Goal: Task Accomplishment & Management: Manage account settings

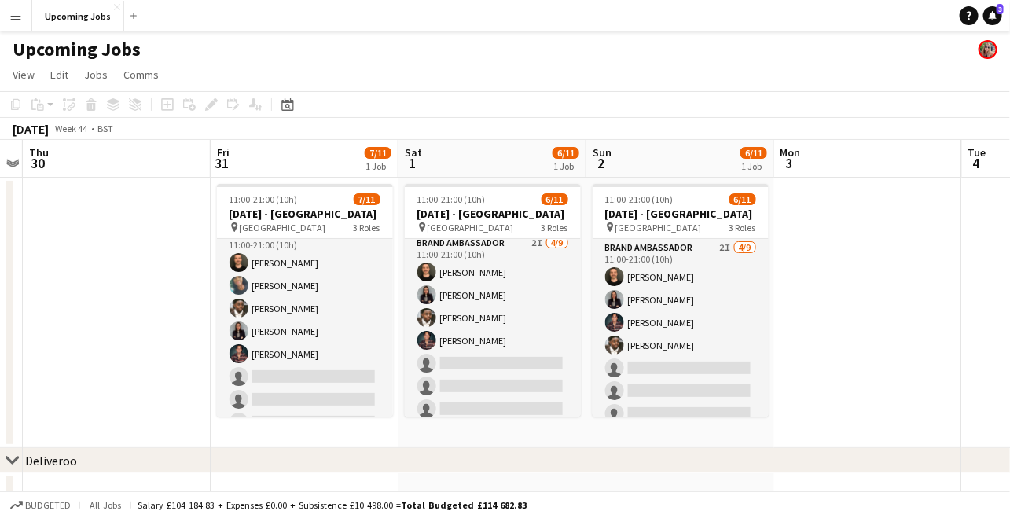
scroll to position [8, 0]
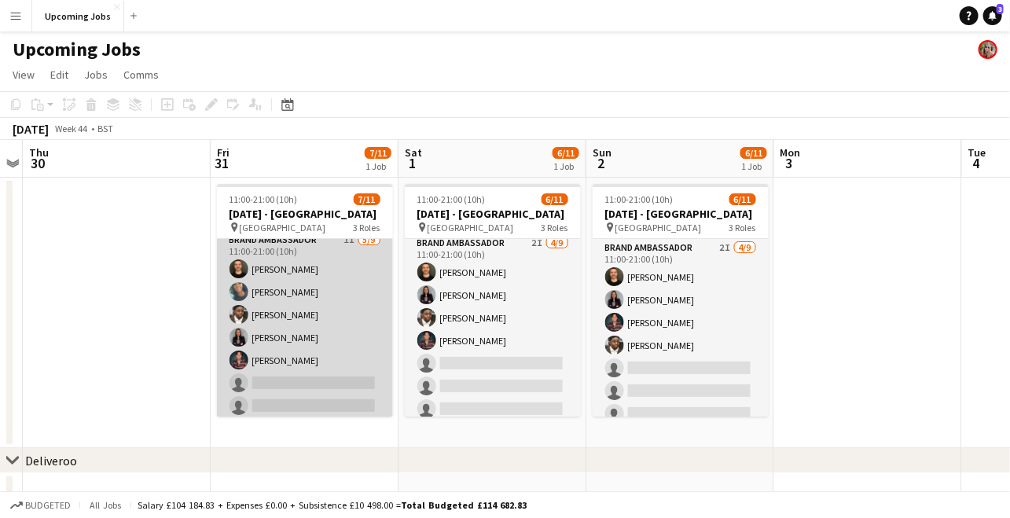
click at [308, 258] on app-card-role "Brand Ambassador 1I [DATE] 11:00-21:00 (10h) [PERSON_NAME] [PERSON_NAME] [PERSO…" at bounding box center [305, 349] width 176 height 236
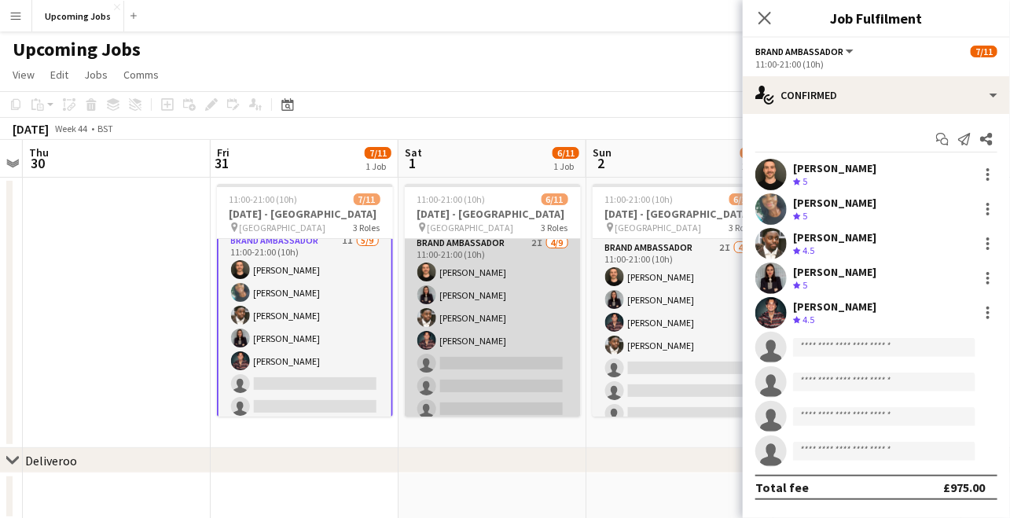
click at [452, 270] on app-card-role "Brand Ambassador 2I [DATE] 11:00-21:00 (10h) [PERSON_NAME] [PERSON_NAME] [PERSO…" at bounding box center [493, 352] width 176 height 236
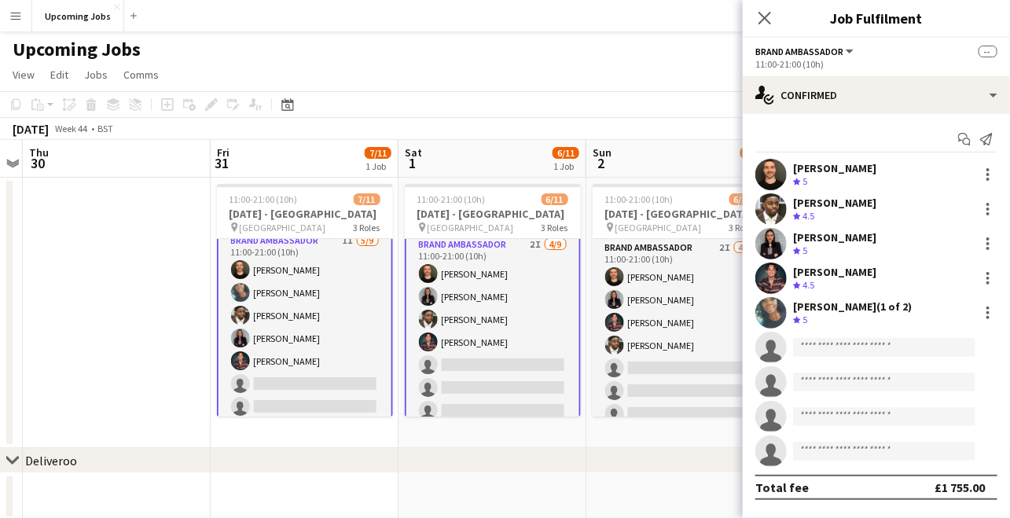
scroll to position [6, 0]
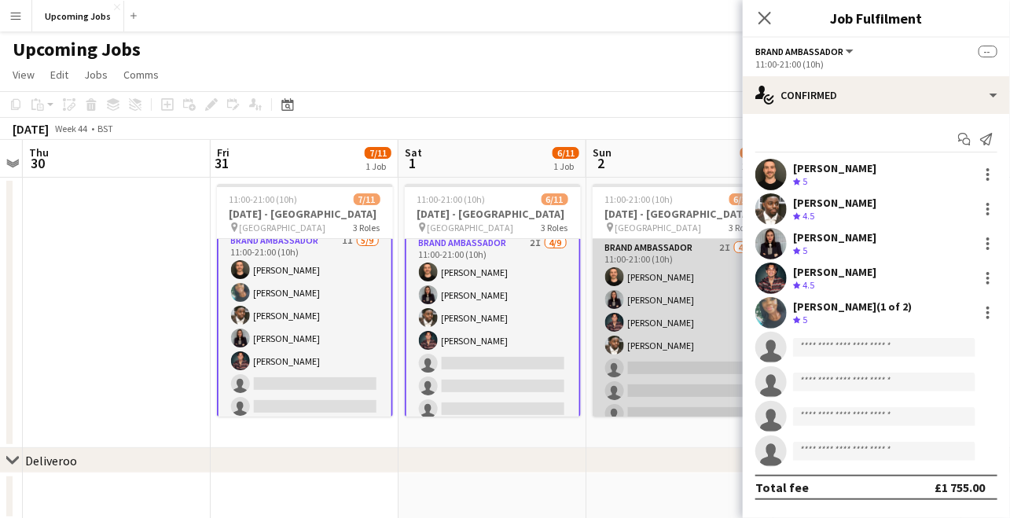
click at [631, 255] on app-card-role "Brand Ambassador 2I [DATE] 11:00-21:00 (10h) [PERSON_NAME] [PERSON_NAME] [PERSO…" at bounding box center [681, 357] width 176 height 236
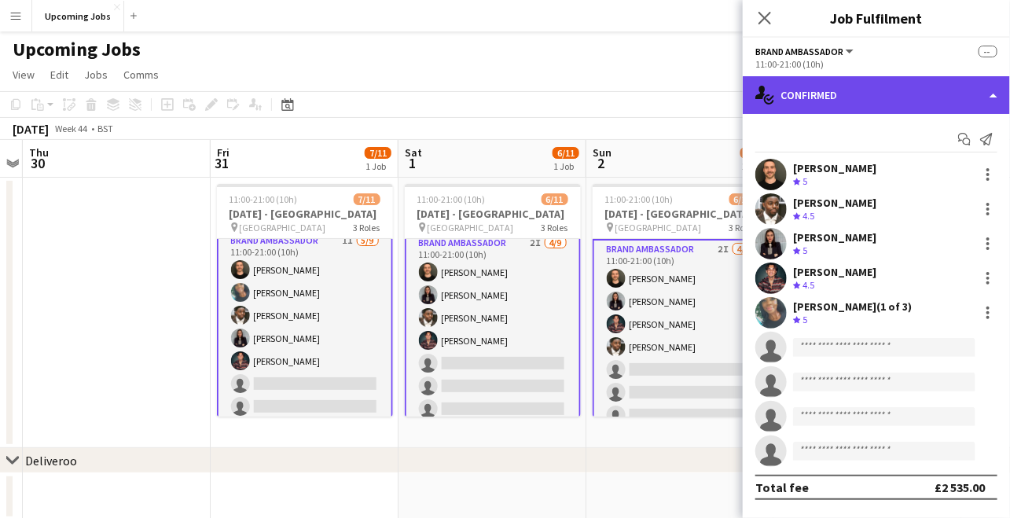
click at [804, 112] on div "single-neutral-actions-check-2 Confirmed" at bounding box center [876, 95] width 267 height 38
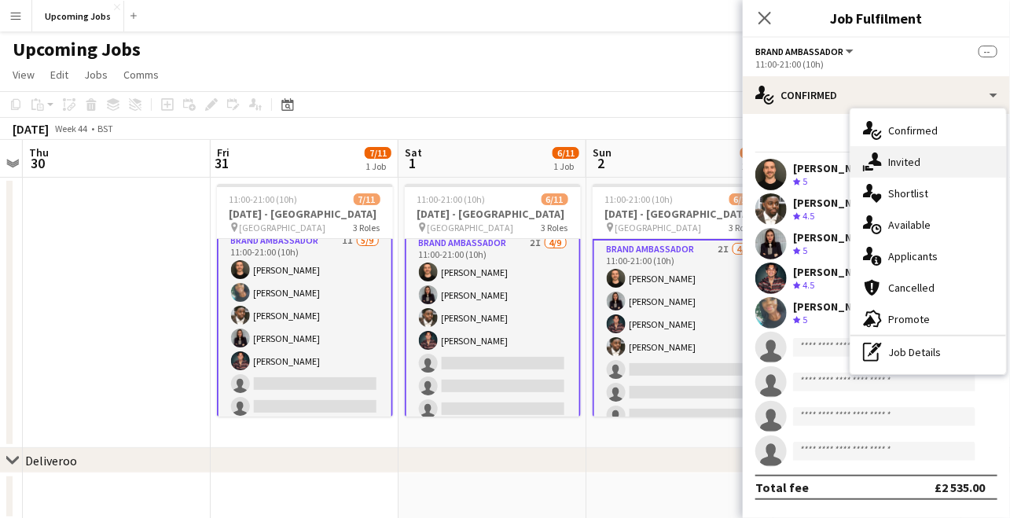
click at [898, 167] on span "Invited" at bounding box center [905, 162] width 32 height 14
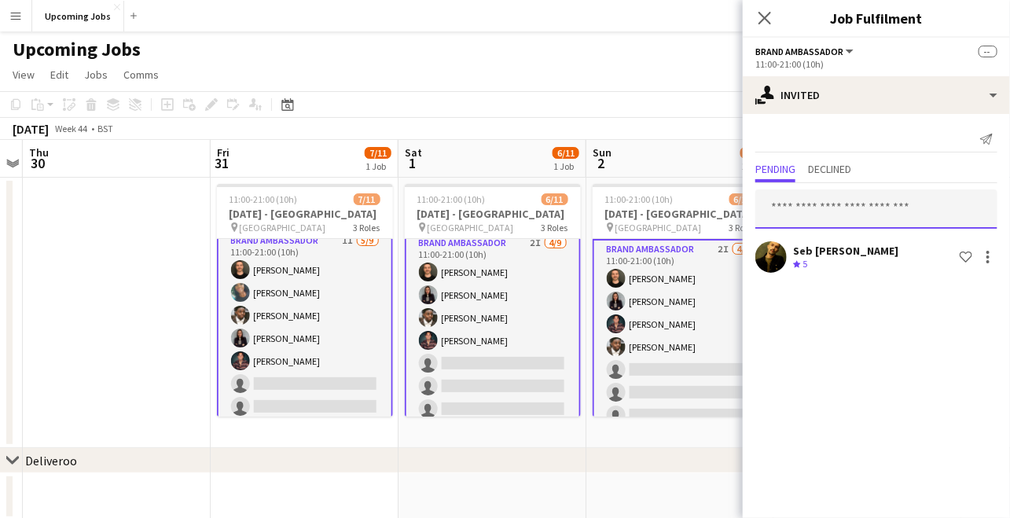
click at [869, 210] on input "text" at bounding box center [877, 208] width 242 height 39
click at [827, 164] on span "Declined" at bounding box center [829, 169] width 43 height 11
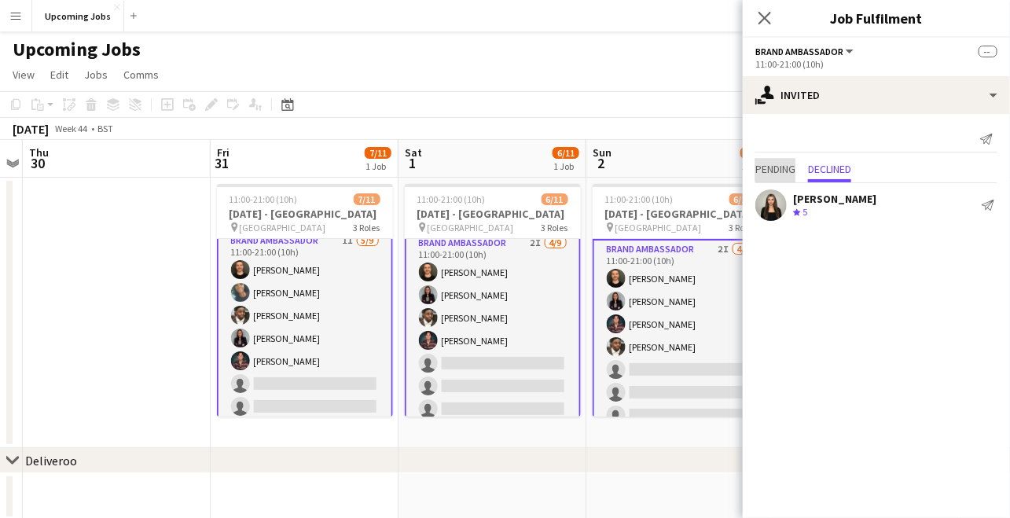
click at [785, 167] on span "Pending" at bounding box center [776, 169] width 40 height 11
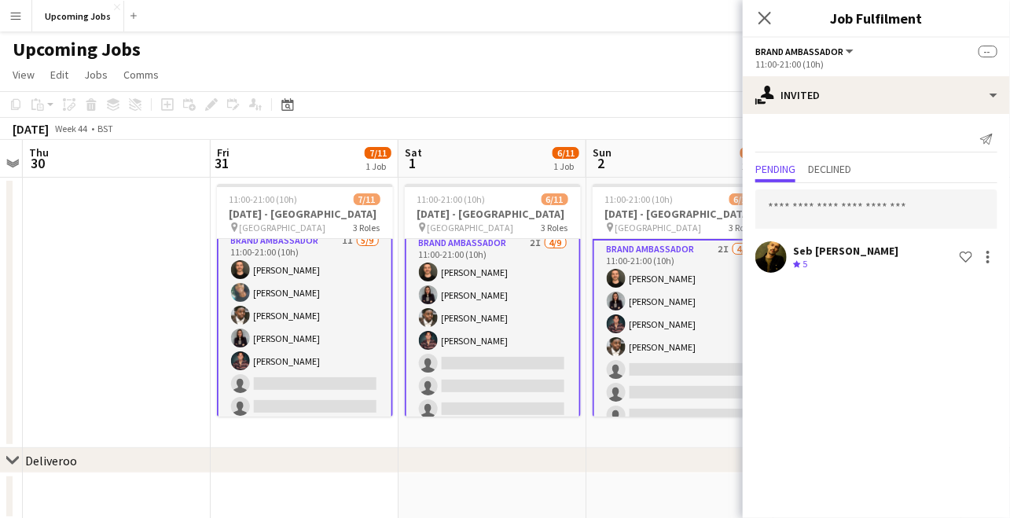
click at [14, 16] on app-icon "Menu" at bounding box center [15, 15] width 13 height 13
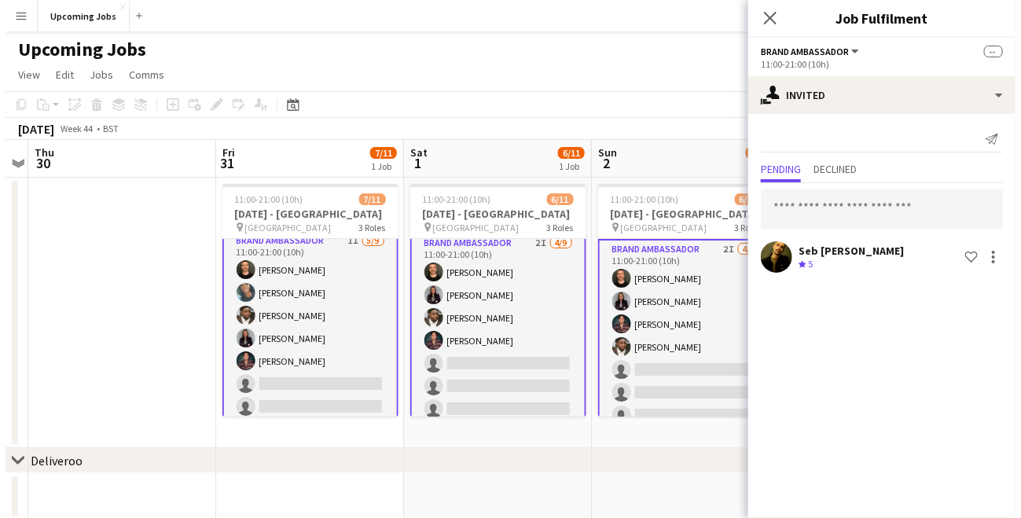
scroll to position [5, 0]
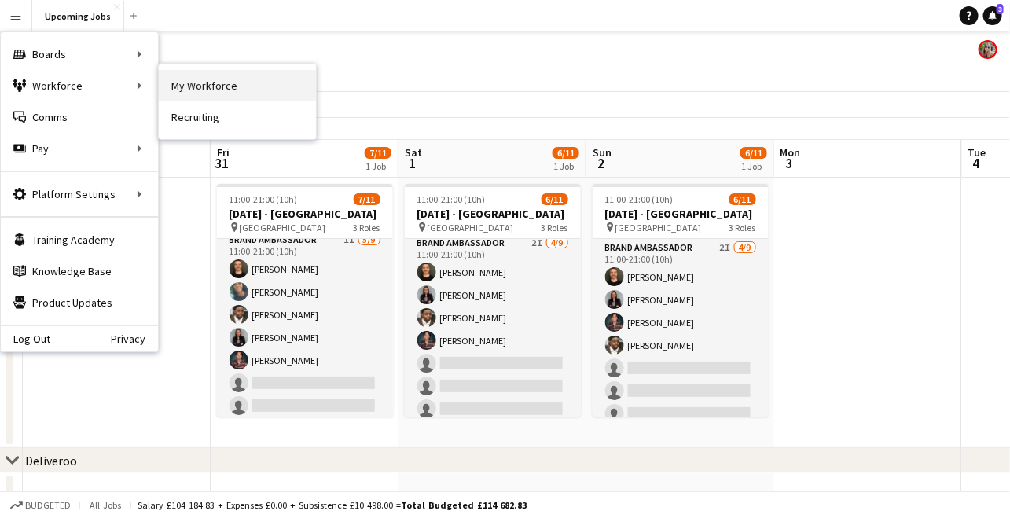
click at [180, 84] on link "My Workforce" at bounding box center [237, 85] width 157 height 31
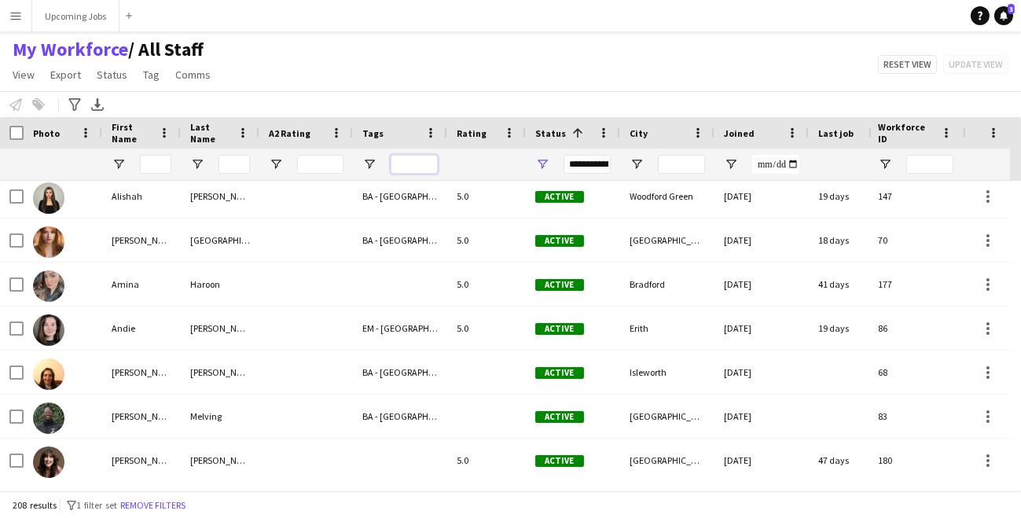
click at [409, 162] on input "Tags Filter Input" at bounding box center [414, 164] width 47 height 19
click at [380, 163] on div at bounding box center [400, 164] width 94 height 31
click at [371, 163] on span "Open Filter Menu" at bounding box center [369, 164] width 14 height 14
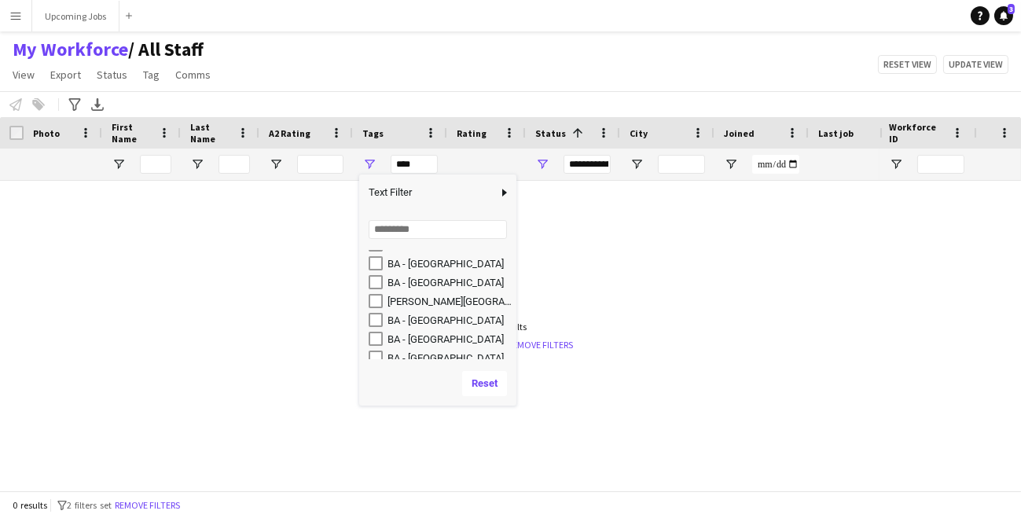
scroll to position [80, 0]
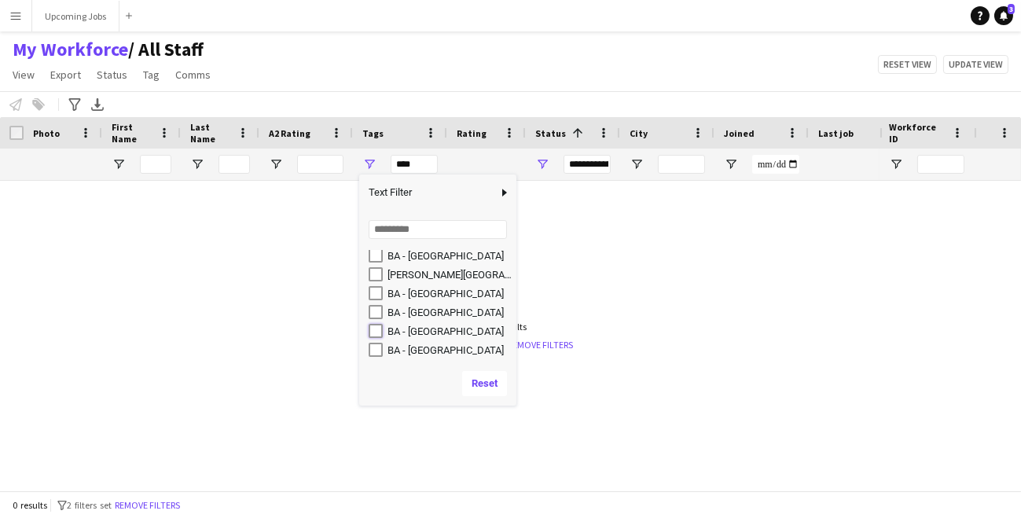
type input "**********"
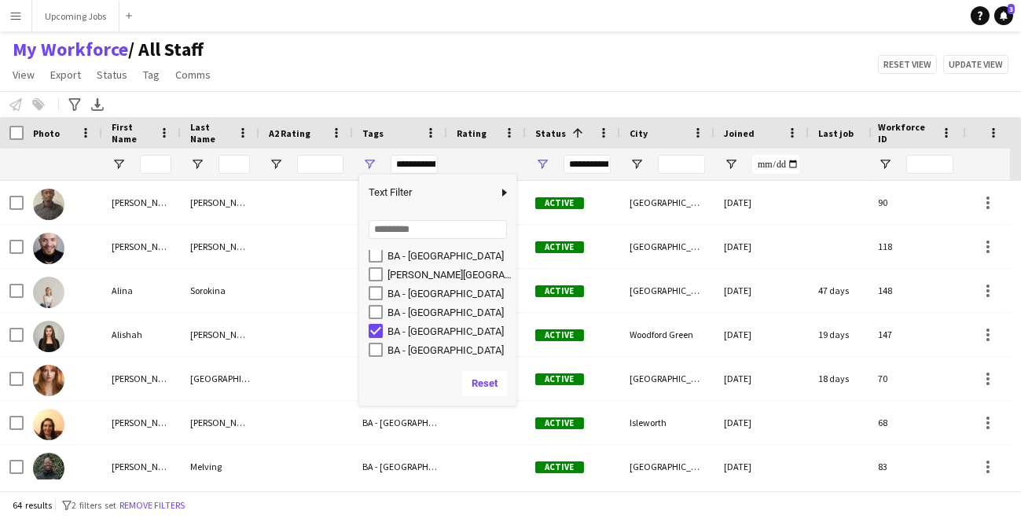
click at [482, 86] on div "My Workforce / All Staff View Views Default view All Staff [GEOGRAPHIC_DATA] EM…" at bounding box center [510, 64] width 1021 height 53
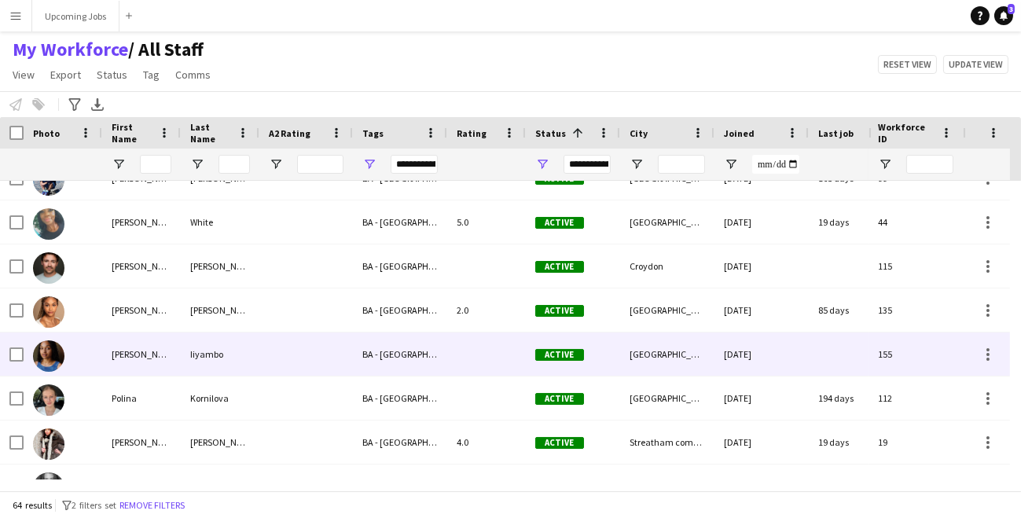
click at [50, 358] on img at bounding box center [48, 355] width 31 height 31
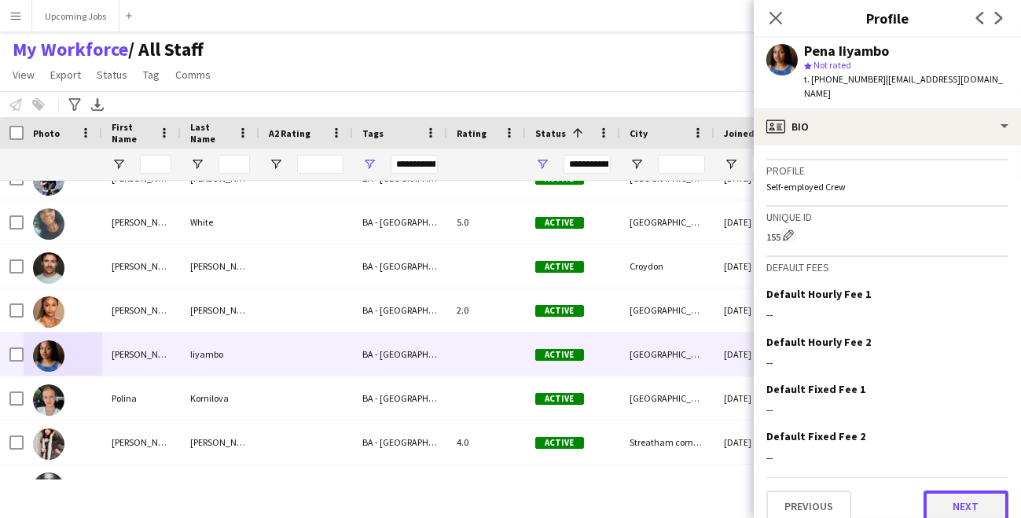
click at [953, 493] on button "Next" at bounding box center [966, 506] width 85 height 31
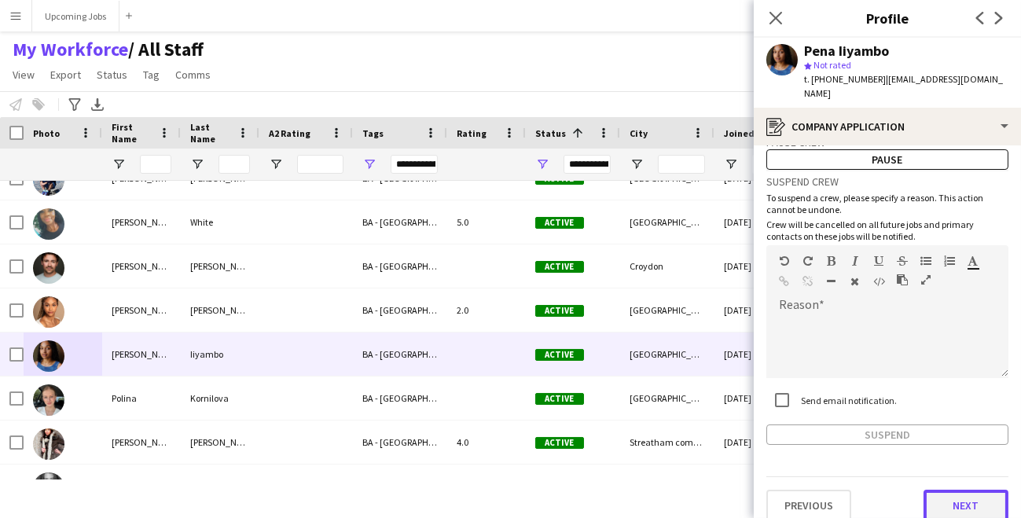
click at [964, 490] on button "Next" at bounding box center [966, 505] width 85 height 31
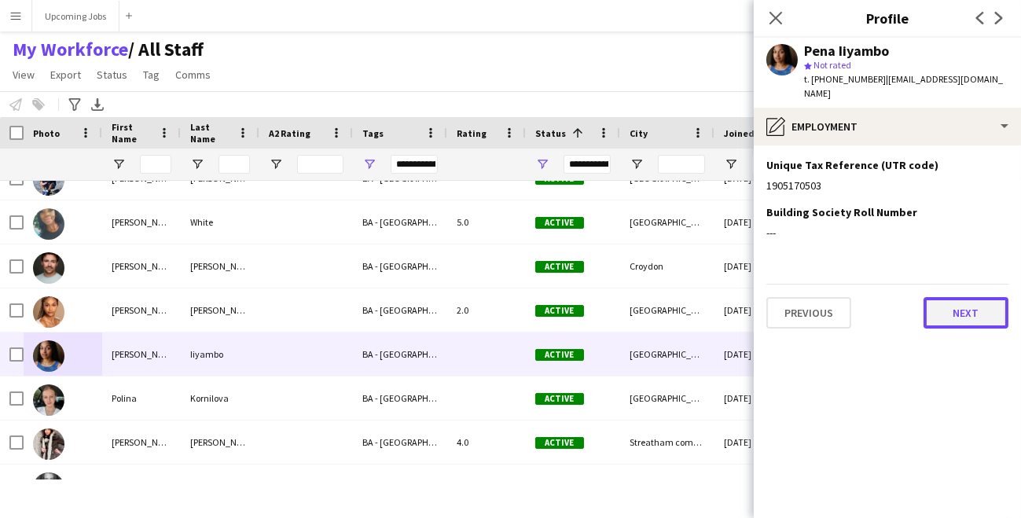
click at [970, 302] on button "Next" at bounding box center [966, 312] width 85 height 31
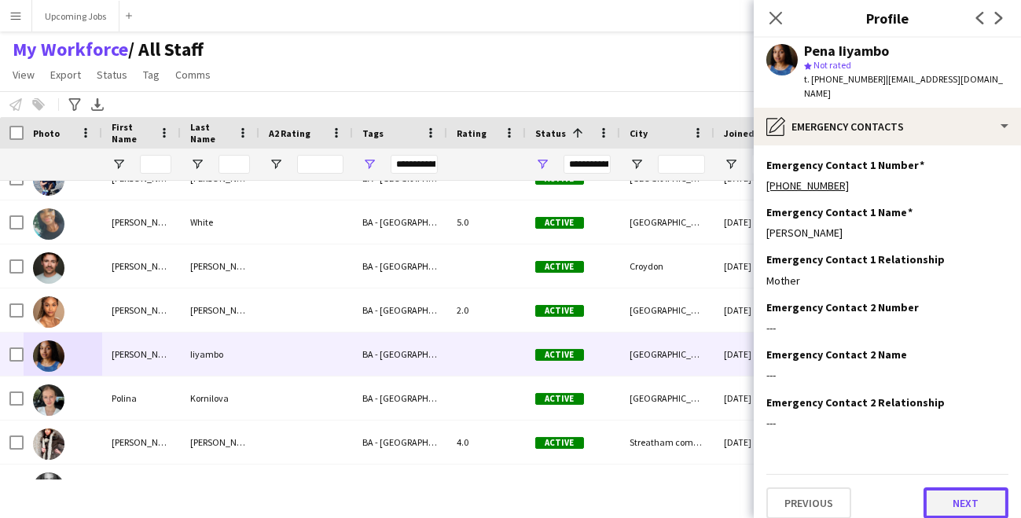
click at [954, 496] on button "Next" at bounding box center [966, 503] width 85 height 31
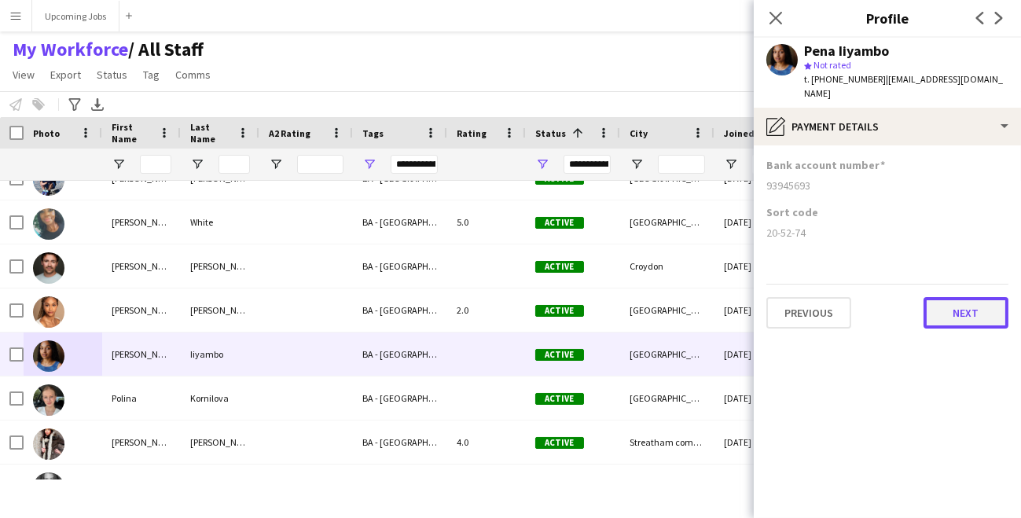
click at [949, 299] on button "Next" at bounding box center [966, 312] width 85 height 31
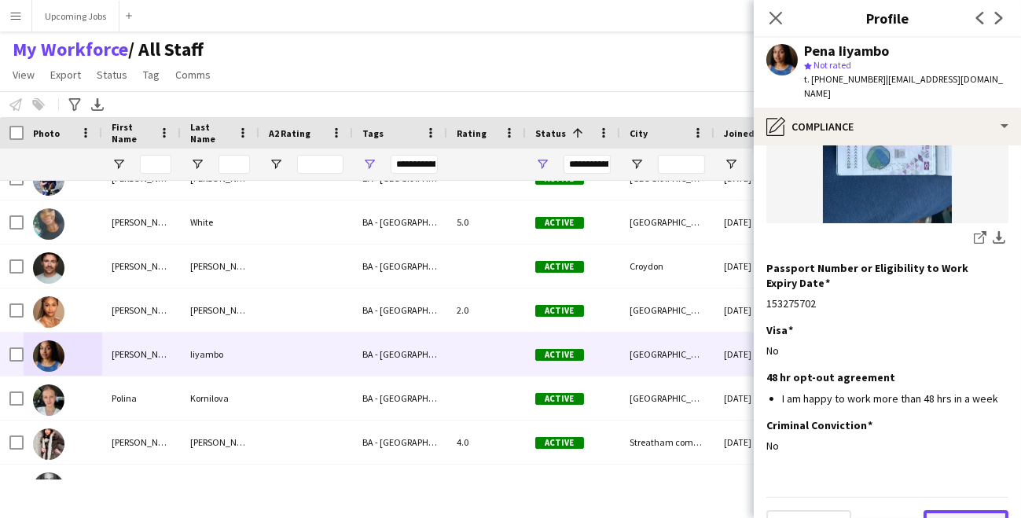
click at [973, 510] on button "Next" at bounding box center [966, 525] width 85 height 31
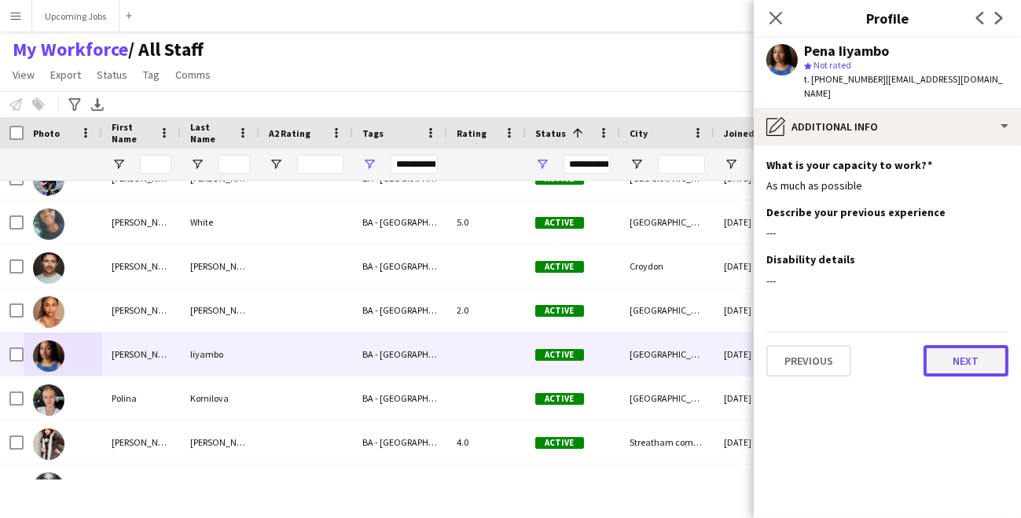
click at [945, 345] on button "Next" at bounding box center [966, 360] width 85 height 31
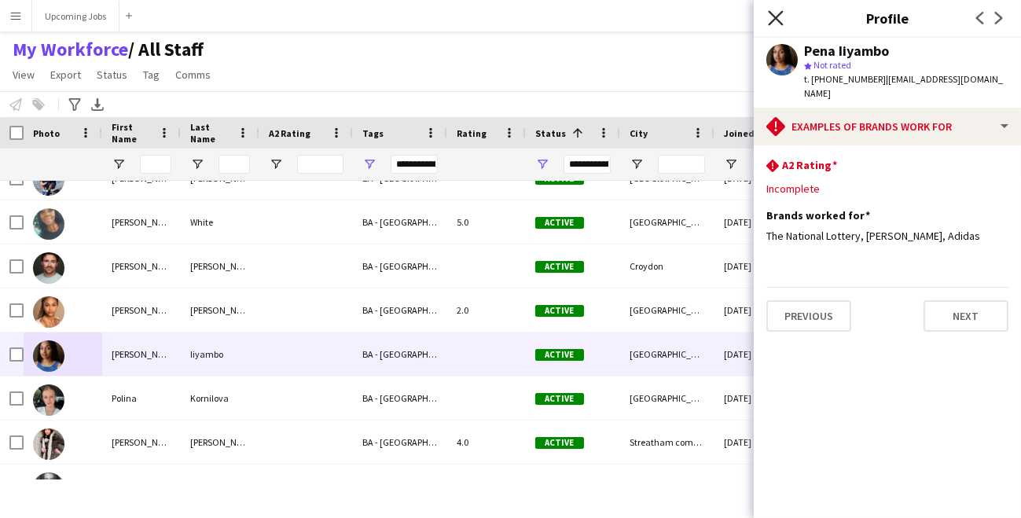
click at [770, 17] on icon "Close pop-in" at bounding box center [775, 17] width 15 height 15
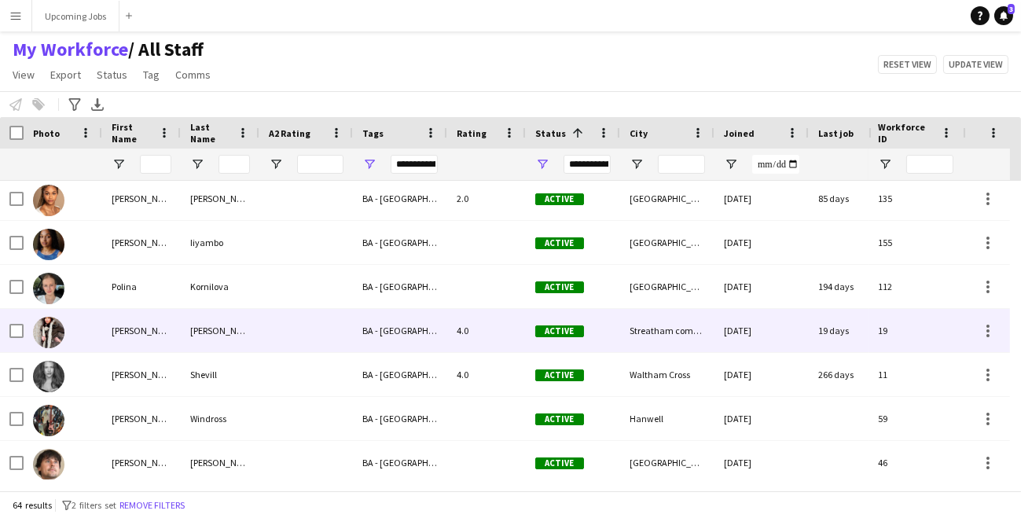
click at [55, 331] on img at bounding box center [48, 332] width 31 height 31
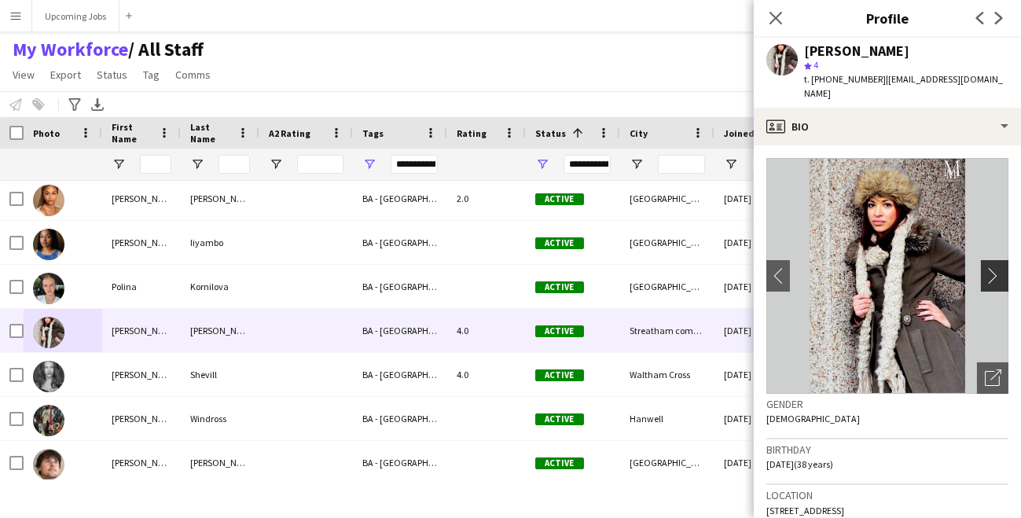
click at [985, 267] on app-icon "chevron-right" at bounding box center [997, 275] width 24 height 17
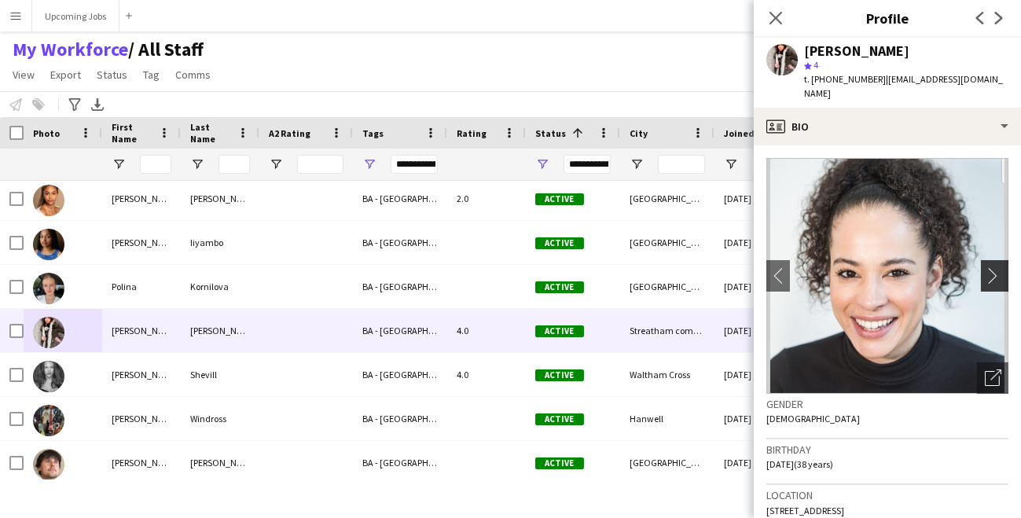
click at [985, 267] on app-icon "chevron-right" at bounding box center [997, 275] width 24 height 17
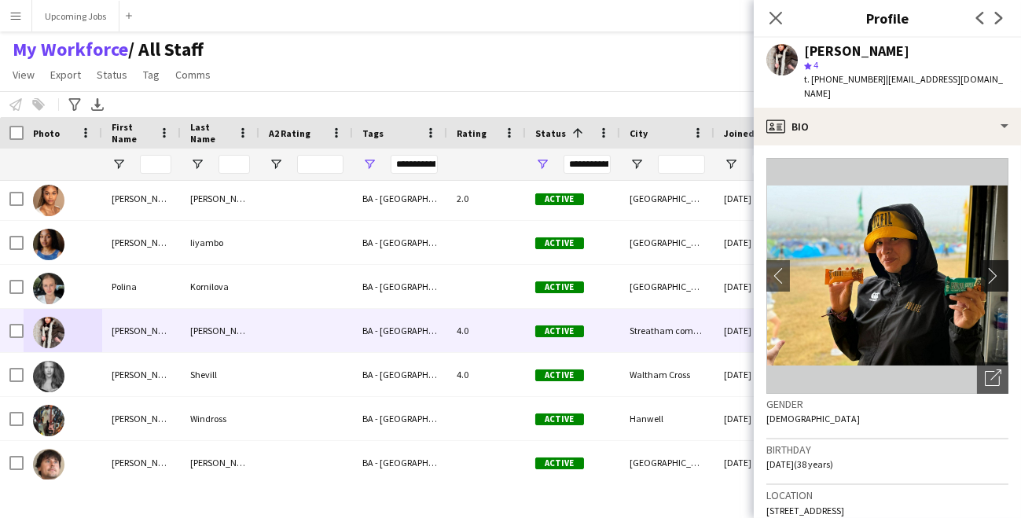
click at [985, 267] on app-icon "chevron-right" at bounding box center [997, 275] width 24 height 17
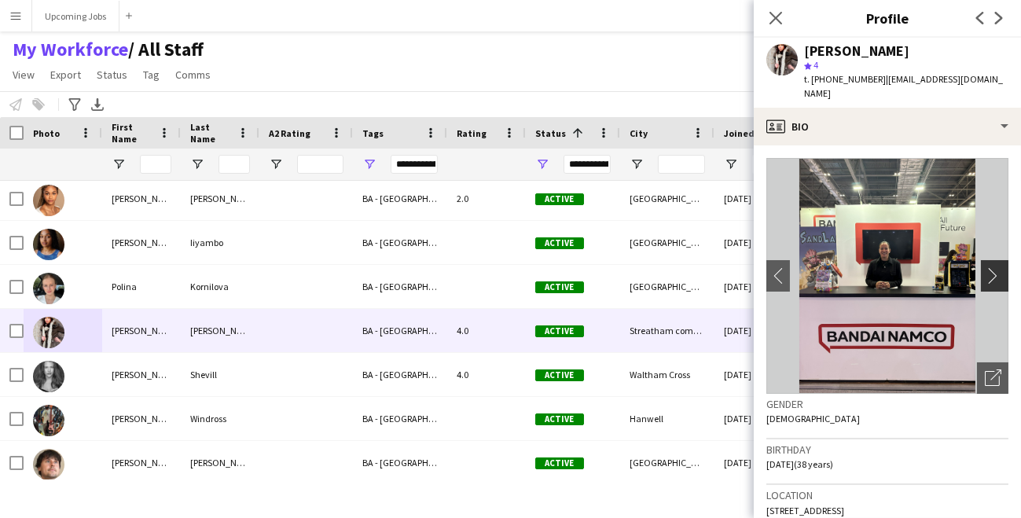
click at [985, 267] on app-icon "chevron-right" at bounding box center [997, 275] width 24 height 17
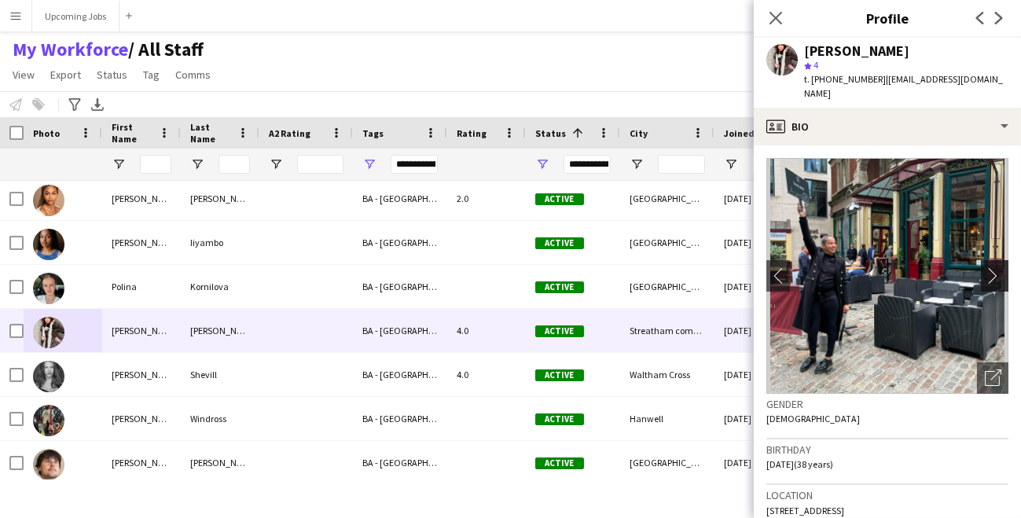
click at [985, 267] on app-icon "chevron-right" at bounding box center [997, 275] width 24 height 17
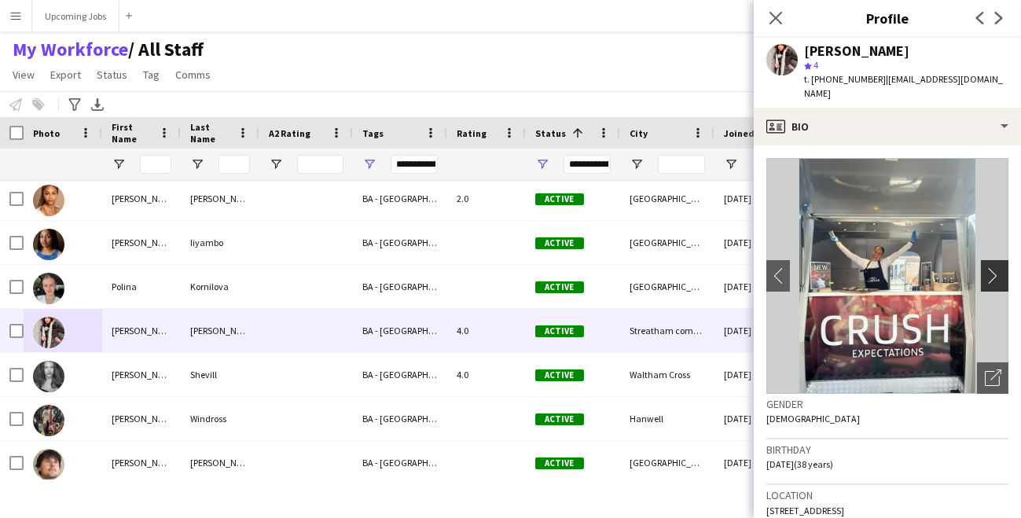
click at [985, 267] on app-icon "chevron-right" at bounding box center [997, 275] width 24 height 17
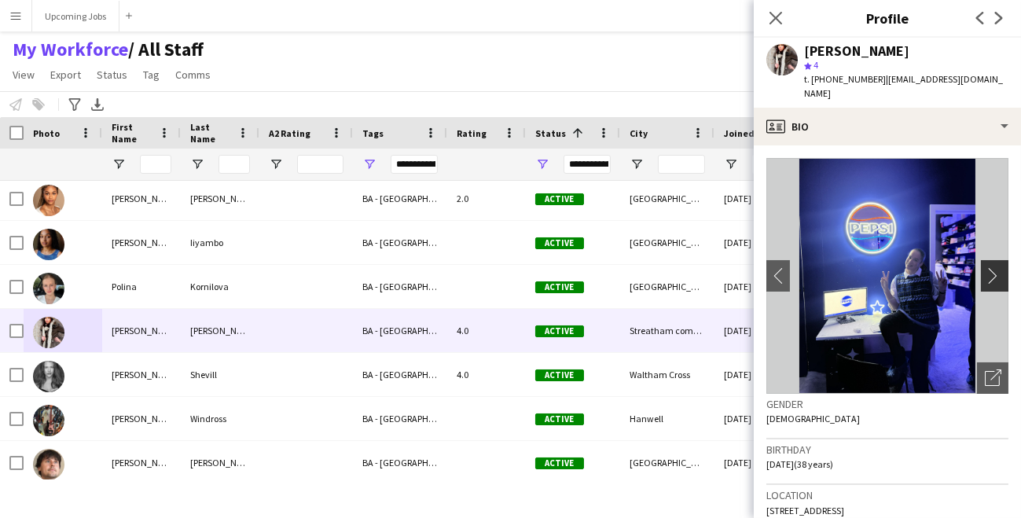
click at [985, 267] on app-icon "chevron-right" at bounding box center [997, 275] width 24 height 17
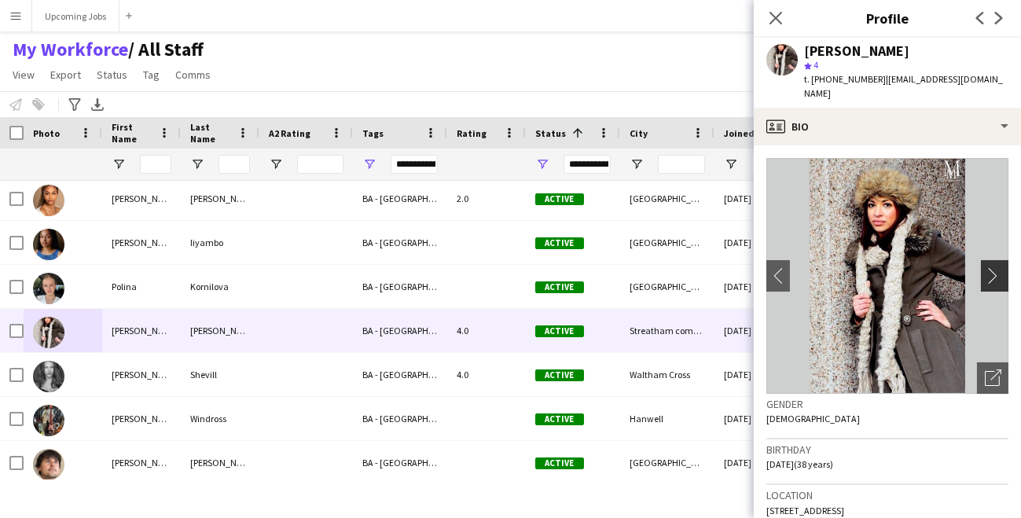
click at [985, 267] on app-icon "chevron-right" at bounding box center [997, 275] width 24 height 17
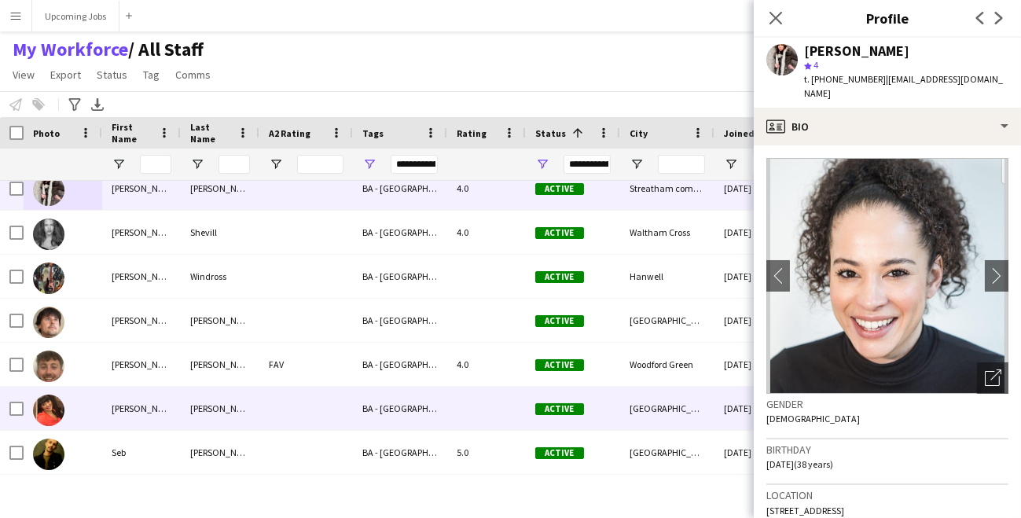
scroll to position [2148, 0]
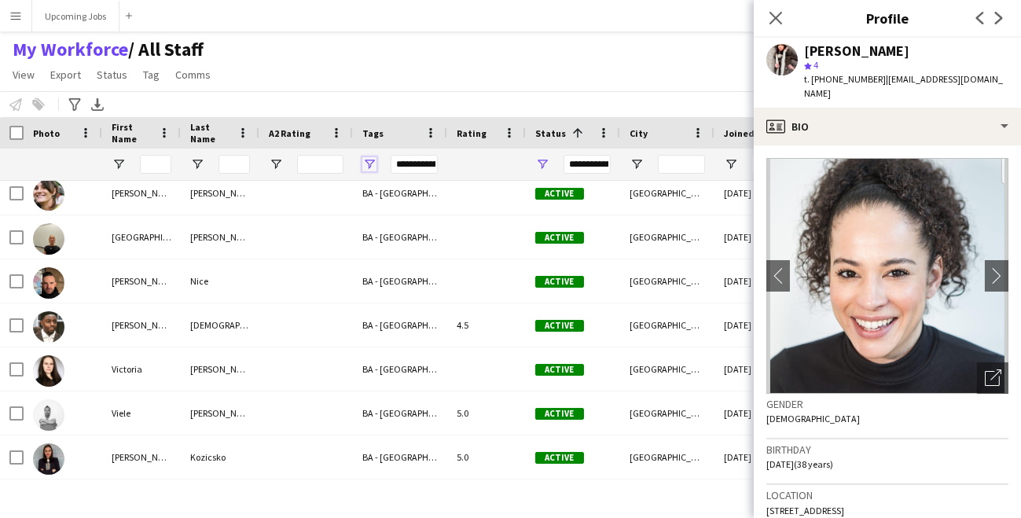
click at [370, 164] on span "Open Filter Menu" at bounding box center [369, 164] width 14 height 14
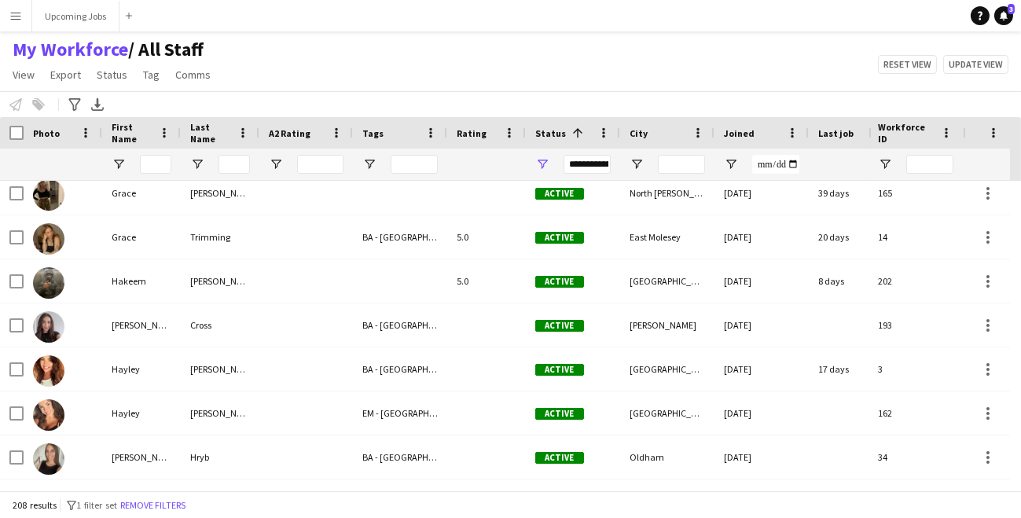
click at [274, 58] on div "My Workforce / All Staff View Views Default view All Staff [GEOGRAPHIC_DATA] EM…" at bounding box center [510, 64] width 1021 height 53
click at [96, 22] on button "Upcoming Jobs Close" at bounding box center [75, 16] width 87 height 31
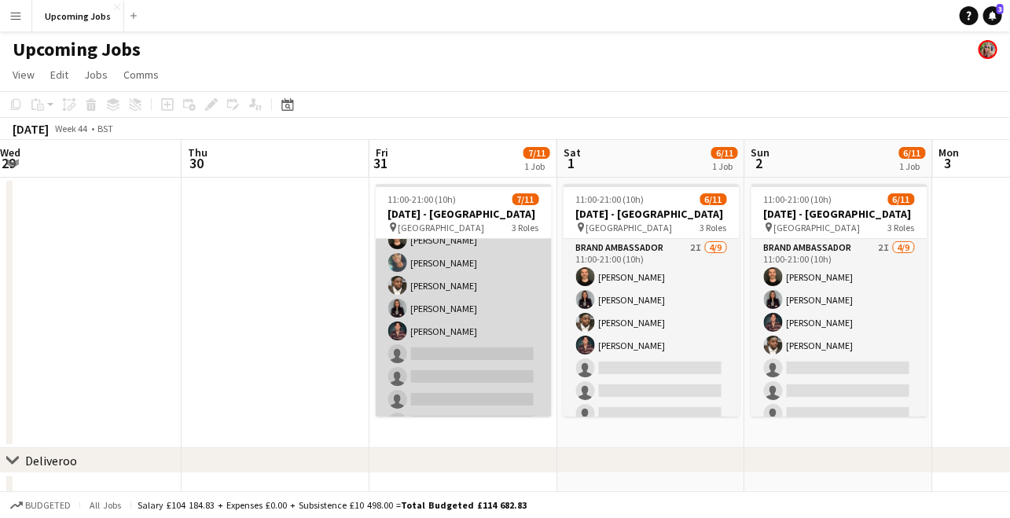
click at [481, 311] on app-card-role "Brand Ambassador 1I [DATE] 11:00-21:00 (10h) [PERSON_NAME] [PERSON_NAME] [PERSO…" at bounding box center [464, 320] width 176 height 236
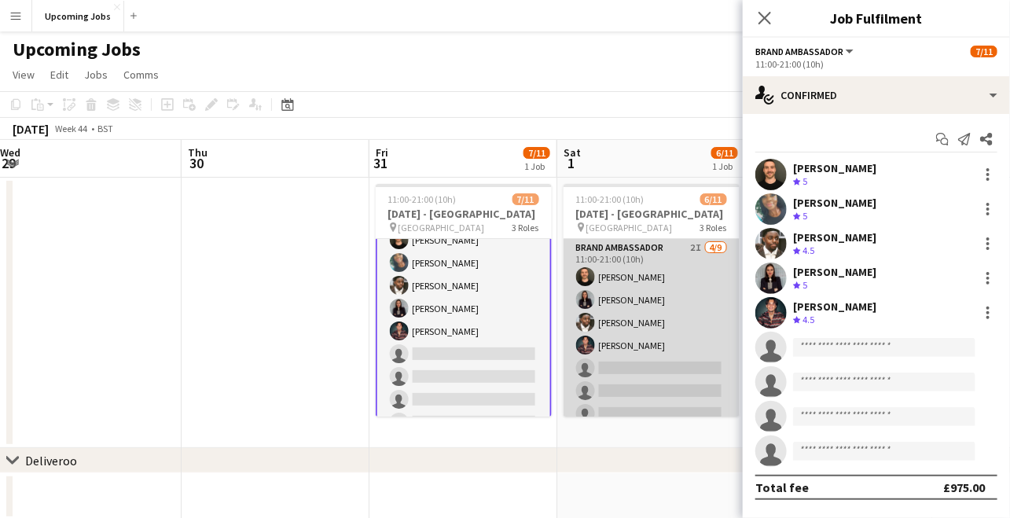
click at [635, 292] on app-card-role "Brand Ambassador 2I [DATE] 11:00-21:00 (10h) [PERSON_NAME] [PERSON_NAME] [PERSO…" at bounding box center [652, 357] width 176 height 236
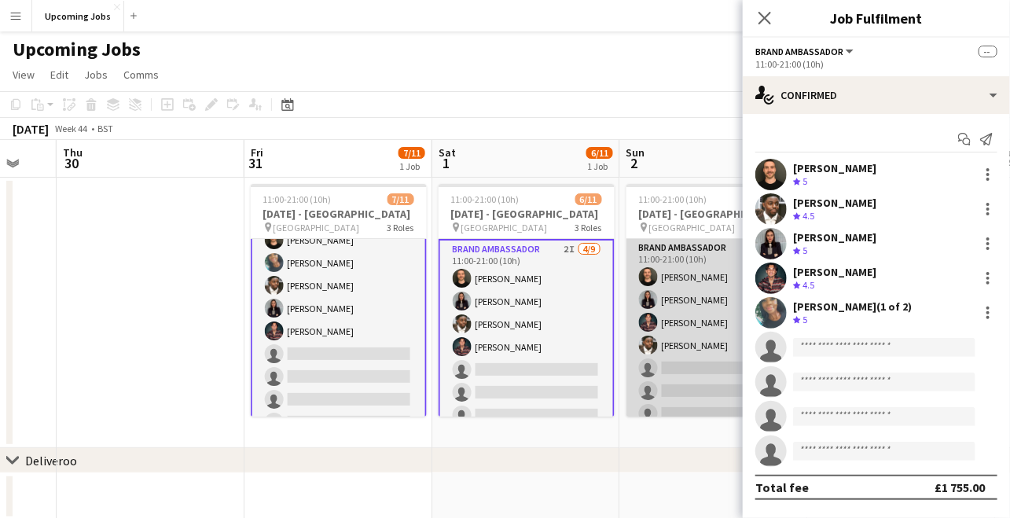
click at [647, 294] on app-user-avatar at bounding box center [648, 299] width 19 height 19
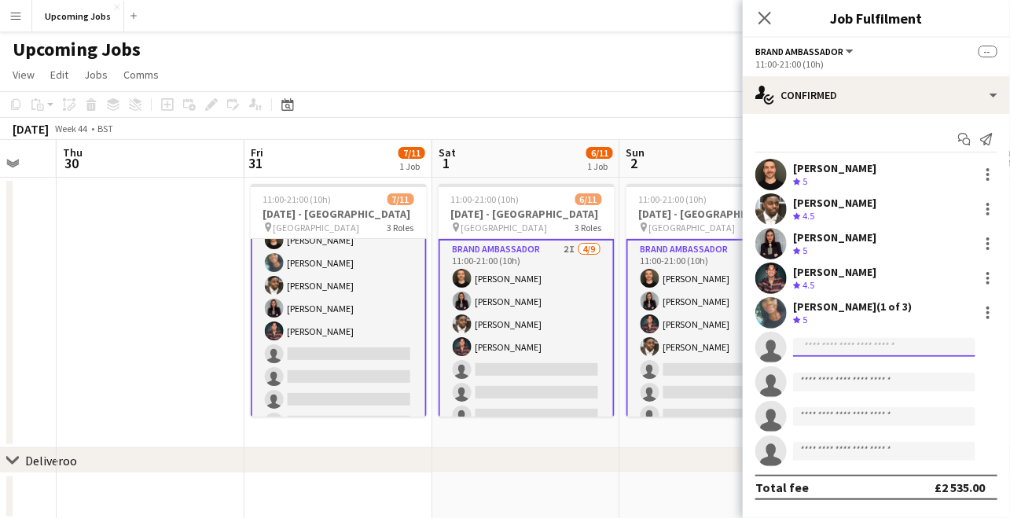
click at [844, 350] on input at bounding box center [884, 347] width 182 height 19
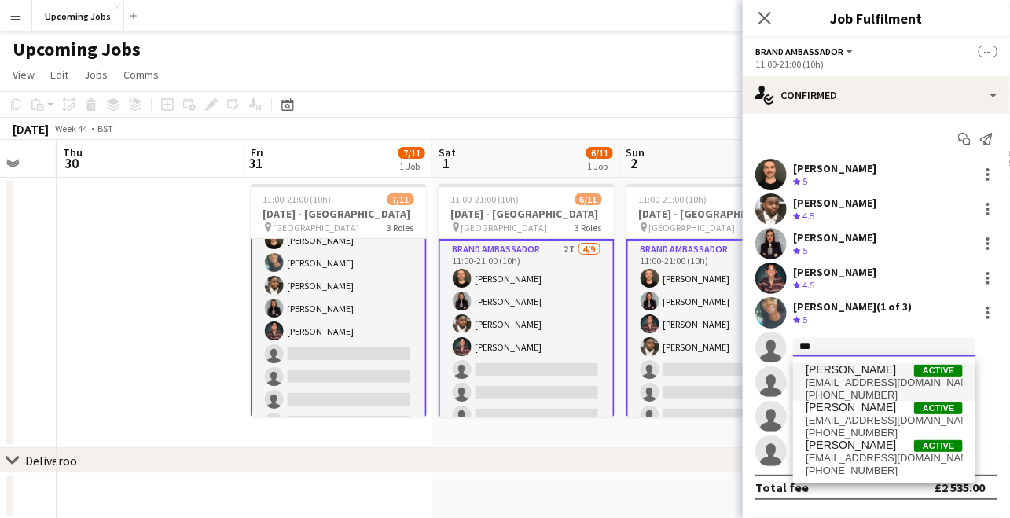
type input "***"
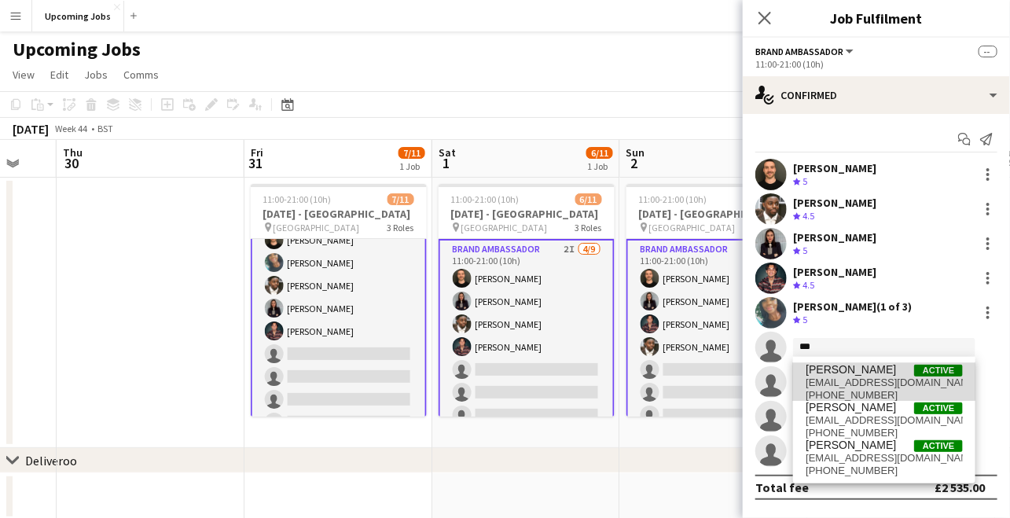
click at [861, 374] on span "[PERSON_NAME]" at bounding box center [851, 369] width 90 height 13
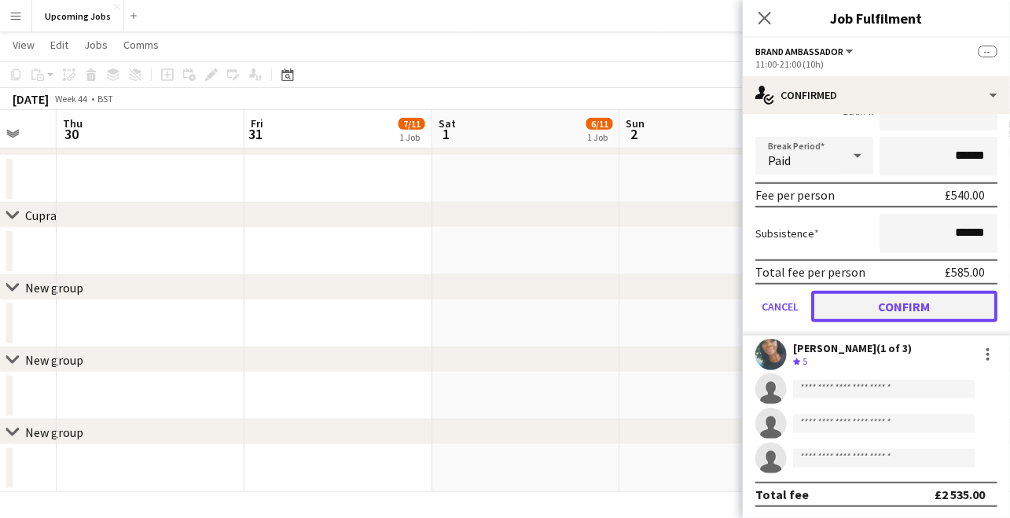
click at [886, 311] on button "Confirm" at bounding box center [904, 306] width 186 height 31
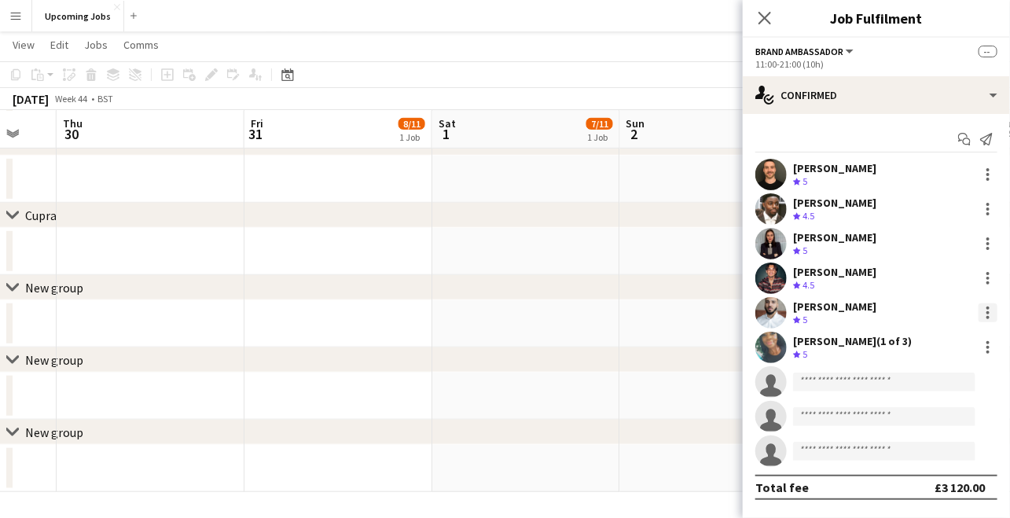
click at [984, 309] on div at bounding box center [988, 313] width 19 height 19
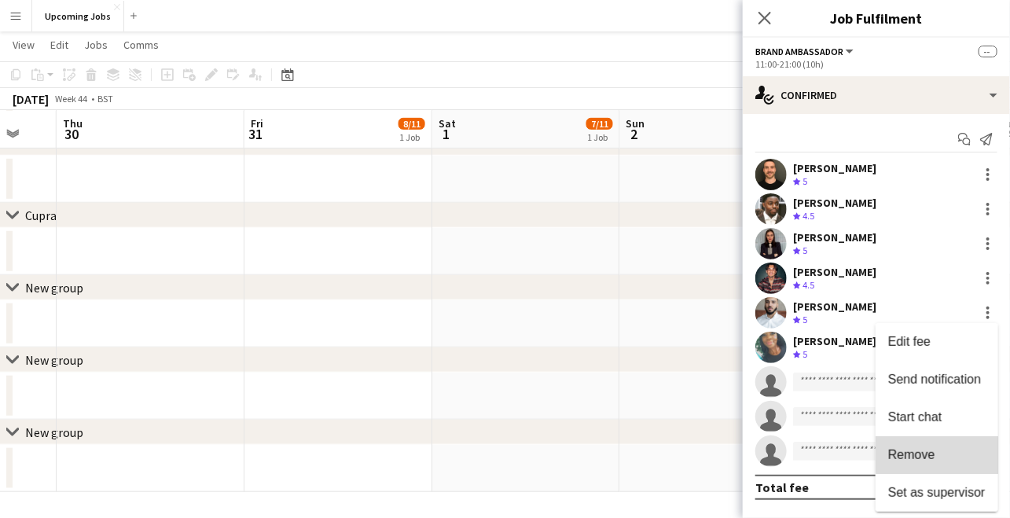
click at [944, 452] on span "Remove" at bounding box center [938, 455] width 98 height 14
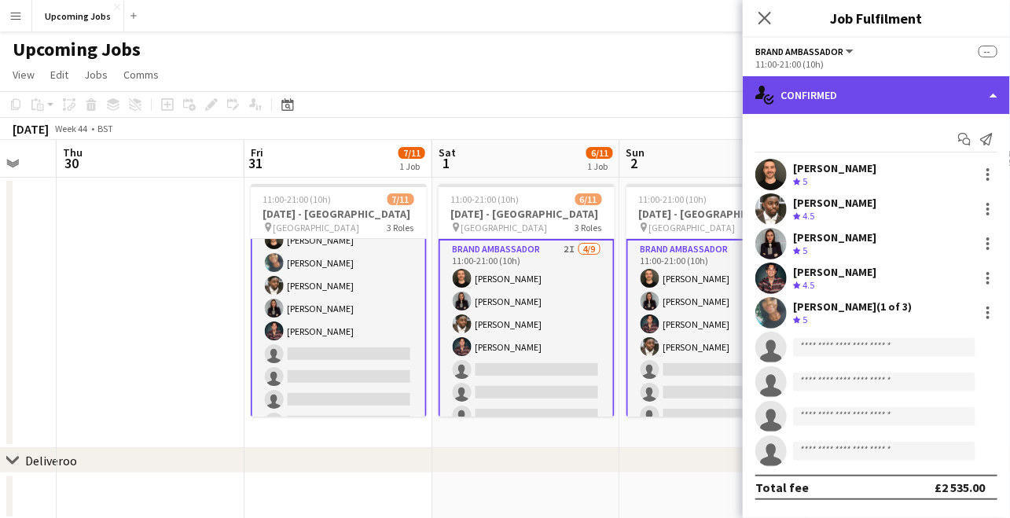
click at [811, 92] on div "single-neutral-actions-check-2 Confirmed" at bounding box center [876, 95] width 267 height 38
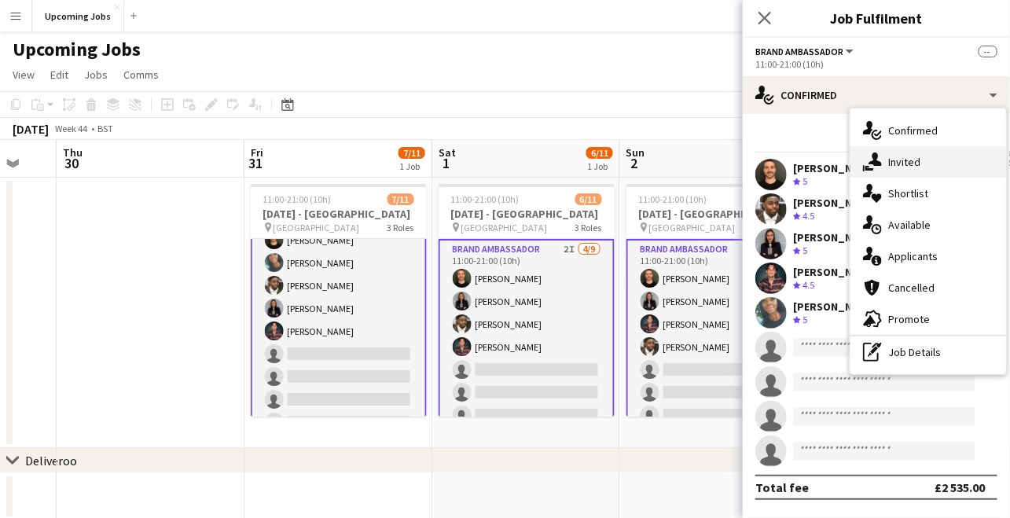
click at [914, 158] on span "Invited" at bounding box center [905, 162] width 32 height 14
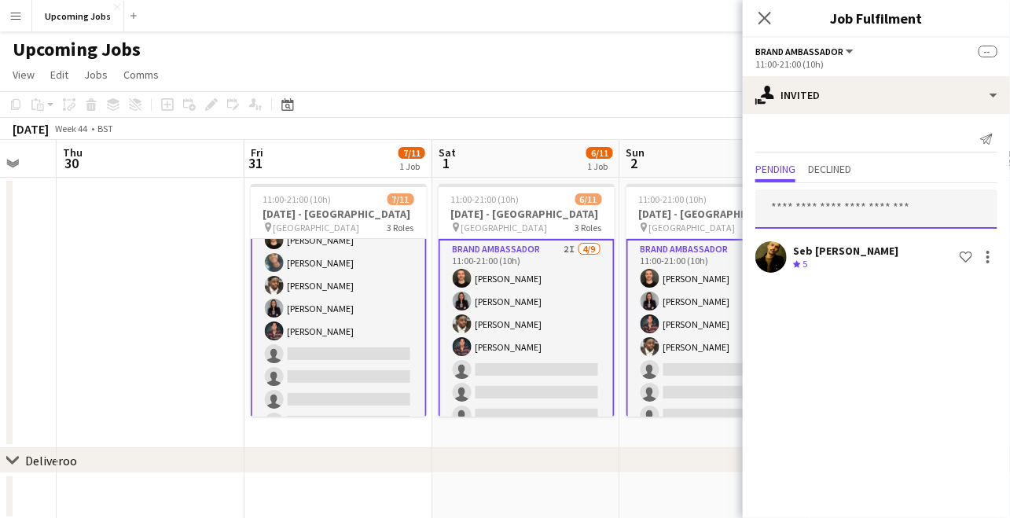
click at [869, 212] on input "text" at bounding box center [877, 208] width 242 height 39
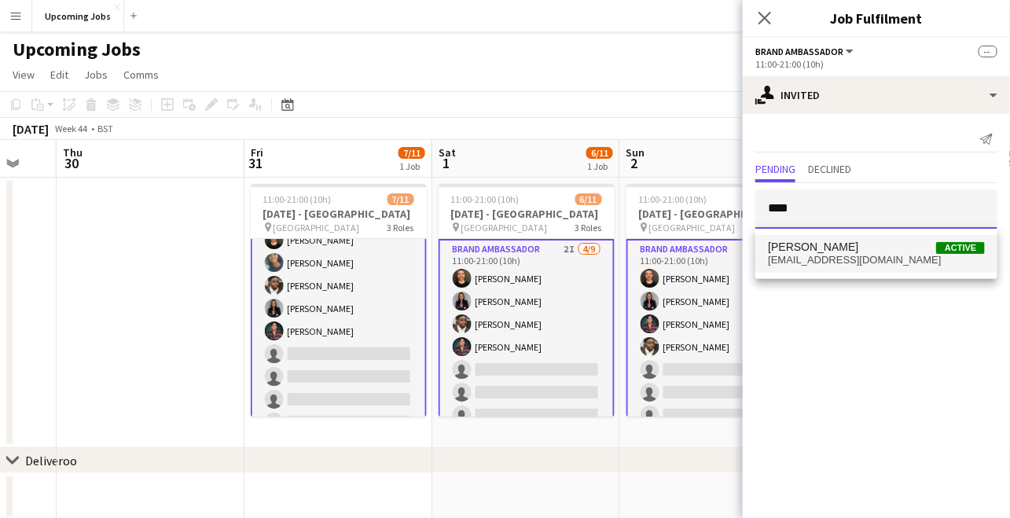
type input "****"
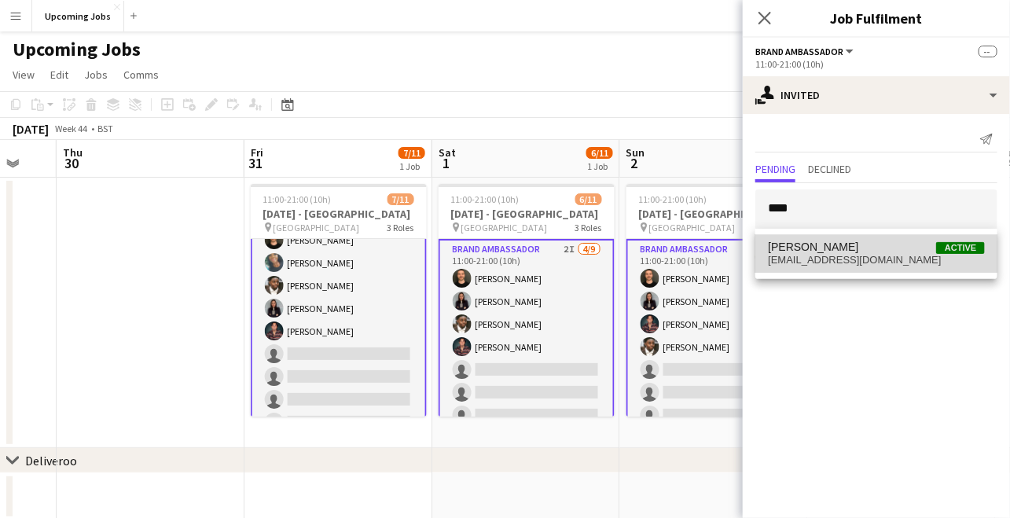
click at [852, 259] on span "[EMAIL_ADDRESS][DOMAIN_NAME]" at bounding box center [876, 260] width 217 height 13
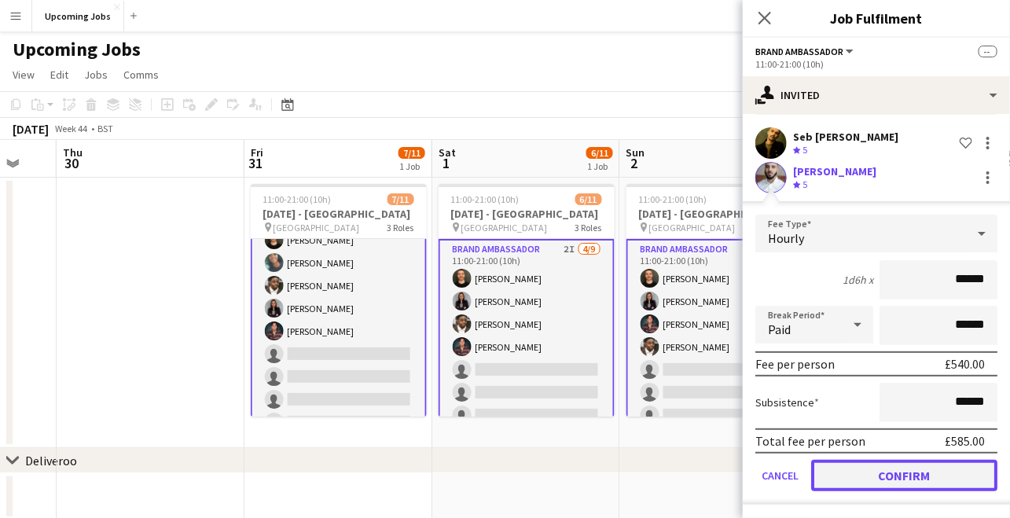
click at [930, 479] on button "Confirm" at bounding box center [904, 475] width 186 height 31
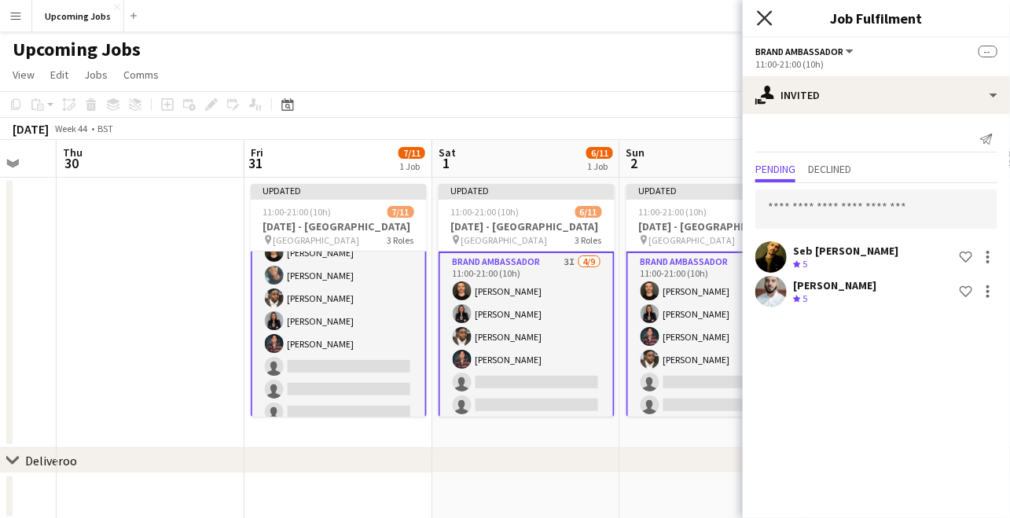
click at [765, 19] on icon at bounding box center [764, 17] width 15 height 15
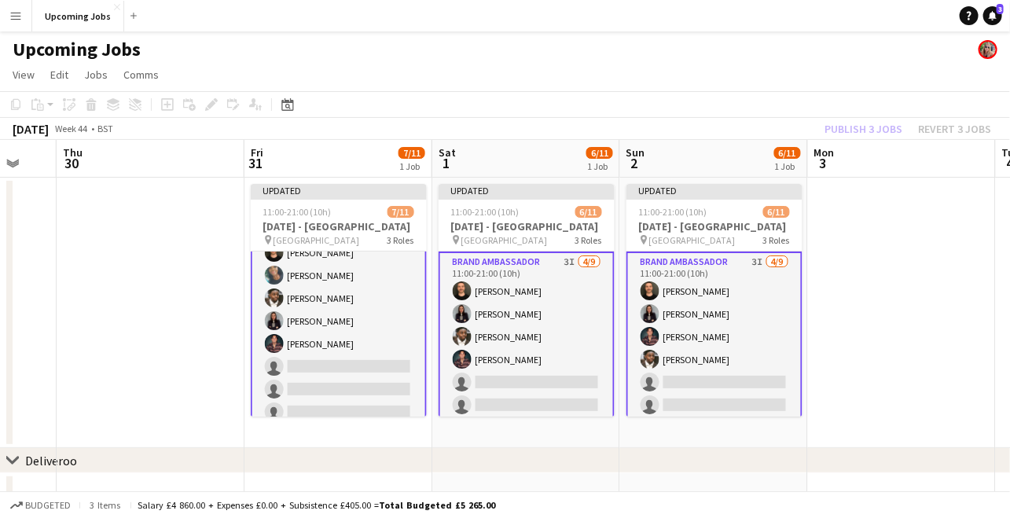
click at [878, 131] on div "Publish 3 jobs Revert 3 jobs" at bounding box center [908, 129] width 204 height 20
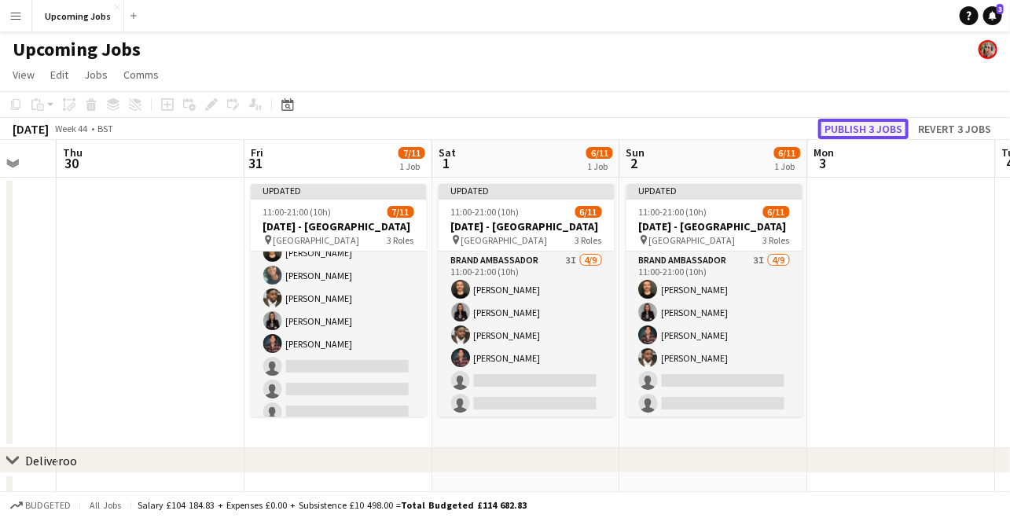
click at [876, 131] on button "Publish 3 jobs" at bounding box center [864, 129] width 90 height 20
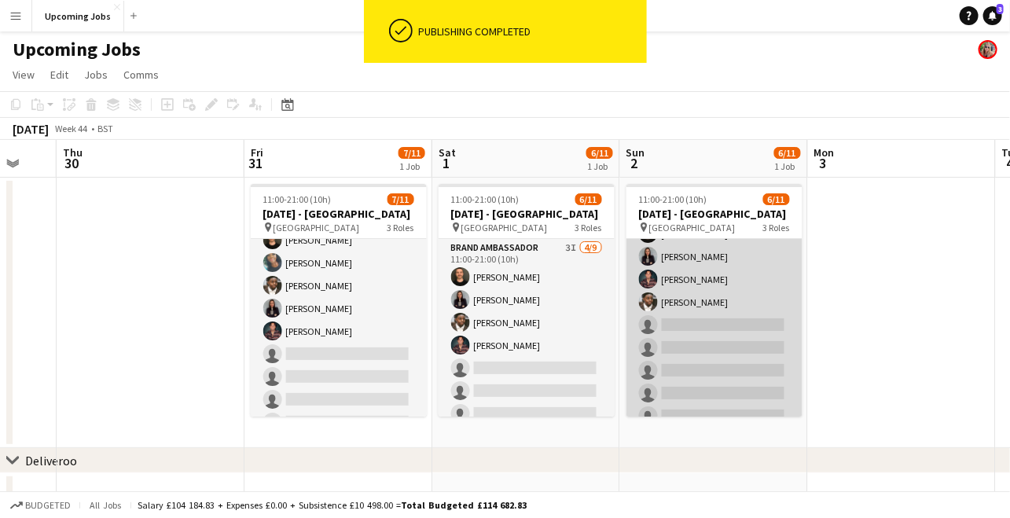
scroll to position [42, 0]
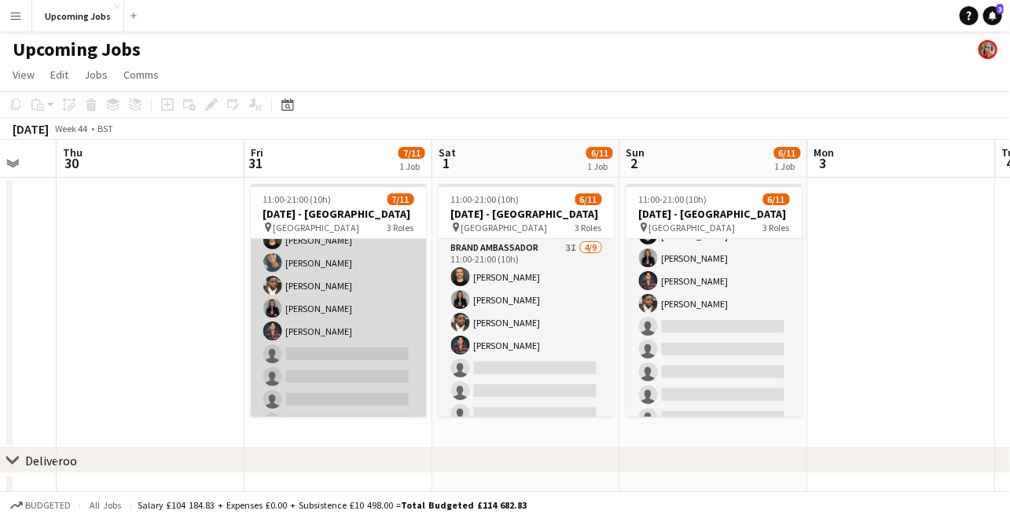
click at [350, 299] on app-card-role "Brand Ambassador 2I [DATE] 11:00-21:00 (10h) [PERSON_NAME] [PERSON_NAME] [PERSO…" at bounding box center [339, 320] width 176 height 236
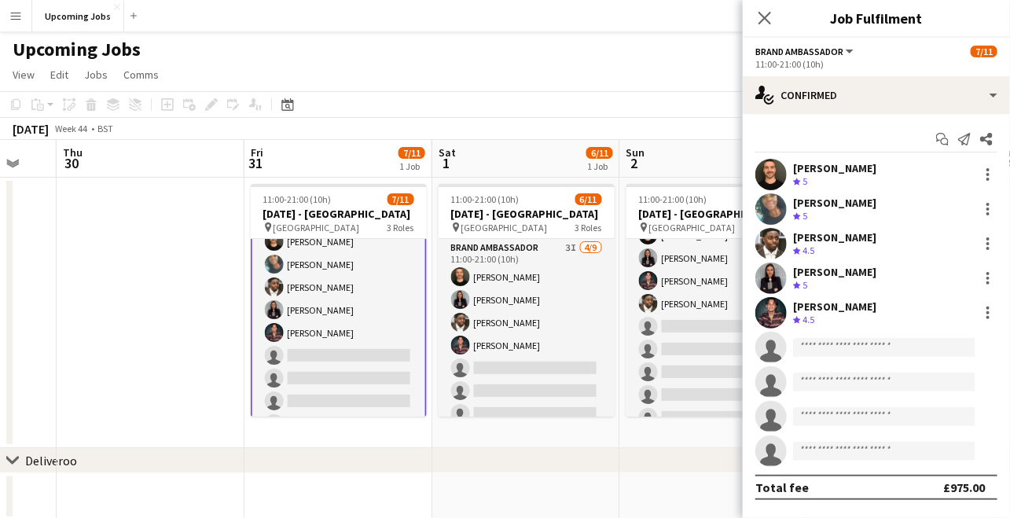
scroll to position [39, 0]
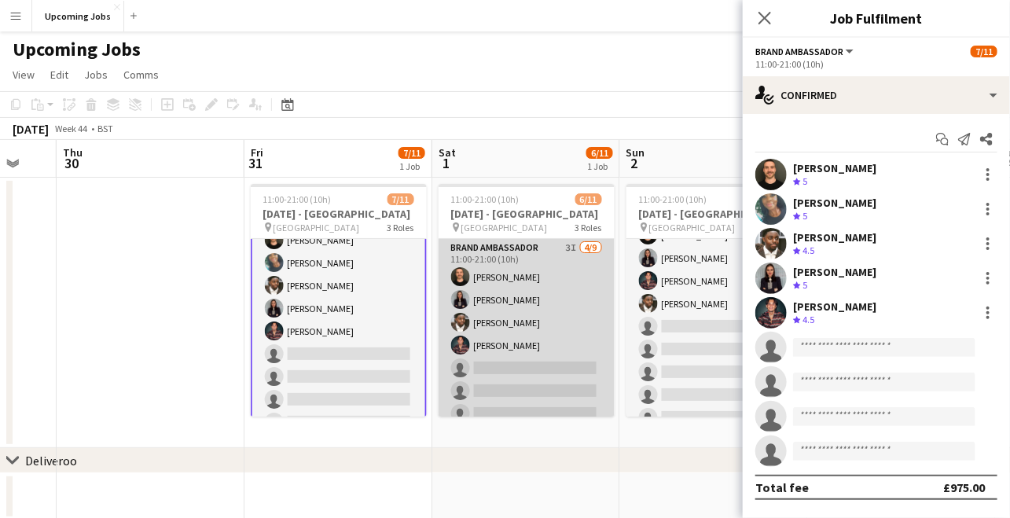
click at [502, 286] on app-card-role "Brand Ambassador 3I [DATE] 11:00-21:00 (10h) [PERSON_NAME] [PERSON_NAME] [PERSO…" at bounding box center [527, 357] width 176 height 236
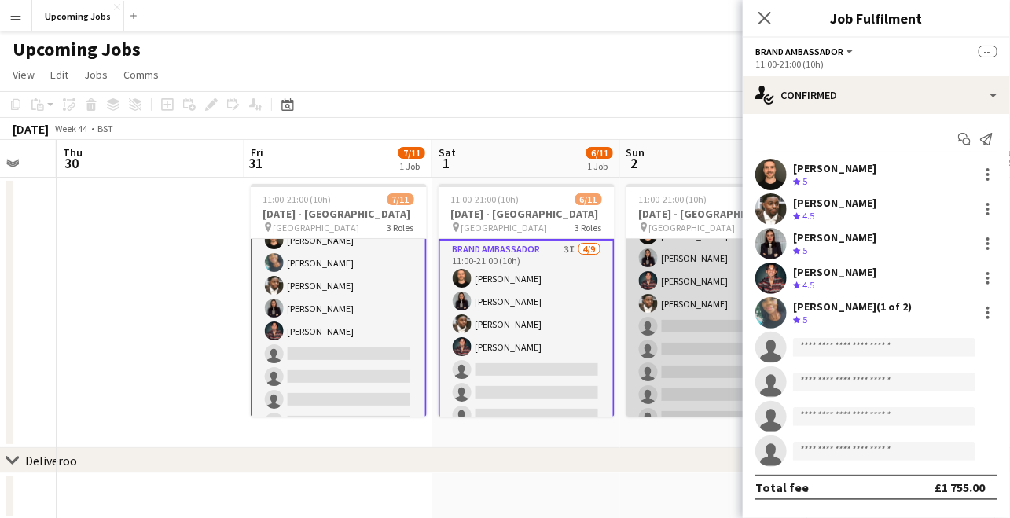
click at [679, 285] on app-card-role "Brand Ambassador 3I [DATE] 11:00-21:00 (10h) [PERSON_NAME] [PERSON_NAME] [PERSO…" at bounding box center [715, 315] width 176 height 236
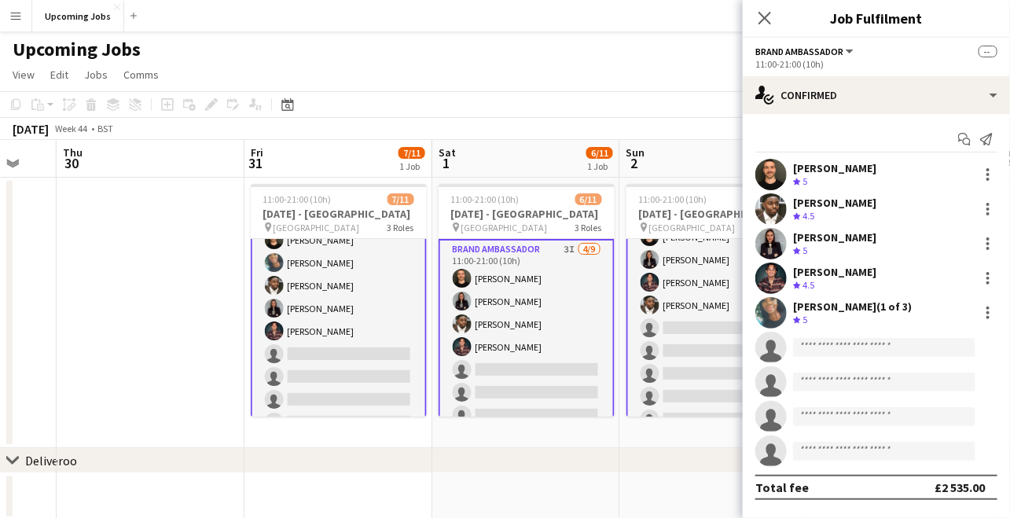
scroll to position [43, 0]
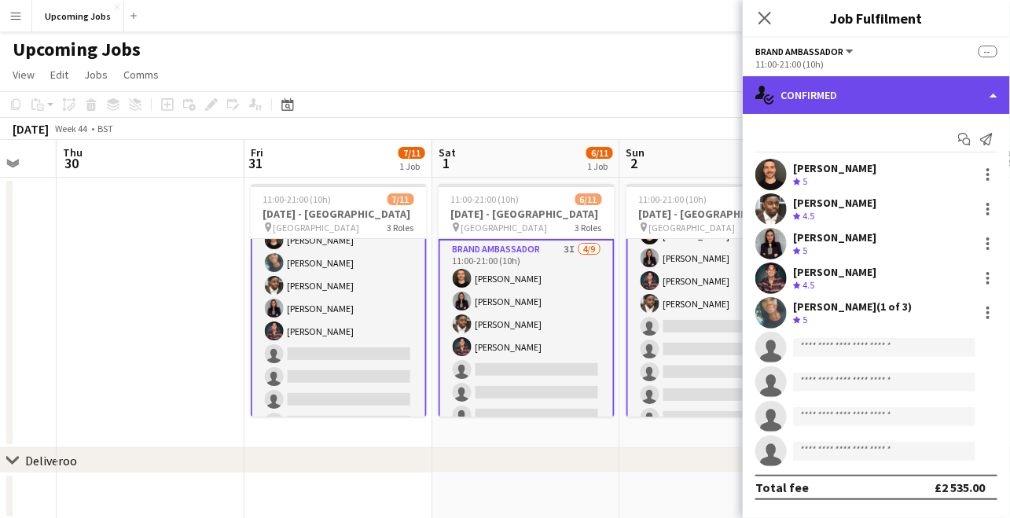
click at [807, 90] on div "single-neutral-actions-check-2 Confirmed" at bounding box center [876, 95] width 267 height 38
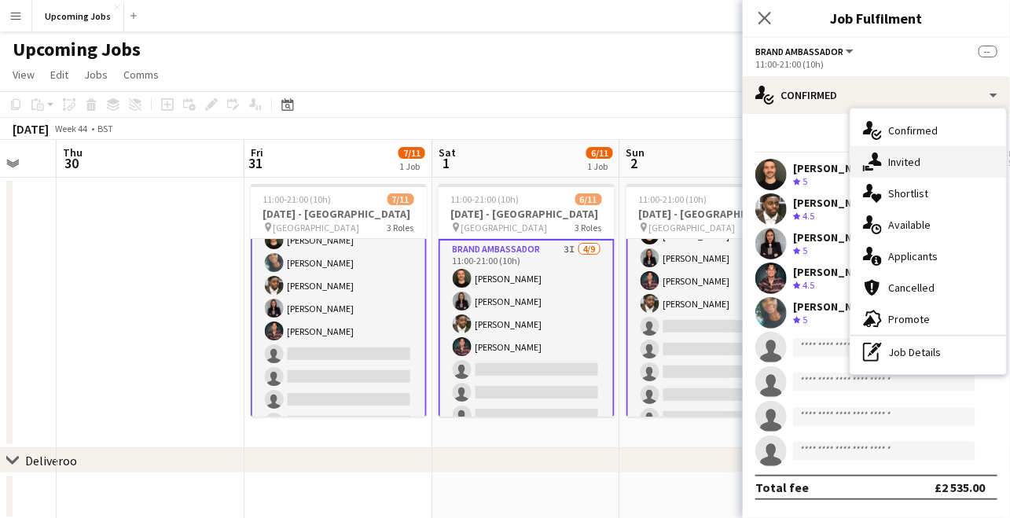
click at [884, 167] on div "single-neutral-actions-share-1 Invited" at bounding box center [929, 161] width 156 height 31
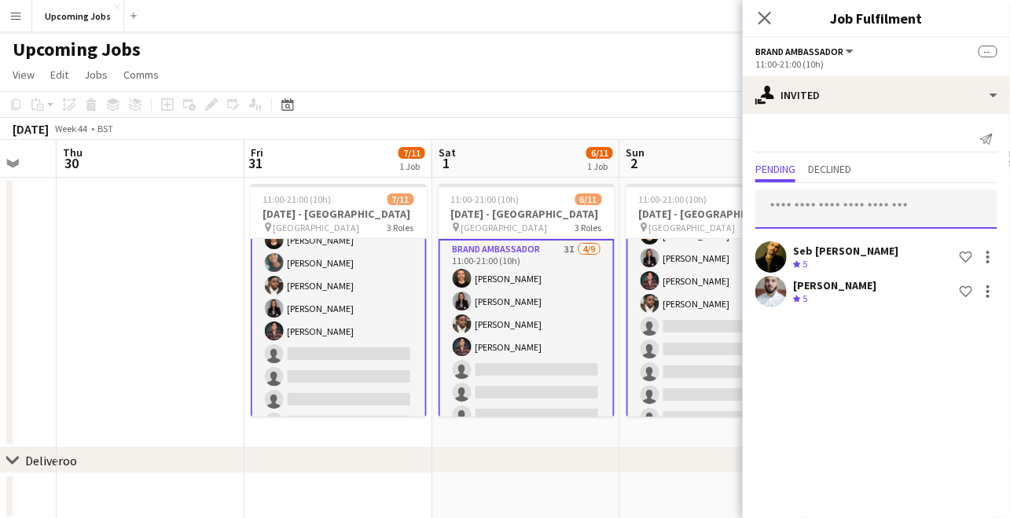
click at [800, 212] on input "text" at bounding box center [877, 208] width 242 height 39
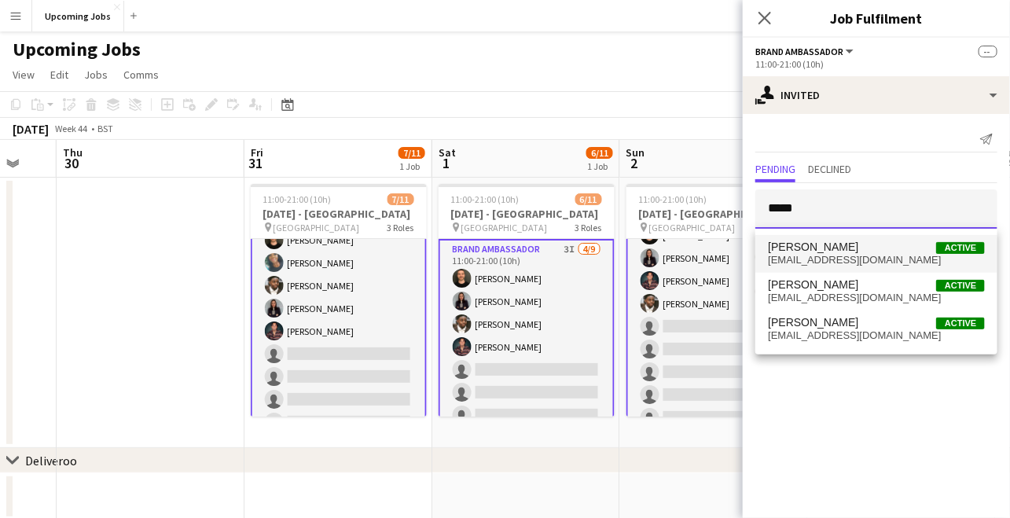
type input "*****"
click at [820, 253] on span "[PERSON_NAME]" at bounding box center [813, 247] width 90 height 13
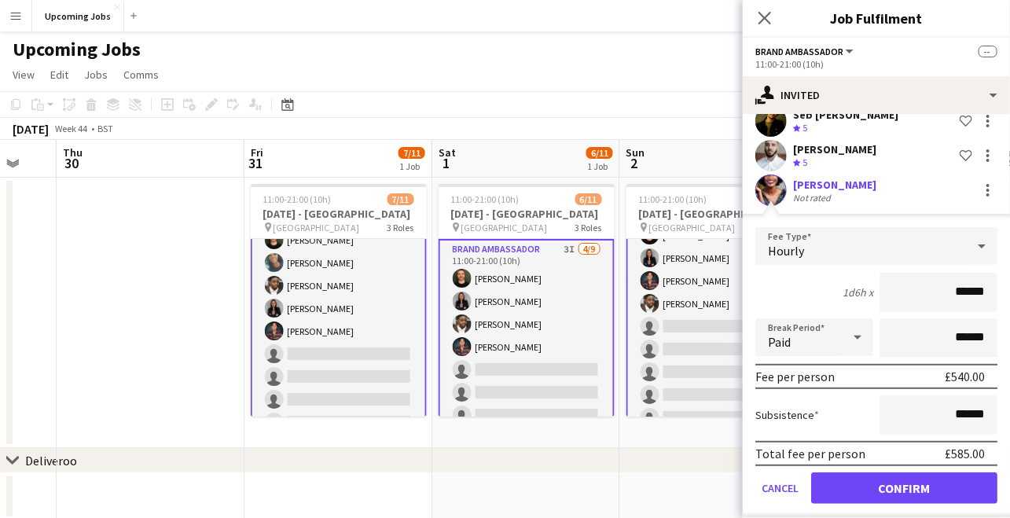
scroll to position [149, 0]
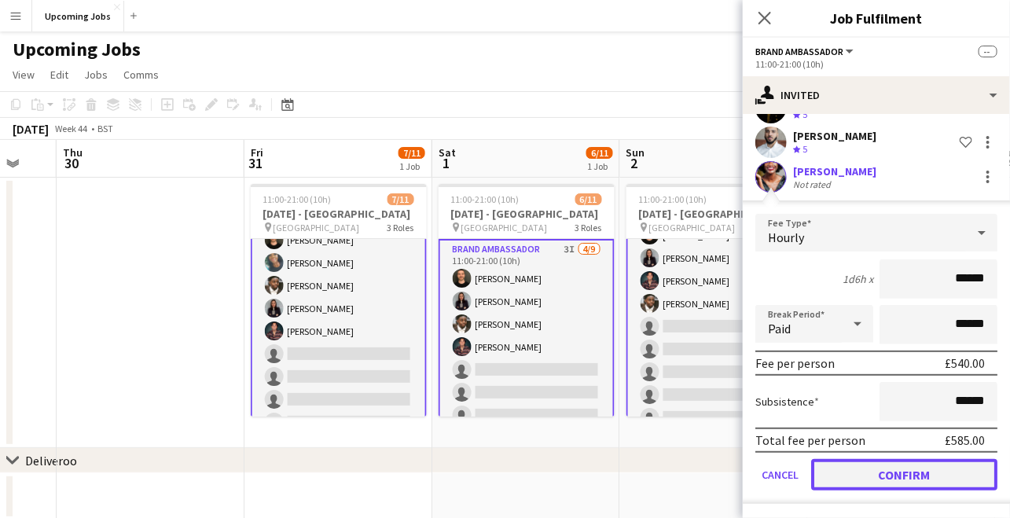
click at [878, 477] on button "Confirm" at bounding box center [904, 474] width 186 height 31
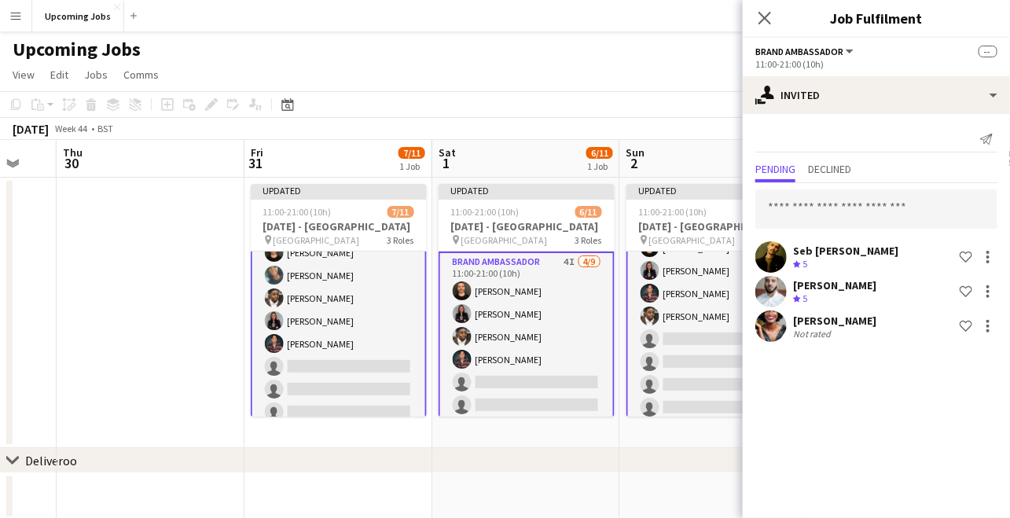
scroll to position [0, 0]
click at [783, 331] on app-user-avatar at bounding box center [771, 326] width 31 height 31
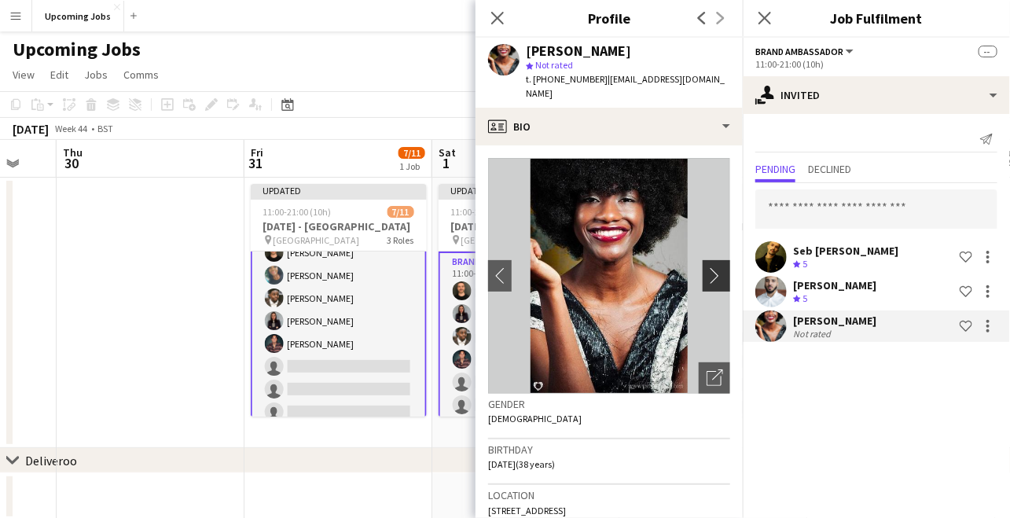
click at [710, 270] on app-icon "chevron-right" at bounding box center [719, 275] width 24 height 17
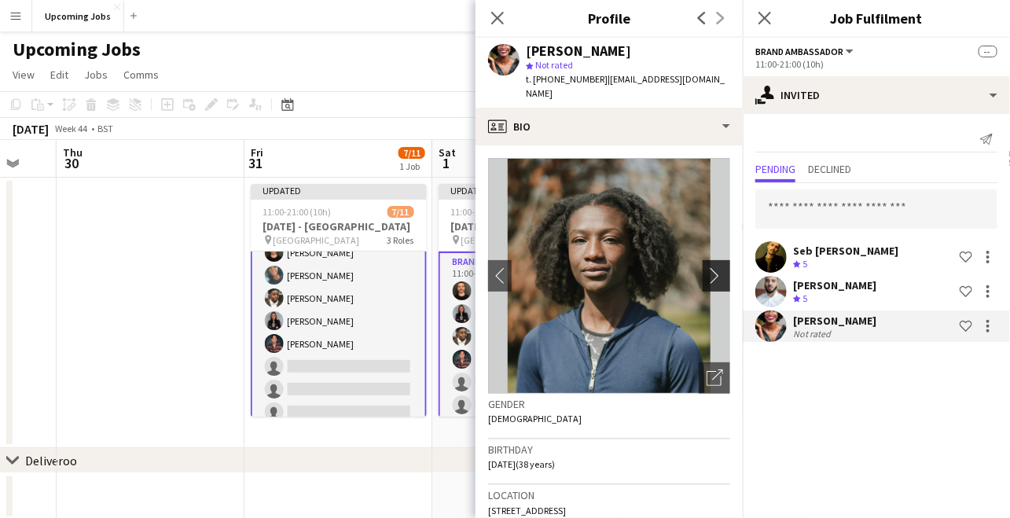
click at [707, 277] on app-icon "chevron-right" at bounding box center [719, 275] width 24 height 17
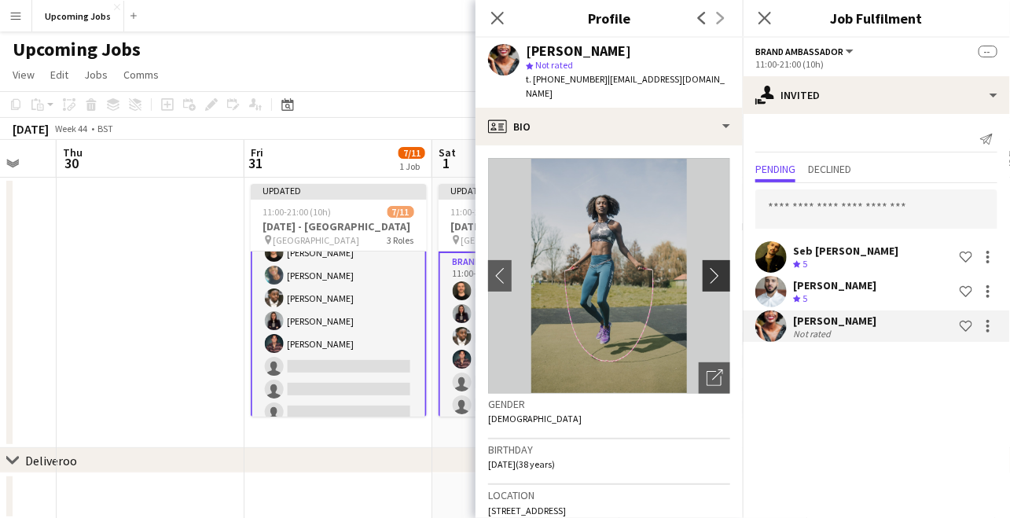
click at [707, 277] on app-icon "chevron-right" at bounding box center [719, 275] width 24 height 17
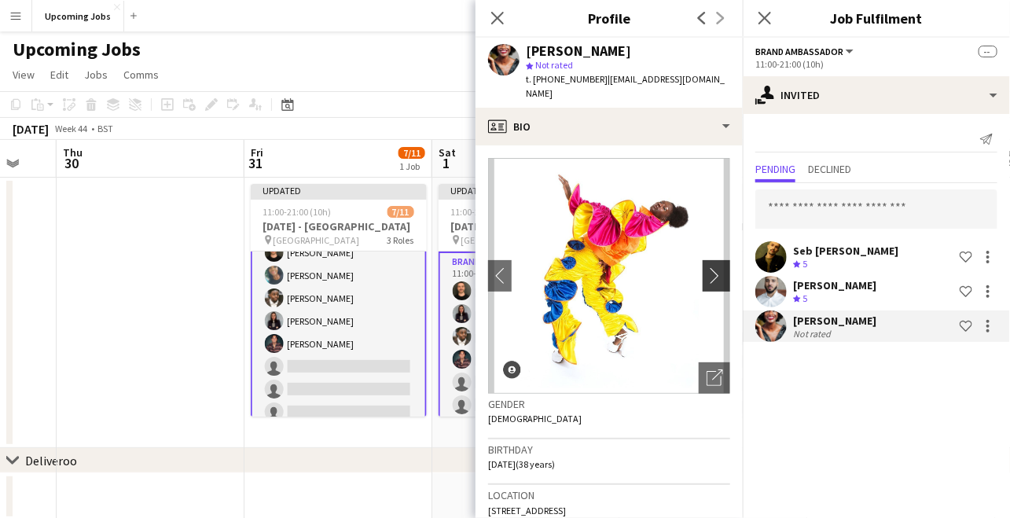
click at [707, 277] on app-icon "chevron-right" at bounding box center [719, 275] width 24 height 17
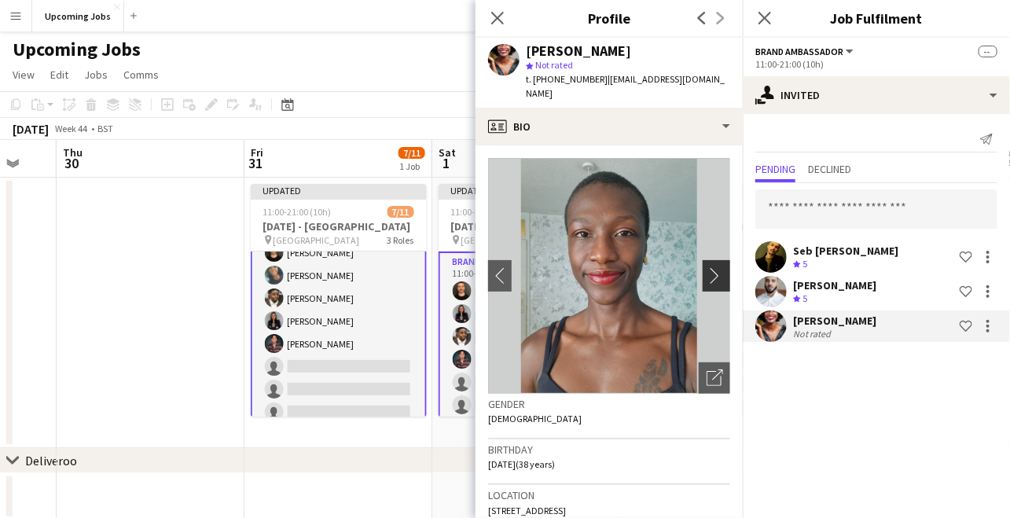
click at [707, 277] on app-icon "chevron-right" at bounding box center [719, 275] width 24 height 17
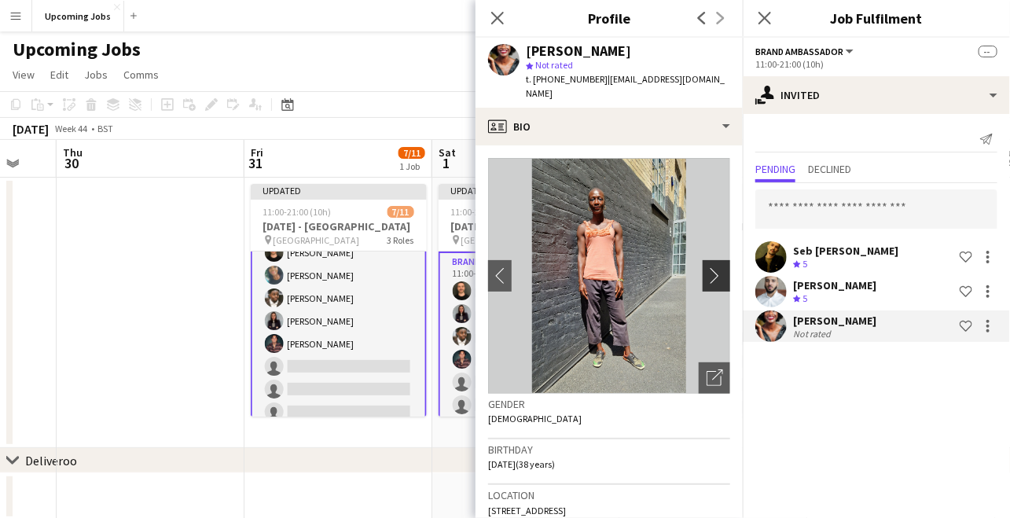
click at [707, 270] on app-icon "chevron-right" at bounding box center [719, 275] width 24 height 17
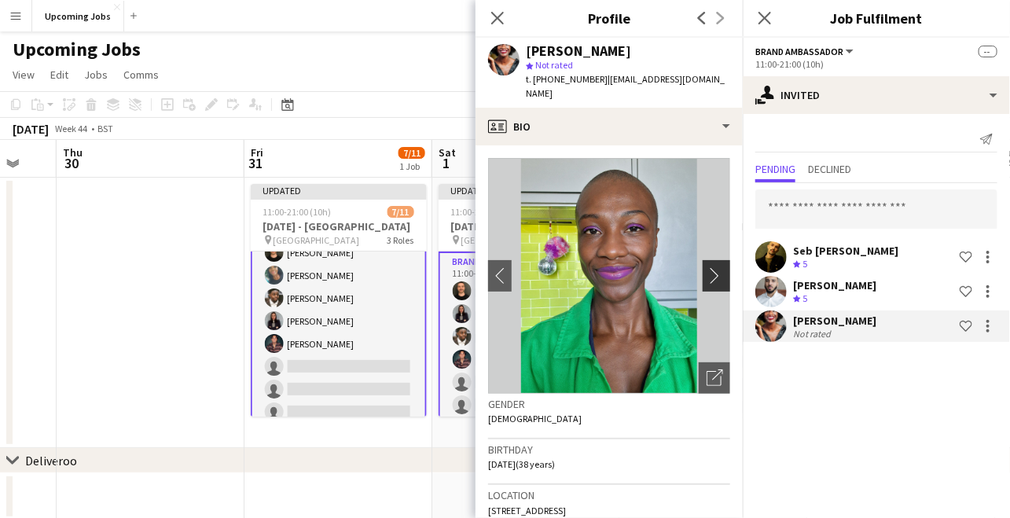
click at [707, 274] on app-icon "chevron-right" at bounding box center [719, 275] width 24 height 17
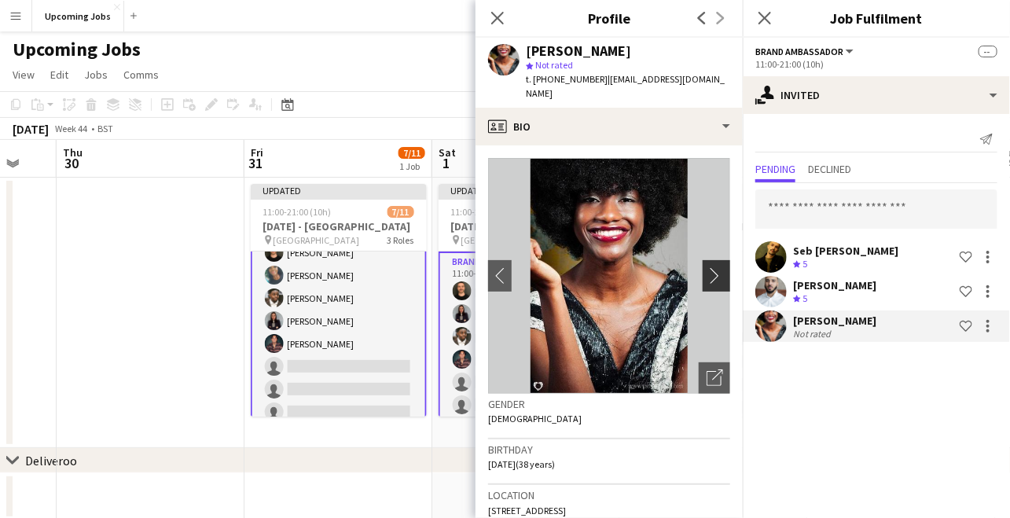
click at [707, 274] on app-icon "chevron-right" at bounding box center [719, 275] width 24 height 17
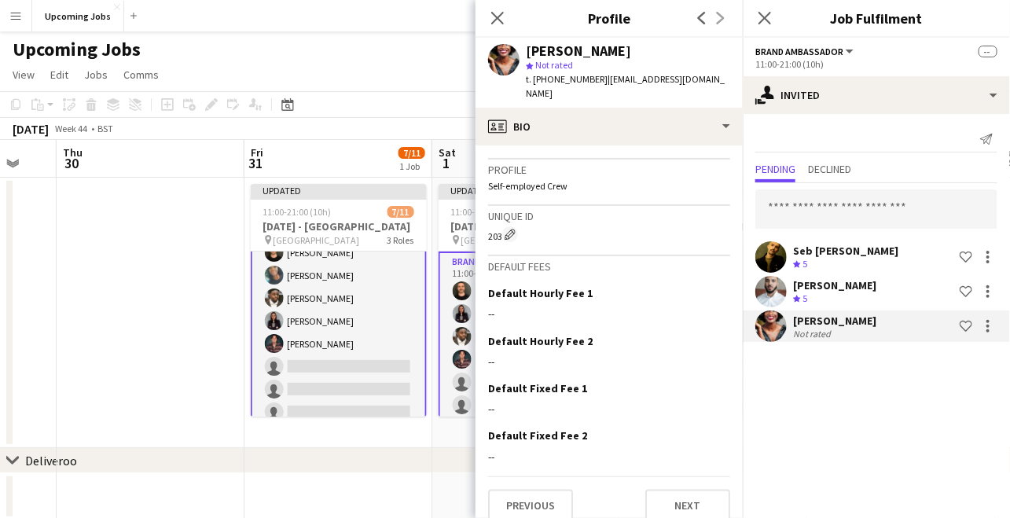
scroll to position [660, 0]
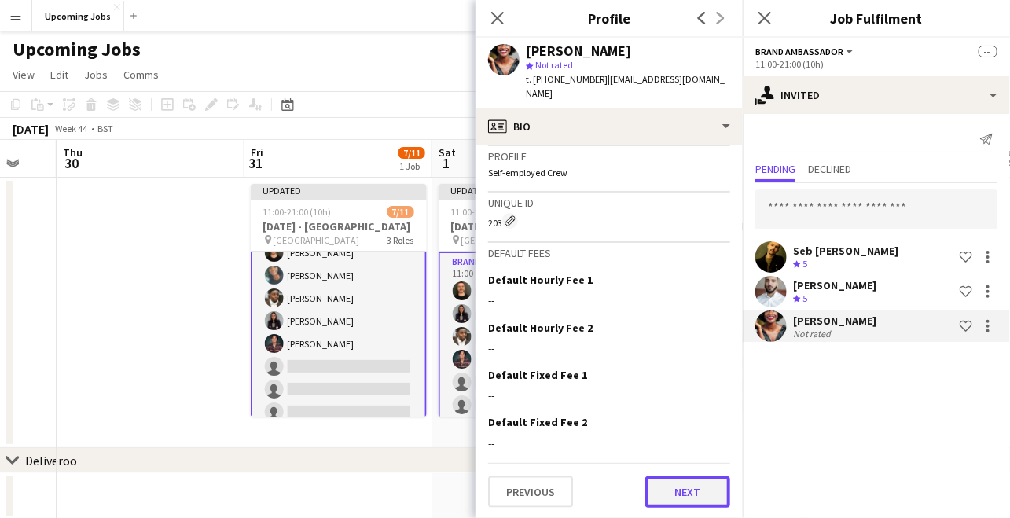
click at [680, 491] on button "Next" at bounding box center [688, 492] width 85 height 31
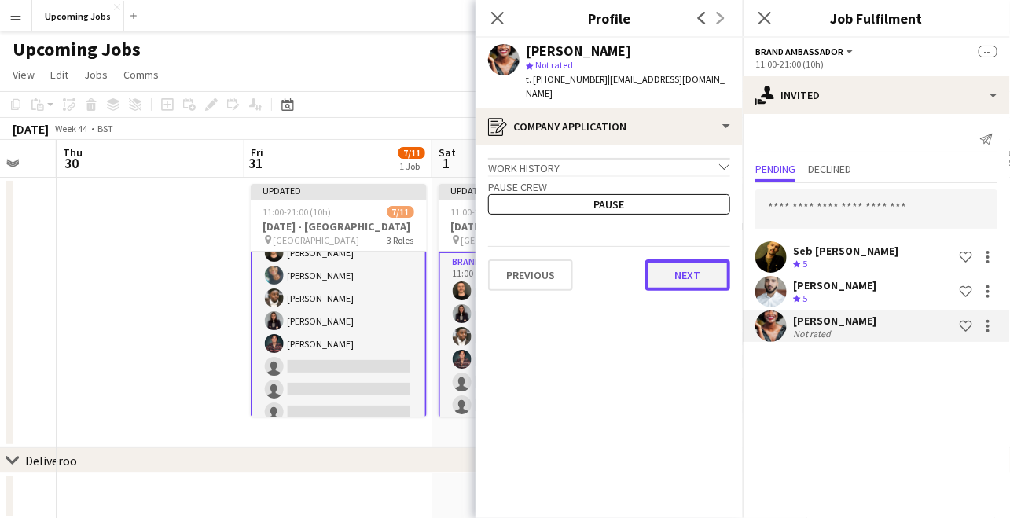
click at [697, 272] on button "Next" at bounding box center [688, 274] width 85 height 31
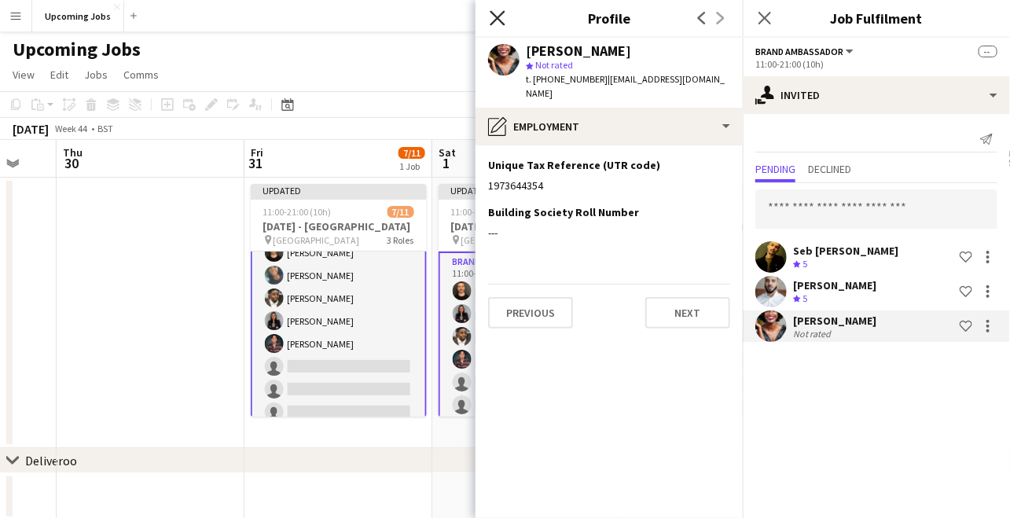
click at [494, 20] on icon "Close pop-in" at bounding box center [497, 17] width 15 height 15
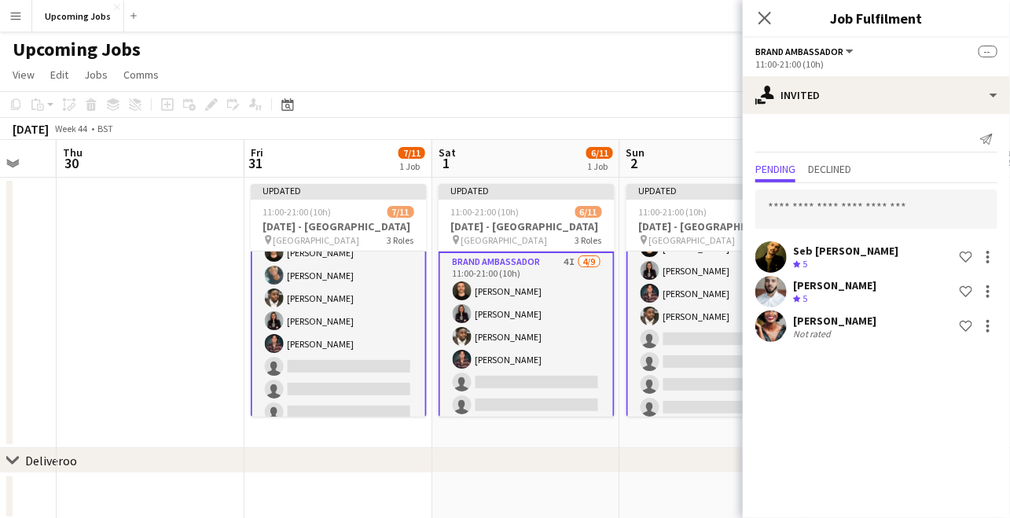
click at [705, 99] on app-toolbar "Copy Paste Paste Command V Paste with crew Command Shift V Paste linked Job [GE…" at bounding box center [505, 104] width 1010 height 27
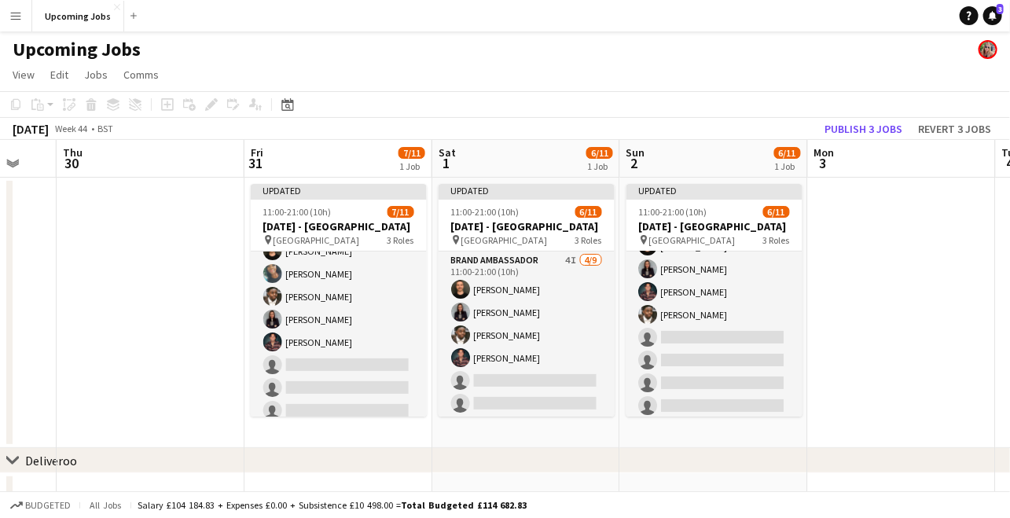
scroll to position [42, 0]
click at [852, 118] on div "[DATE] Week 44 • BST Publish 3 jobs Revert 3 jobs" at bounding box center [505, 129] width 1010 height 22
click at [852, 129] on button "Publish 3 jobs" at bounding box center [864, 129] width 90 height 20
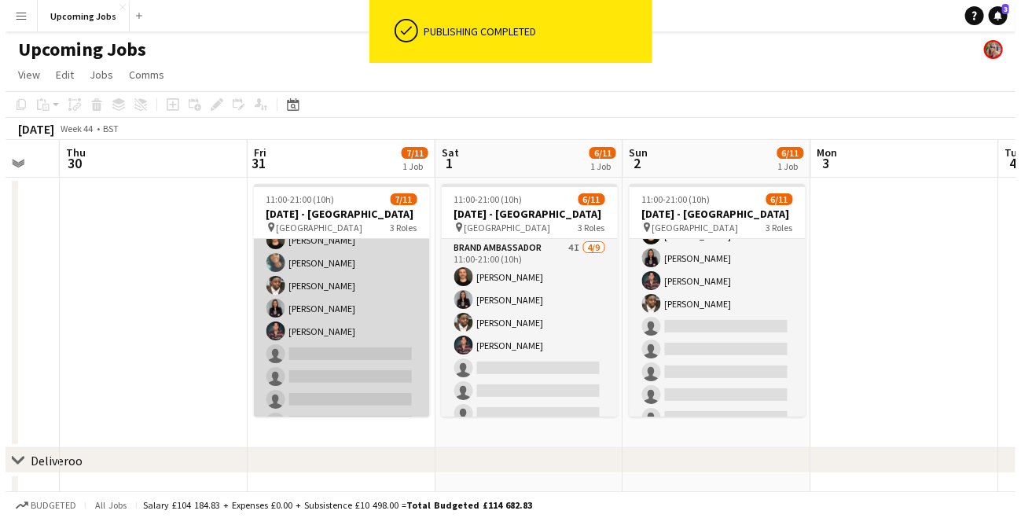
scroll to position [0, 0]
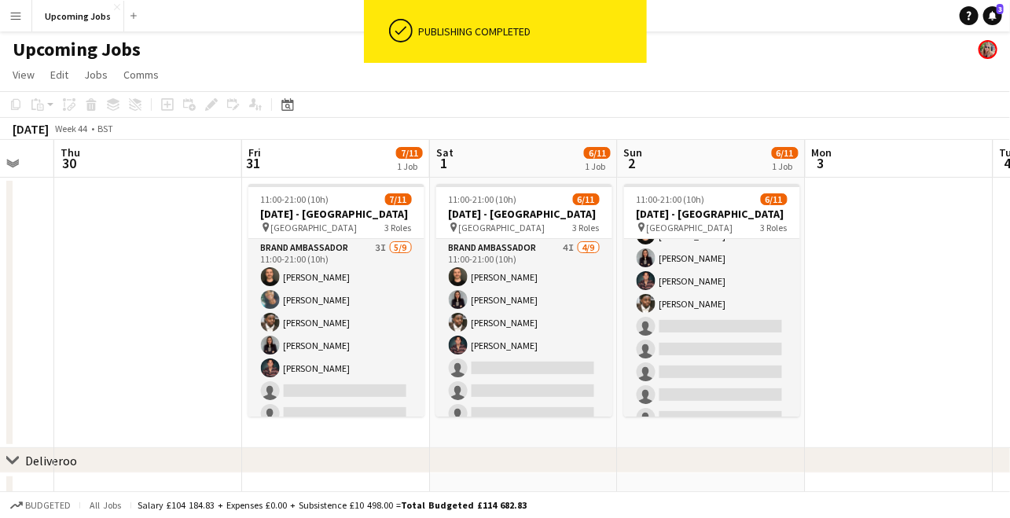
click at [17, 7] on button "Menu" at bounding box center [15, 15] width 31 height 31
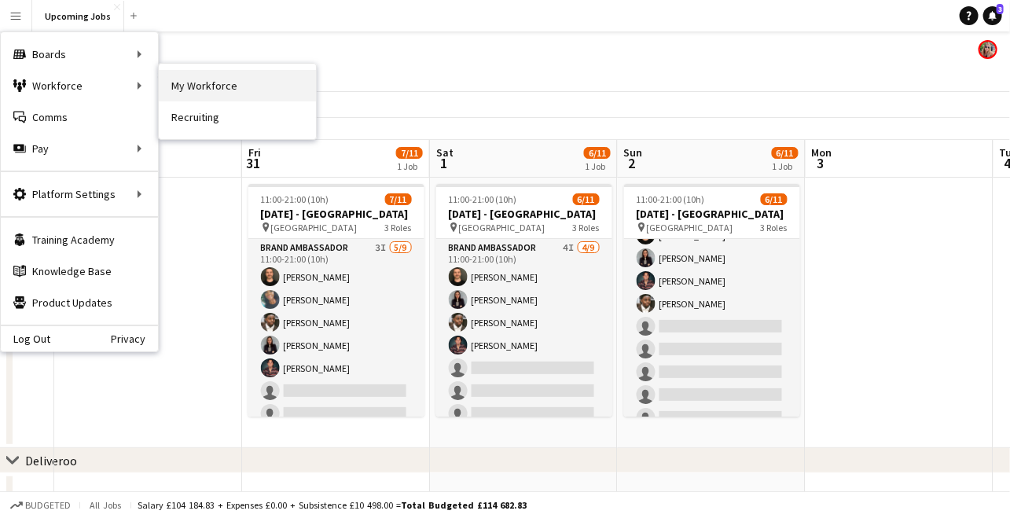
click at [212, 76] on link "My Workforce" at bounding box center [237, 85] width 157 height 31
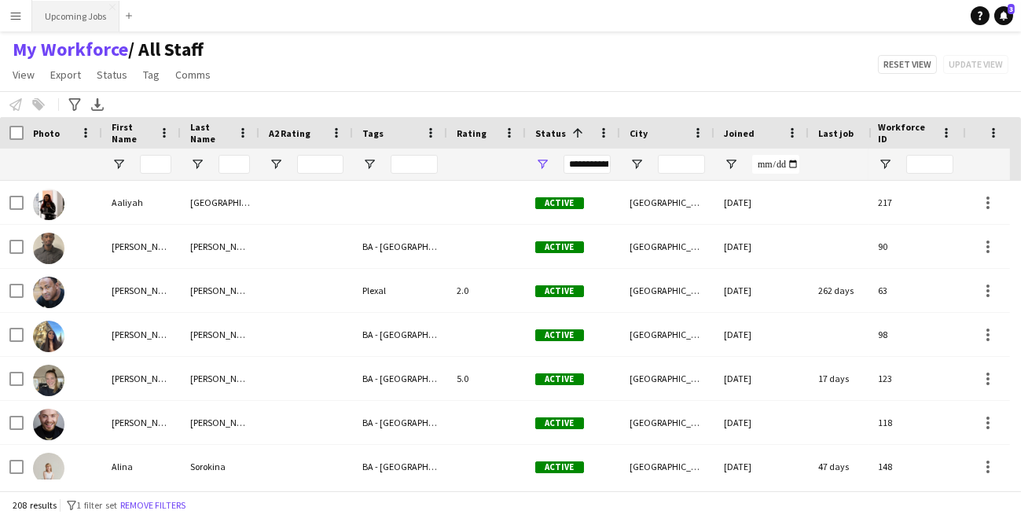
click at [70, 14] on button "Upcoming Jobs Close" at bounding box center [75, 16] width 87 height 31
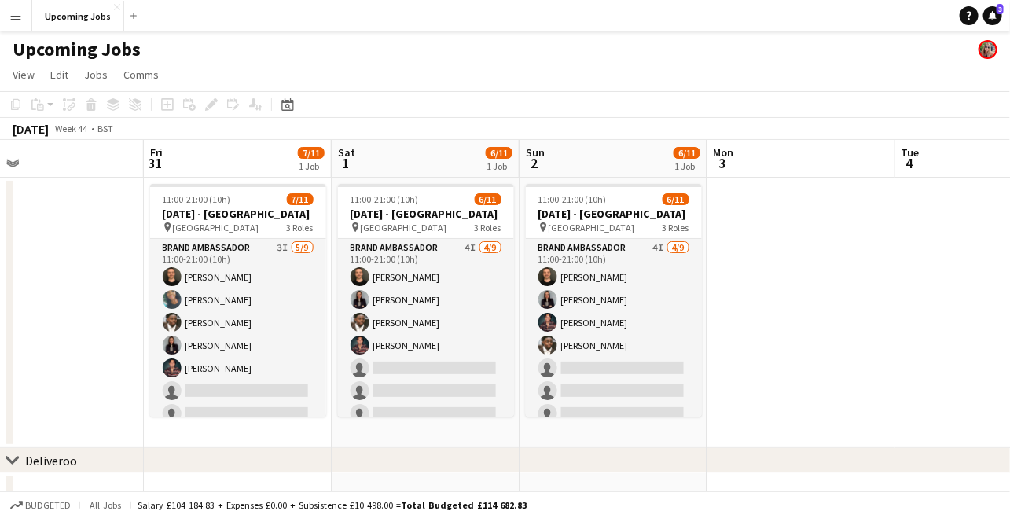
click at [19, 16] on app-icon "Menu" at bounding box center [15, 15] width 13 height 13
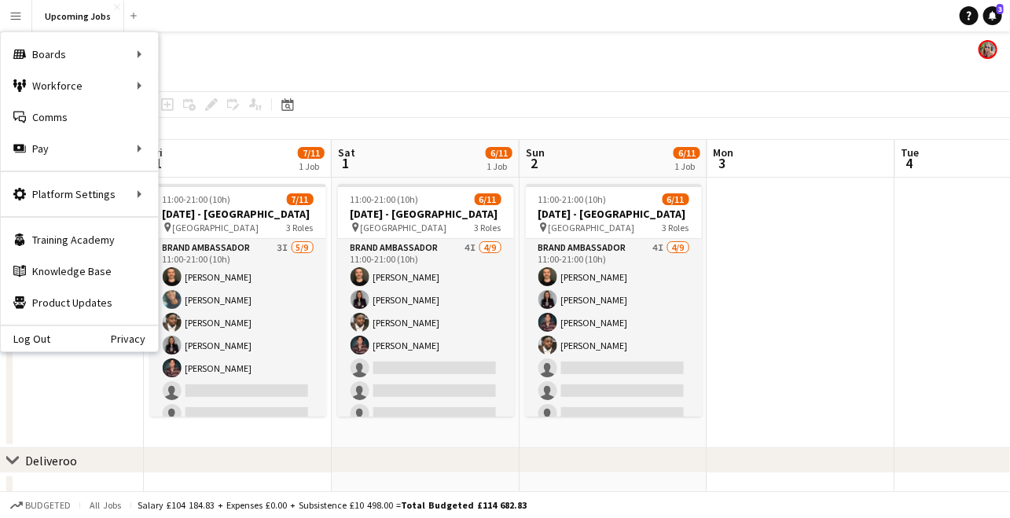
click at [13, 17] on app-icon "Menu" at bounding box center [15, 15] width 13 height 13
click at [195, 86] on link "My Workforce" at bounding box center [237, 85] width 157 height 31
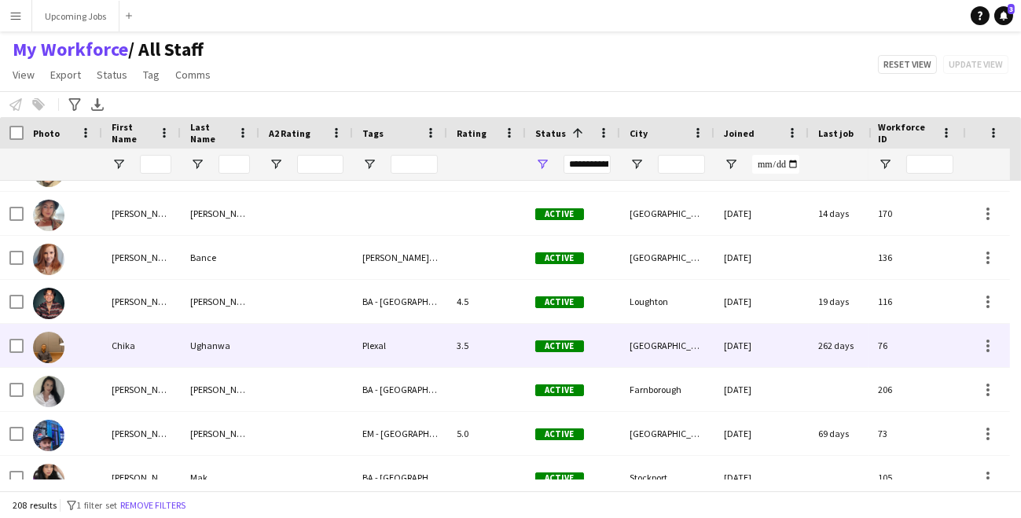
scroll to position [951, 0]
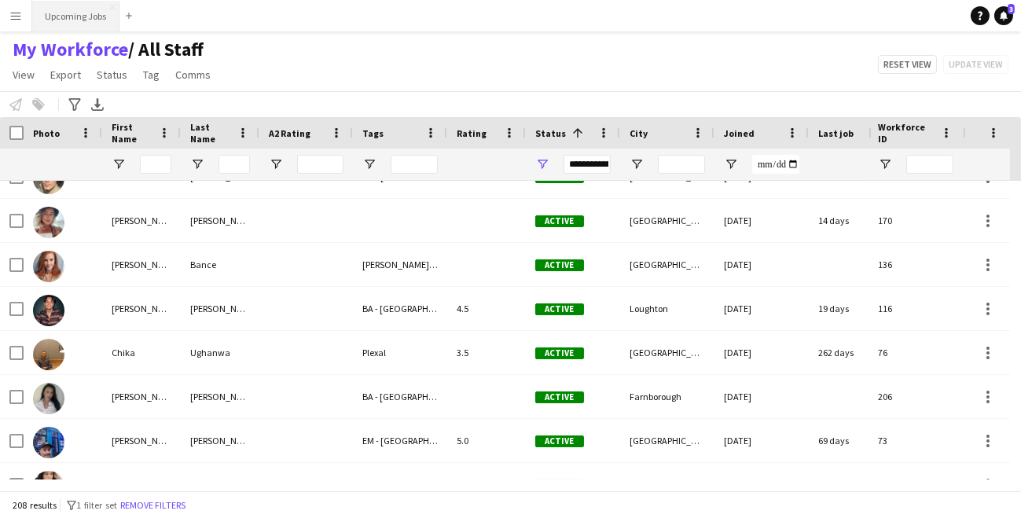
click at [79, 13] on button "Upcoming Jobs Close" at bounding box center [75, 16] width 87 height 31
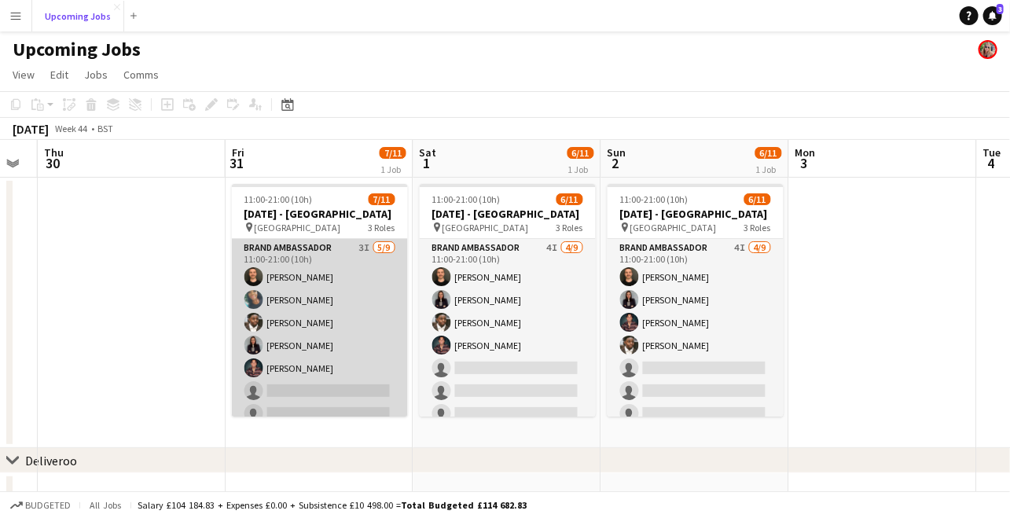
scroll to position [0, 717]
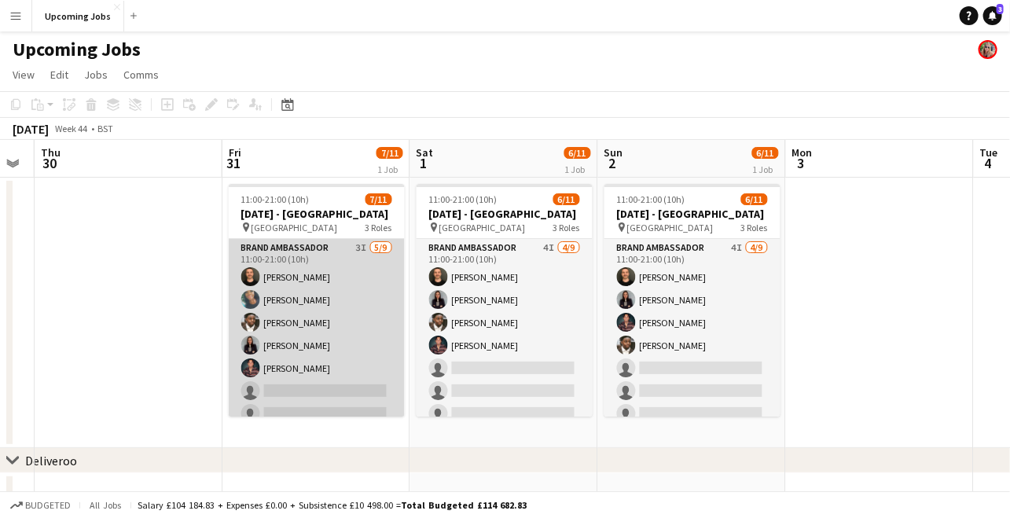
click at [296, 303] on app-card-role "Brand Ambassador 3I [DATE] 11:00-21:00 (10h) [PERSON_NAME] [PERSON_NAME] [PERSO…" at bounding box center [317, 357] width 176 height 236
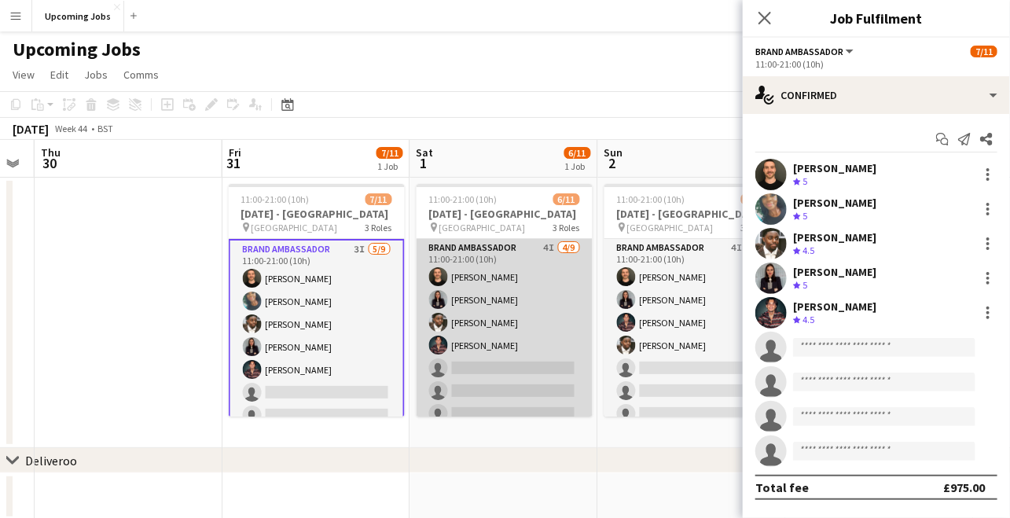
click at [485, 293] on app-card-role "Brand Ambassador 4I [DATE] 11:00-21:00 (10h) [PERSON_NAME] [PERSON_NAME] [PERSO…" at bounding box center [505, 357] width 176 height 236
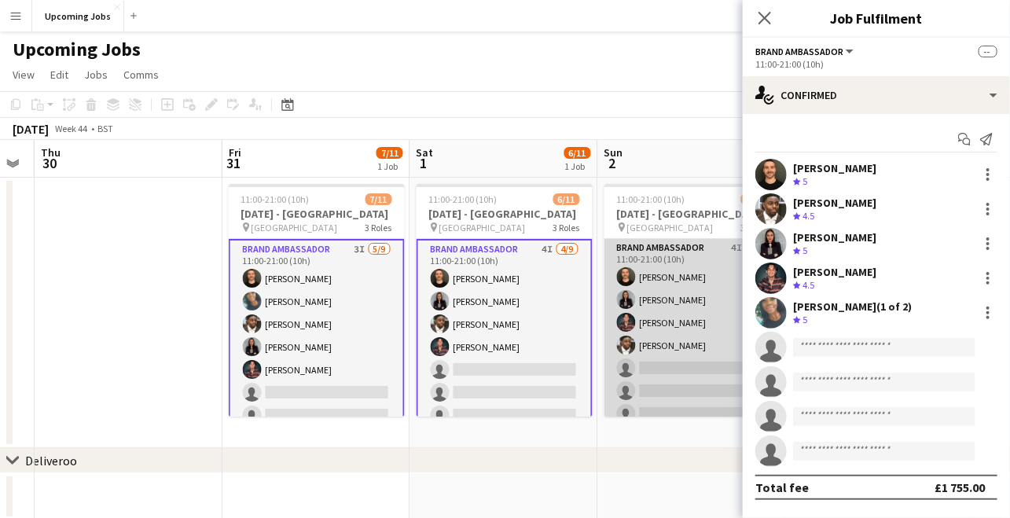
click at [686, 283] on app-card-role "Brand Ambassador 4I [DATE] 11:00-21:00 (10h) [PERSON_NAME] [PERSON_NAME] [PERSO…" at bounding box center [693, 357] width 176 height 236
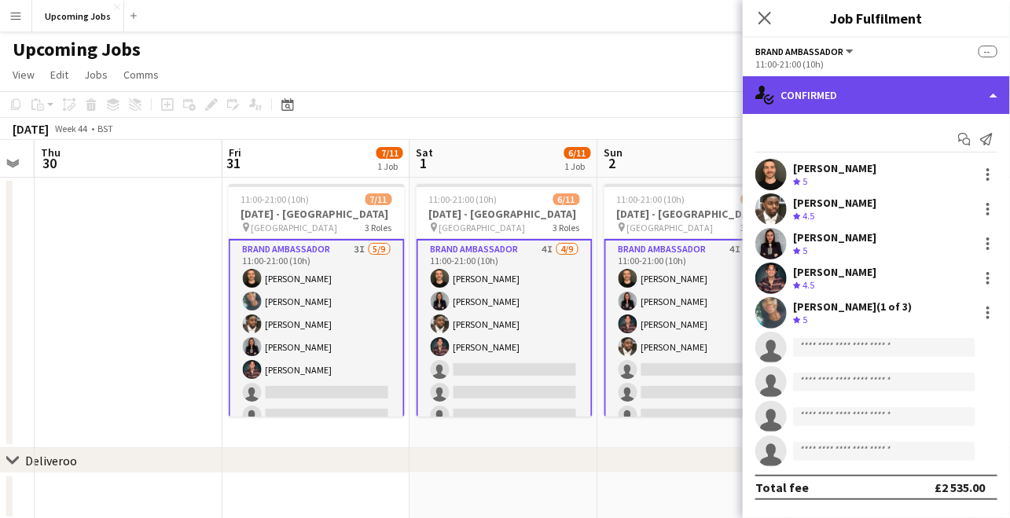
click at [819, 90] on div "single-neutral-actions-check-2 Confirmed" at bounding box center [876, 95] width 267 height 38
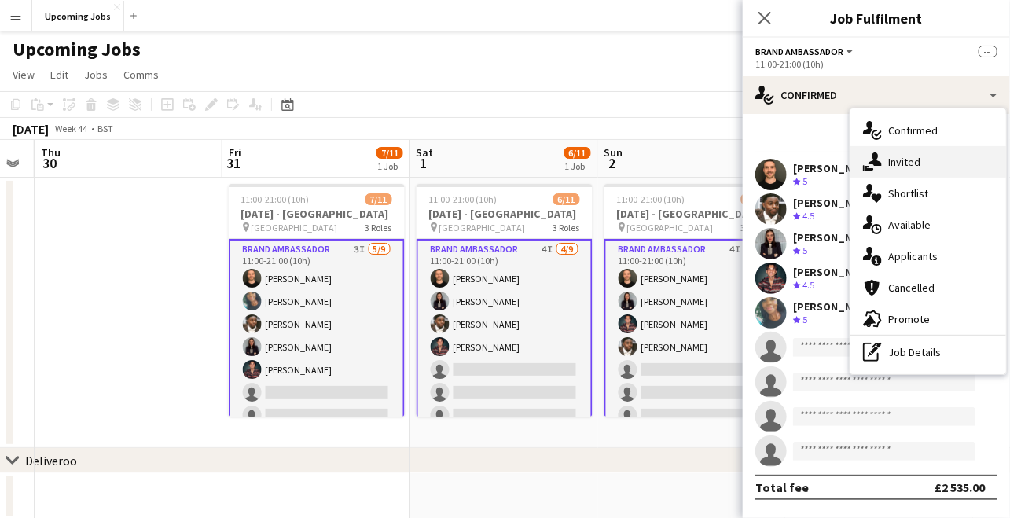
click at [893, 163] on span "Invited" at bounding box center [905, 162] width 32 height 14
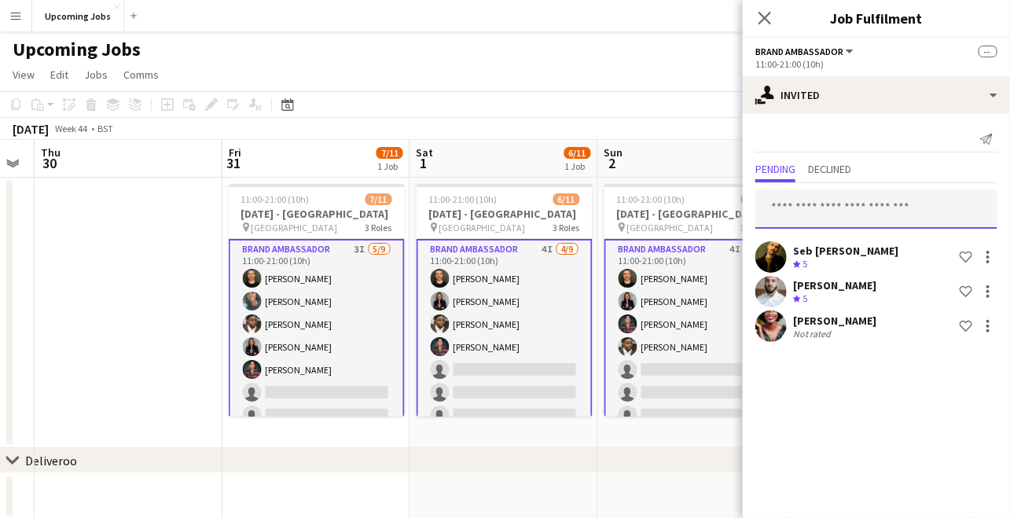
click at [795, 212] on input "text" at bounding box center [877, 208] width 242 height 39
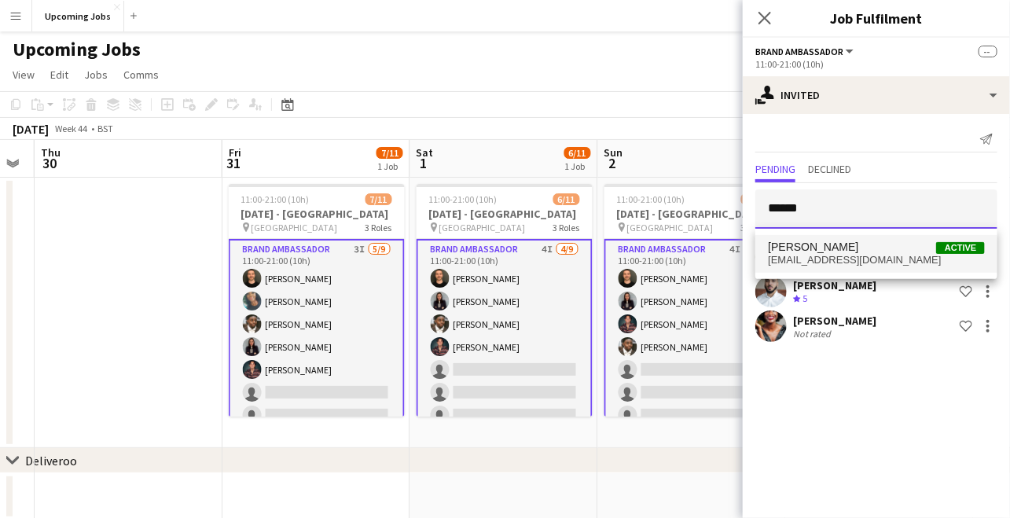
type input "******"
click at [803, 251] on span "[PERSON_NAME]" at bounding box center [813, 247] width 90 height 13
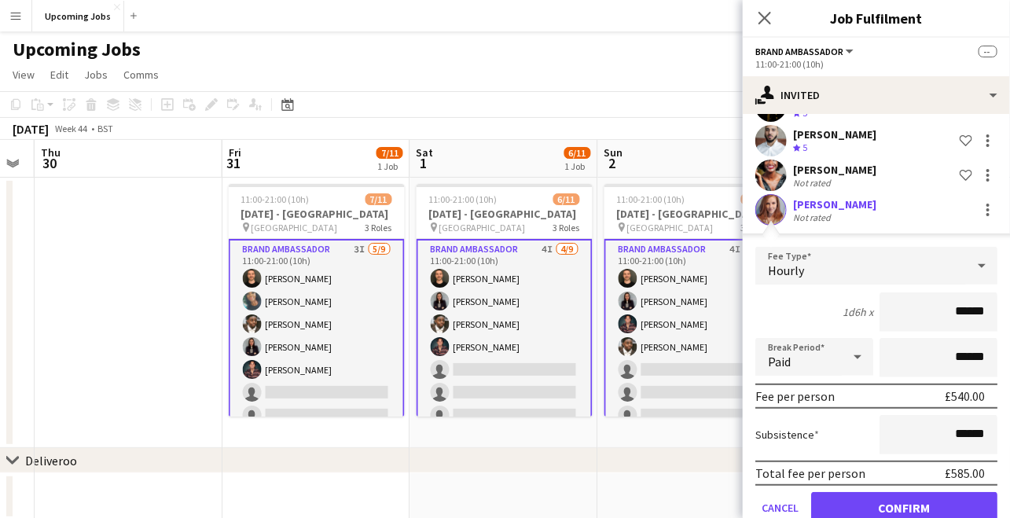
scroll to position [183, 0]
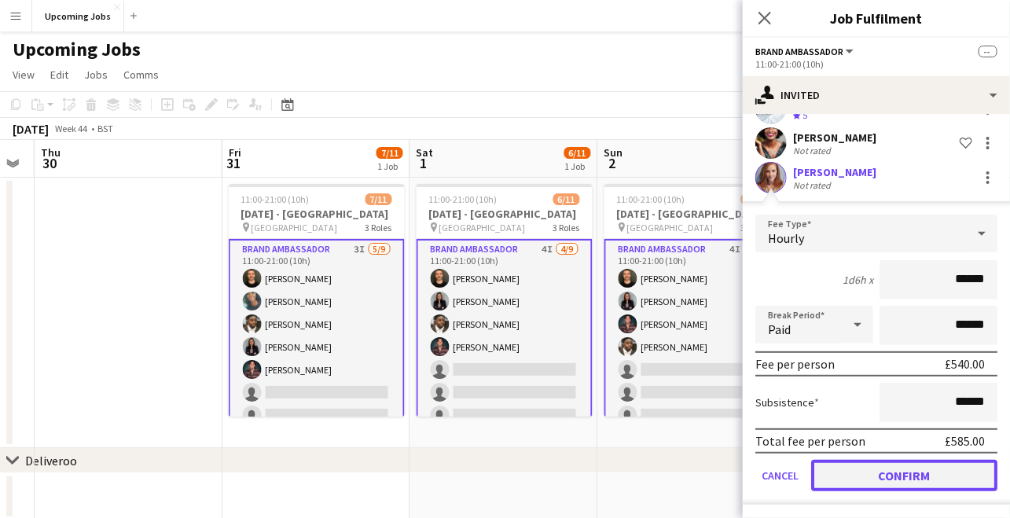
click at [911, 473] on button "Confirm" at bounding box center [904, 475] width 186 height 31
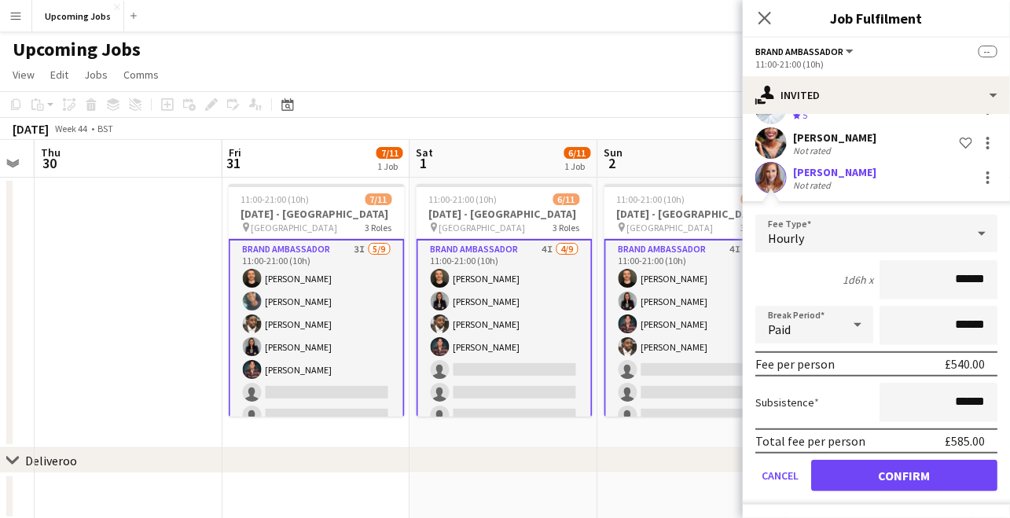
scroll to position [0, 0]
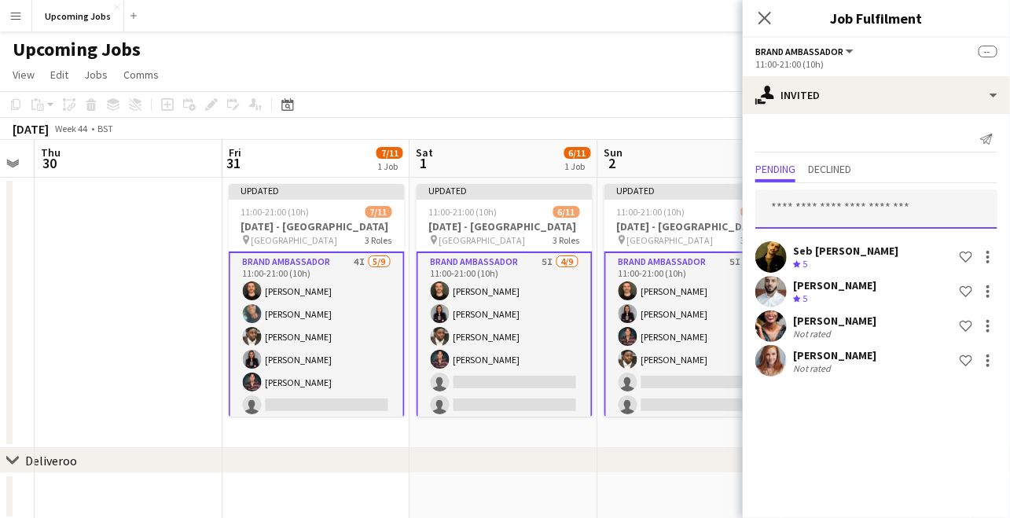
click at [819, 210] on input "text" at bounding box center [877, 208] width 242 height 39
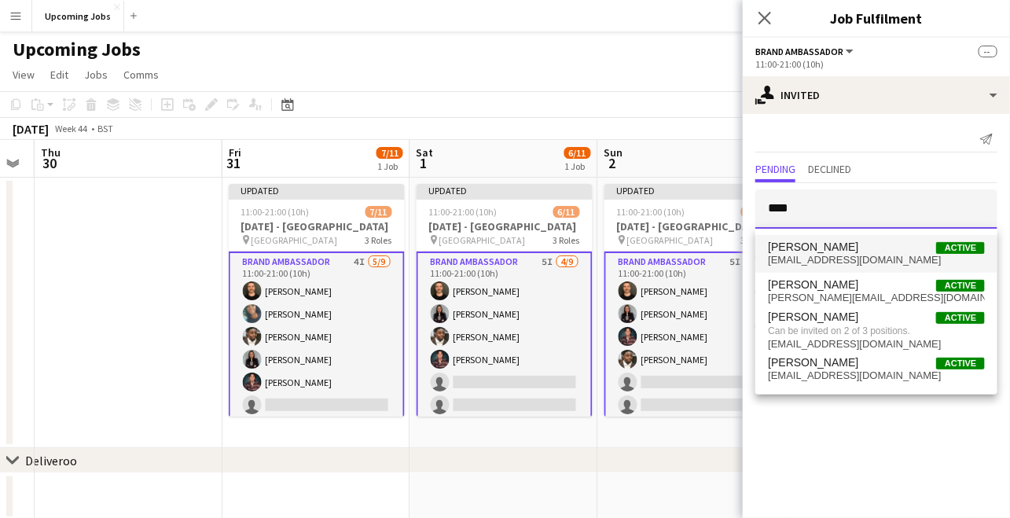
type input "****"
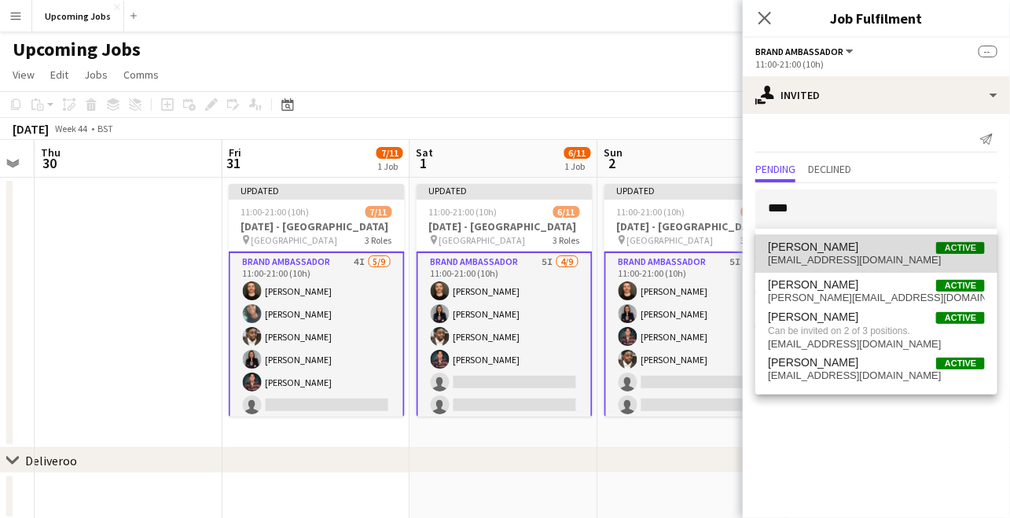
click at [837, 248] on span "[PERSON_NAME] Active" at bounding box center [876, 247] width 217 height 13
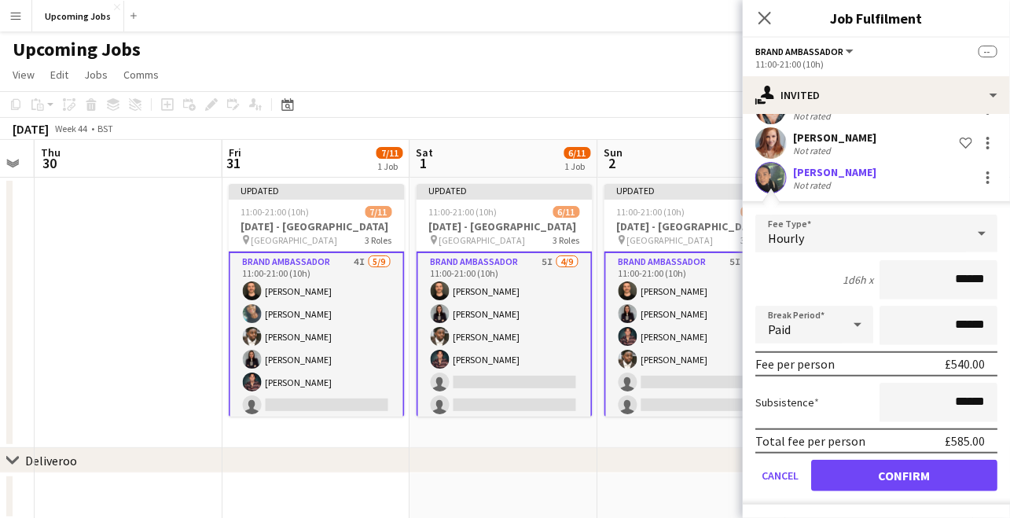
scroll to position [214, 0]
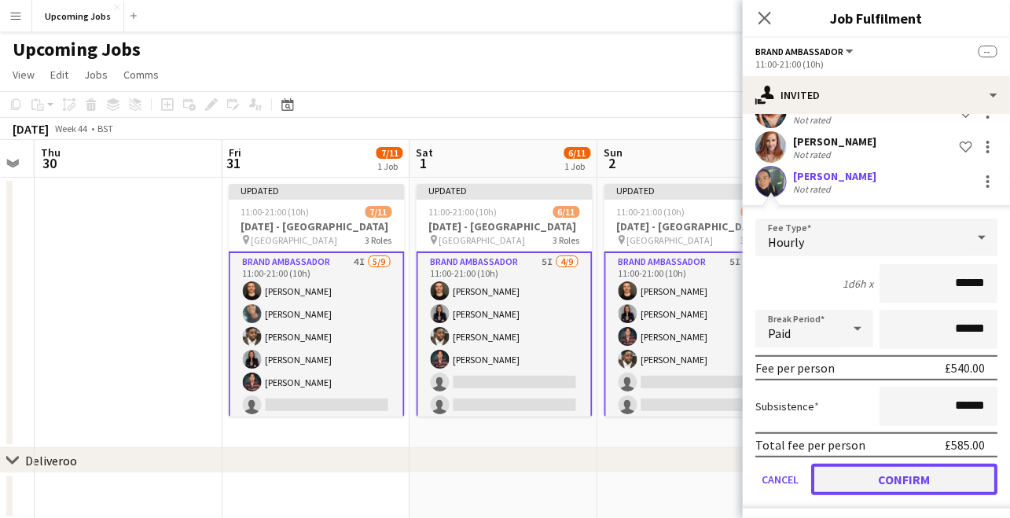
click at [914, 481] on button "Confirm" at bounding box center [904, 479] width 186 height 31
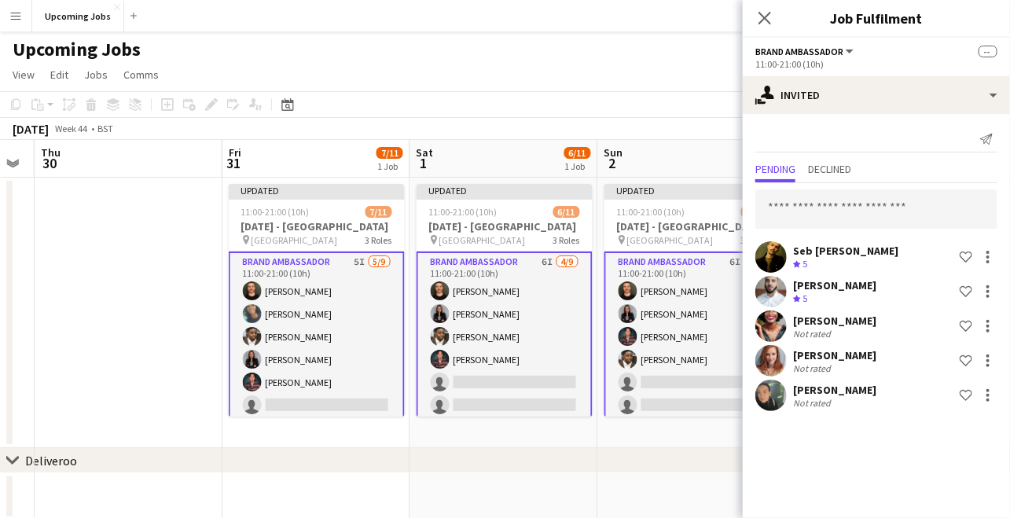
scroll to position [0, 0]
click at [804, 204] on input "text" at bounding box center [877, 208] width 242 height 39
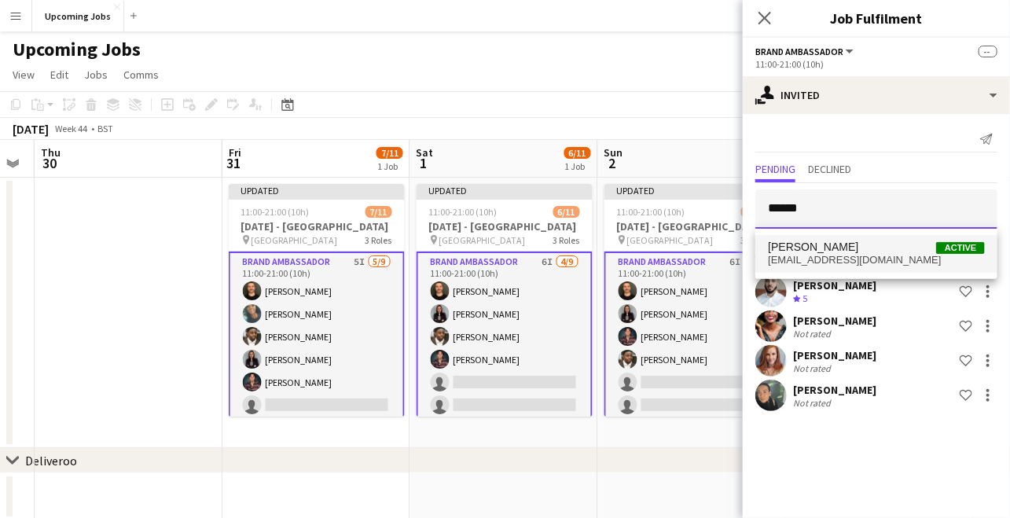
type input "******"
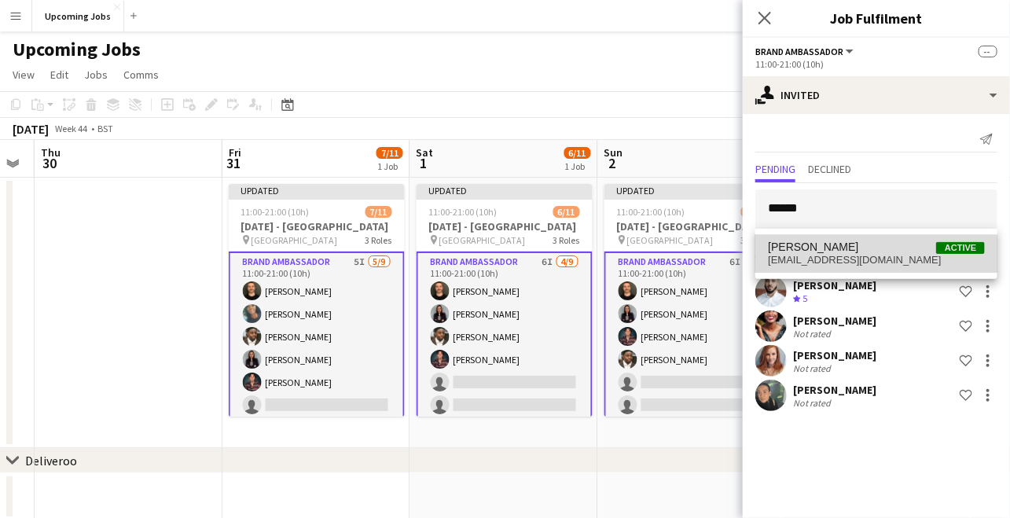
click at [808, 247] on span "[PERSON_NAME]" at bounding box center [813, 247] width 90 height 13
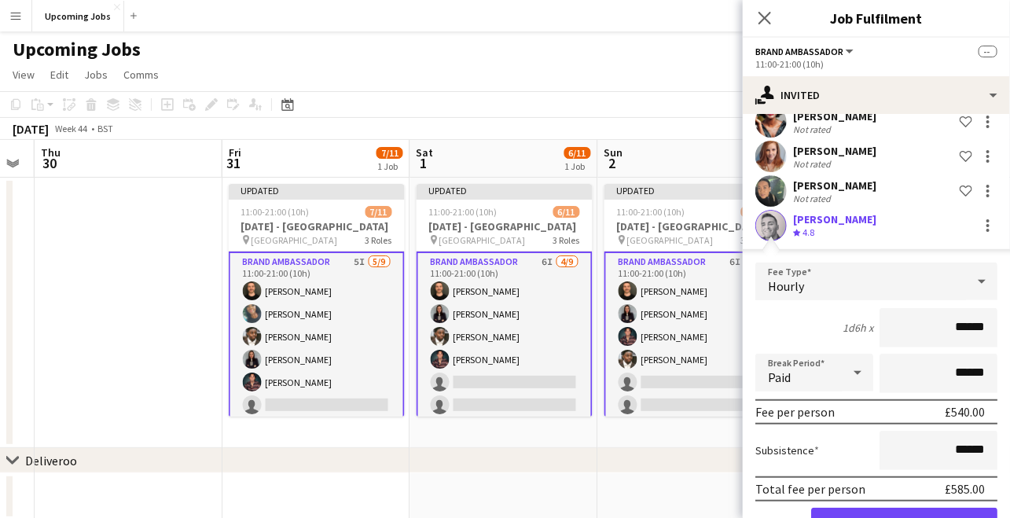
scroll to position [216, 0]
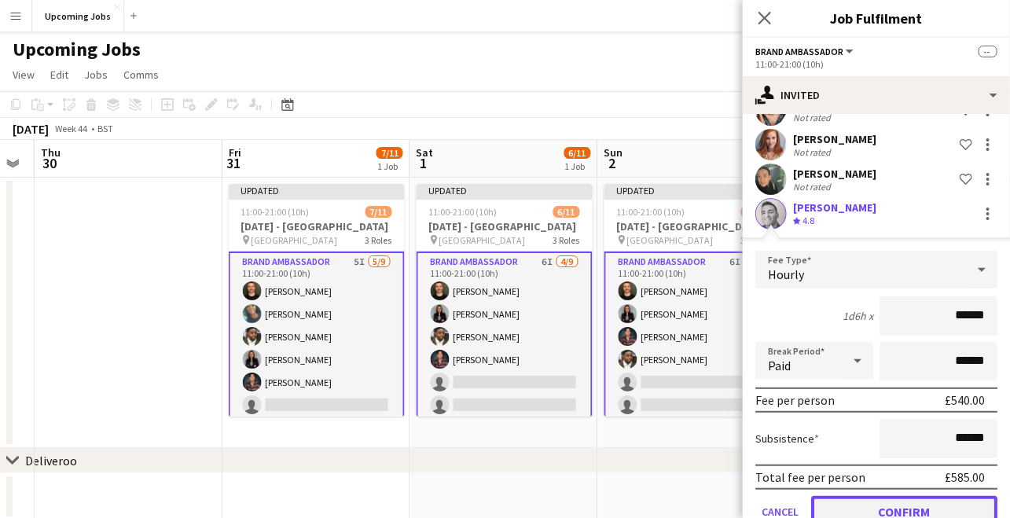
click at [922, 501] on button "Confirm" at bounding box center [904, 511] width 186 height 31
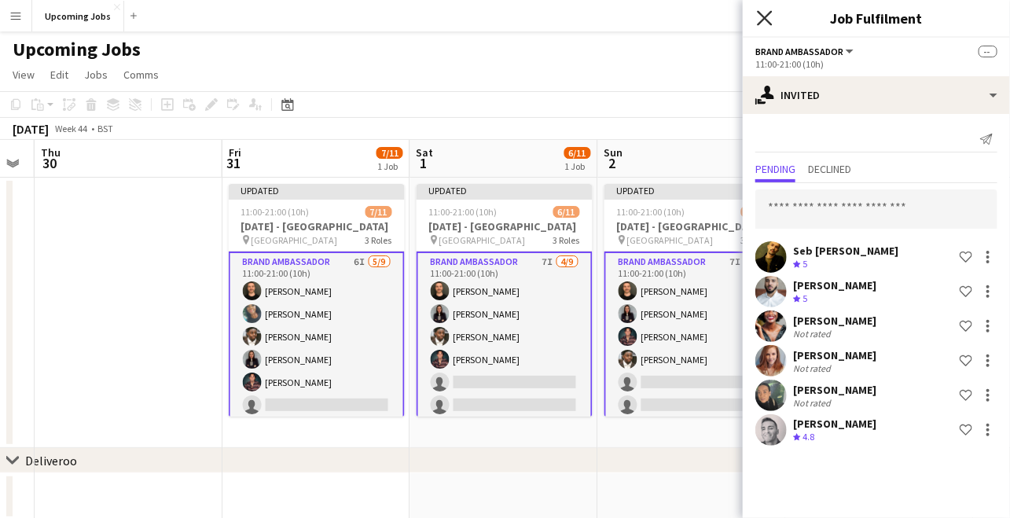
click at [764, 20] on icon "Close pop-in" at bounding box center [764, 17] width 15 height 15
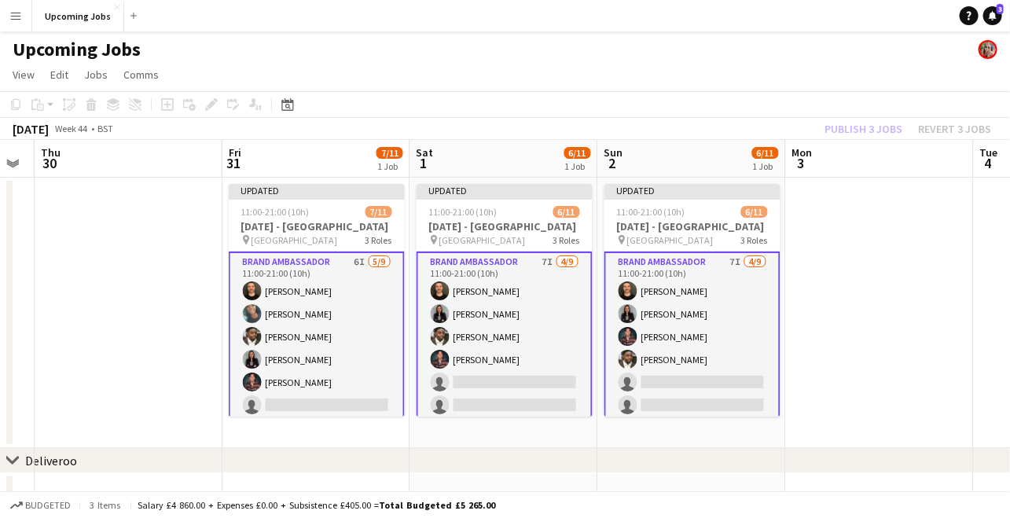
click at [850, 127] on div "Publish 3 jobs Revert 3 jobs" at bounding box center [908, 129] width 204 height 20
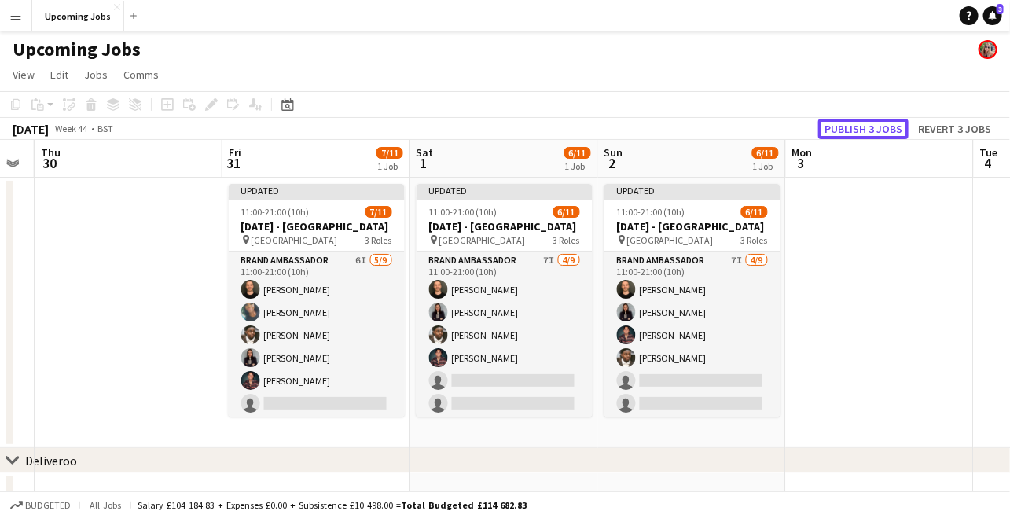
click at [850, 127] on button "Publish 3 jobs" at bounding box center [864, 129] width 90 height 20
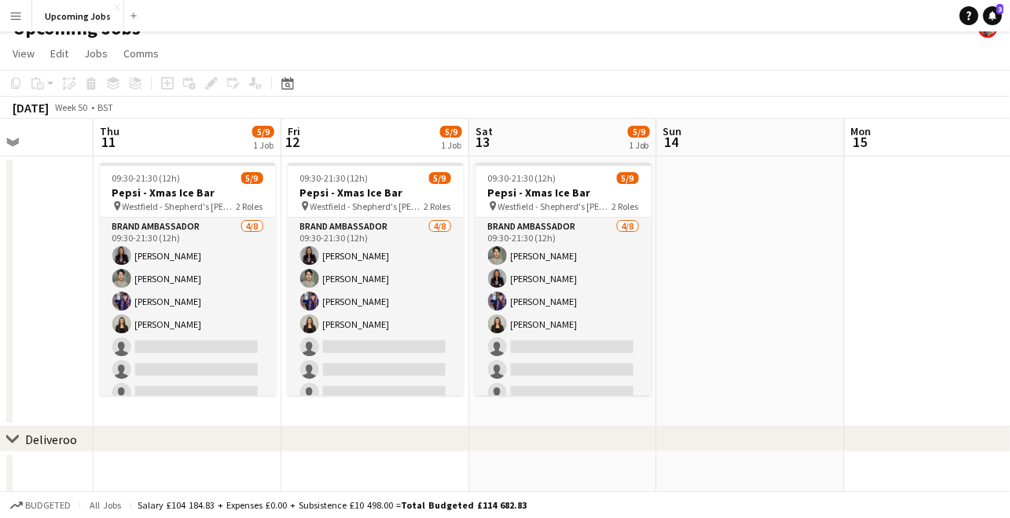
scroll to position [22, 0]
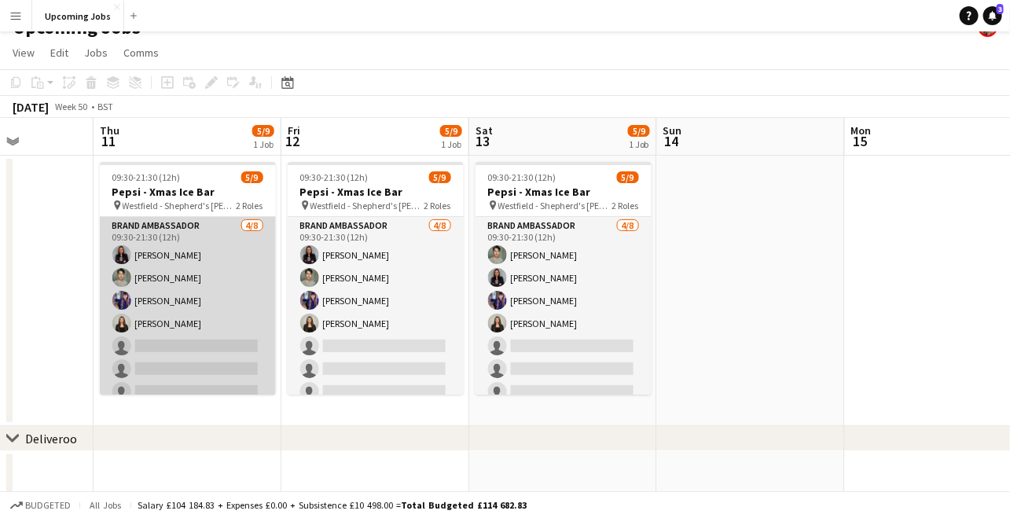
click at [173, 295] on app-card-role "Brand Ambassador [DATE] 09:30-21:30 (12h) [PERSON_NAME] [PERSON_NAME] [PERSON_N…" at bounding box center [188, 323] width 176 height 213
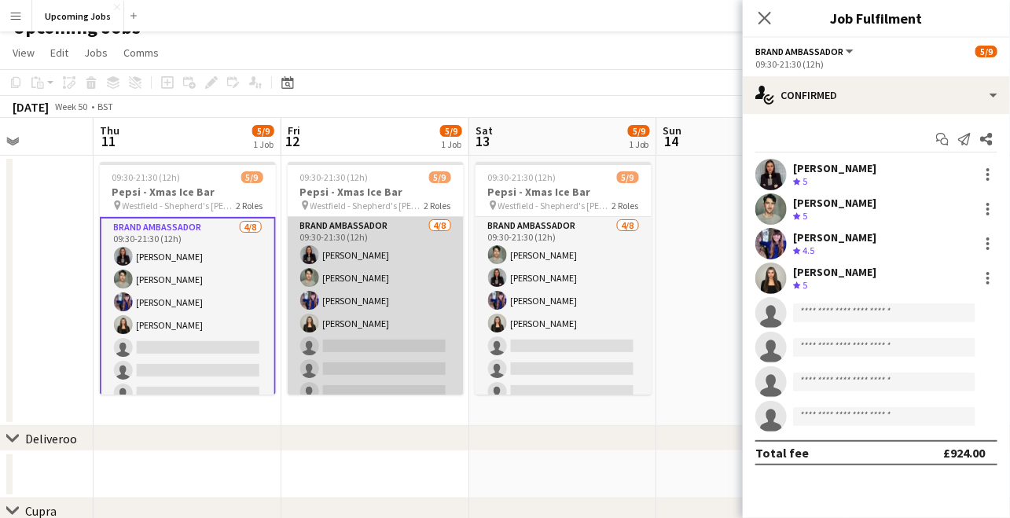
click at [322, 271] on app-card-role "Brand Ambassador [DATE] 09:30-21:30 (12h) [PERSON_NAME] [PERSON_NAME] [PERSON_N…" at bounding box center [376, 323] width 176 height 213
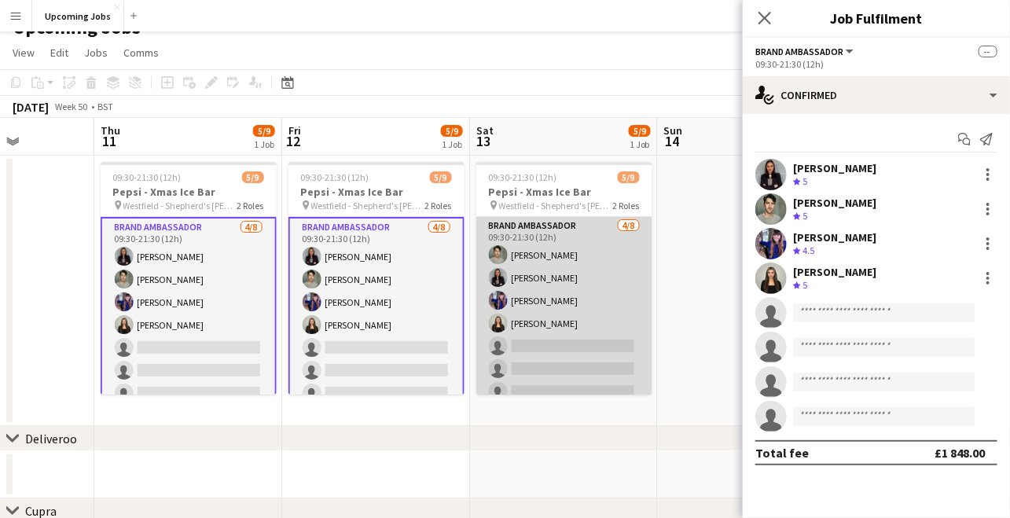
click at [568, 262] on app-card-role "Brand Ambassador [DATE] 09:30-21:30 (12h) [PERSON_NAME] [PERSON_NAME] [PERSON_N…" at bounding box center [565, 323] width 176 height 213
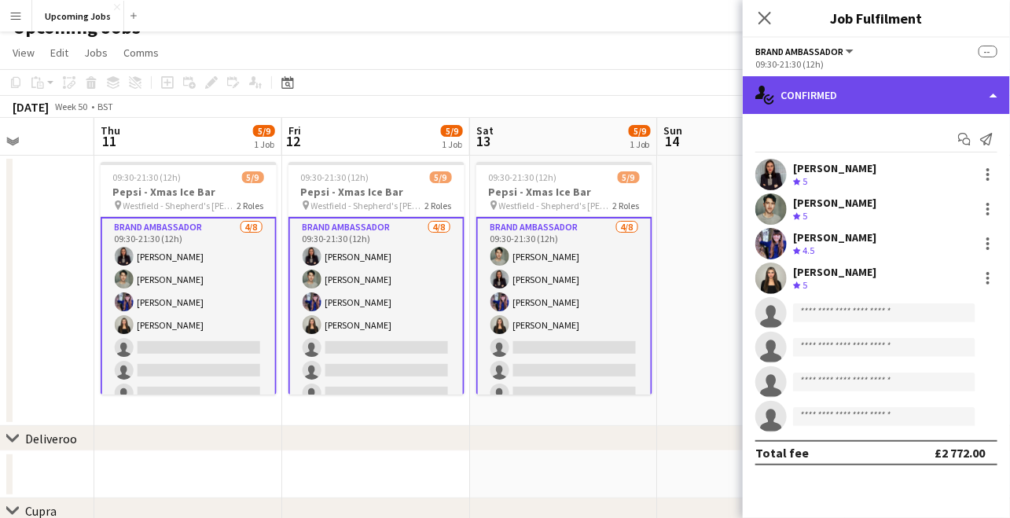
click at [839, 83] on div "single-neutral-actions-check-2 Confirmed" at bounding box center [876, 95] width 267 height 38
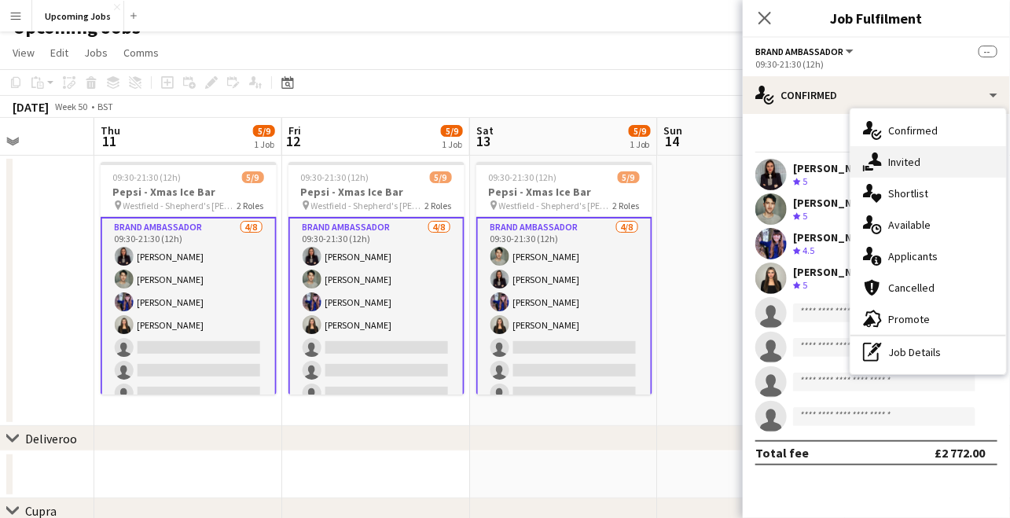
click at [894, 156] on span "Invited" at bounding box center [905, 162] width 32 height 14
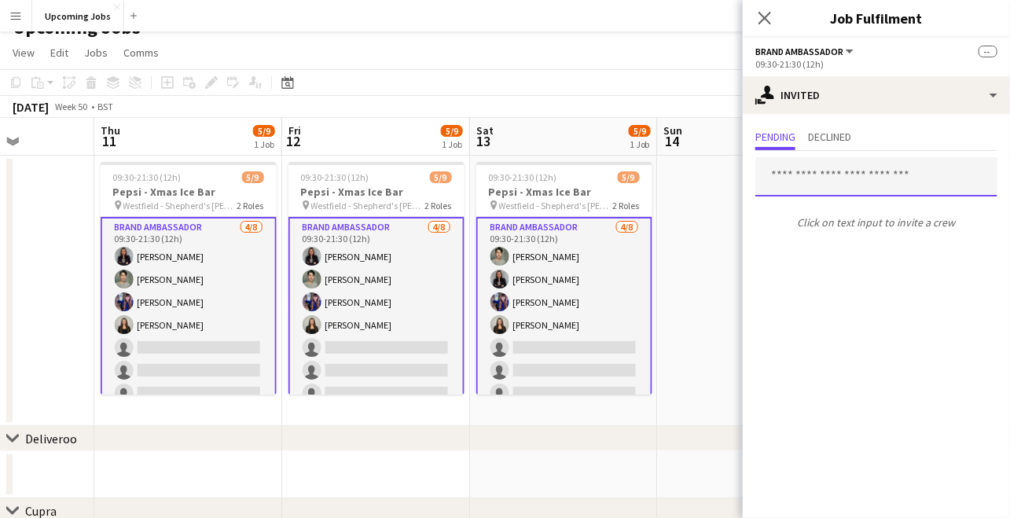
click at [845, 180] on input "text" at bounding box center [877, 176] width 242 height 39
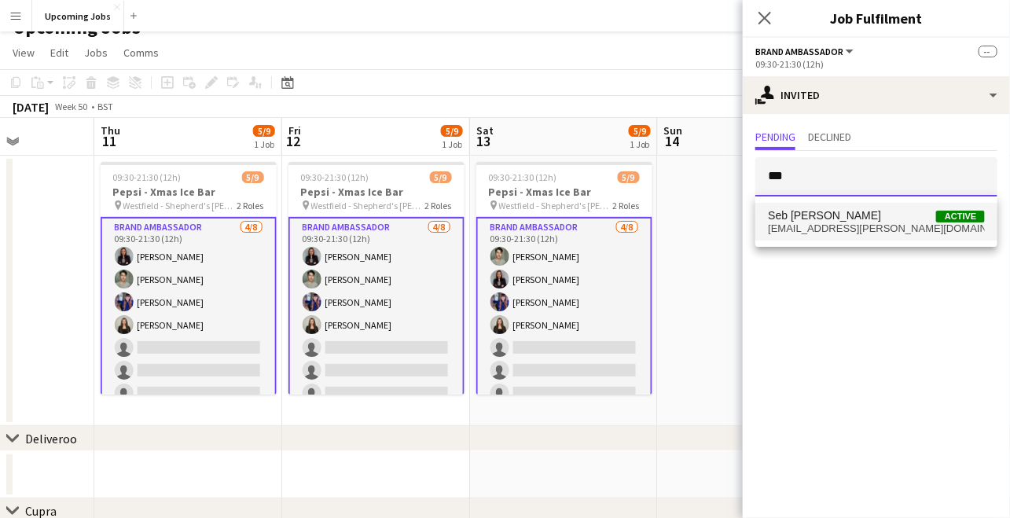
type input "***"
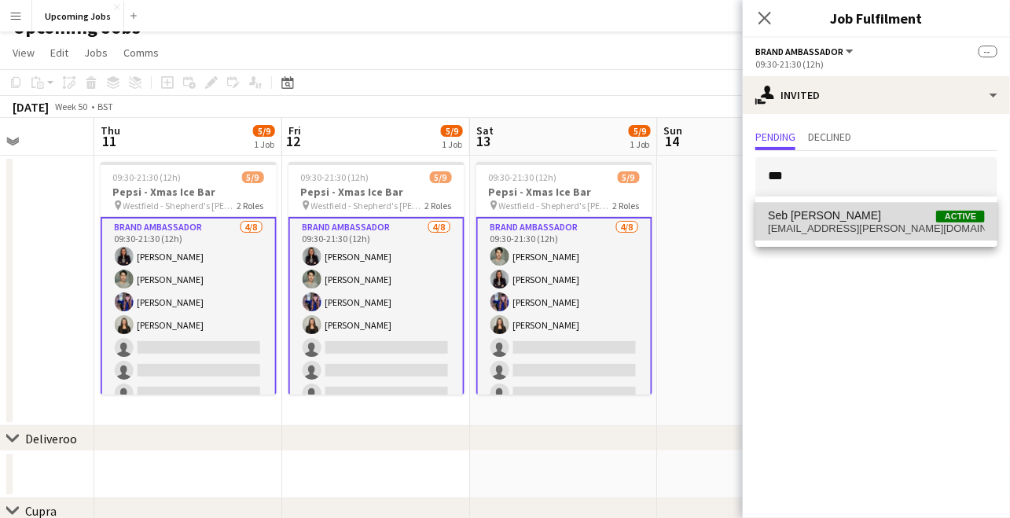
click at [832, 220] on span "Seb [PERSON_NAME] Active" at bounding box center [876, 215] width 217 height 13
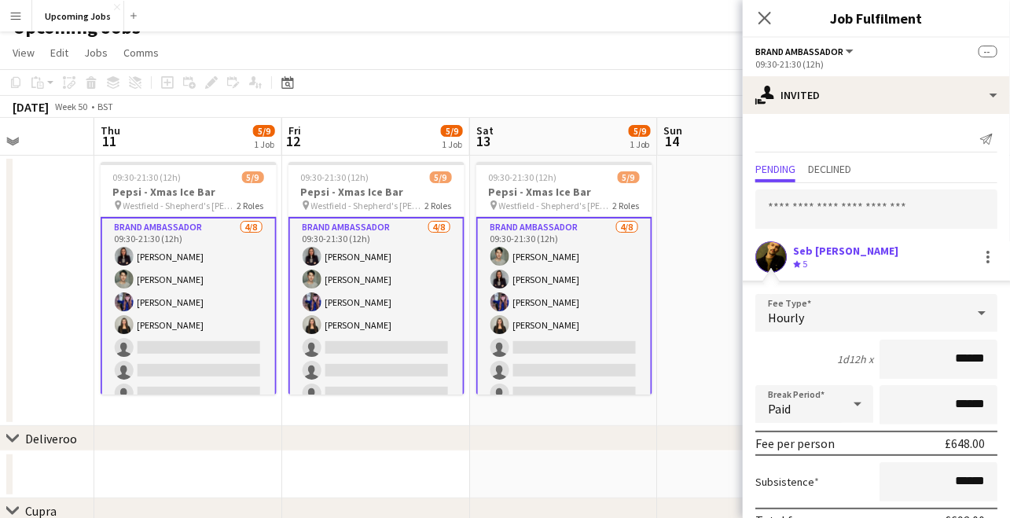
scroll to position [79, 0]
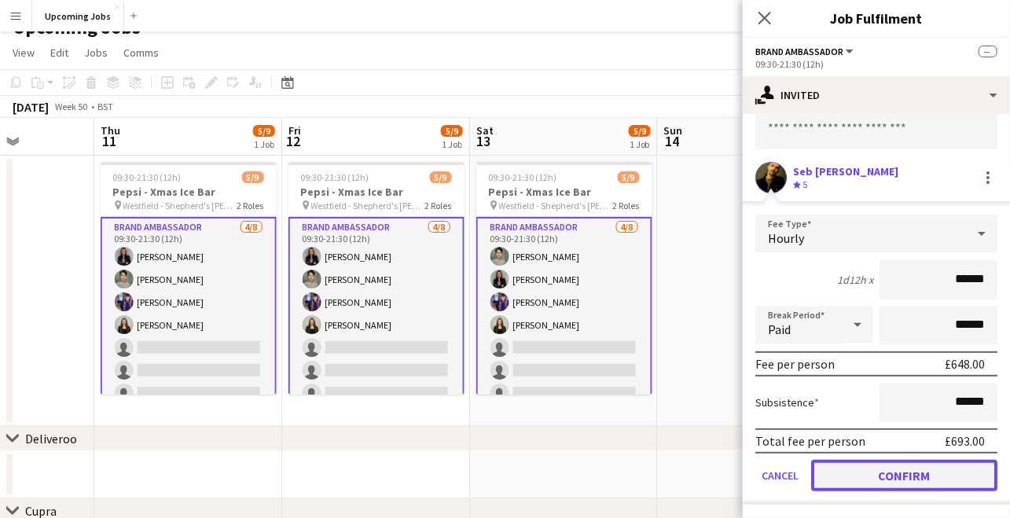
click at [910, 473] on button "Confirm" at bounding box center [904, 475] width 186 height 31
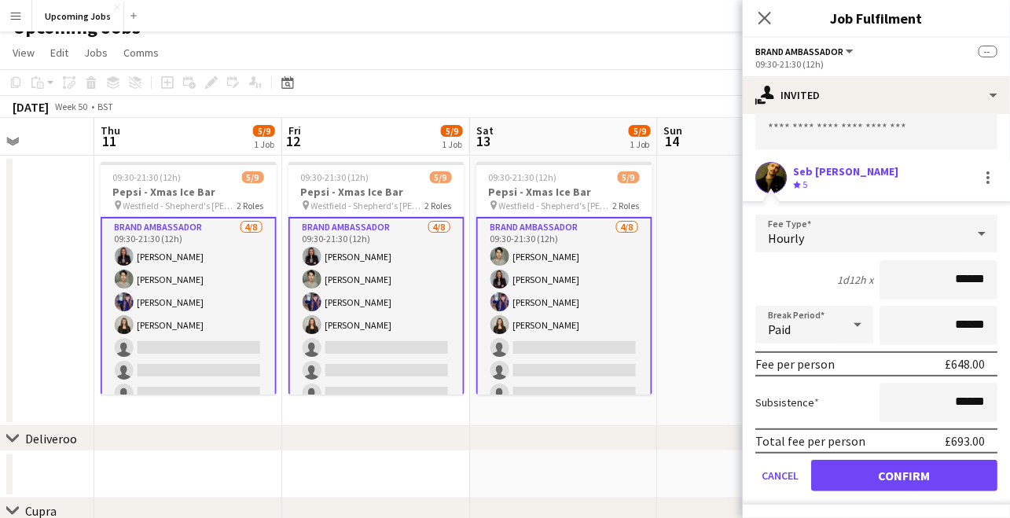
scroll to position [0, 0]
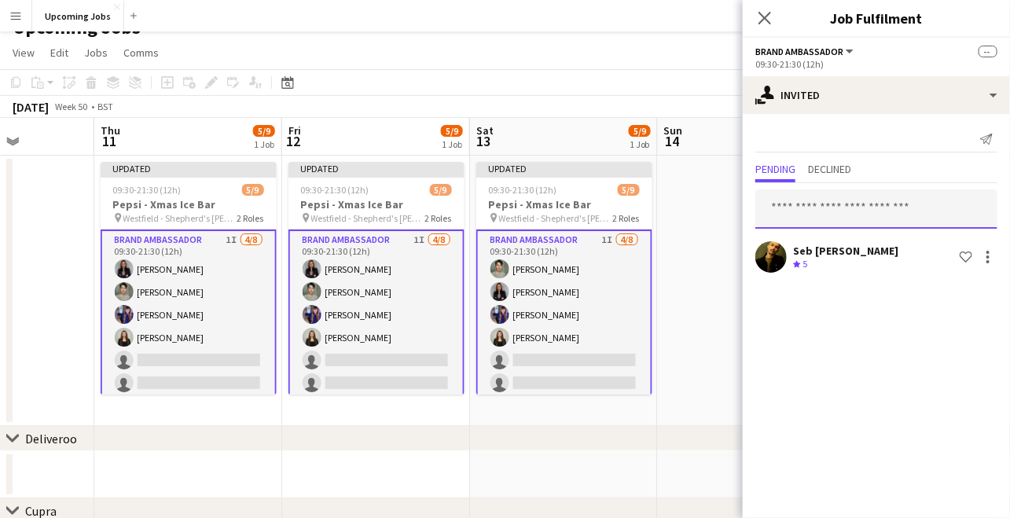
click at [845, 209] on input "text" at bounding box center [877, 208] width 242 height 39
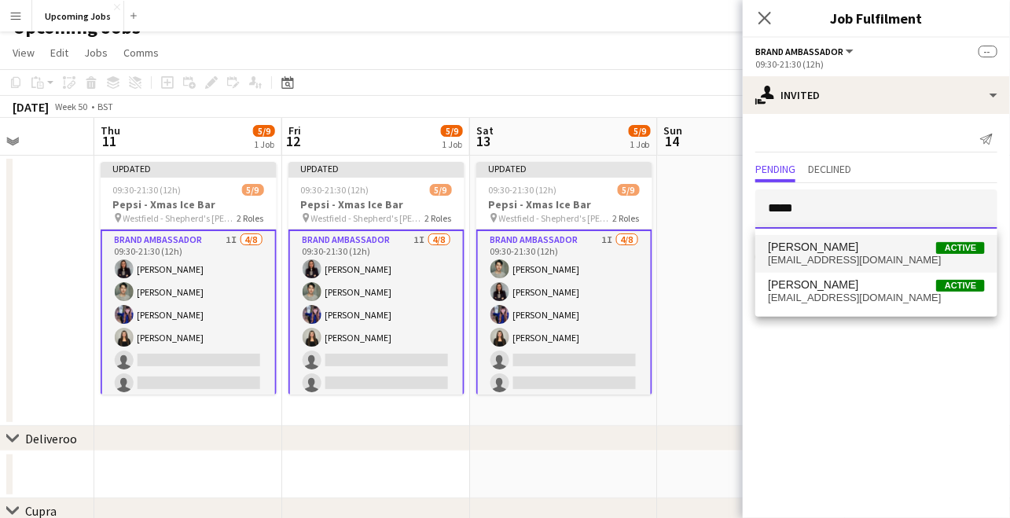
type input "*****"
click at [841, 253] on span "[PERSON_NAME] Active" at bounding box center [876, 247] width 217 height 13
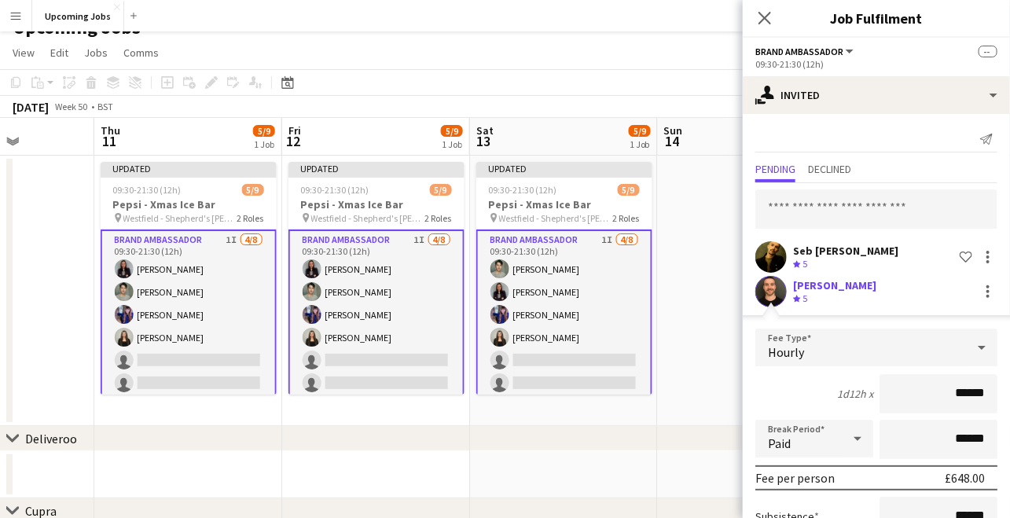
scroll to position [114, 0]
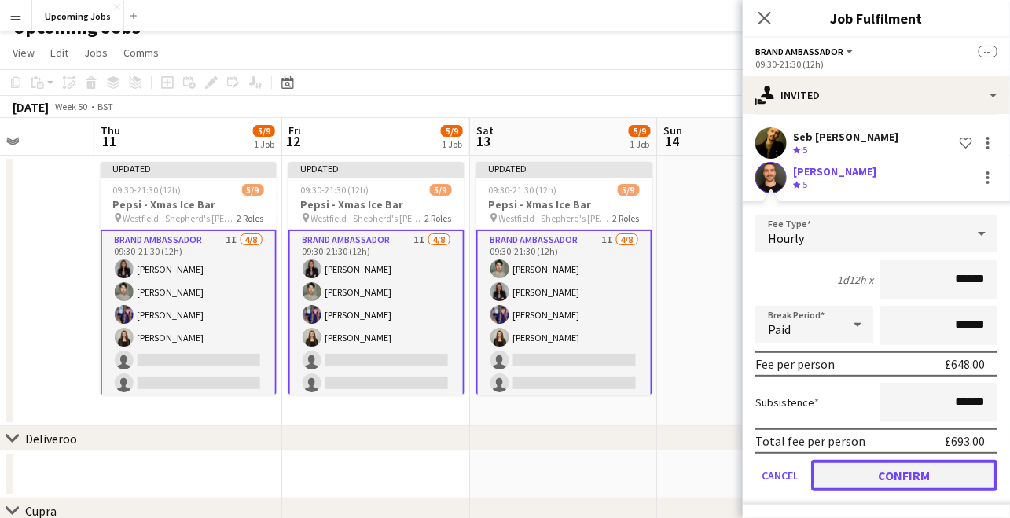
click at [895, 474] on button "Confirm" at bounding box center [904, 475] width 186 height 31
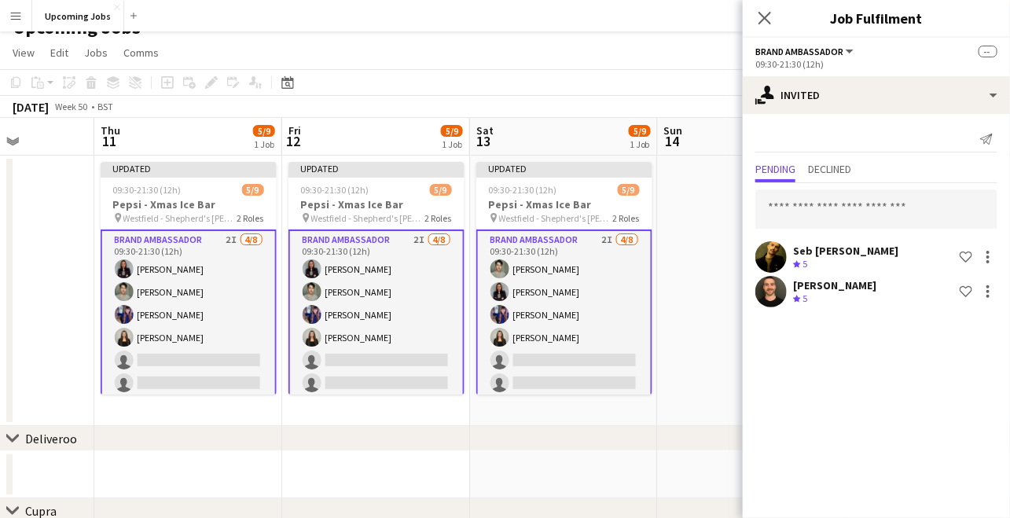
scroll to position [0, 0]
click at [764, 11] on icon "Close pop-in" at bounding box center [764, 17] width 15 height 15
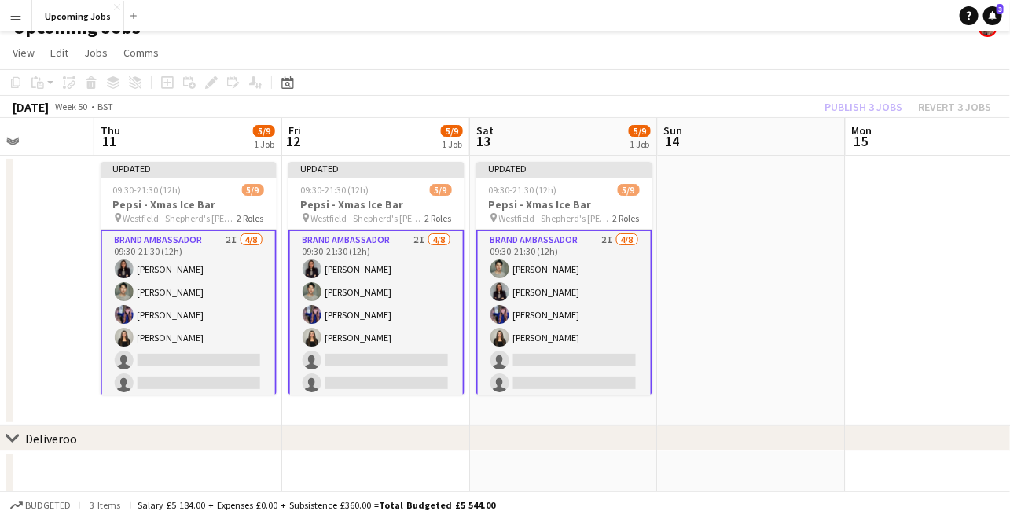
click at [886, 107] on div "Publish 3 jobs Revert 3 jobs" at bounding box center [908, 107] width 204 height 20
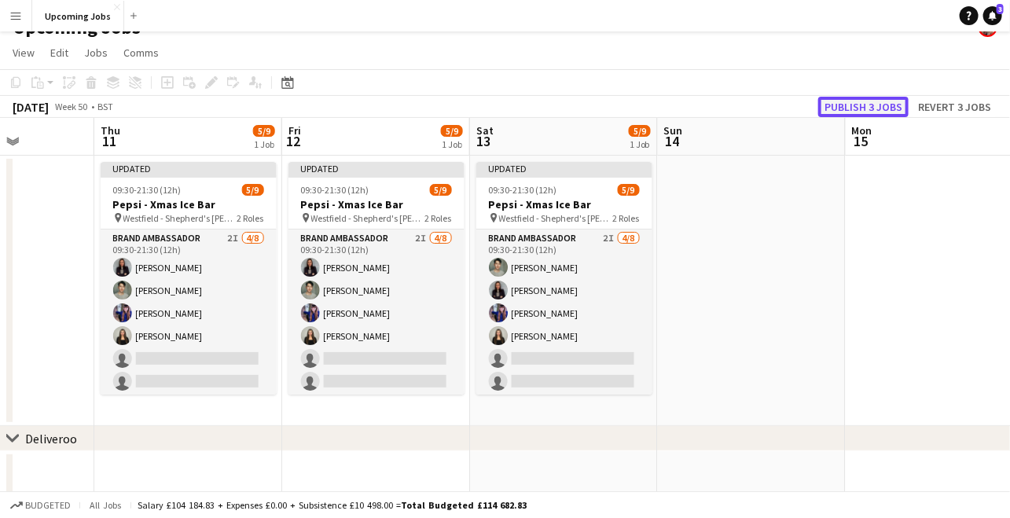
click at [881, 106] on button "Publish 3 jobs" at bounding box center [864, 107] width 90 height 20
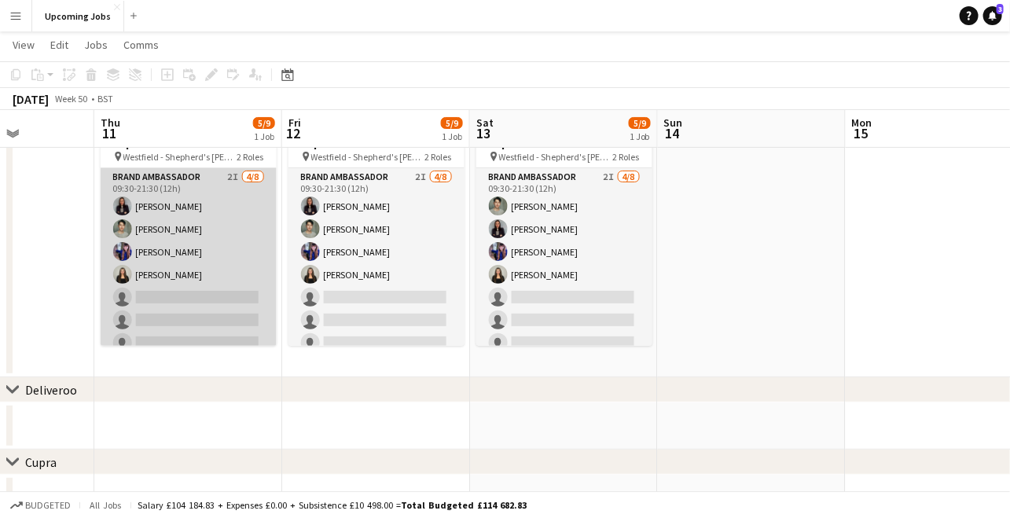
scroll to position [62, 0]
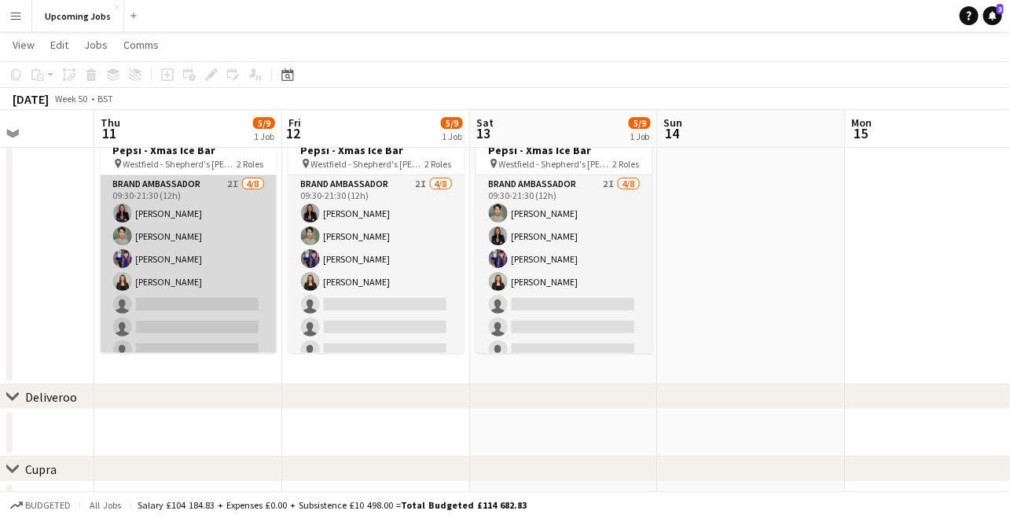
click at [195, 261] on app-card-role "Brand Ambassador 2I [DATE] 09:30-21:30 (12h) [PERSON_NAME] [PERSON_NAME] [PERSO…" at bounding box center [189, 281] width 176 height 213
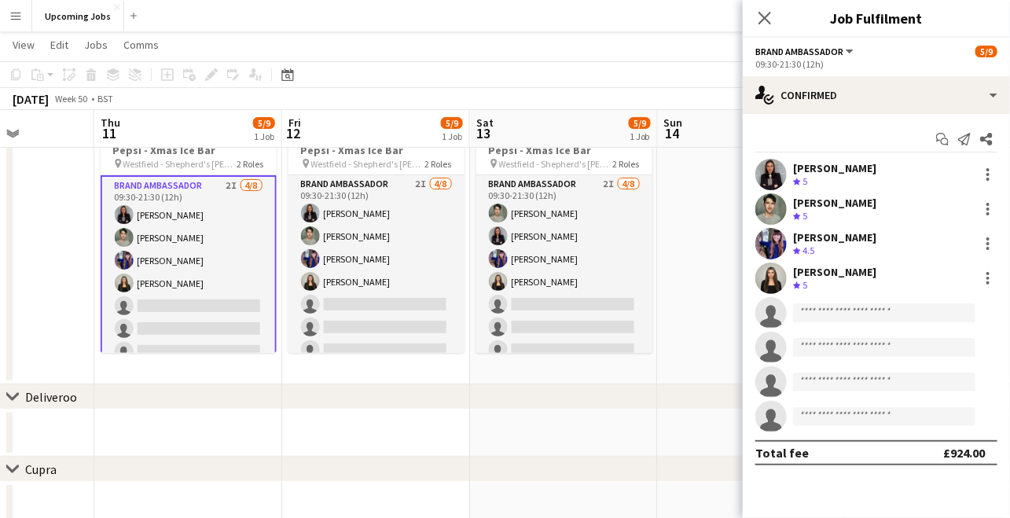
click at [774, 241] on app-user-avatar at bounding box center [771, 243] width 31 height 31
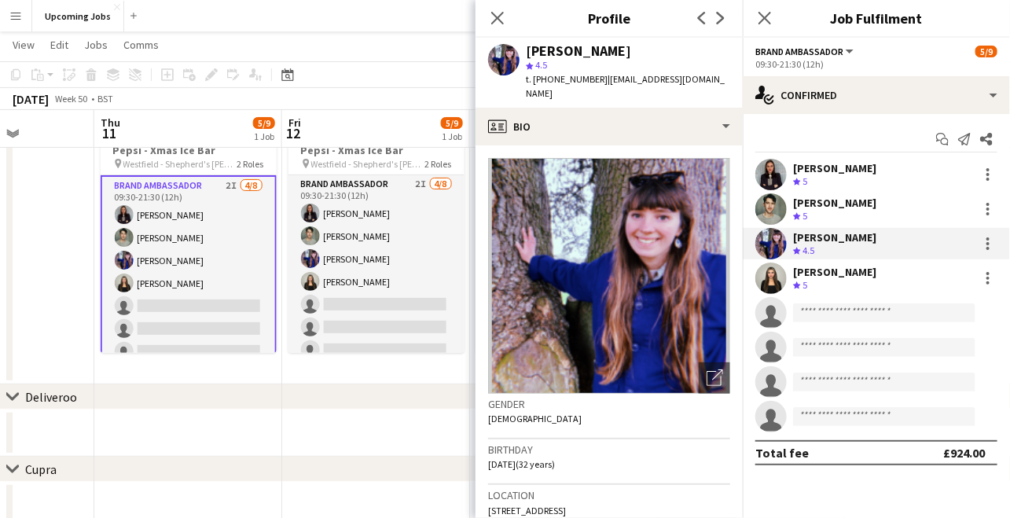
click at [437, 53] on app-page-menu "View Day view expanded Day view collapsed Month view Date picker Jump to [DATE]…" at bounding box center [505, 46] width 1010 height 30
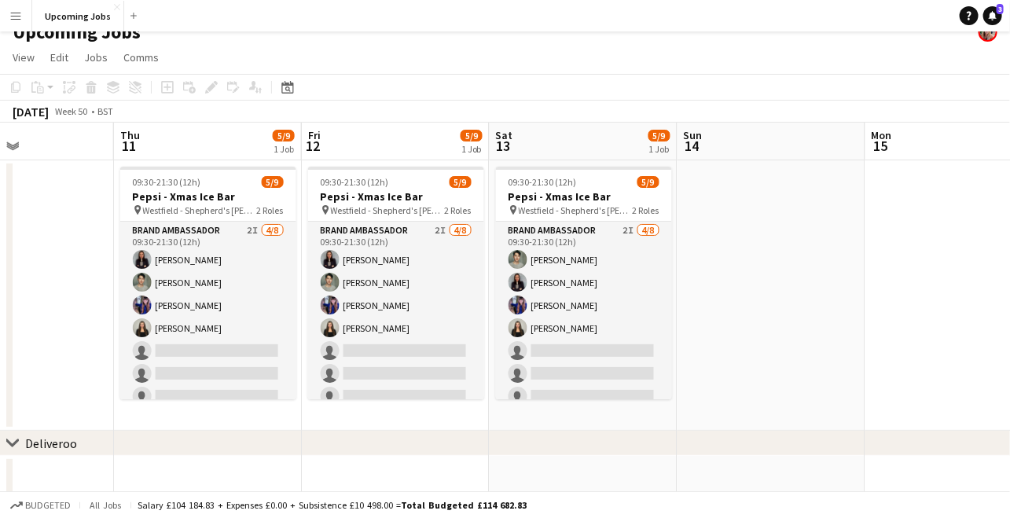
scroll to position [0, 558]
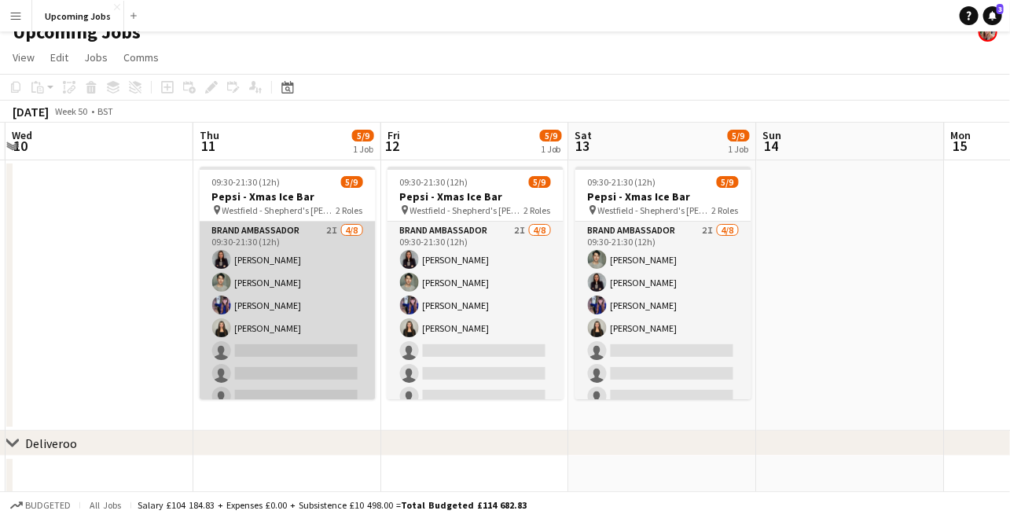
click at [267, 288] on app-card-role "Brand Ambassador 2I [DATE] 09:30-21:30 (12h) [PERSON_NAME] [PERSON_NAME] [PERSO…" at bounding box center [288, 328] width 176 height 213
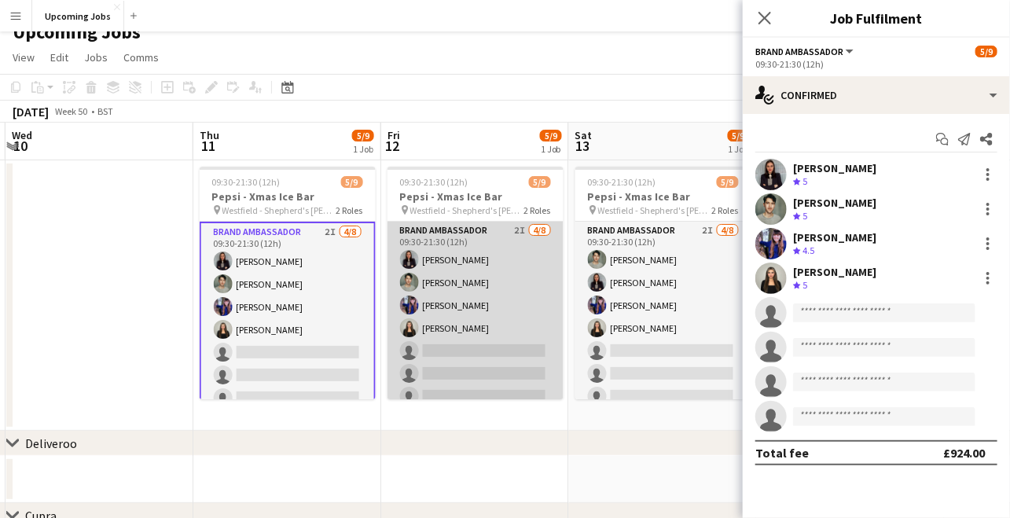
click at [477, 274] on app-card-role "Brand Ambassador 2I [DATE] 09:30-21:30 (12h) [PERSON_NAME] [PERSON_NAME] [PERSO…" at bounding box center [476, 328] width 176 height 213
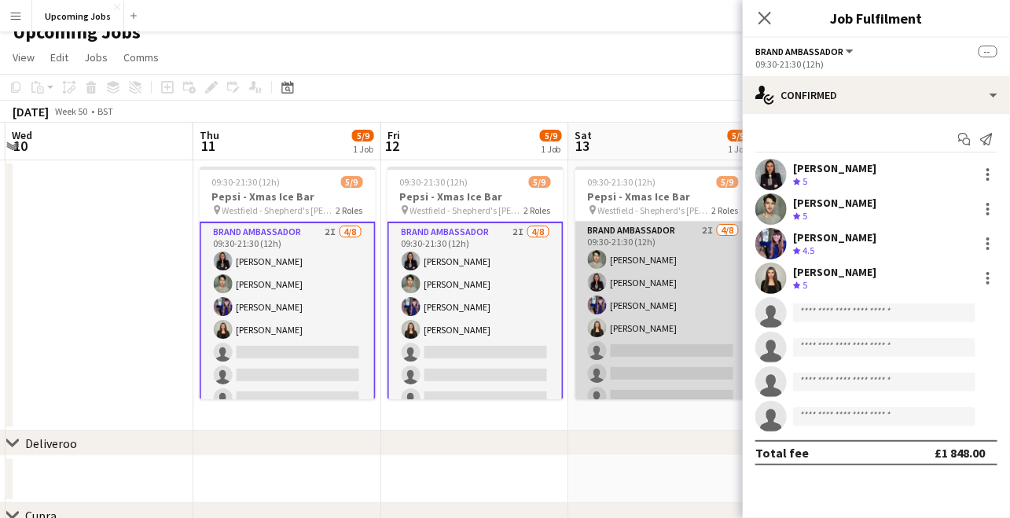
click at [605, 286] on app-card-role "Brand Ambassador 2I [DATE] 09:30-21:30 (12h) [PERSON_NAME] [PERSON_NAME] [PERSO…" at bounding box center [664, 328] width 176 height 213
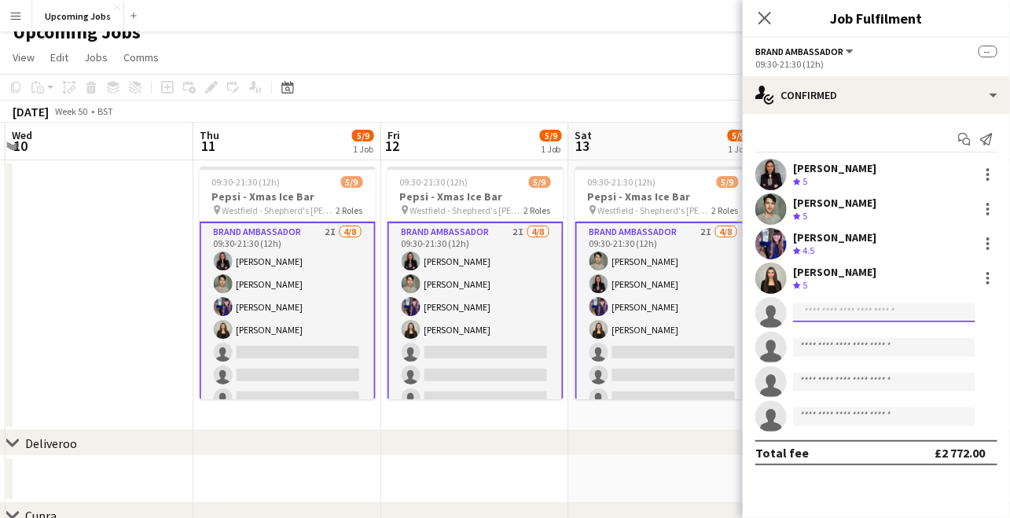
click at [838, 315] on input at bounding box center [884, 313] width 182 height 19
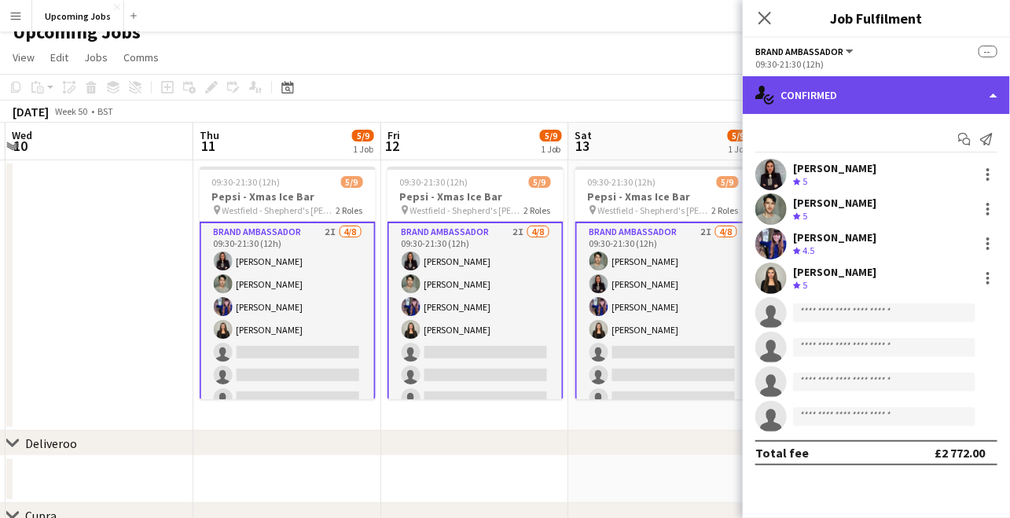
click at [864, 90] on div "single-neutral-actions-check-2 Confirmed" at bounding box center [876, 95] width 267 height 38
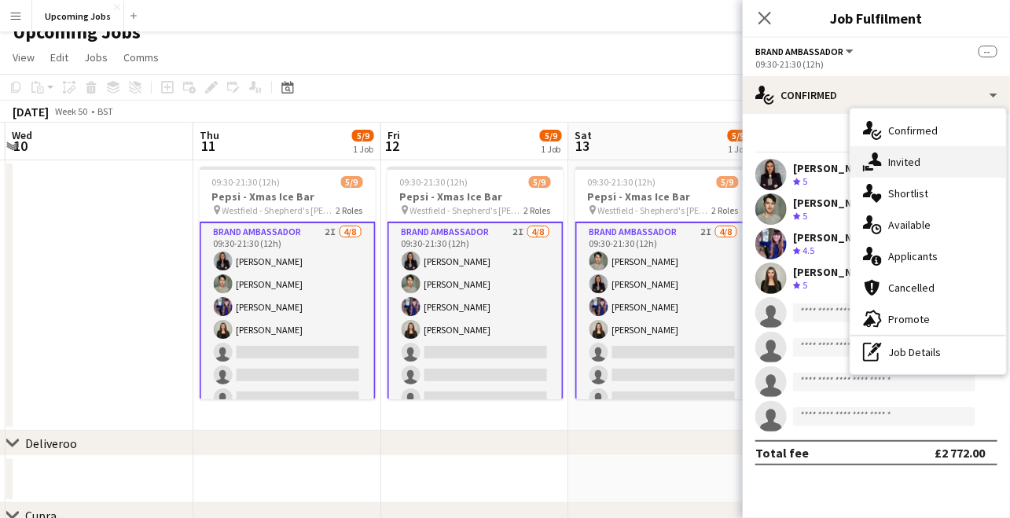
click at [903, 154] on div "single-neutral-actions-share-1 Invited" at bounding box center [929, 161] width 156 height 31
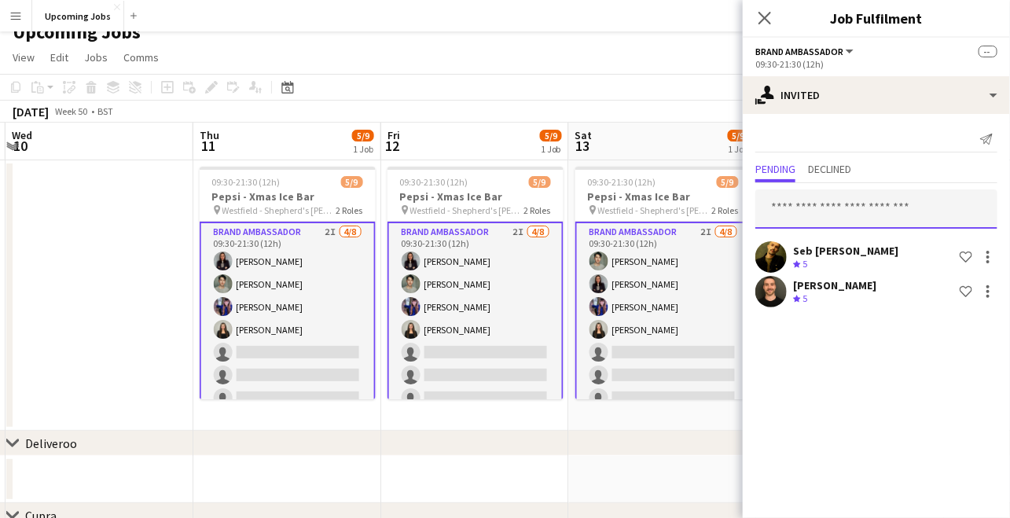
click at [815, 200] on input "text" at bounding box center [877, 208] width 242 height 39
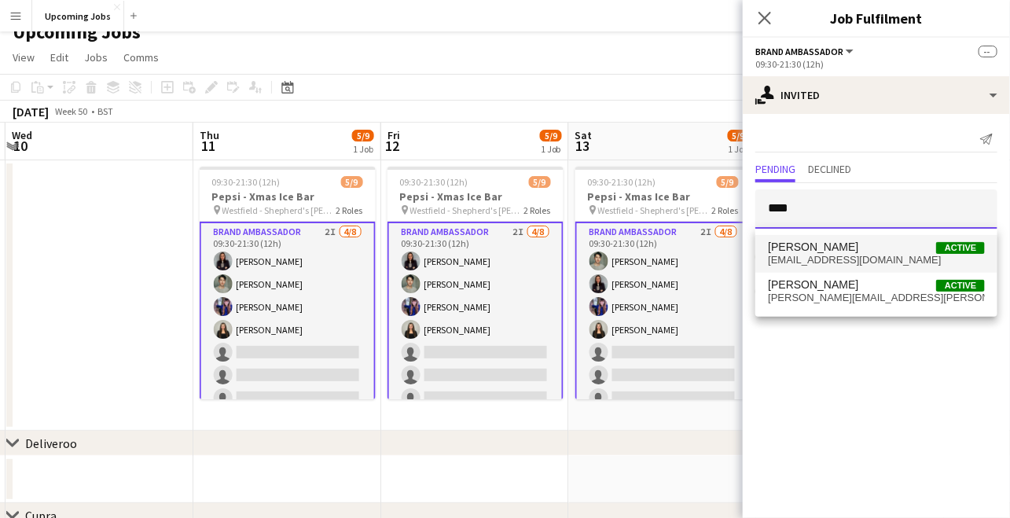
type input "****"
click at [824, 259] on span "[EMAIL_ADDRESS][DOMAIN_NAME]" at bounding box center [876, 260] width 217 height 13
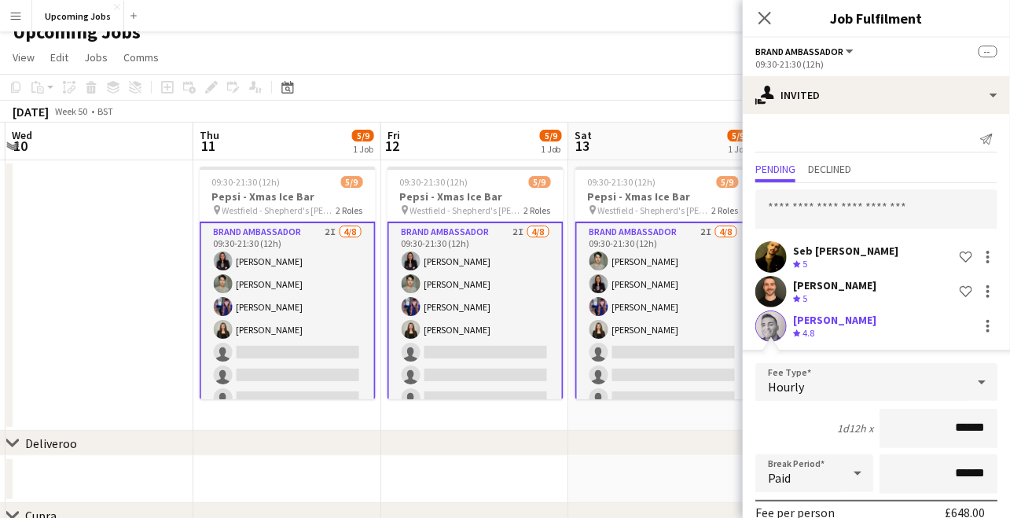
scroll to position [149, 0]
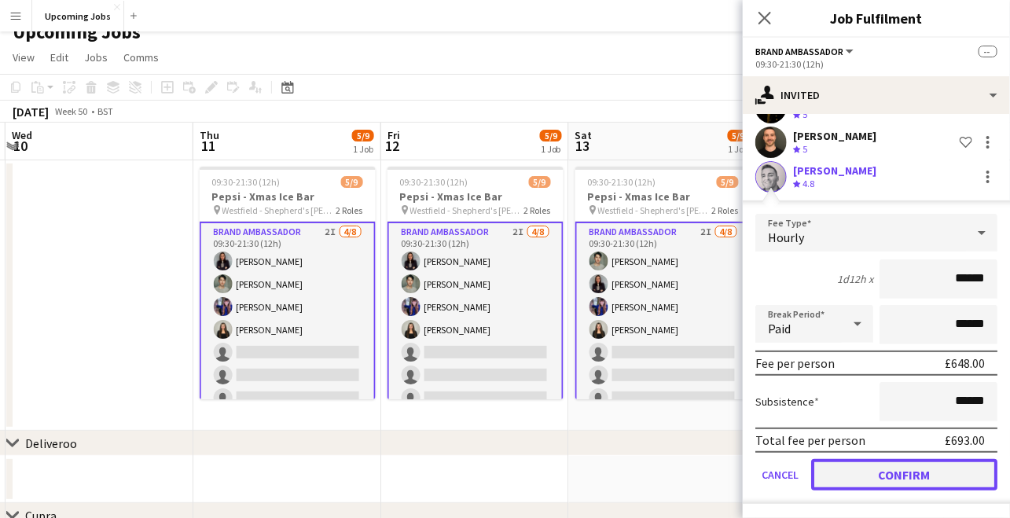
click at [892, 475] on button "Confirm" at bounding box center [904, 474] width 186 height 31
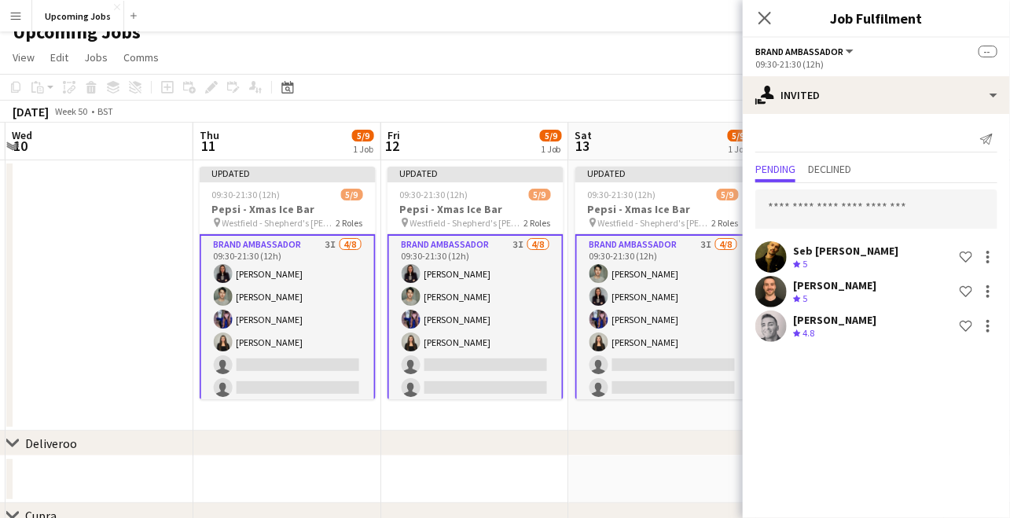
scroll to position [0, 0]
click at [837, 212] on input "text" at bounding box center [877, 208] width 242 height 39
type input "*"
click at [768, 18] on icon "Close pop-in" at bounding box center [764, 17] width 15 height 15
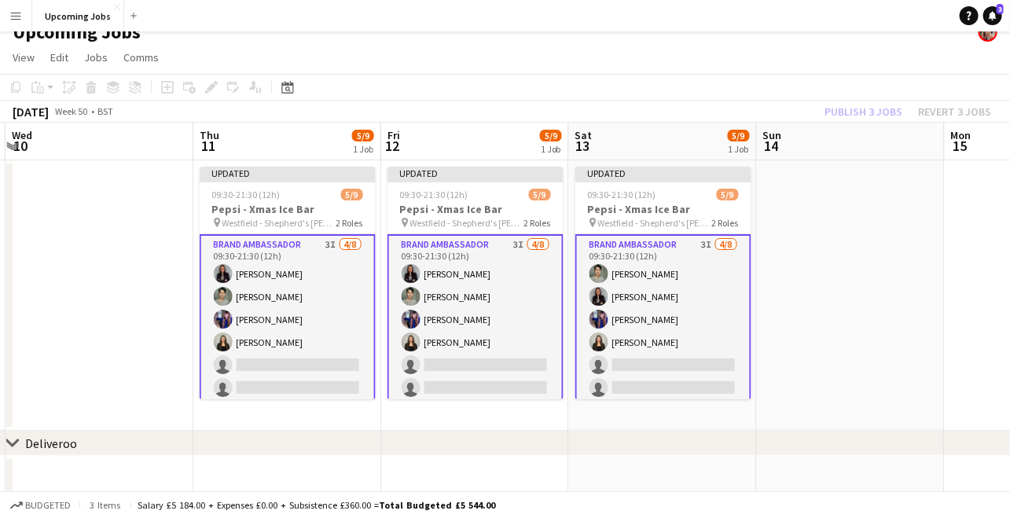
click at [851, 102] on div "Publish 3 jobs Revert 3 jobs" at bounding box center [908, 111] width 204 height 20
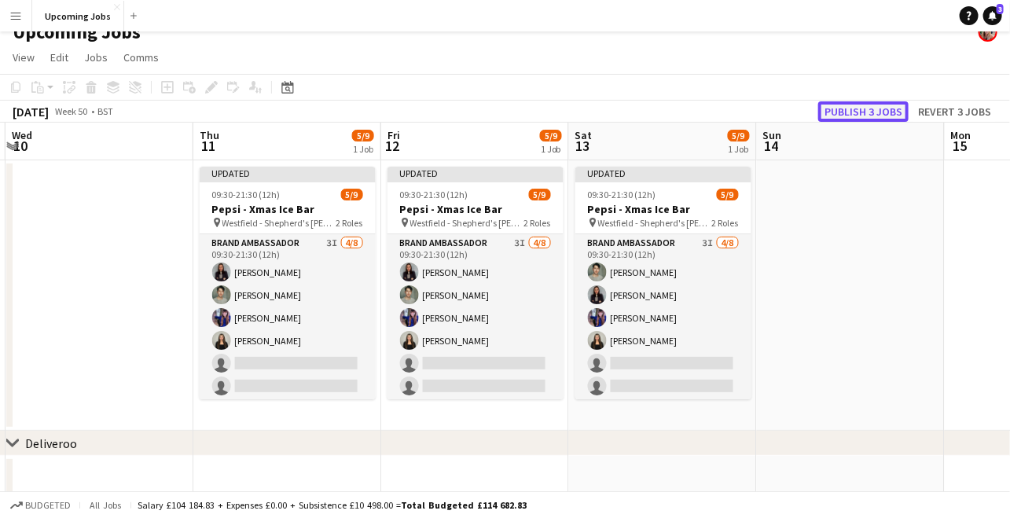
click at [856, 110] on button "Publish 3 jobs" at bounding box center [864, 111] width 90 height 20
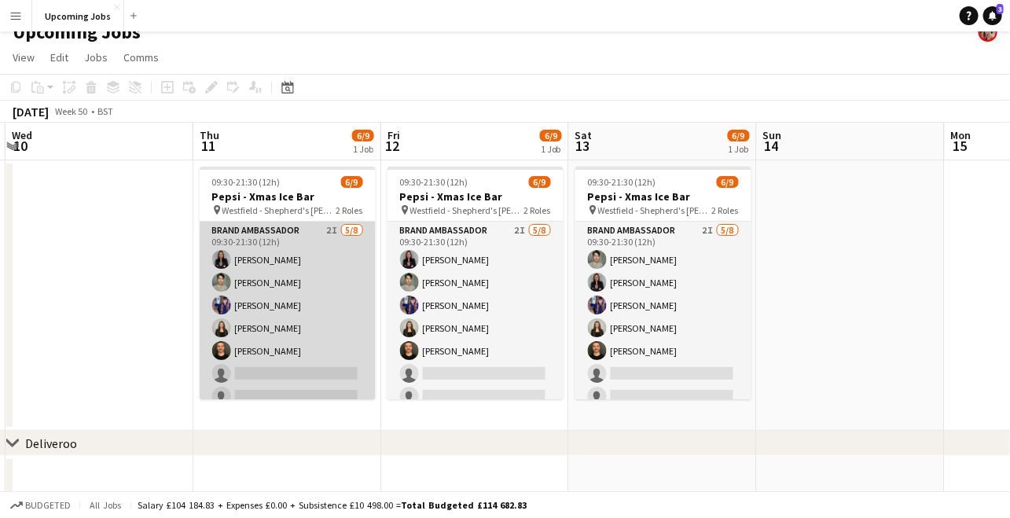
click at [266, 334] on app-card-role "Brand Ambassador 2I [DATE] 09:30-21:30 (12h) [PERSON_NAME] [PERSON_NAME] [PERSO…" at bounding box center [288, 328] width 176 height 213
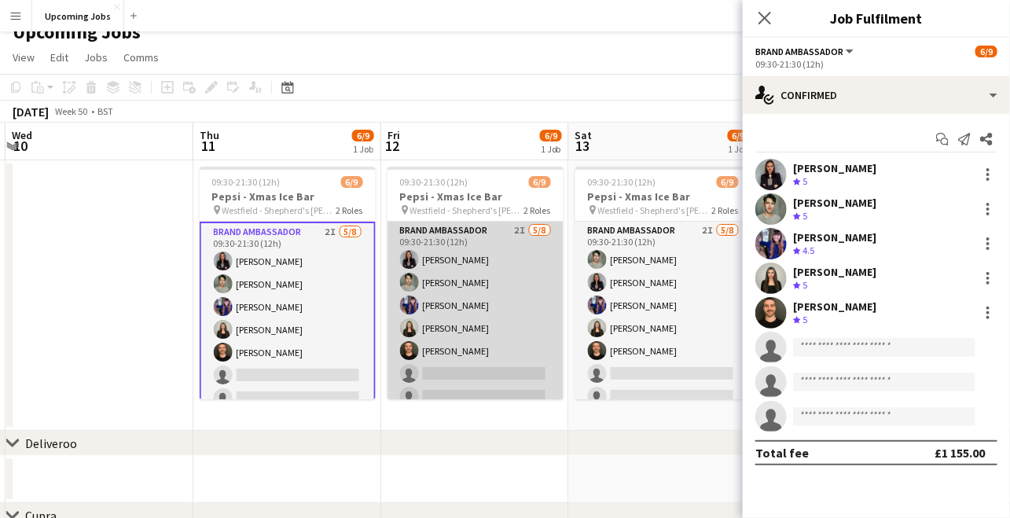
click at [440, 315] on app-card-role "Brand Ambassador 2I [DATE] 09:30-21:30 (12h) [PERSON_NAME] [PERSON_NAME] [PERSO…" at bounding box center [476, 328] width 176 height 213
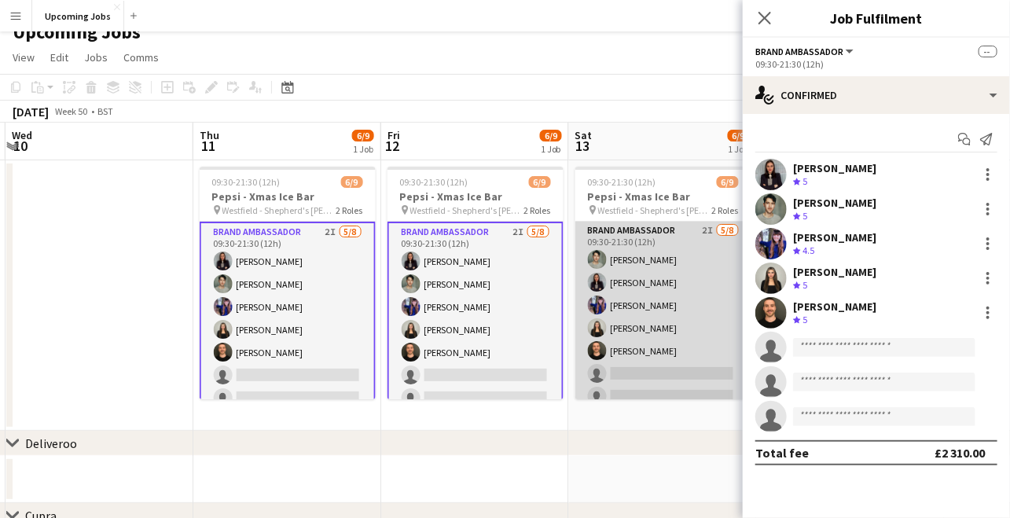
click at [633, 285] on app-card-role "Brand Ambassador 2I [DATE] 09:30-21:30 (12h) [PERSON_NAME] [PERSON_NAME] [PERSO…" at bounding box center [664, 328] width 176 height 213
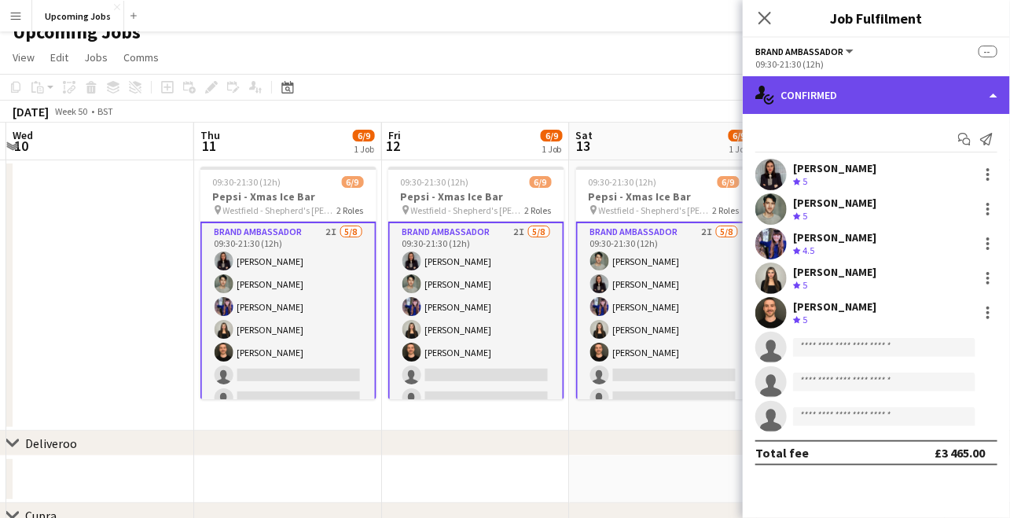
click at [800, 98] on div "single-neutral-actions-check-2 Confirmed" at bounding box center [876, 95] width 267 height 38
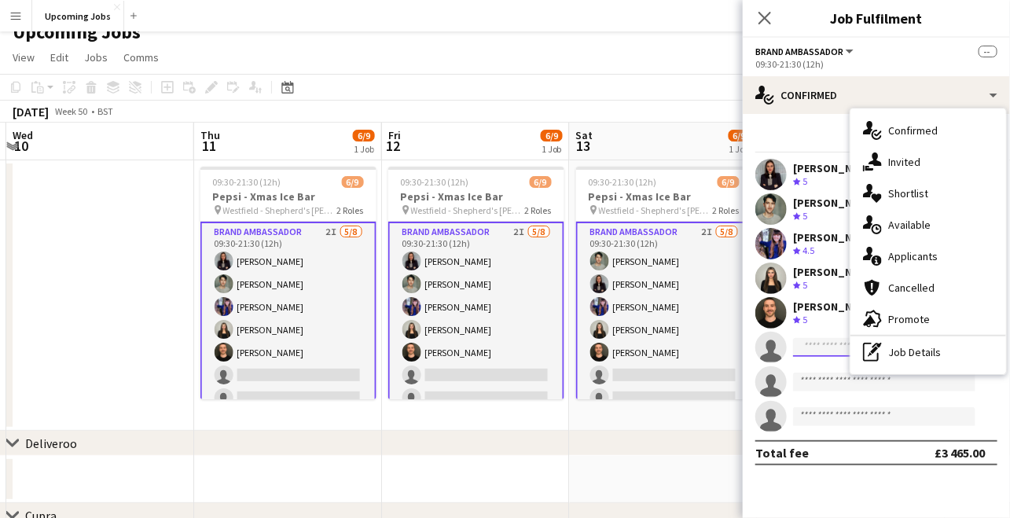
click at [807, 351] on input at bounding box center [884, 347] width 182 height 19
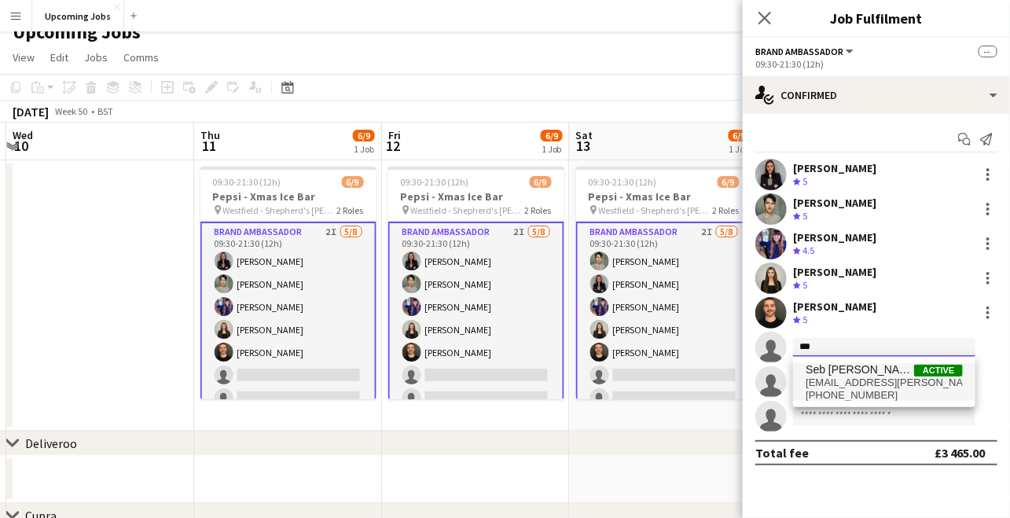
type input "***"
click at [825, 380] on span "[EMAIL_ADDRESS][PERSON_NAME][DOMAIN_NAME]" at bounding box center [884, 383] width 157 height 13
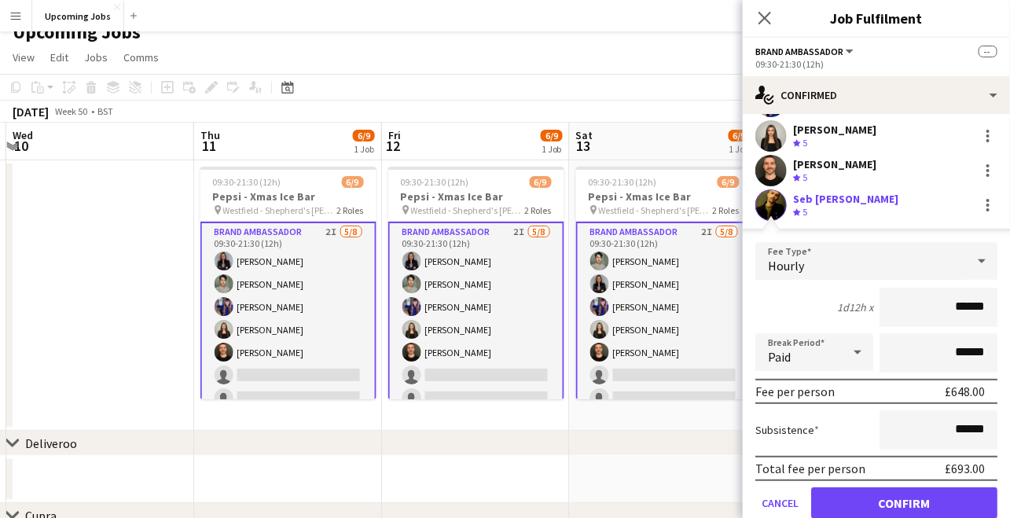
scroll to position [270, 0]
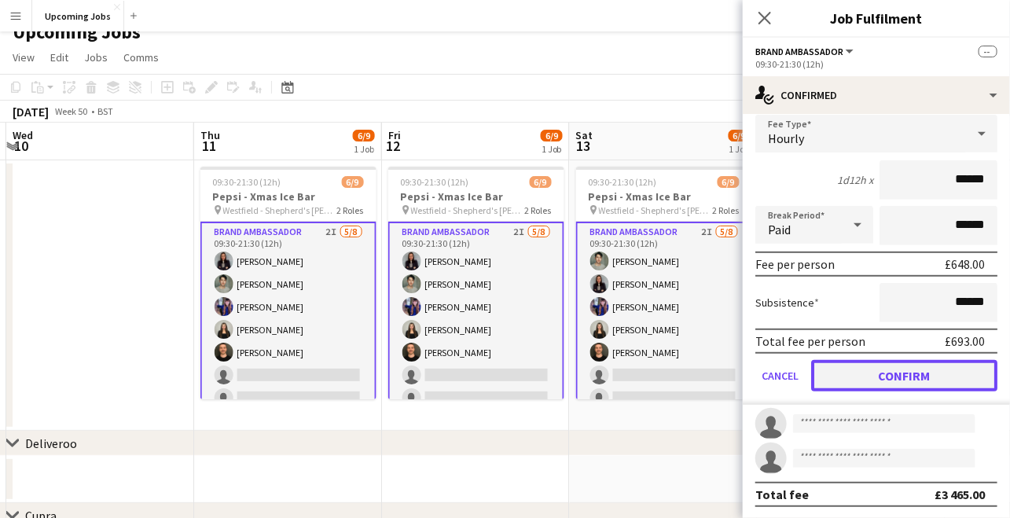
click at [894, 362] on button "Confirm" at bounding box center [904, 375] width 186 height 31
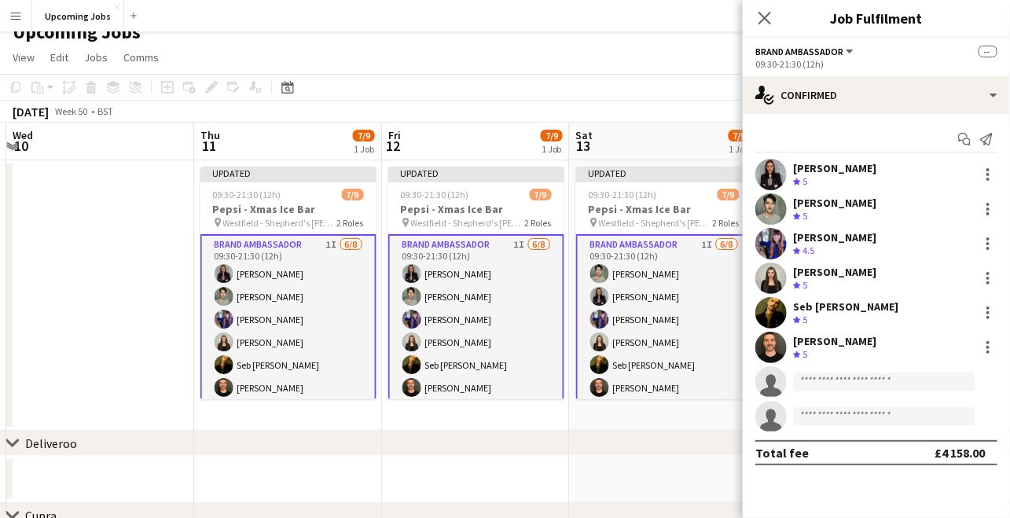
scroll to position [0, 0]
click at [638, 470] on app-date-cell at bounding box center [664, 479] width 188 height 47
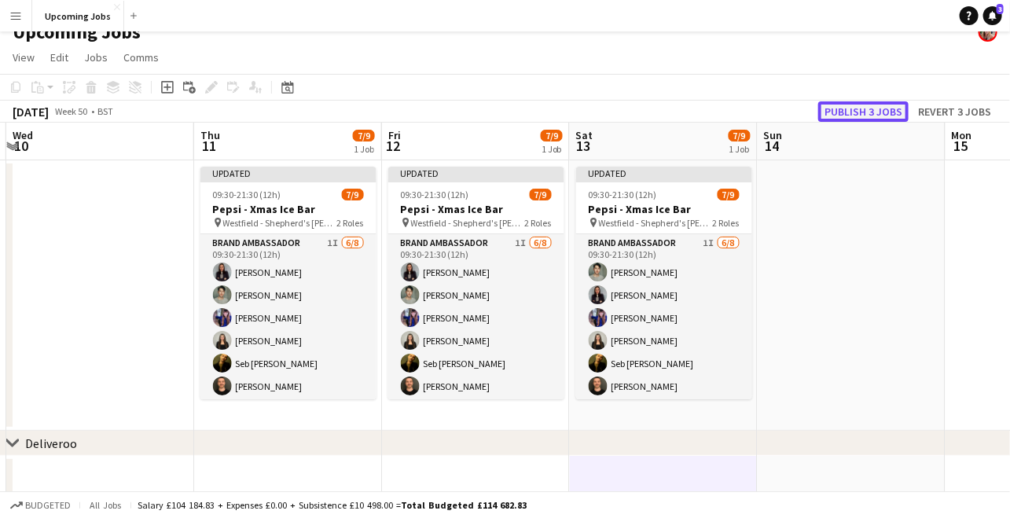
click at [870, 105] on button "Publish 3 jobs" at bounding box center [864, 111] width 90 height 20
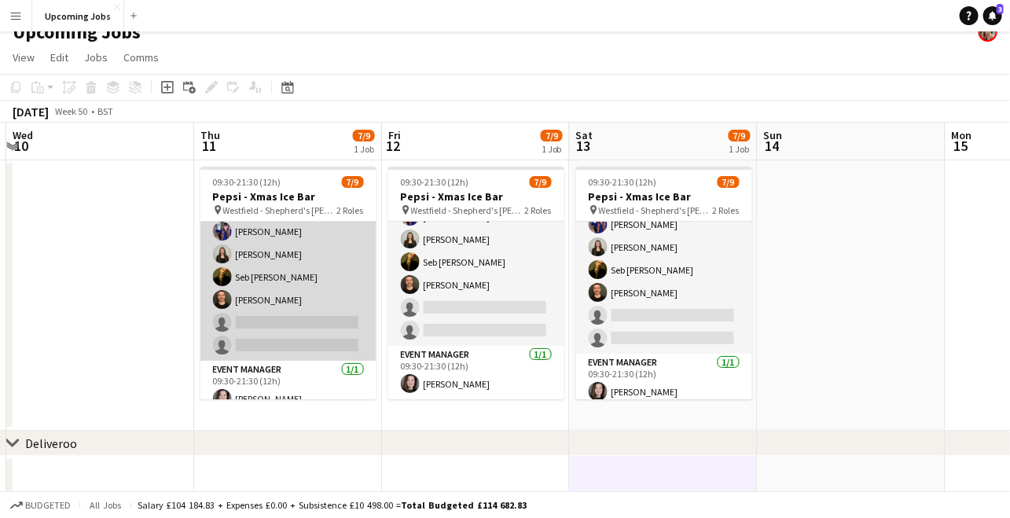
scroll to position [89, 0]
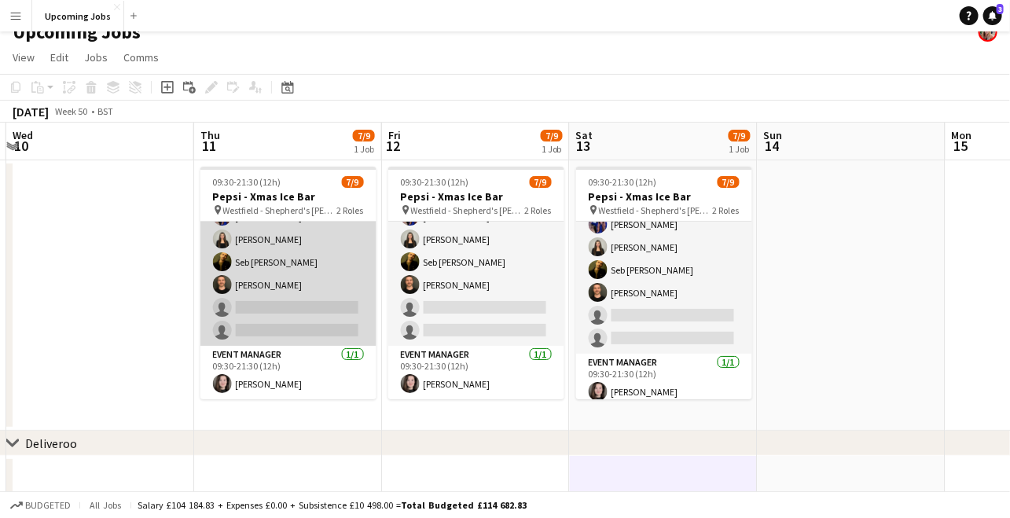
click at [267, 275] on app-card-role "Brand Ambassador 1I [DATE] 09:30-21:30 (12h) [PERSON_NAME] [PERSON_NAME] [PERSO…" at bounding box center [289, 239] width 176 height 213
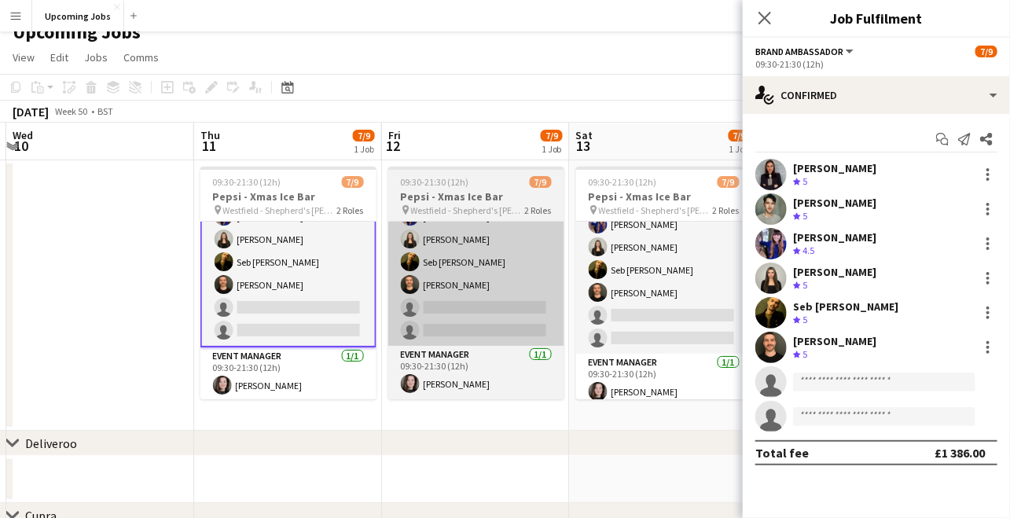
click at [454, 224] on app-card-role "Brand Ambassador 1I [DATE] 09:30-21:30 (12h) [PERSON_NAME] [PERSON_NAME] [PERSO…" at bounding box center [476, 239] width 176 height 213
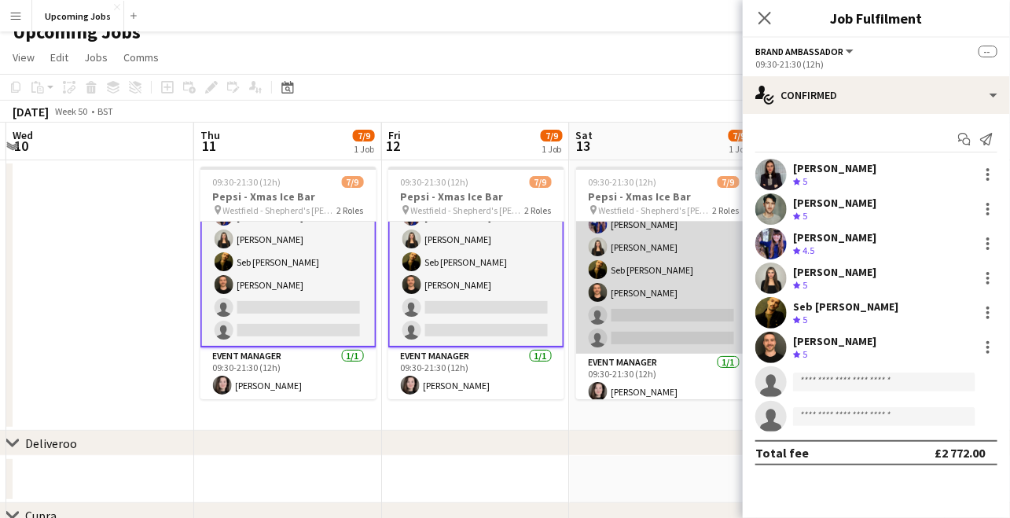
click at [675, 282] on app-card-role "Brand Ambassador 1I [DATE] 09:30-21:30 (12h) [PERSON_NAME] [PERSON_NAME] [PERSO…" at bounding box center [664, 247] width 176 height 213
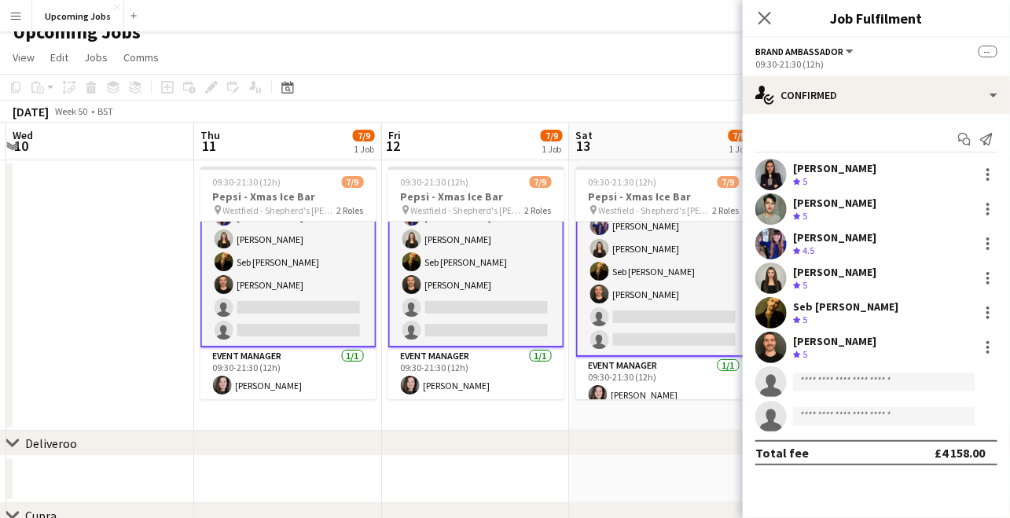
scroll to position [83, 0]
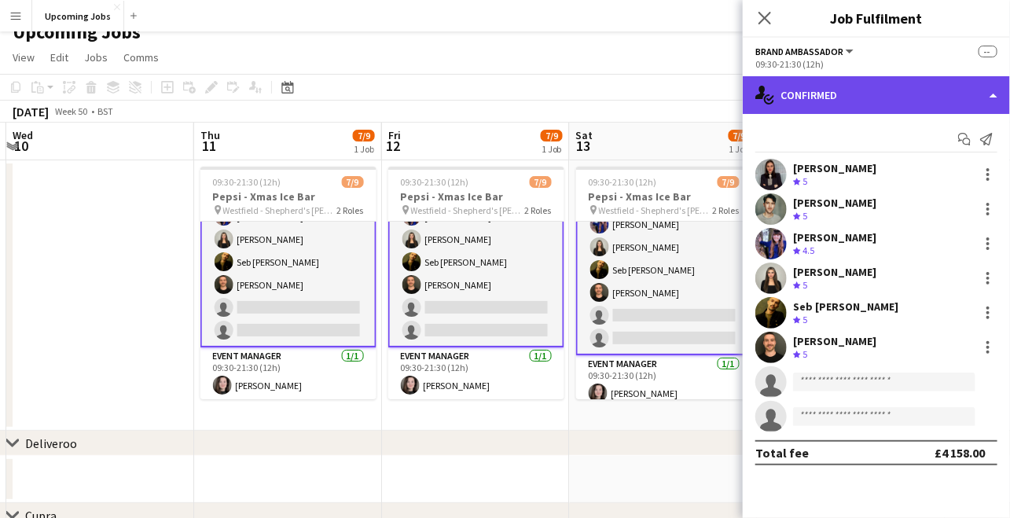
click at [811, 88] on div "single-neutral-actions-check-2 Confirmed" at bounding box center [876, 95] width 267 height 38
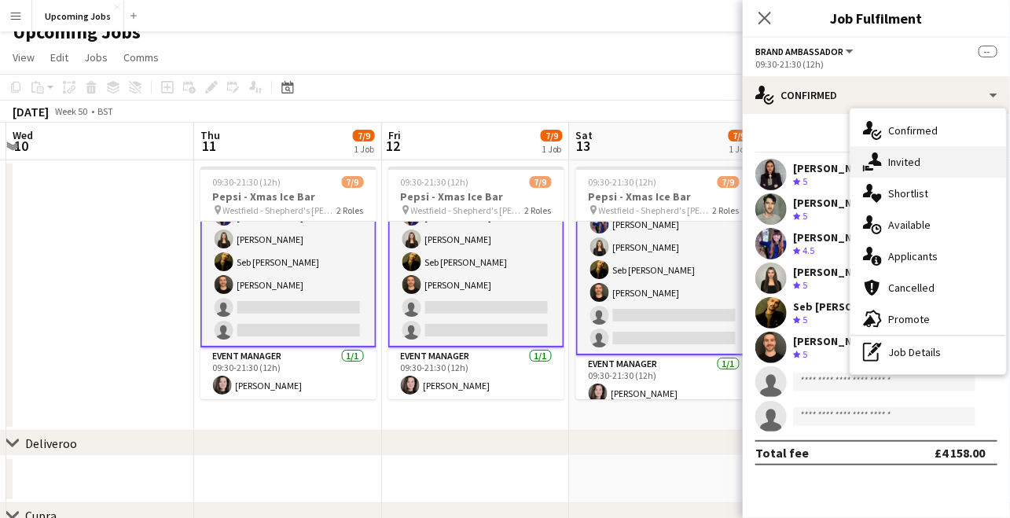
click at [897, 156] on span "Invited" at bounding box center [905, 162] width 32 height 14
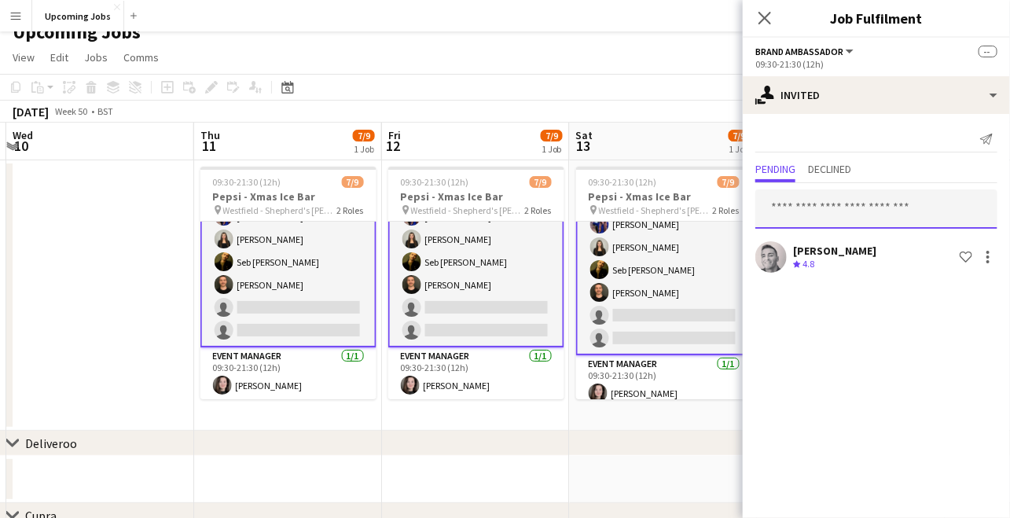
click at [833, 215] on input "text" at bounding box center [877, 208] width 242 height 39
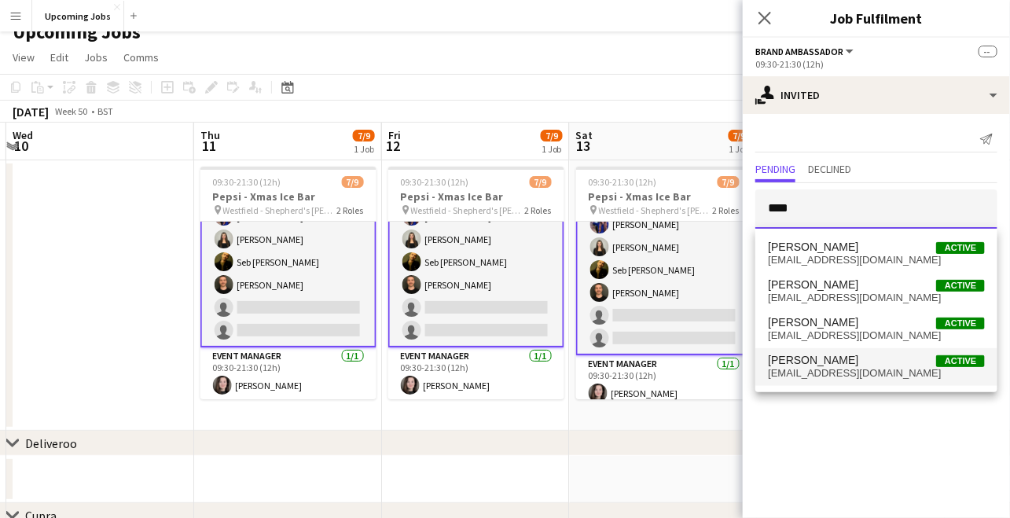
type input "****"
click at [837, 355] on span "[PERSON_NAME]" at bounding box center [813, 360] width 90 height 13
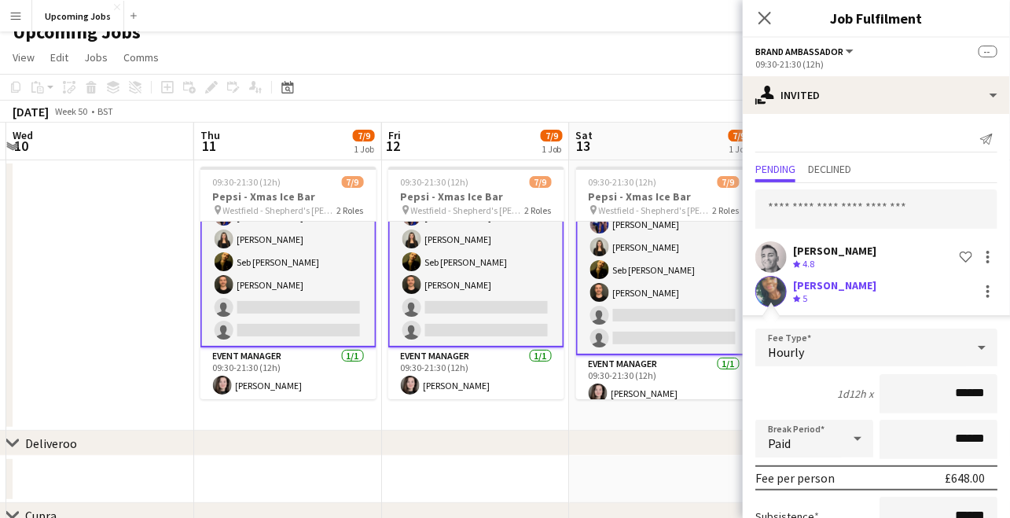
scroll to position [114, 0]
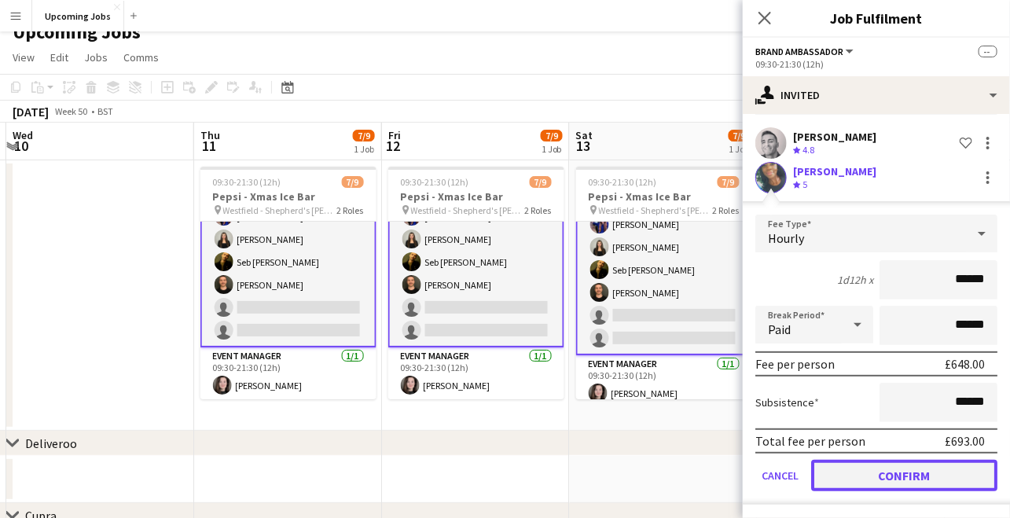
click at [932, 473] on button "Confirm" at bounding box center [904, 475] width 186 height 31
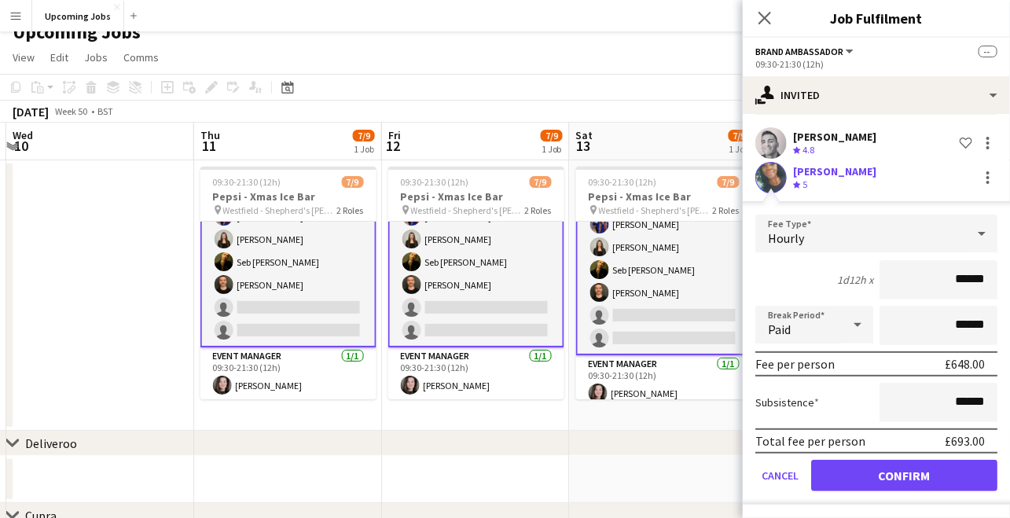
scroll to position [0, 0]
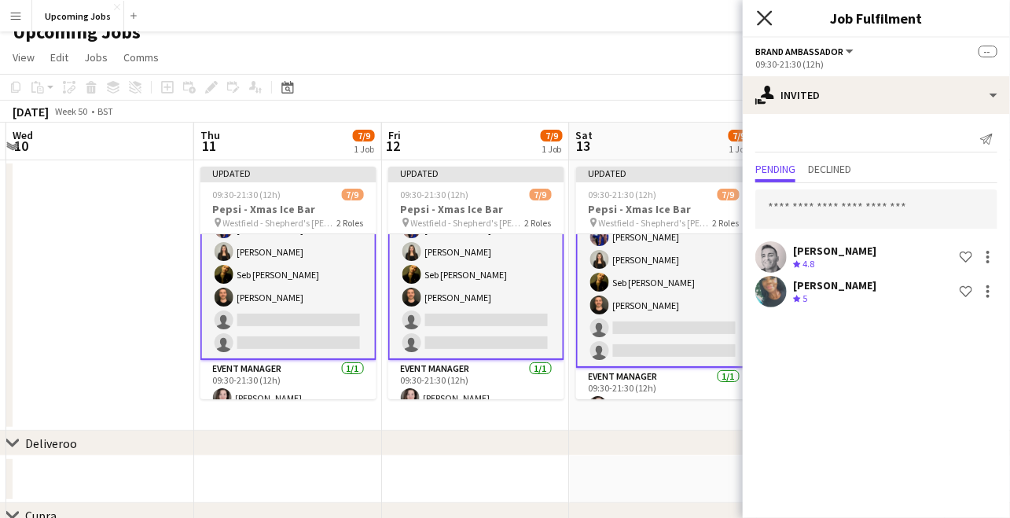
click at [761, 18] on icon "Close pop-in" at bounding box center [764, 17] width 15 height 15
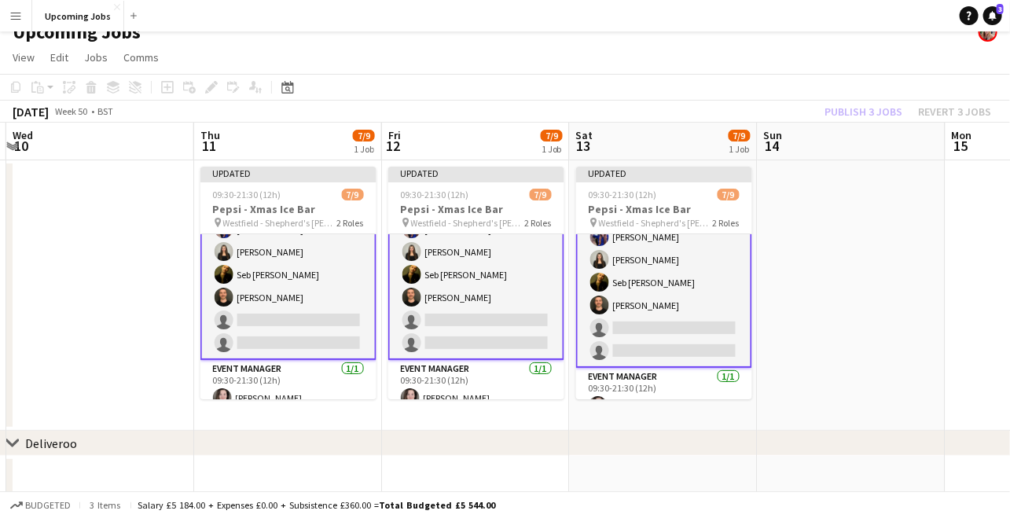
click at [870, 109] on div "Publish 3 jobs Revert 3 jobs" at bounding box center [908, 111] width 204 height 20
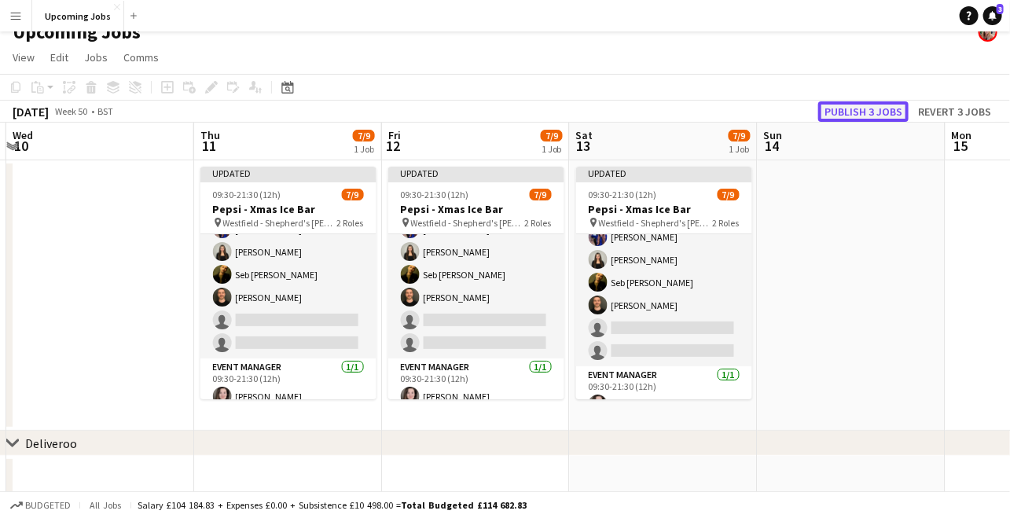
click at [871, 109] on button "Publish 3 jobs" at bounding box center [864, 111] width 90 height 20
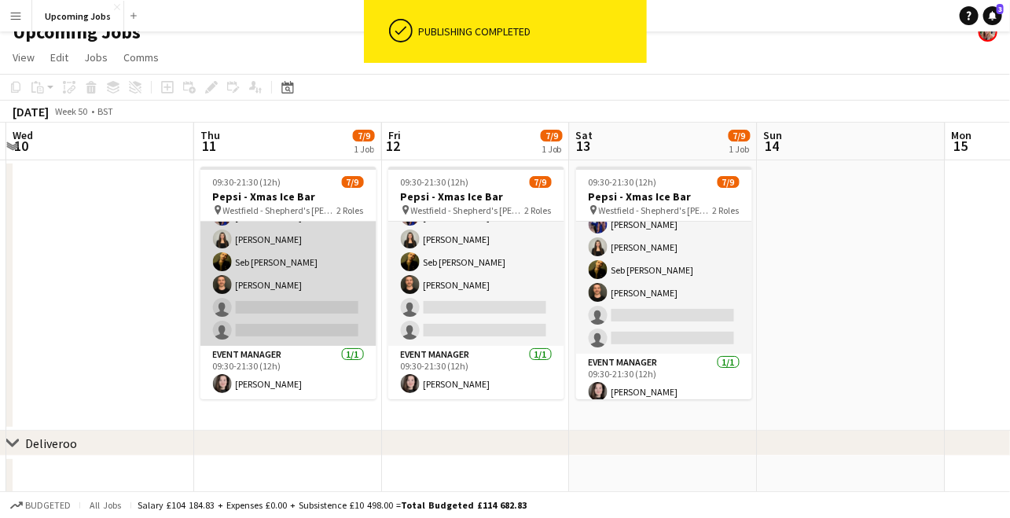
scroll to position [0, 0]
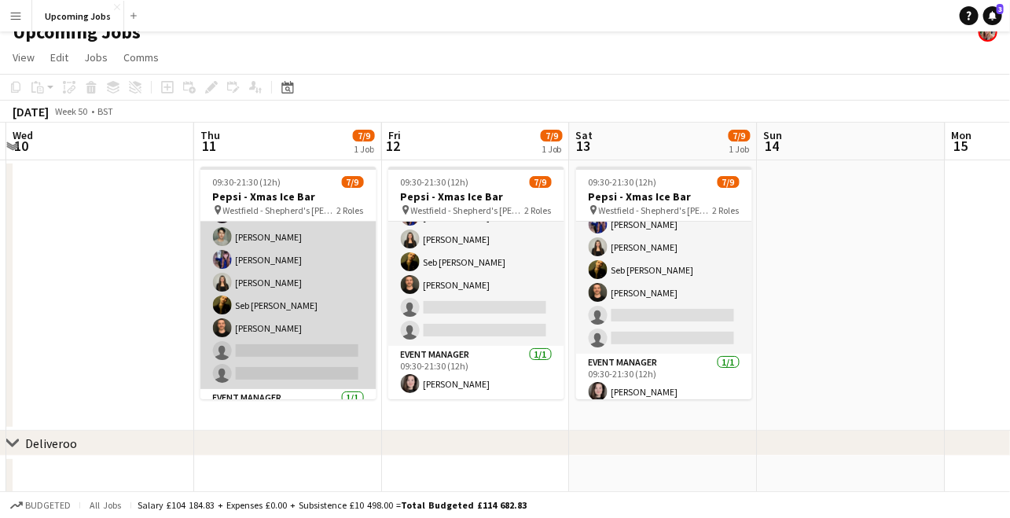
click at [294, 299] on app-card-role "Brand Ambassador 2I [DATE] 09:30-21:30 (12h) [PERSON_NAME] [PERSON_NAME] [PERSO…" at bounding box center [289, 282] width 176 height 213
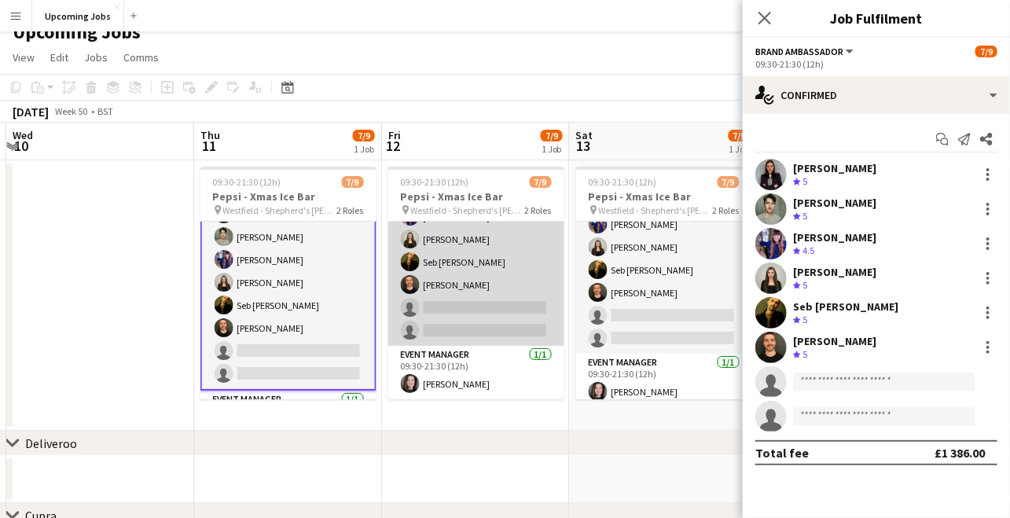
click at [459, 264] on app-card-role "Brand Ambassador 2I [DATE] 09:30-21:30 (12h) [PERSON_NAME] [PERSON_NAME] [PERSO…" at bounding box center [476, 239] width 176 height 213
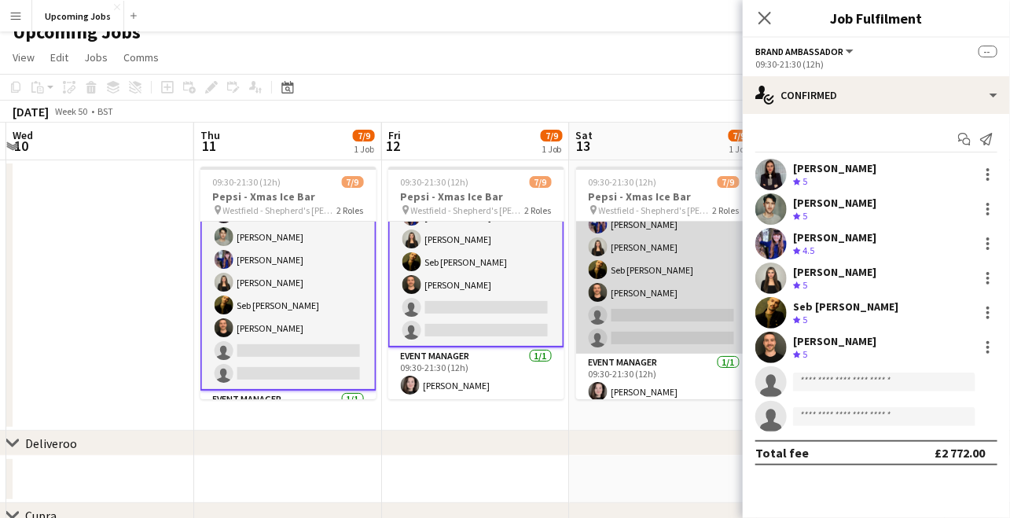
click at [629, 325] on app-card-role "Brand Ambassador 2I [DATE] 09:30-21:30 (12h) [PERSON_NAME] [PERSON_NAME] [PERSO…" at bounding box center [664, 247] width 176 height 213
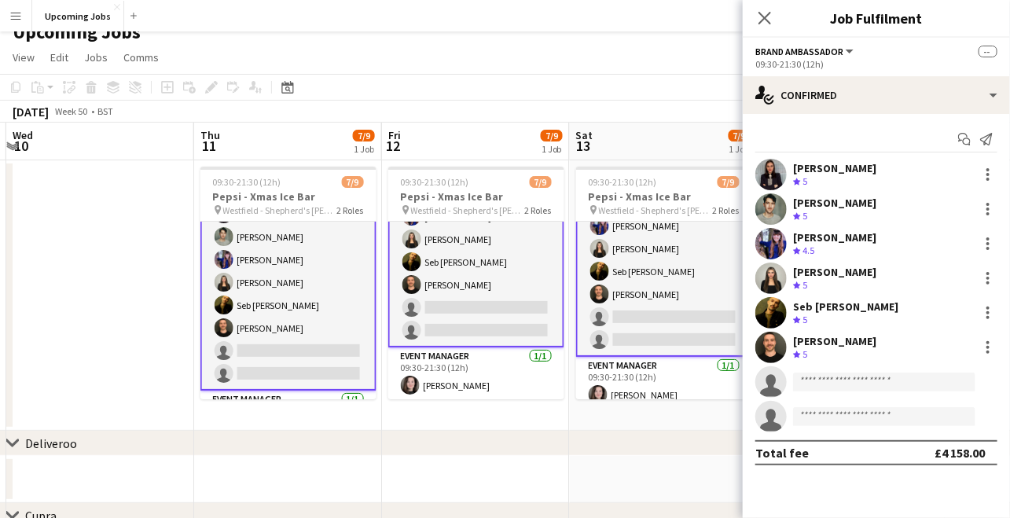
scroll to position [83, 0]
click at [808, 381] on input at bounding box center [884, 382] width 182 height 19
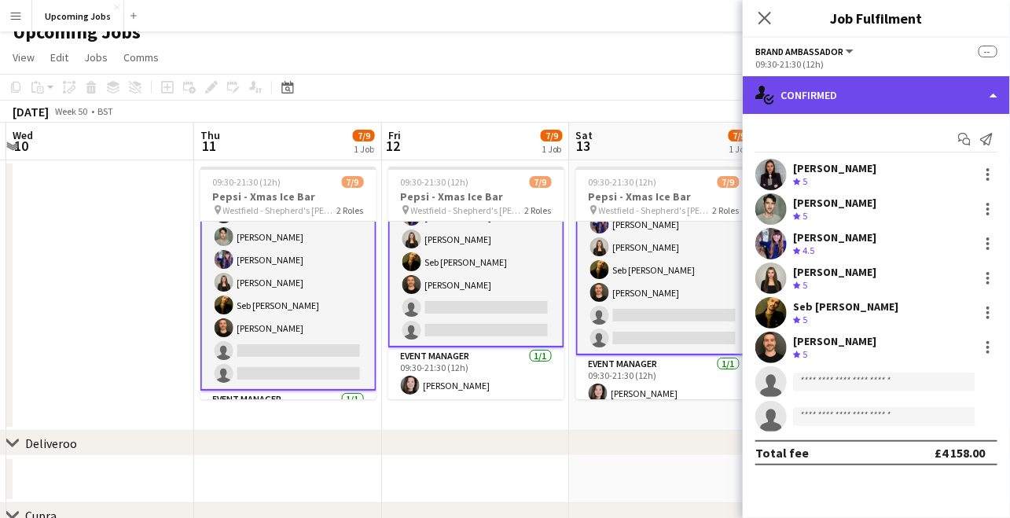
click at [904, 109] on div "single-neutral-actions-check-2 Confirmed" at bounding box center [876, 95] width 267 height 38
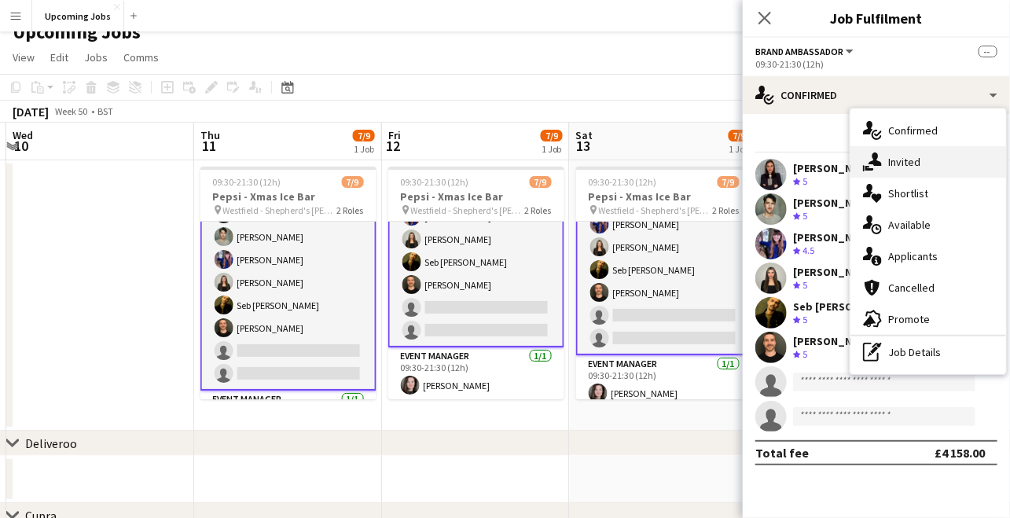
click at [922, 164] on div "single-neutral-actions-share-1 Invited" at bounding box center [929, 161] width 156 height 31
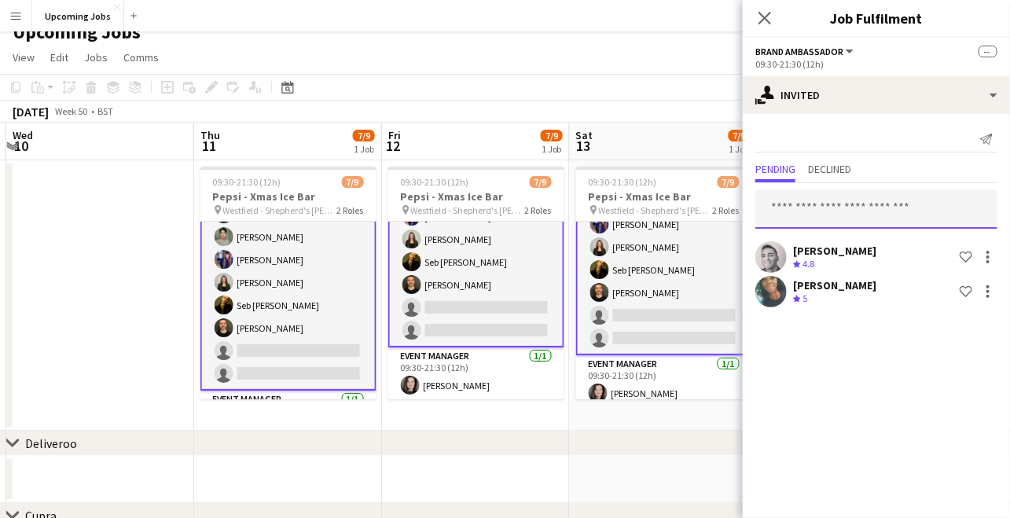
click at [814, 210] on input "text" at bounding box center [877, 208] width 242 height 39
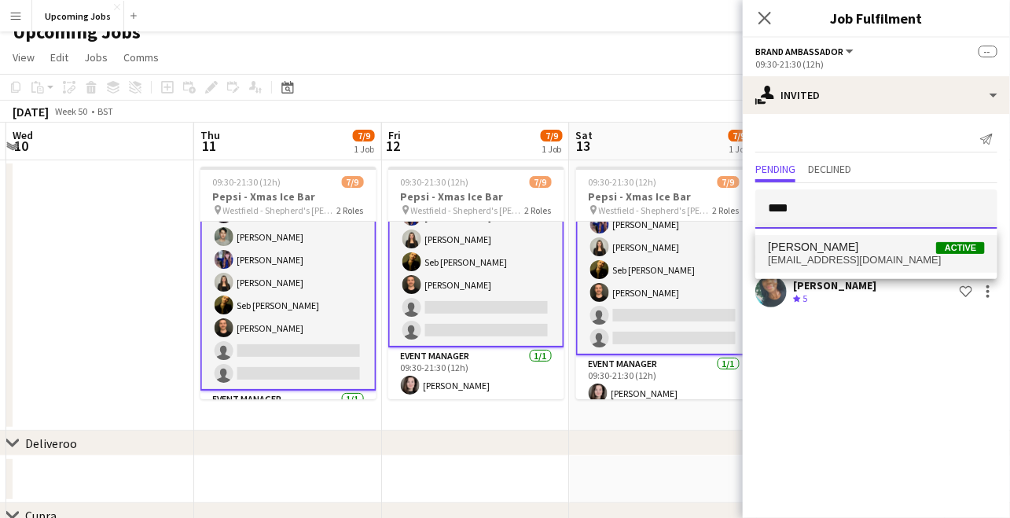
type input "****"
click at [812, 248] on span "[PERSON_NAME]" at bounding box center [813, 247] width 90 height 13
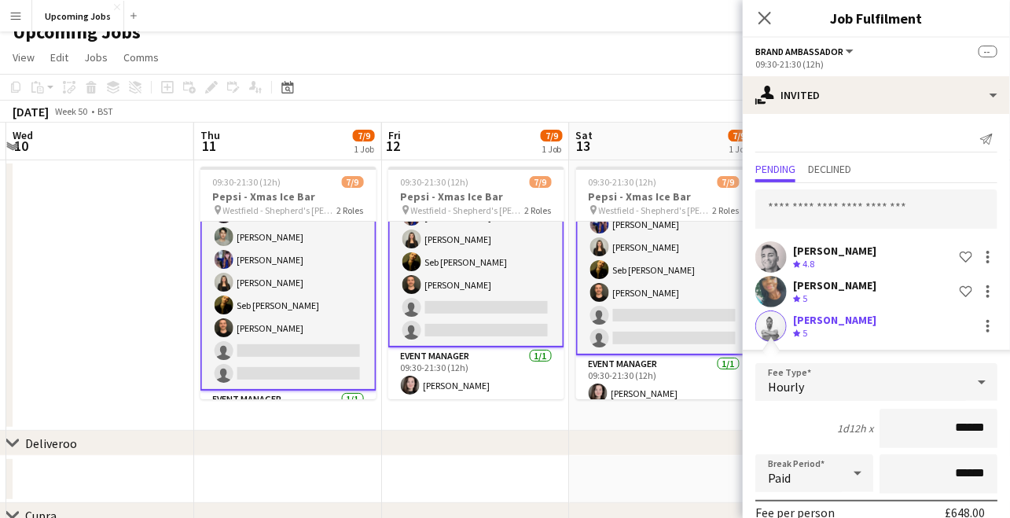
scroll to position [149, 0]
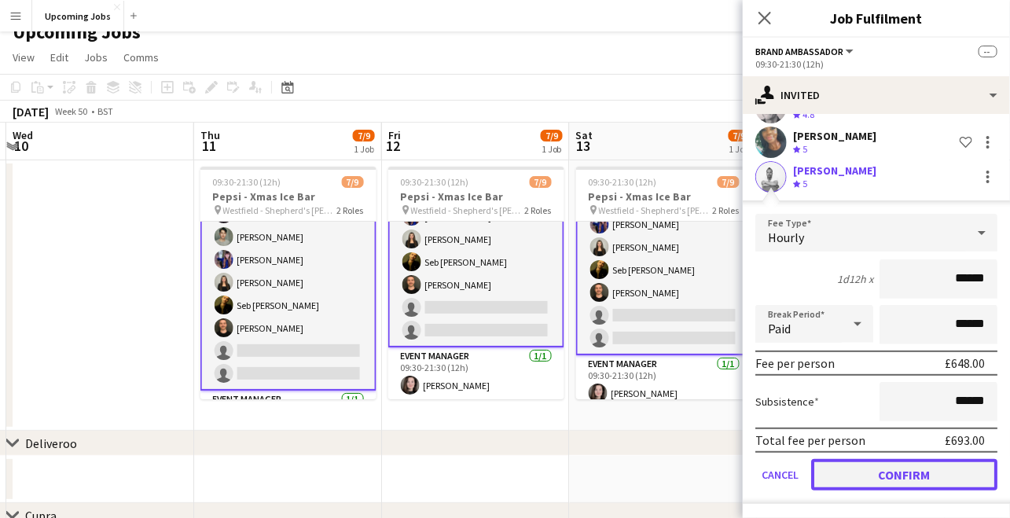
click at [900, 483] on button "Confirm" at bounding box center [904, 474] width 186 height 31
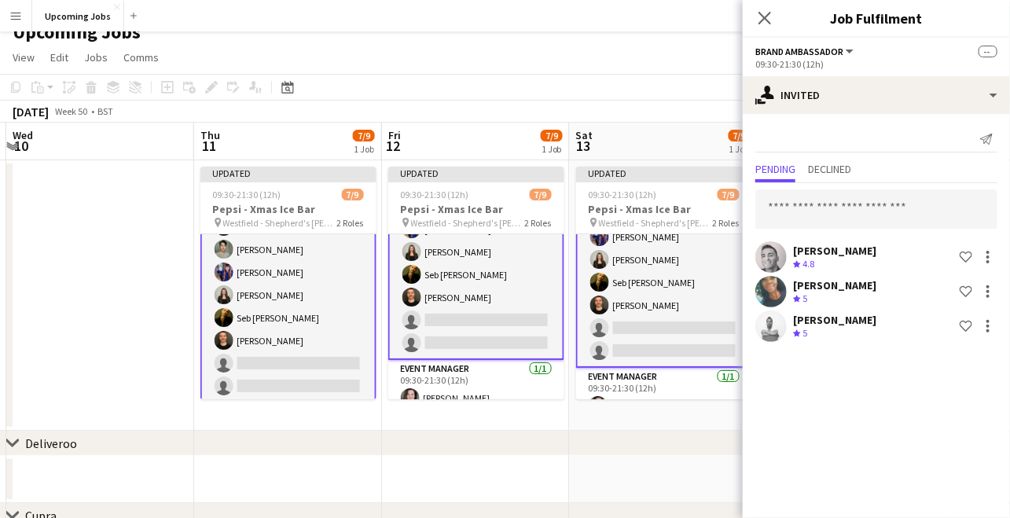
scroll to position [0, 0]
click at [756, 7] on app-icon "Close pop-in" at bounding box center [765, 18] width 23 height 23
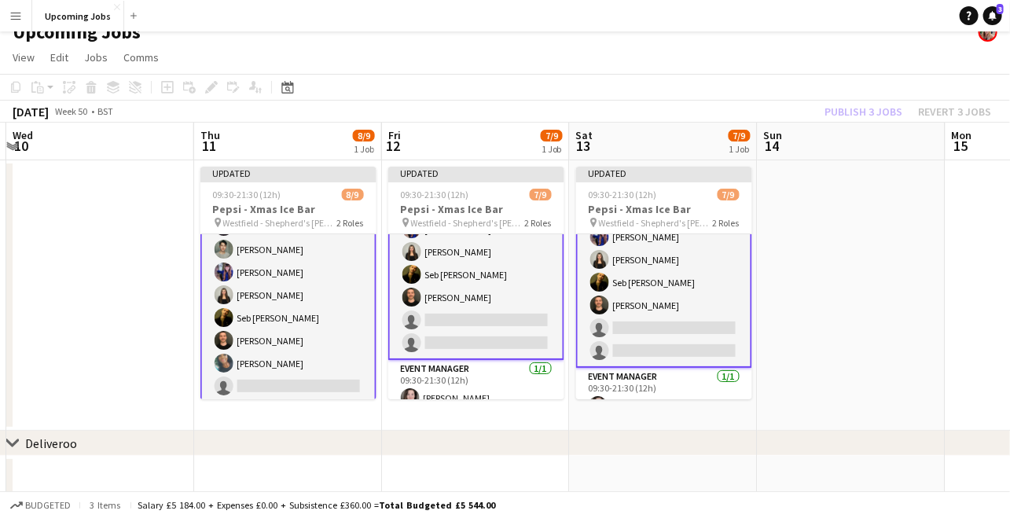
click at [863, 99] on app-toolbar "Copy Paste Paste Command V Paste with crew Command Shift V Paste linked Job [GE…" at bounding box center [505, 87] width 1010 height 27
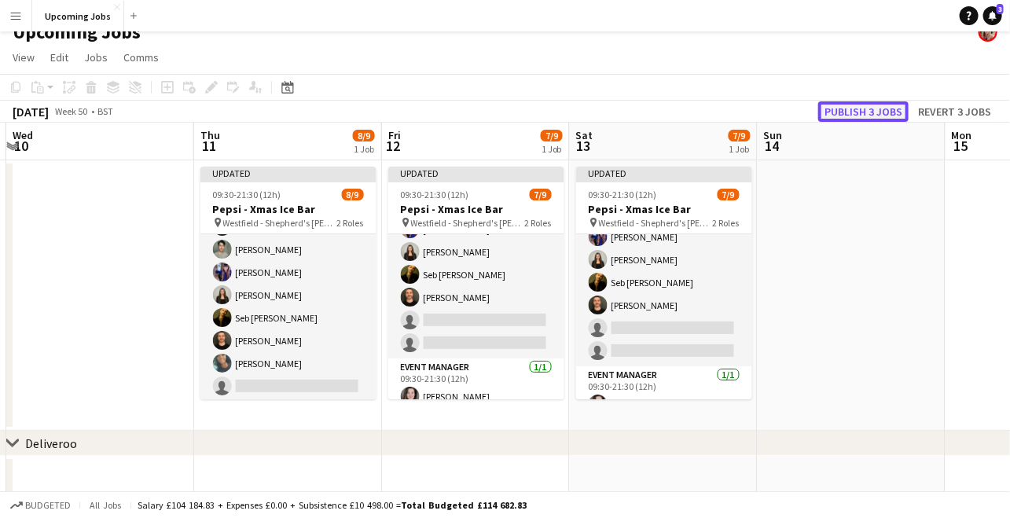
click at [866, 105] on button "Publish 3 jobs" at bounding box center [864, 111] width 90 height 20
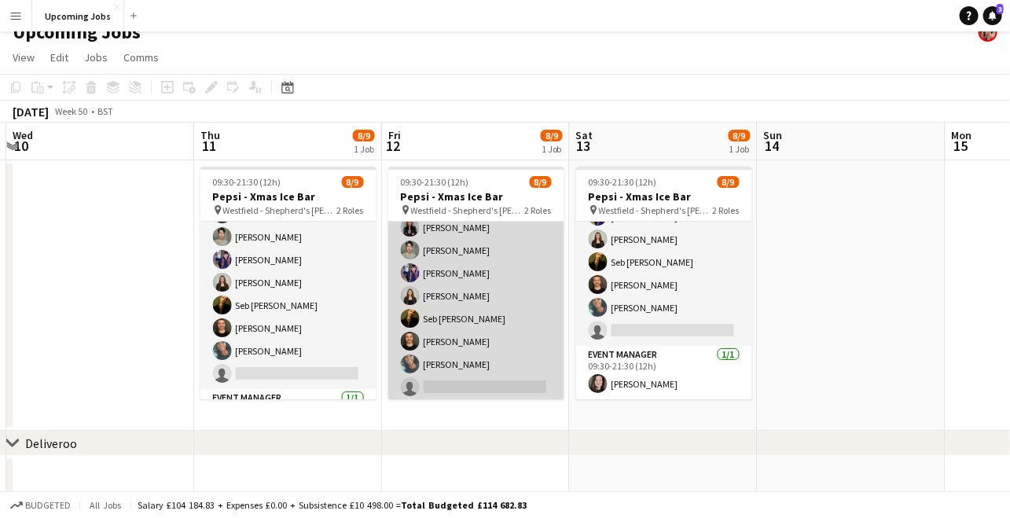
scroll to position [40, 0]
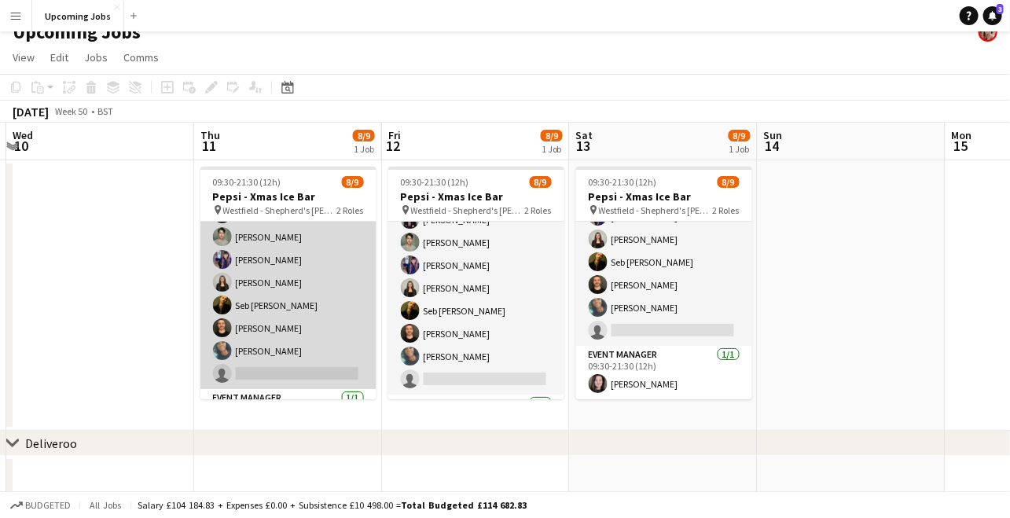
click at [317, 332] on app-card-role "Brand Ambassador 2I [DATE] 09:30-21:30 (12h) [PERSON_NAME] [PERSON_NAME] [PERSO…" at bounding box center [289, 282] width 176 height 213
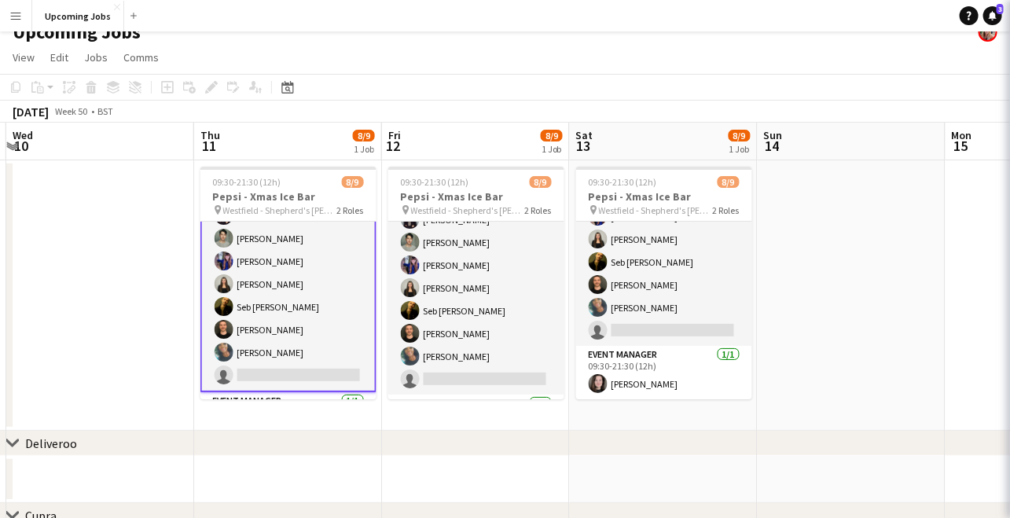
scroll to position [47, 0]
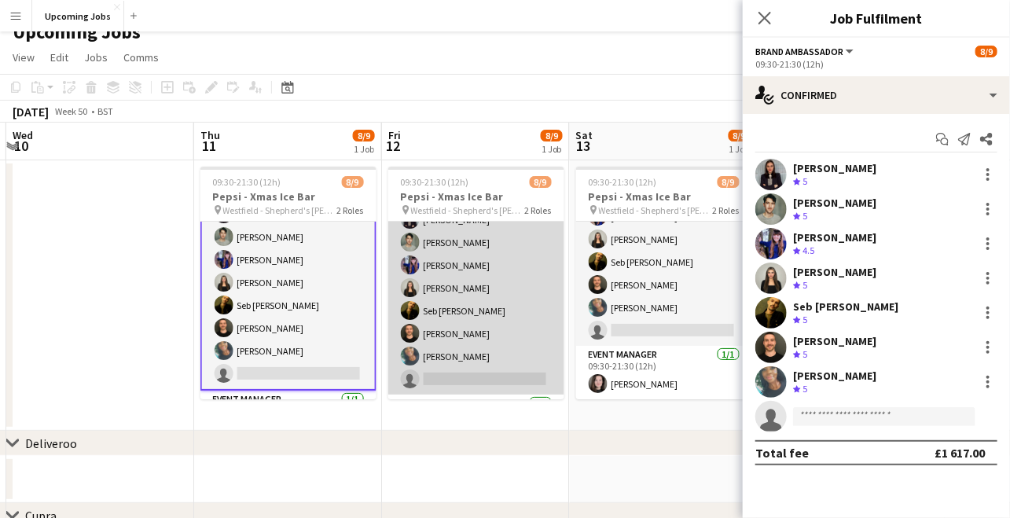
click at [491, 290] on app-card-role "Brand Ambassador 2I [DATE] 09:30-21:30 (12h) [PERSON_NAME] [PERSON_NAME] [PERSO…" at bounding box center [476, 288] width 176 height 213
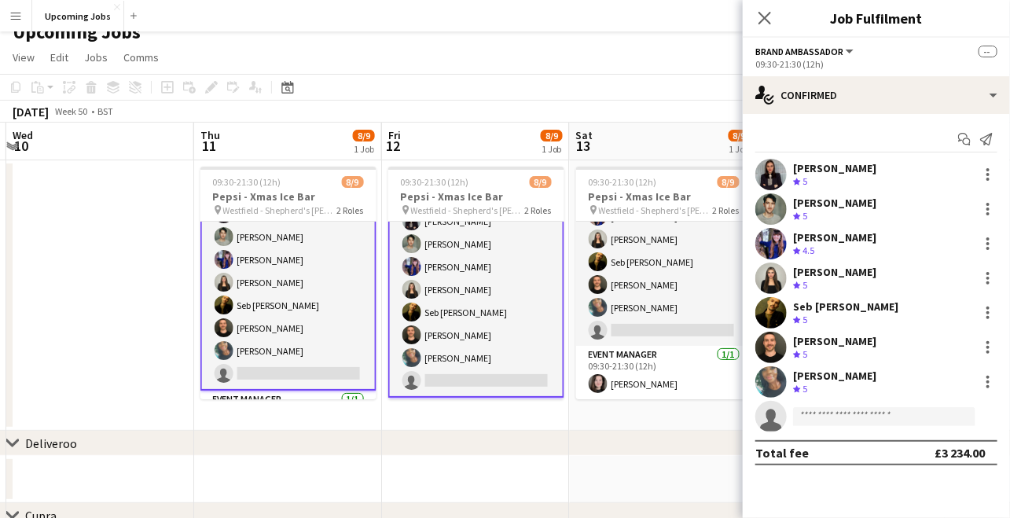
scroll to position [42, 0]
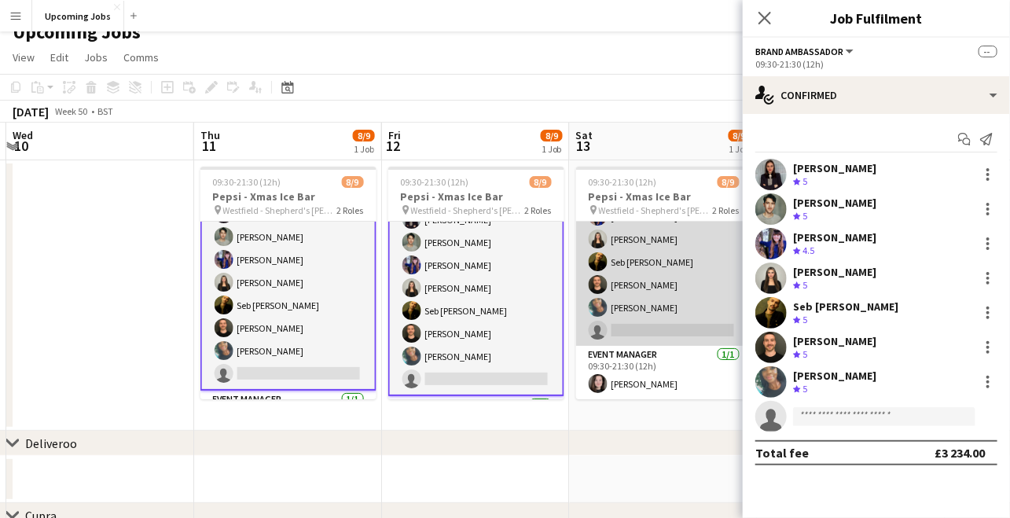
click at [675, 285] on app-card-role "Brand Ambassador 2I [DATE] 09:30-21:30 (12h) [PERSON_NAME] [PERSON_NAME] [PERSO…" at bounding box center [664, 239] width 176 height 213
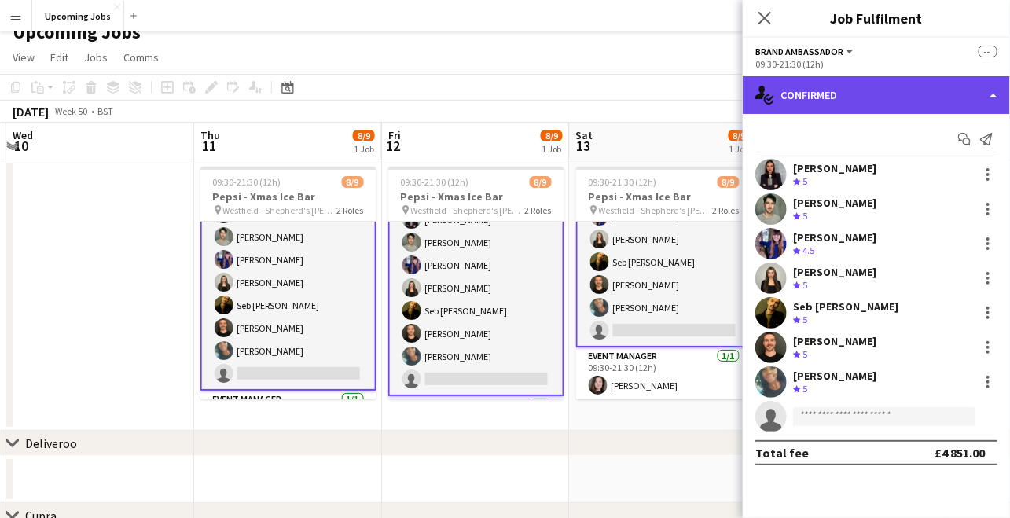
click at [821, 90] on div "single-neutral-actions-check-2 Confirmed" at bounding box center [876, 95] width 267 height 38
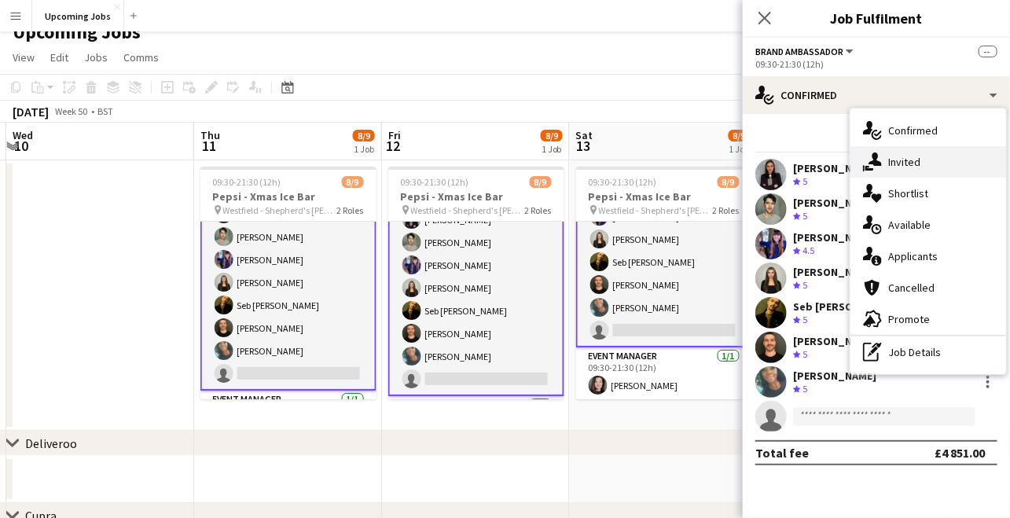
click at [895, 161] on span "Invited" at bounding box center [905, 162] width 32 height 14
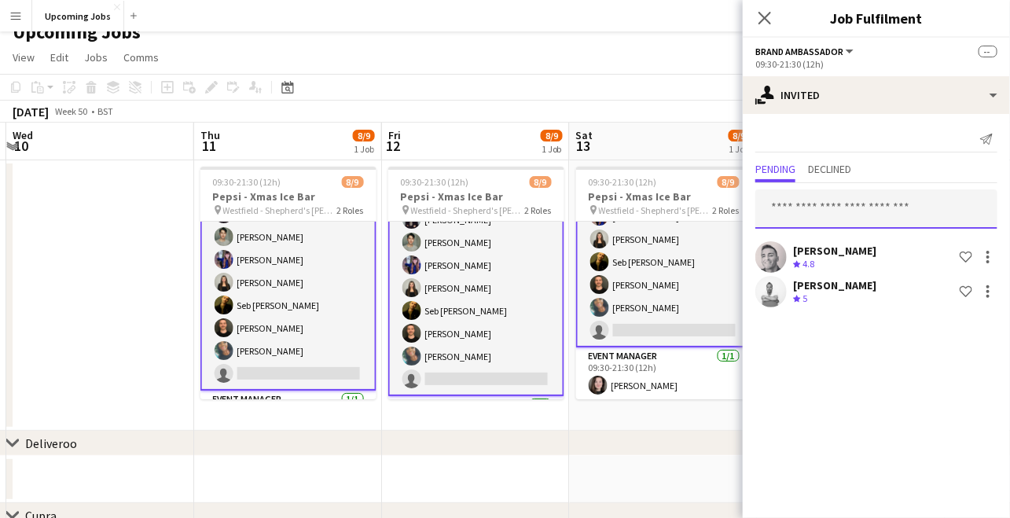
click at [855, 215] on input "text" at bounding box center [877, 208] width 242 height 39
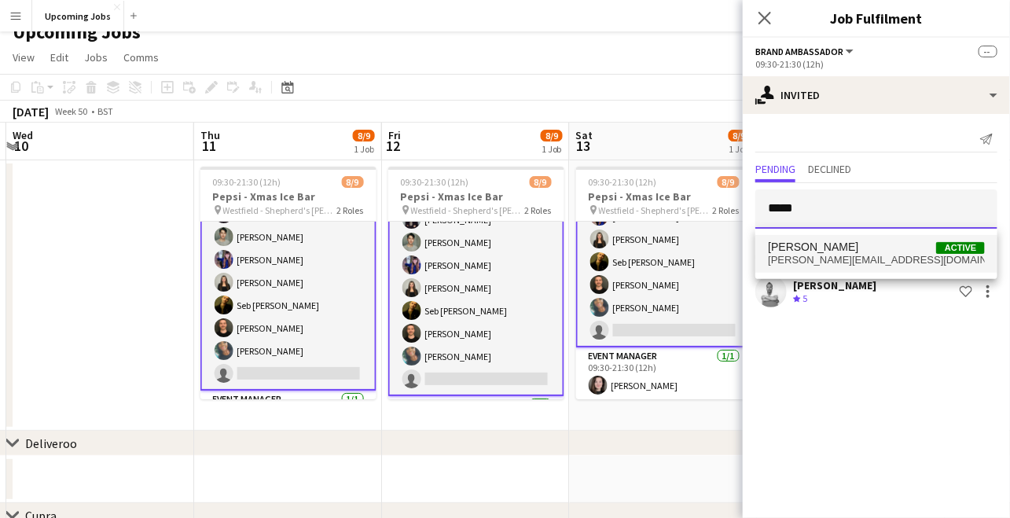
type input "*****"
click at [851, 258] on span "[PERSON_NAME][EMAIL_ADDRESS][DOMAIN_NAME]" at bounding box center [876, 260] width 217 height 13
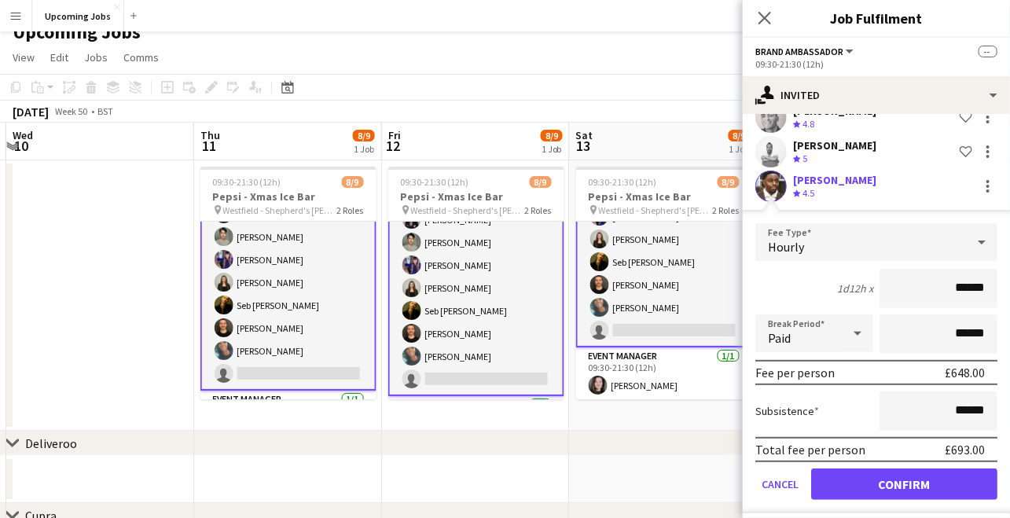
scroll to position [149, 0]
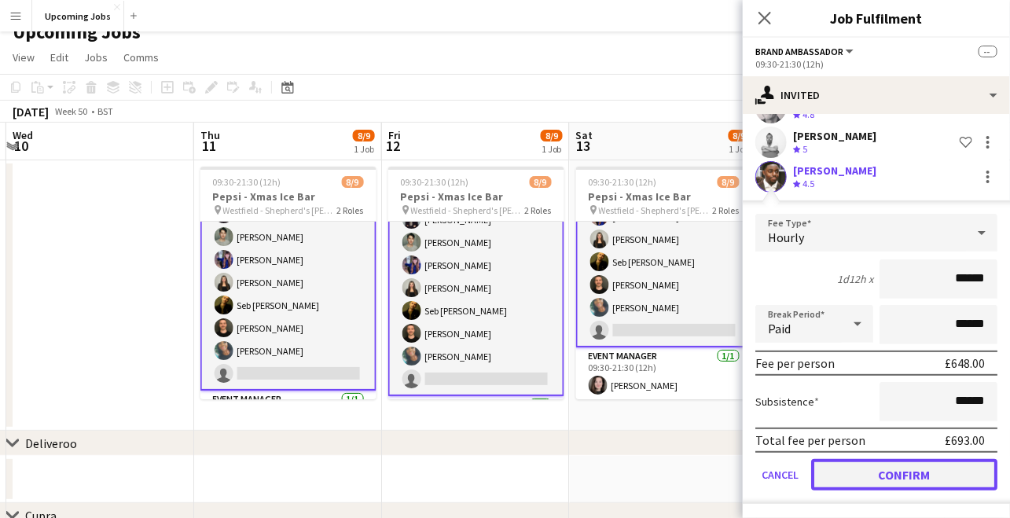
click at [887, 473] on button "Confirm" at bounding box center [904, 474] width 186 height 31
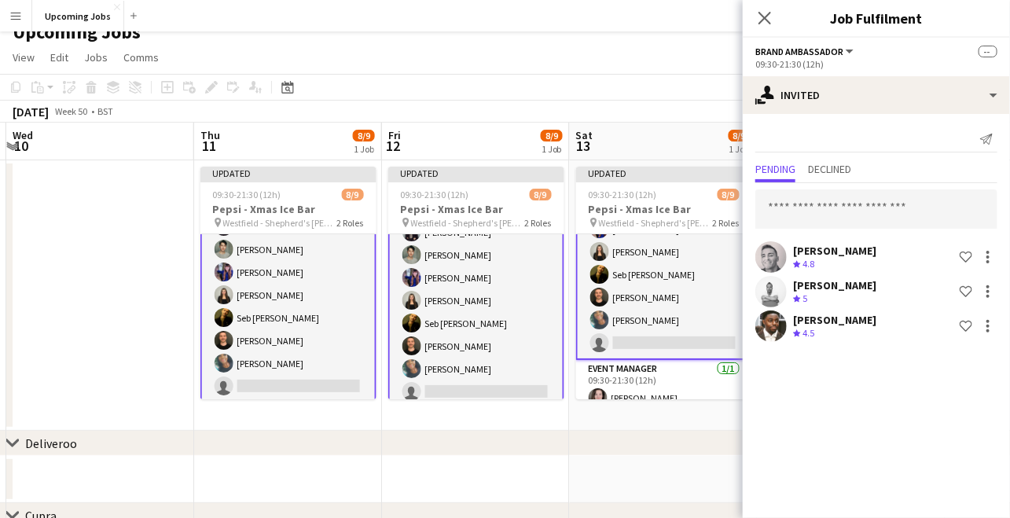
scroll to position [0, 0]
click at [766, 14] on icon "Close pop-in" at bounding box center [764, 17] width 15 height 15
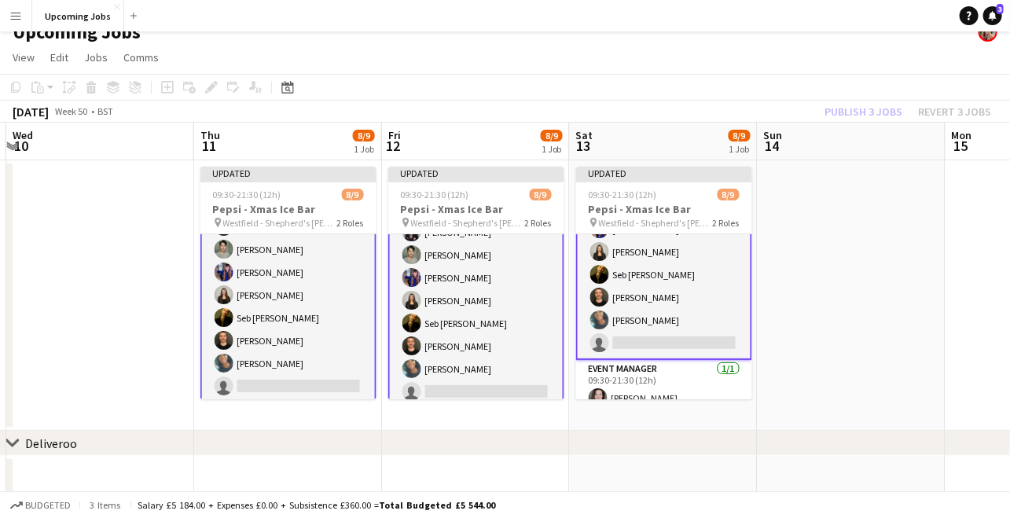
click at [860, 116] on div "Publish 3 jobs Revert 3 jobs" at bounding box center [908, 111] width 204 height 20
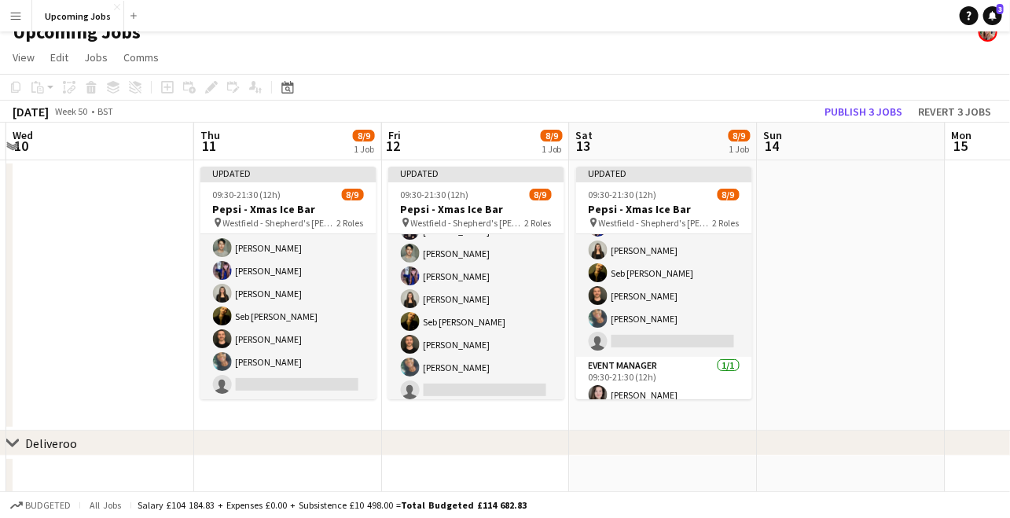
scroll to position [89, 0]
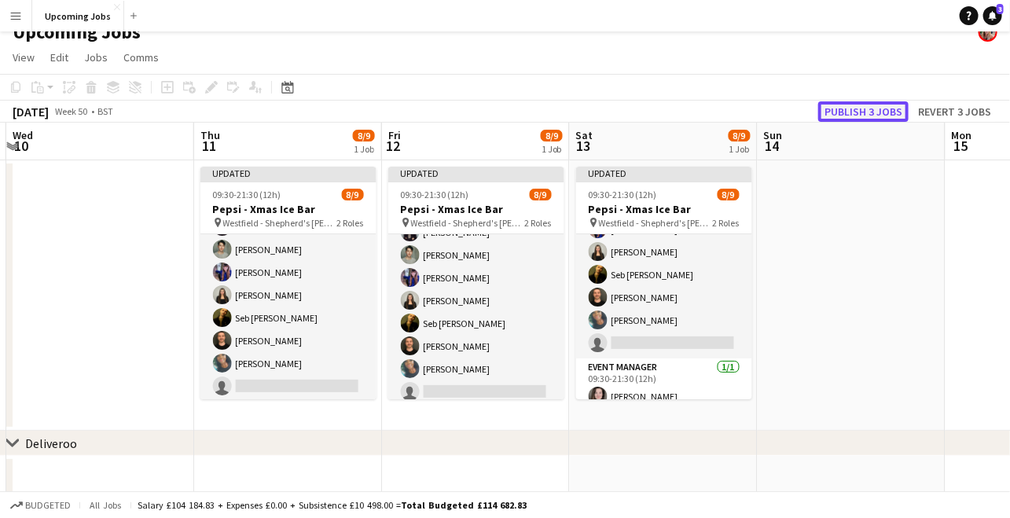
click at [859, 116] on button "Publish 3 jobs" at bounding box center [864, 111] width 90 height 20
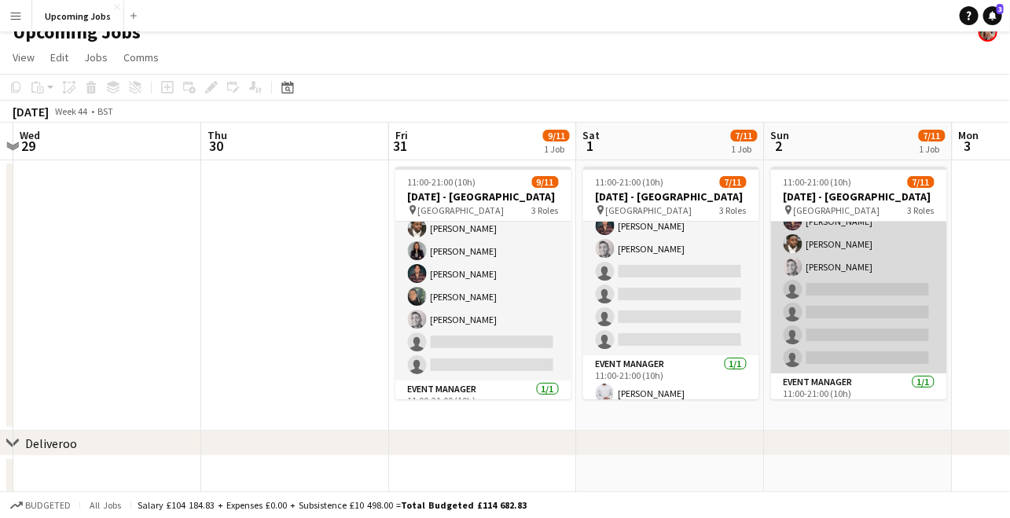
scroll to position [86, 0]
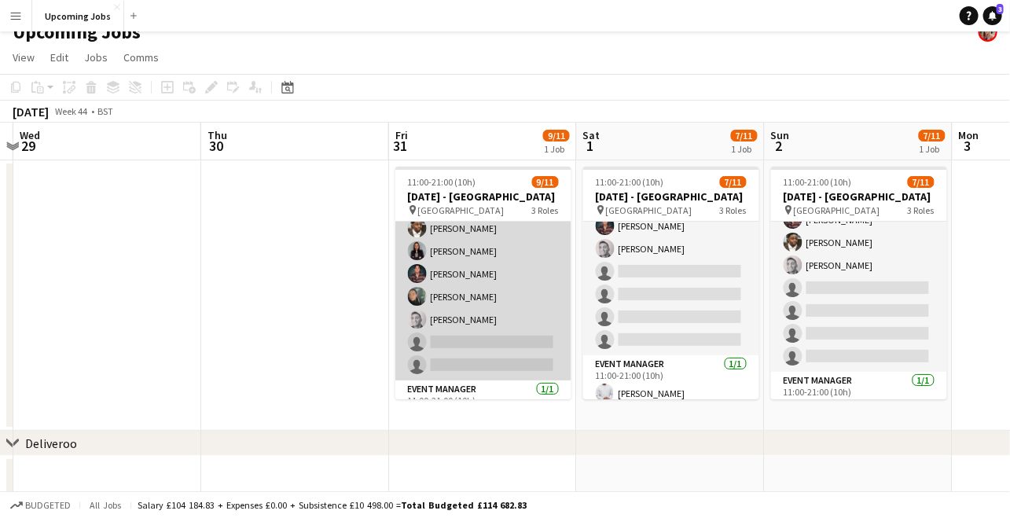
click at [486, 330] on app-card-role "Brand Ambassador 4I [DATE] 11:00-21:00 (10h) [PERSON_NAME] [PERSON_NAME] [PERSO…" at bounding box center [484, 263] width 176 height 236
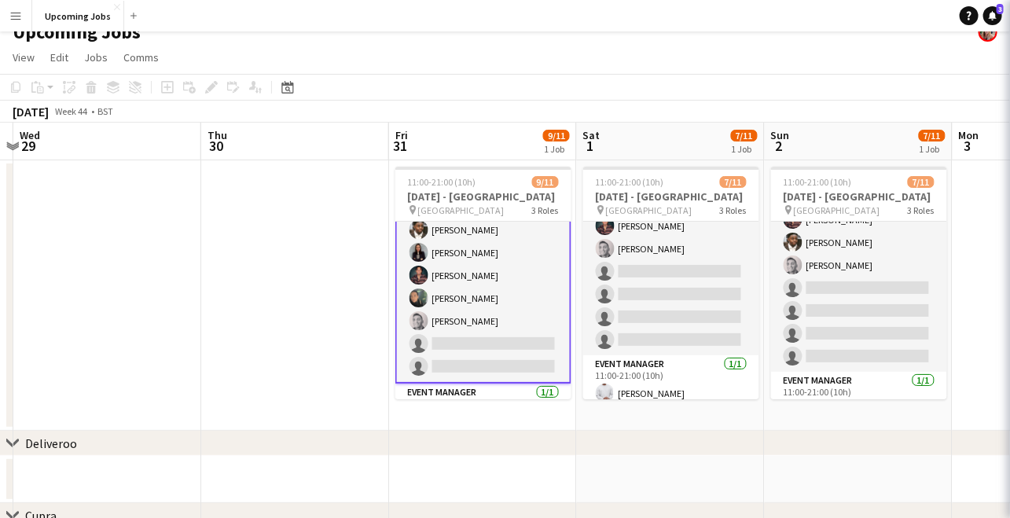
scroll to position [79, 0]
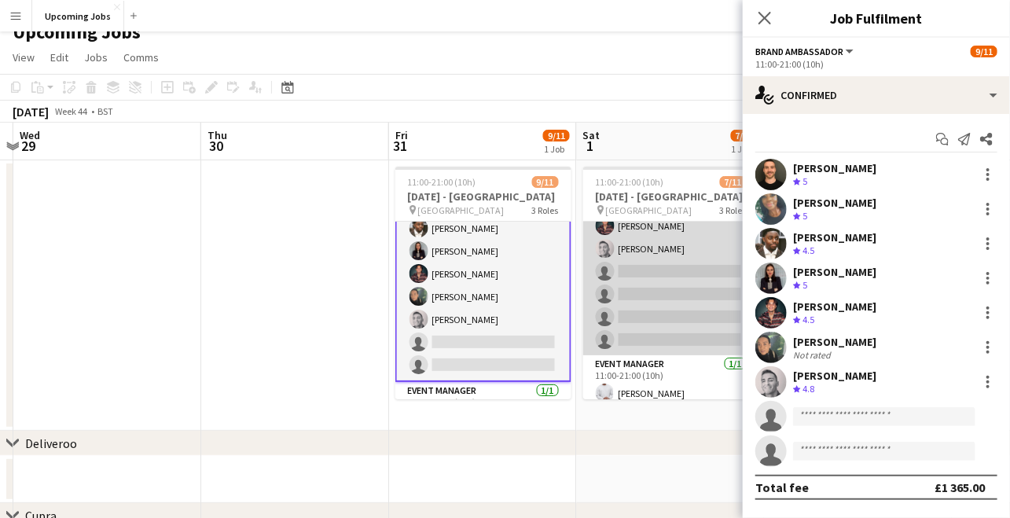
click at [675, 269] on app-card-role "Brand Ambassador 6I [DATE] 11:00-21:00 (10h) [PERSON_NAME] [PERSON_NAME] [PERSO…" at bounding box center [671, 238] width 176 height 236
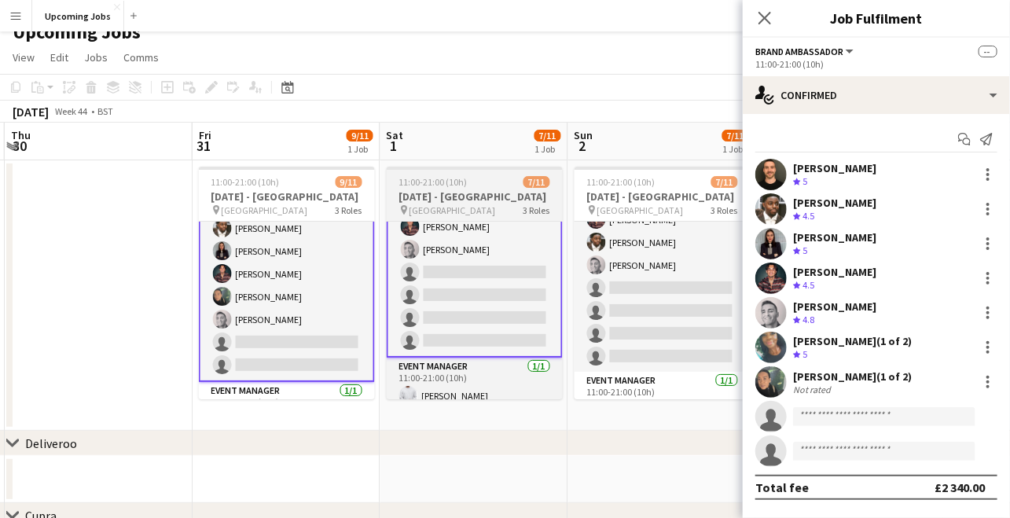
scroll to position [0, 377]
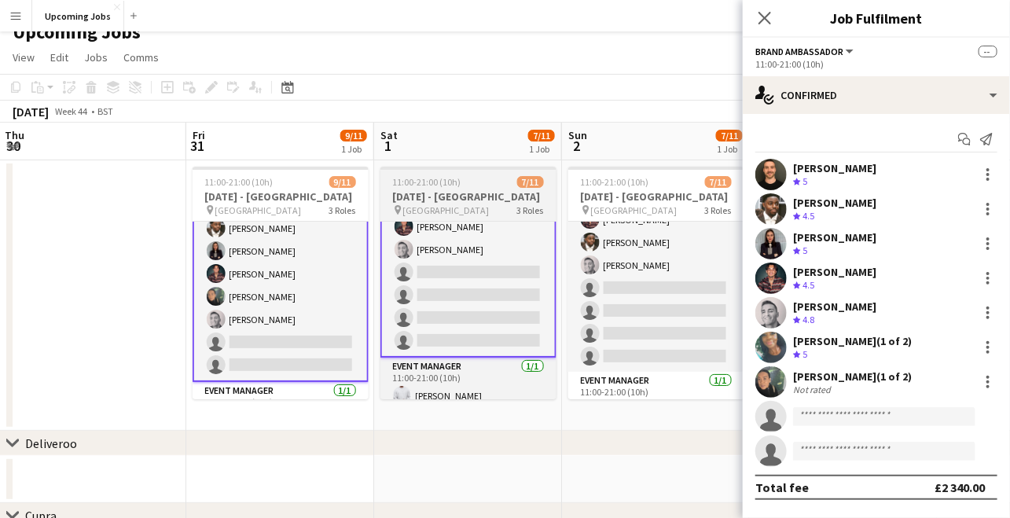
click at [675, 269] on app-card-role "Brand Ambassador 6I [DATE] 11:00-21:00 (10h) [PERSON_NAME] [PERSON_NAME] [PERSO…" at bounding box center [656, 254] width 176 height 236
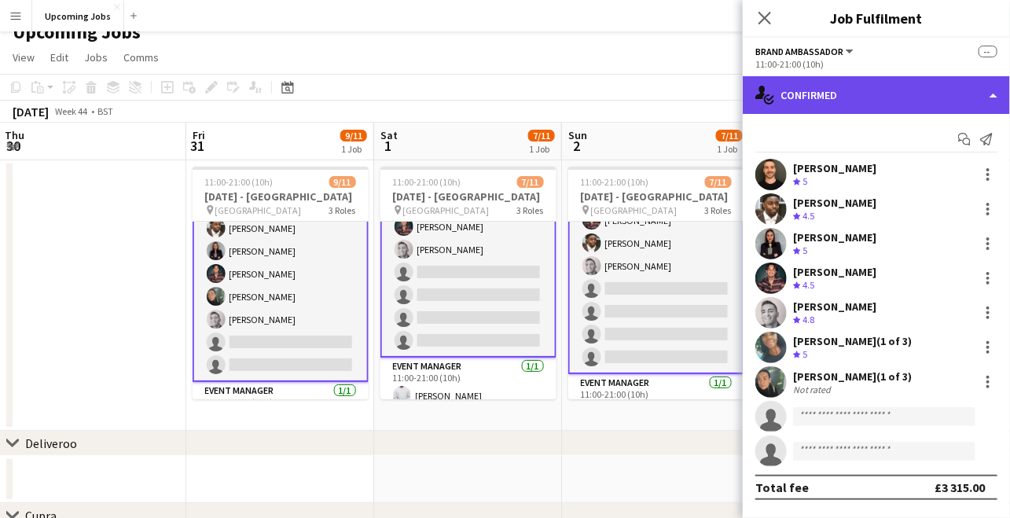
click at [827, 97] on div "single-neutral-actions-check-2 Confirmed" at bounding box center [876, 95] width 267 height 38
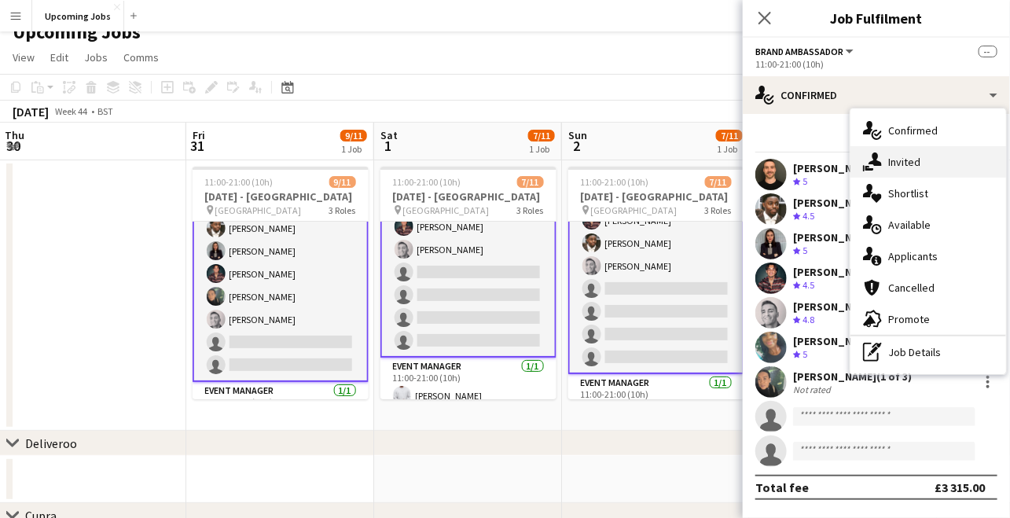
click at [896, 160] on span "Invited" at bounding box center [905, 162] width 32 height 14
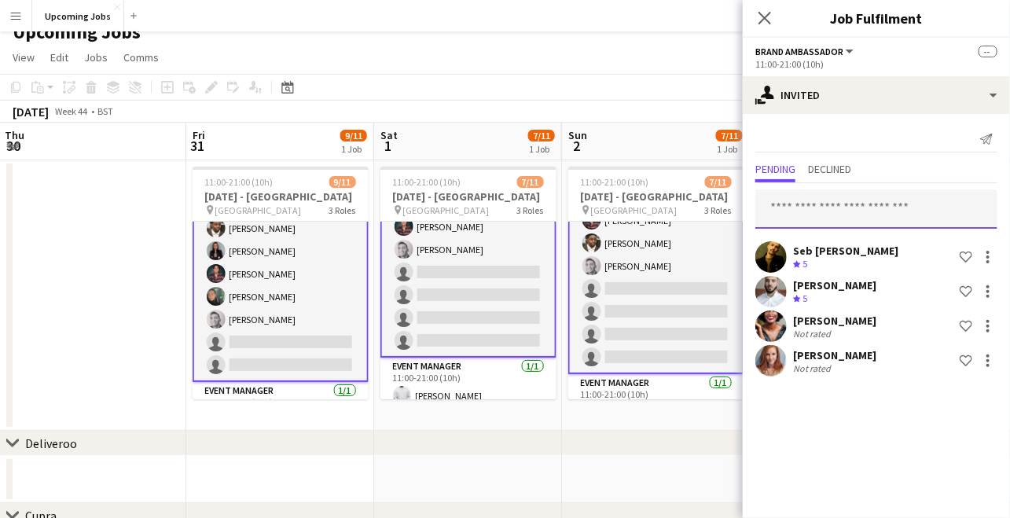
click at [822, 206] on input "text" at bounding box center [877, 208] width 242 height 39
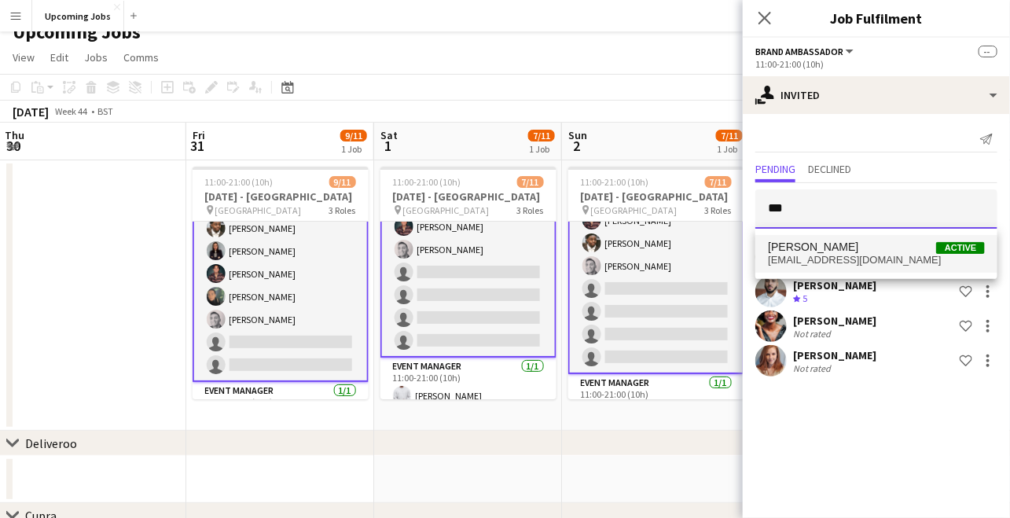
type input "***"
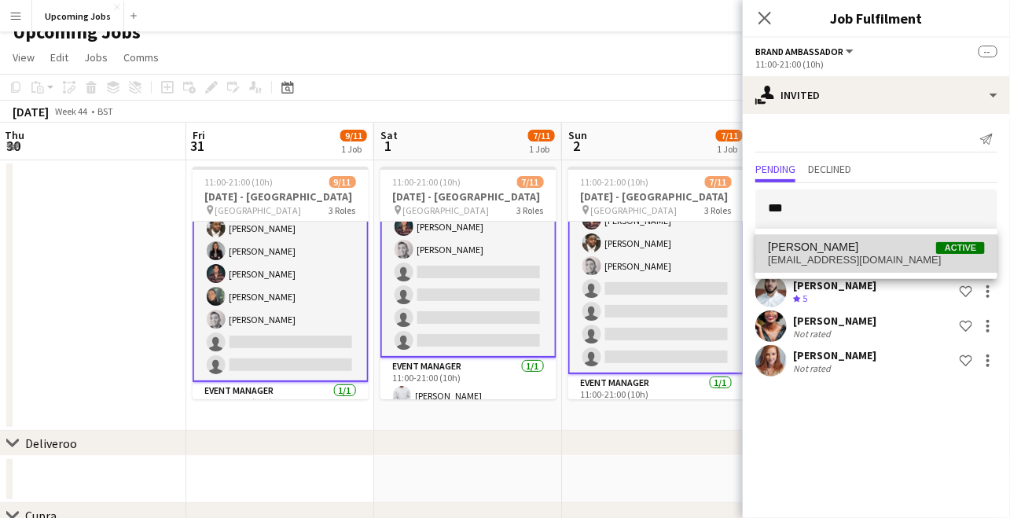
click at [821, 257] on span "[EMAIL_ADDRESS][DOMAIN_NAME]" at bounding box center [876, 260] width 217 height 13
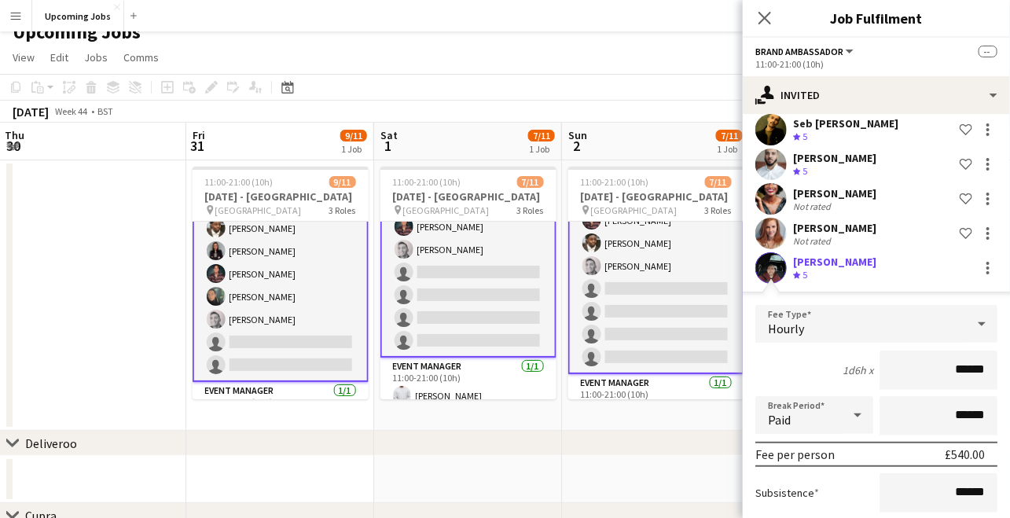
scroll to position [218, 0]
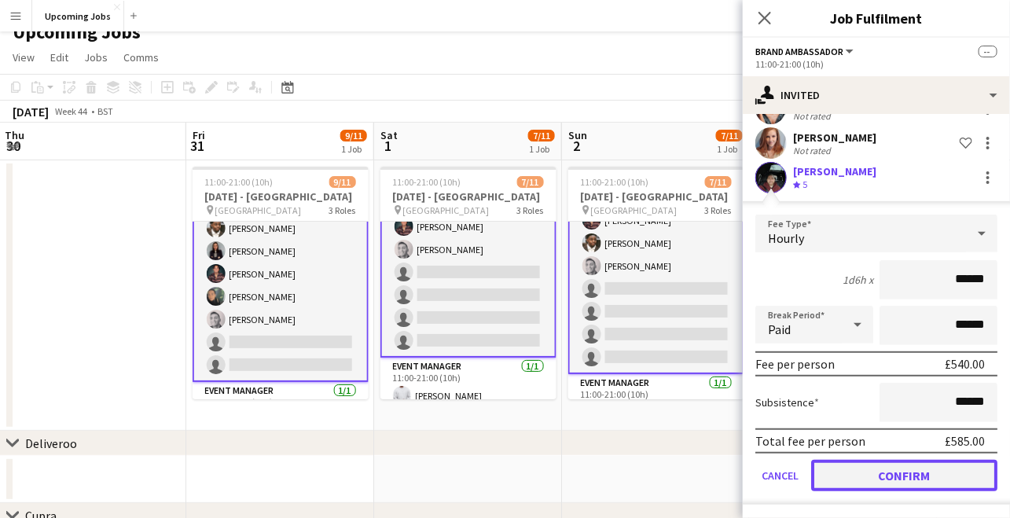
click at [913, 470] on button "Confirm" at bounding box center [904, 475] width 186 height 31
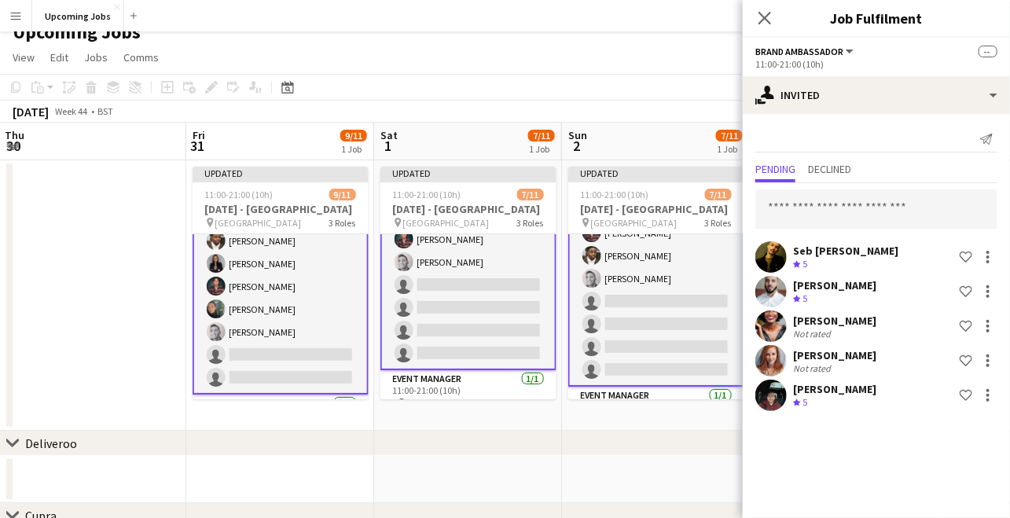
scroll to position [0, 0]
click at [815, 214] on input "text" at bounding box center [877, 208] width 242 height 39
click at [763, 11] on icon "Close pop-in" at bounding box center [764, 17] width 15 height 15
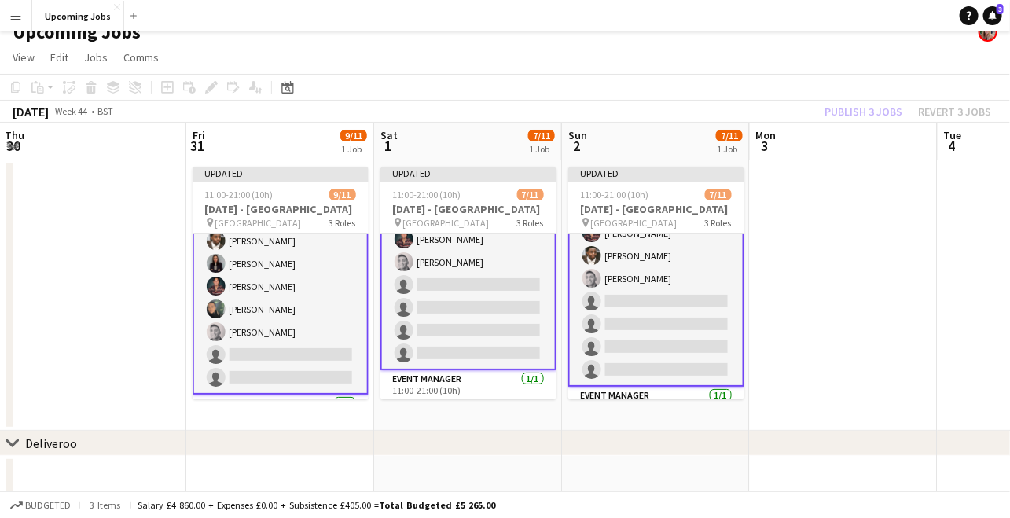
click at [885, 106] on div "Publish 3 jobs Revert 3 jobs" at bounding box center [908, 111] width 204 height 20
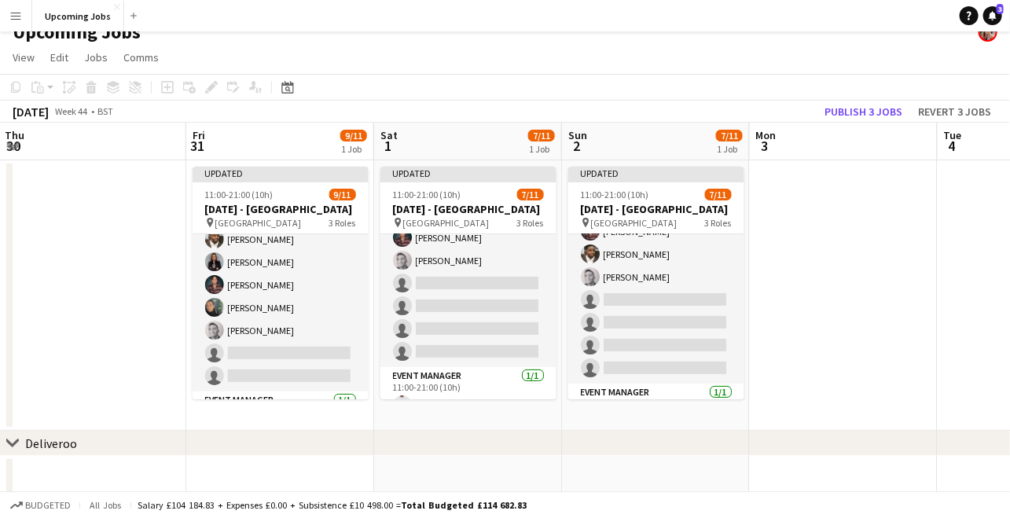
scroll to position [86, 0]
click at [882, 108] on button "Publish 3 jobs" at bounding box center [864, 111] width 90 height 20
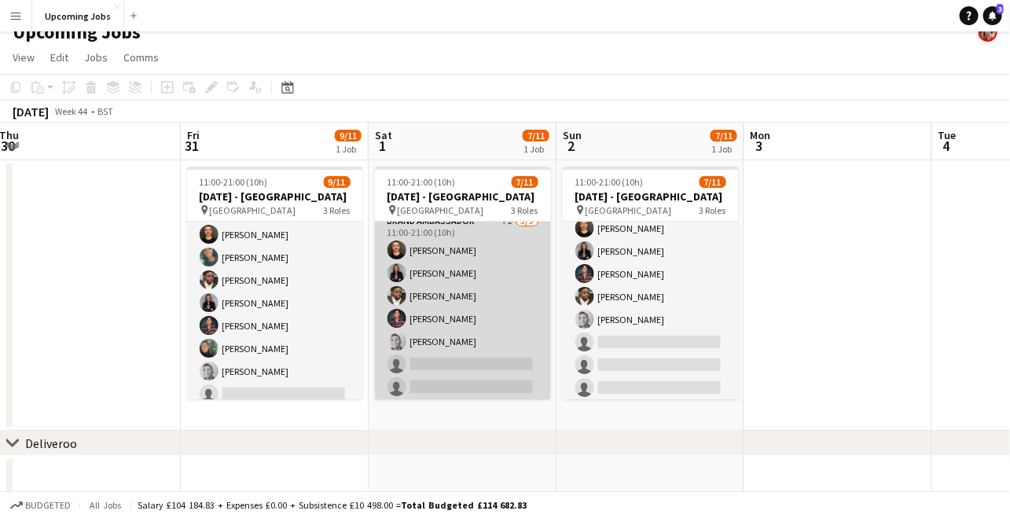
scroll to position [0, 0]
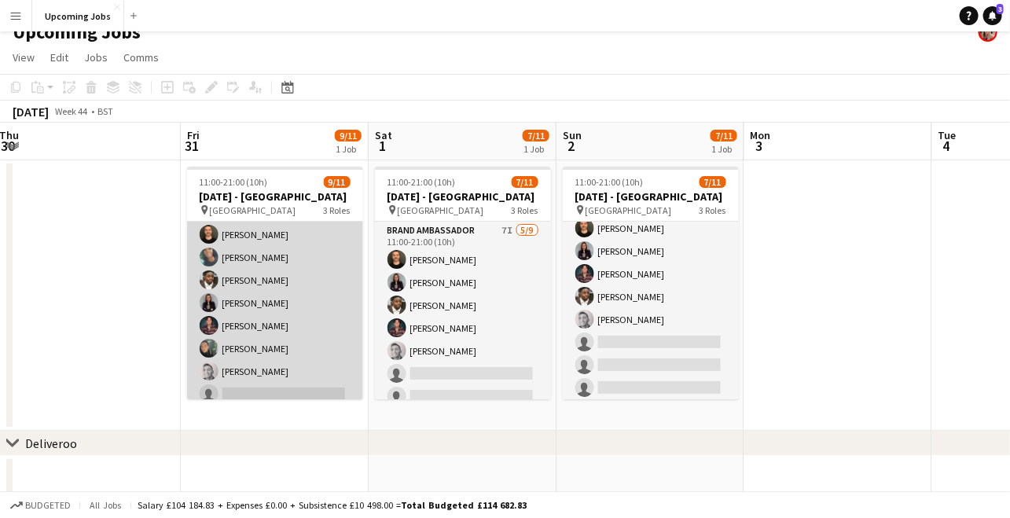
click at [280, 237] on app-card-role "Brand Ambassador 5I [DATE] 11:00-21:00 (10h) [PERSON_NAME] [PERSON_NAME] [PERSO…" at bounding box center [275, 315] width 176 height 236
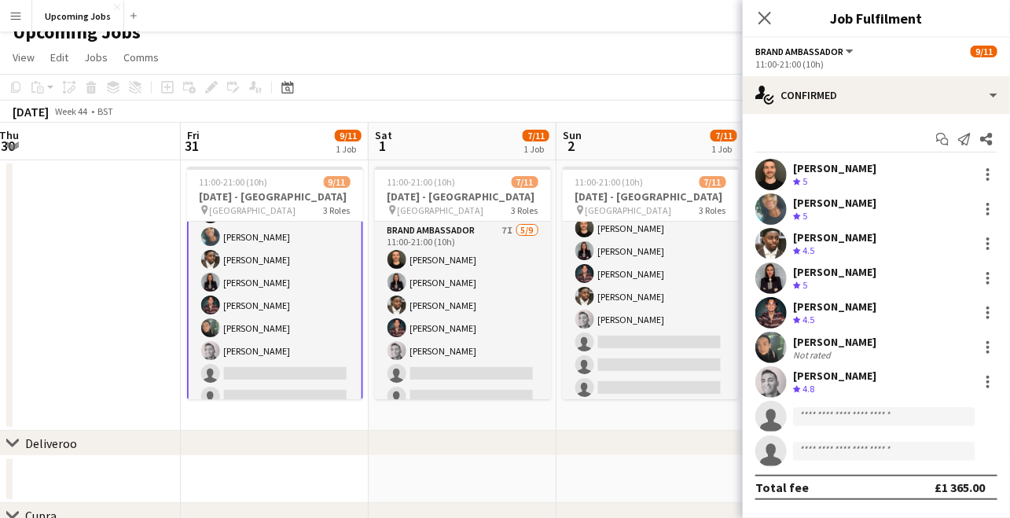
scroll to position [56, 0]
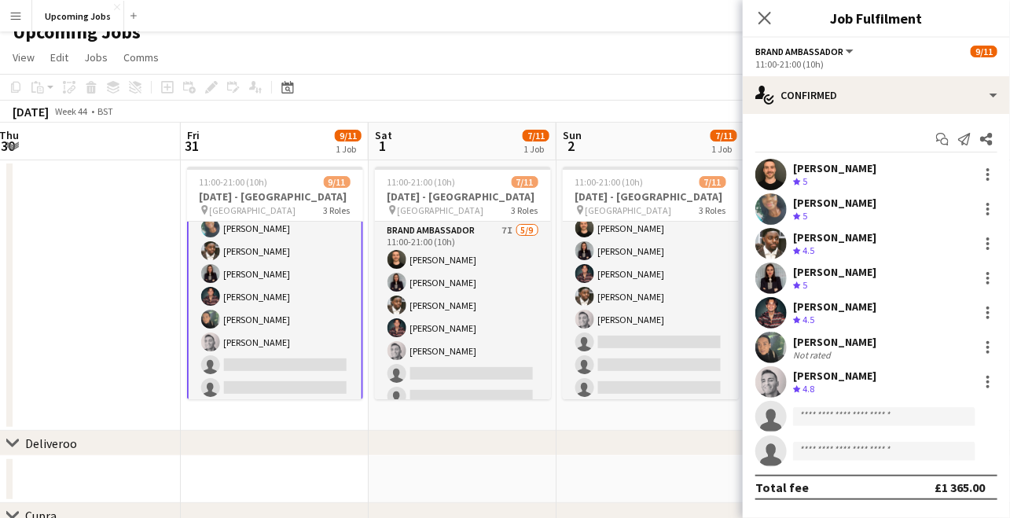
click at [460, 134] on app-board-header-date "Sat 1 7/11 1 Job" at bounding box center [463, 142] width 188 height 38
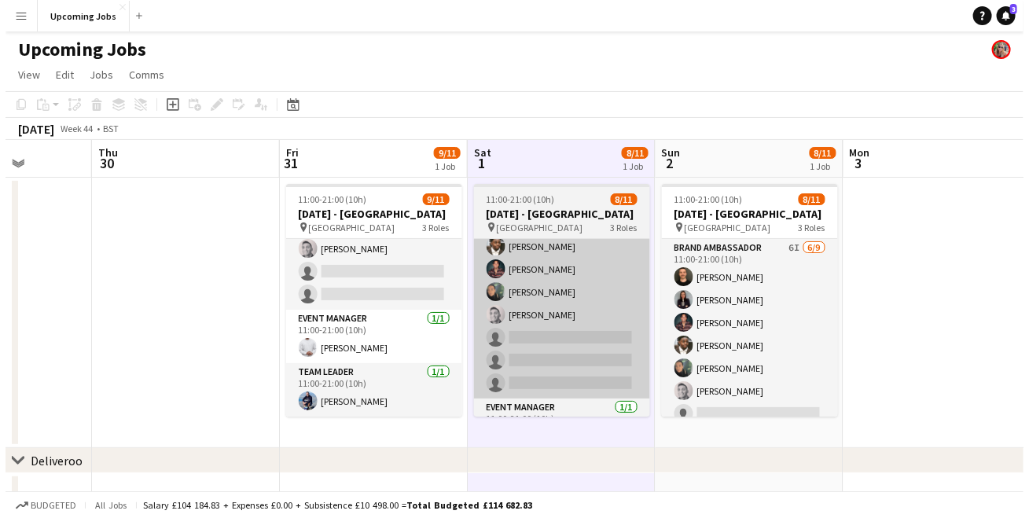
scroll to position [0, 464]
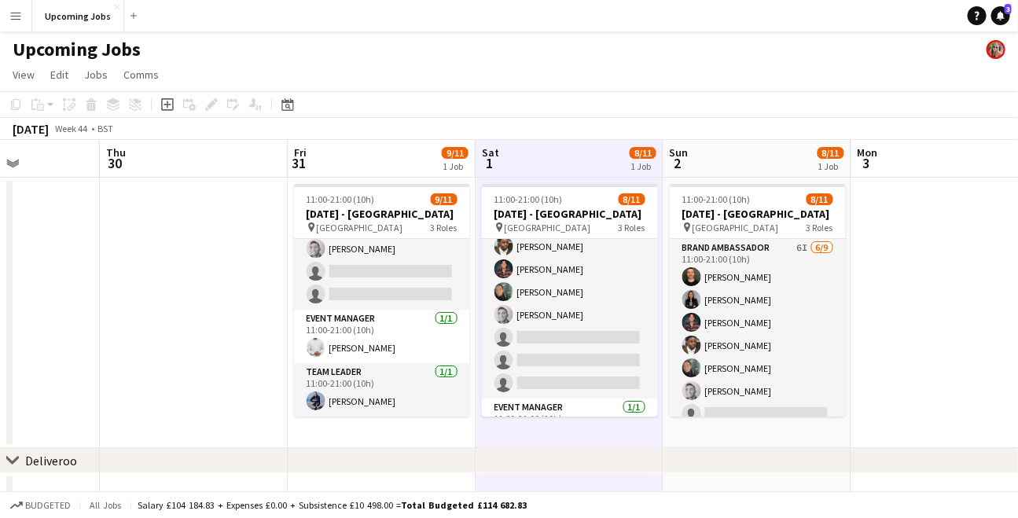
click at [17, 18] on app-icon "Menu" at bounding box center [15, 15] width 13 height 13
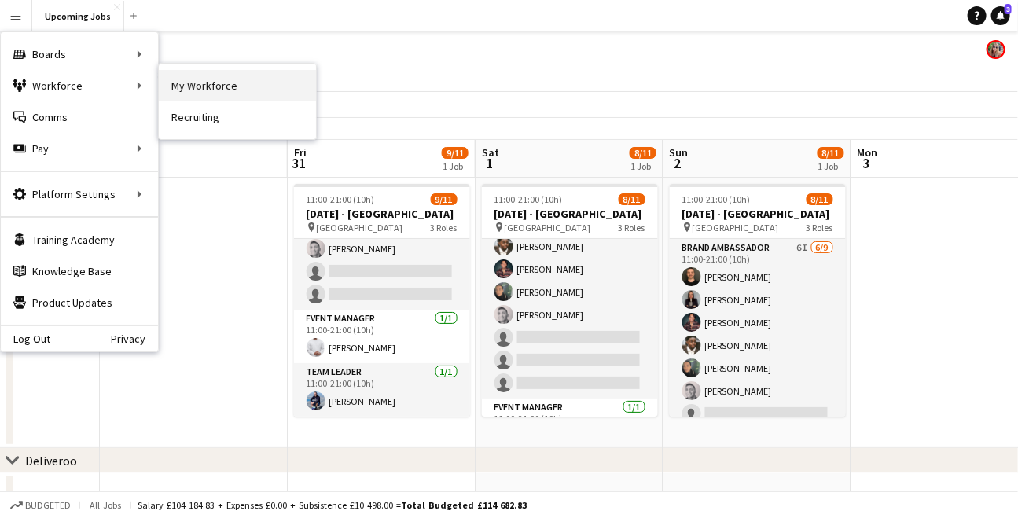
click at [195, 83] on link "My Workforce" at bounding box center [237, 85] width 157 height 31
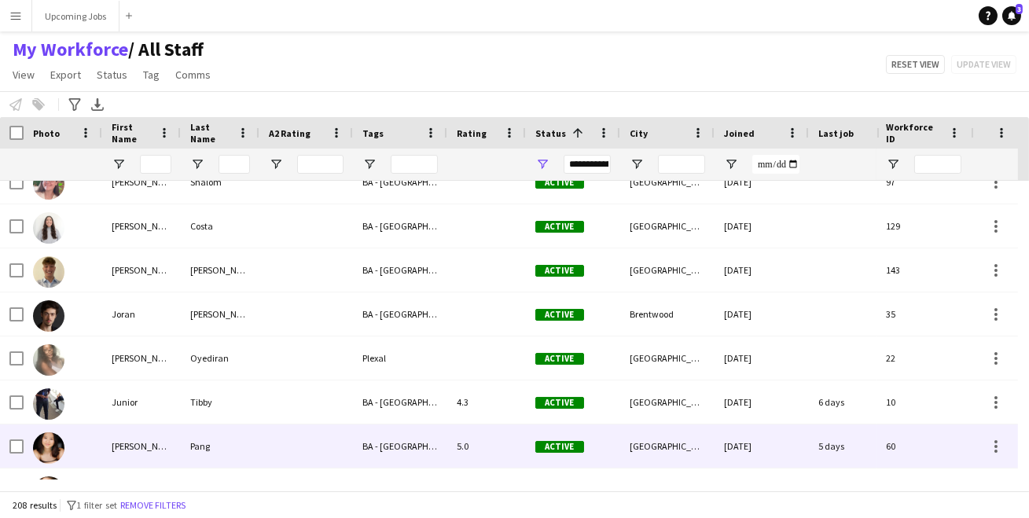
scroll to position [3971, 0]
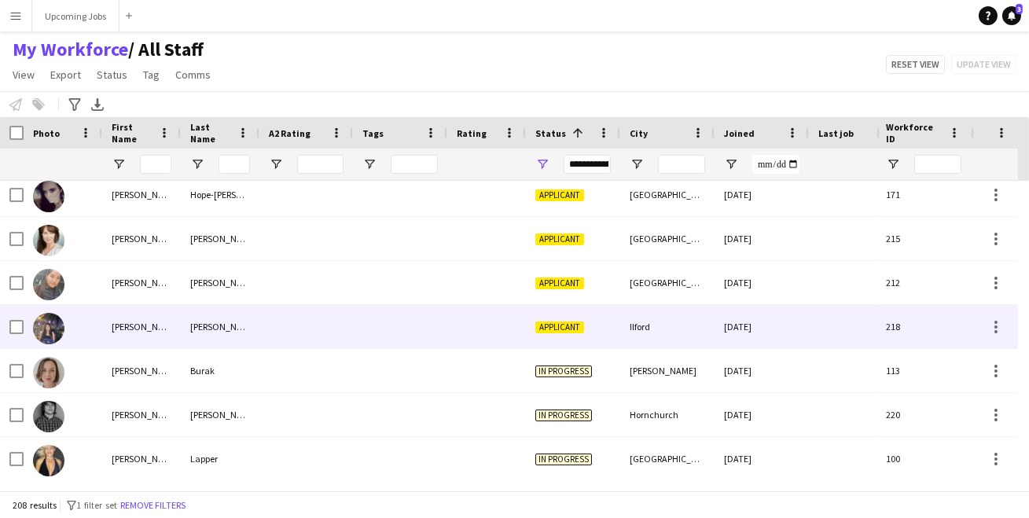
click at [44, 326] on img at bounding box center [48, 328] width 31 height 31
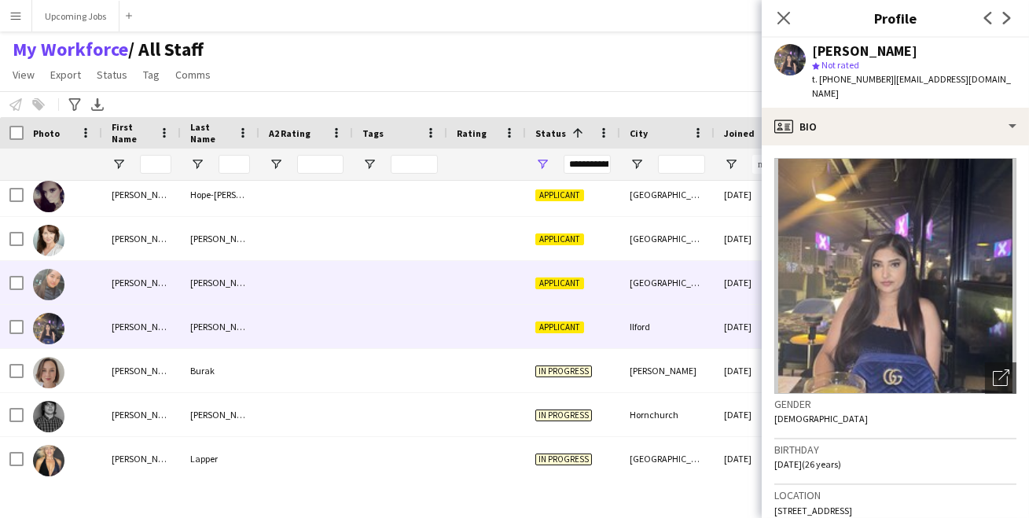
click at [101, 290] on div at bounding box center [63, 282] width 79 height 43
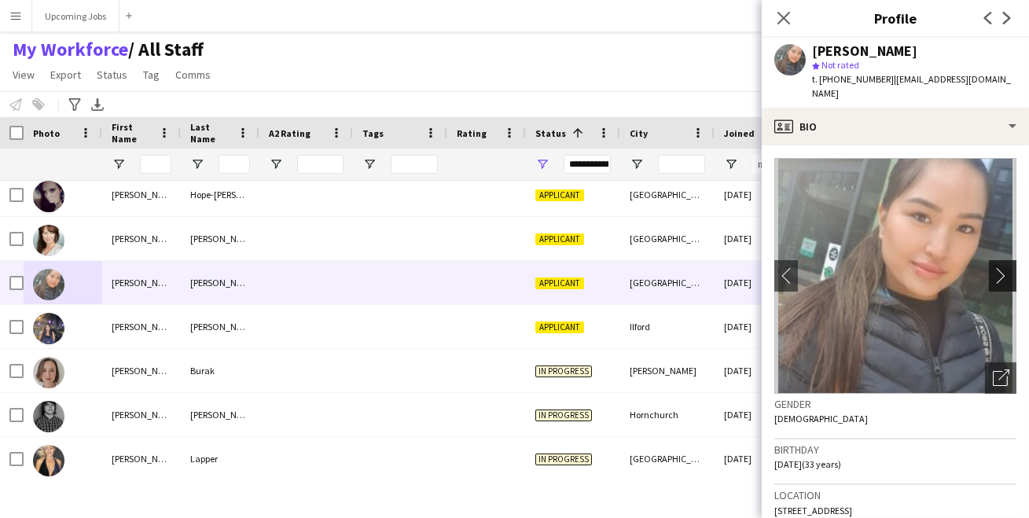
click at [998, 267] on app-icon "chevron-right" at bounding box center [1005, 275] width 24 height 17
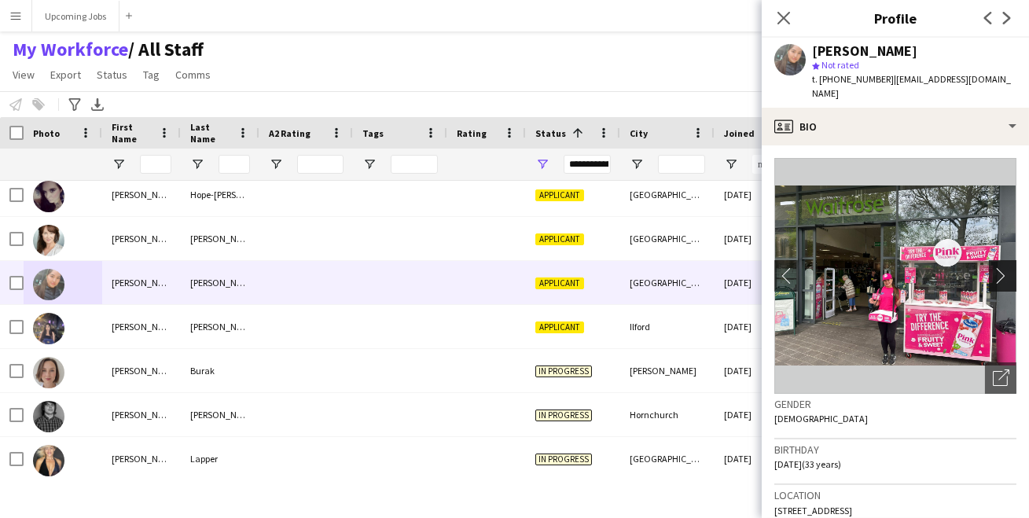
click at [997, 267] on app-icon "chevron-right" at bounding box center [1005, 275] width 24 height 17
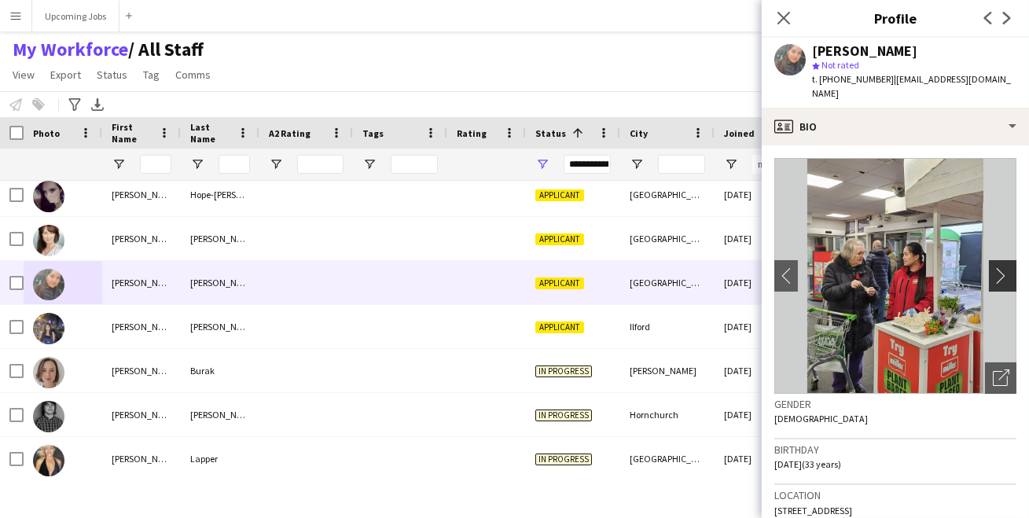
click at [997, 267] on app-icon "chevron-right" at bounding box center [1005, 275] width 24 height 17
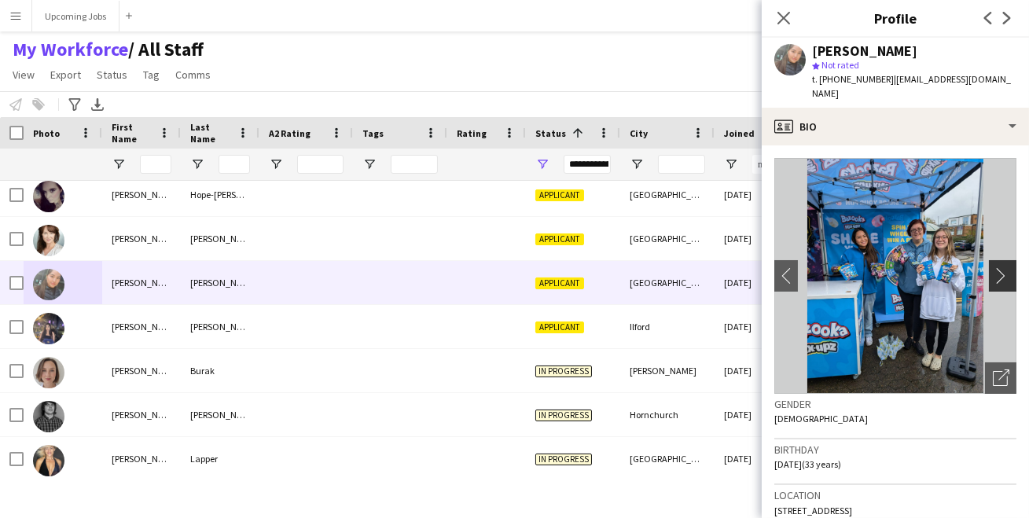
click at [996, 267] on app-icon "chevron-right" at bounding box center [1005, 275] width 24 height 17
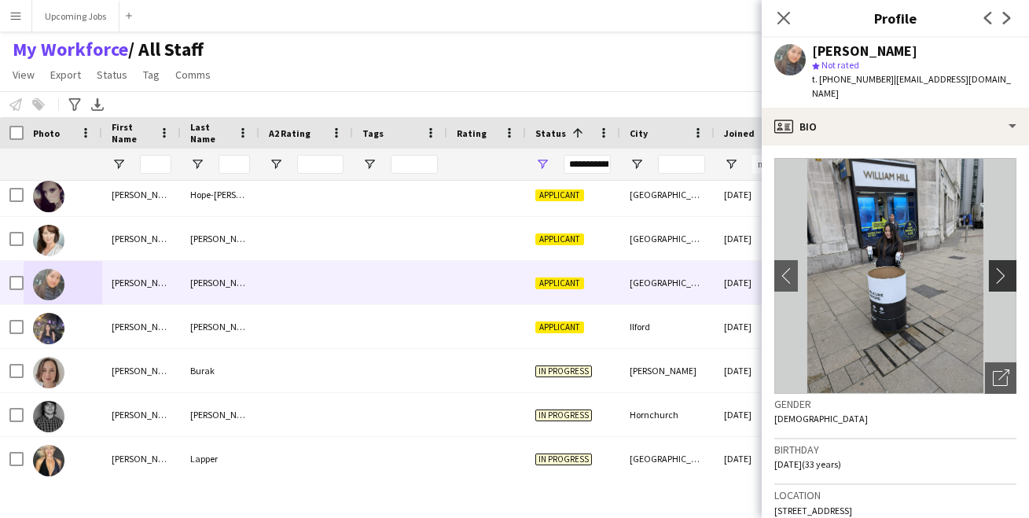
click at [996, 267] on app-icon "chevron-right" at bounding box center [1005, 275] width 24 height 17
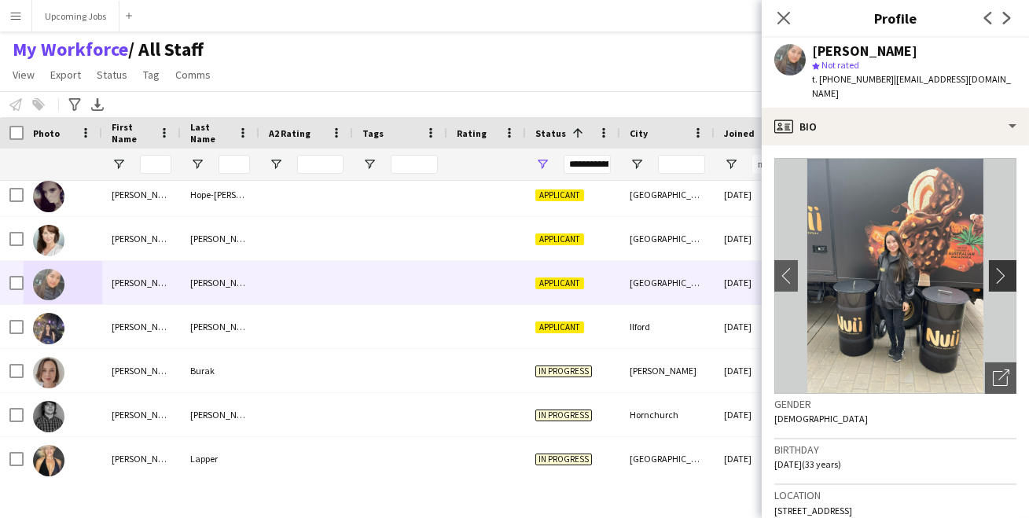
click at [996, 267] on app-icon "chevron-right" at bounding box center [1005, 275] width 24 height 17
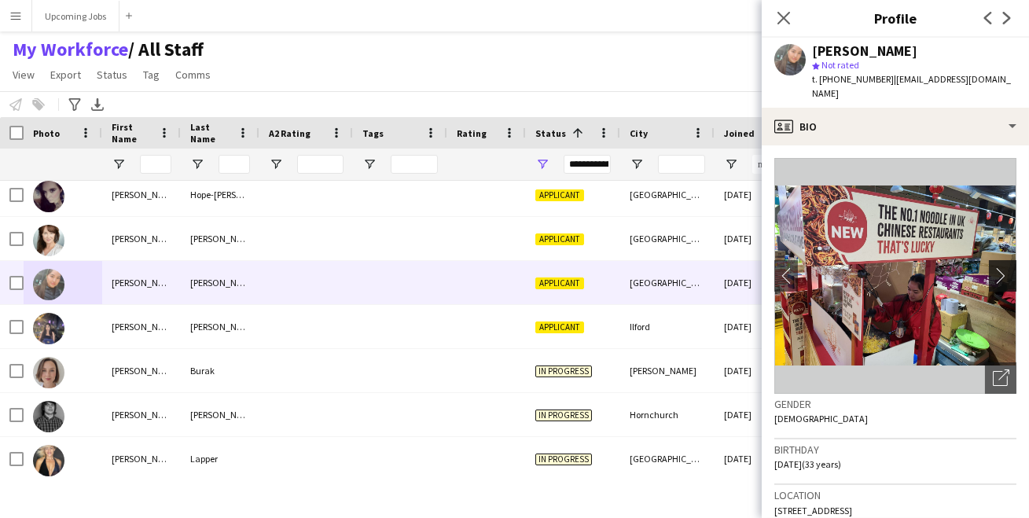
click at [996, 267] on app-icon "chevron-right" at bounding box center [1005, 275] width 24 height 17
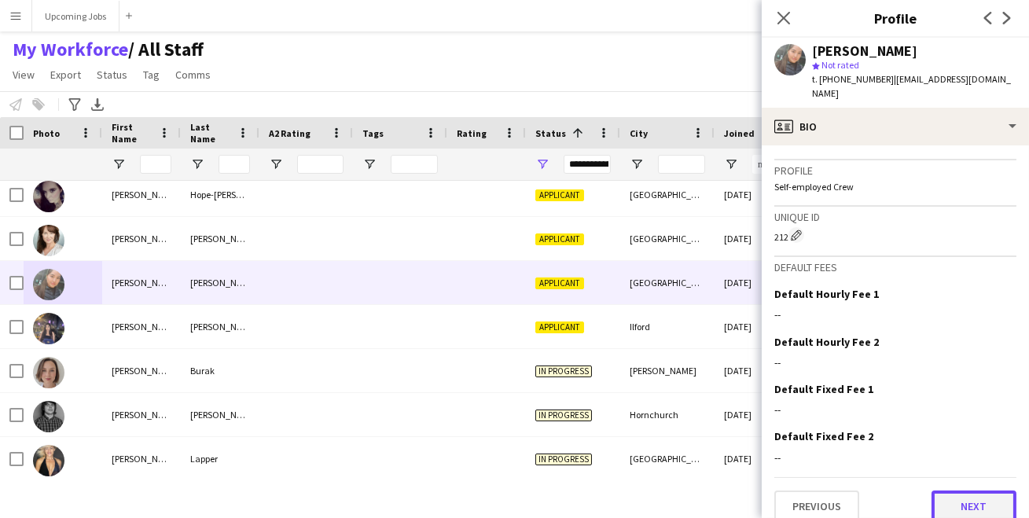
click at [981, 491] on button "Next" at bounding box center [974, 506] width 85 height 31
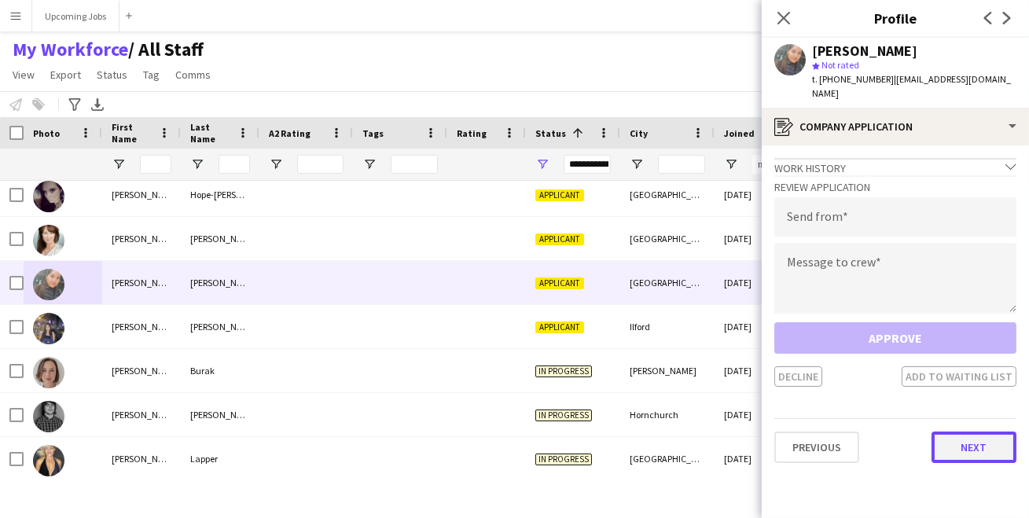
click at [977, 437] on button "Next" at bounding box center [974, 447] width 85 height 31
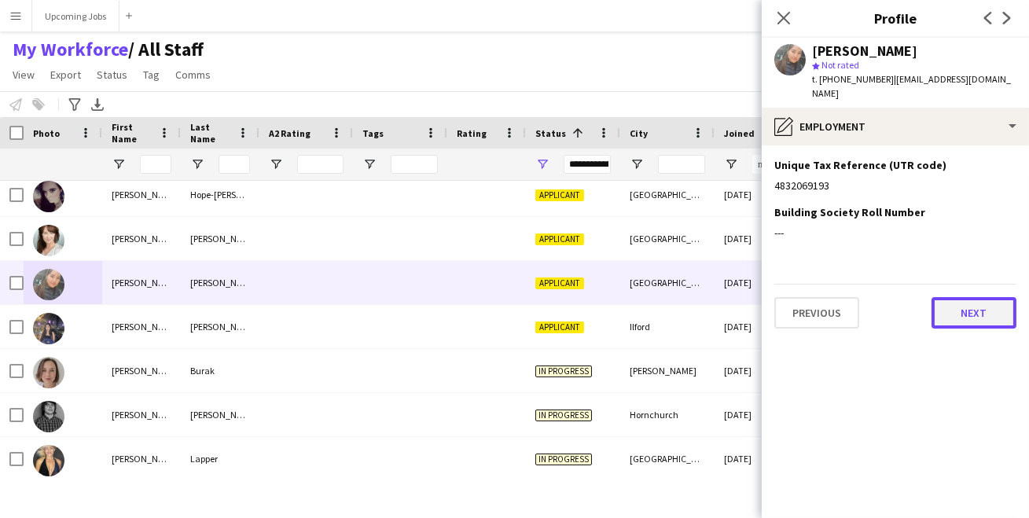
click at [958, 310] on button "Next" at bounding box center [974, 312] width 85 height 31
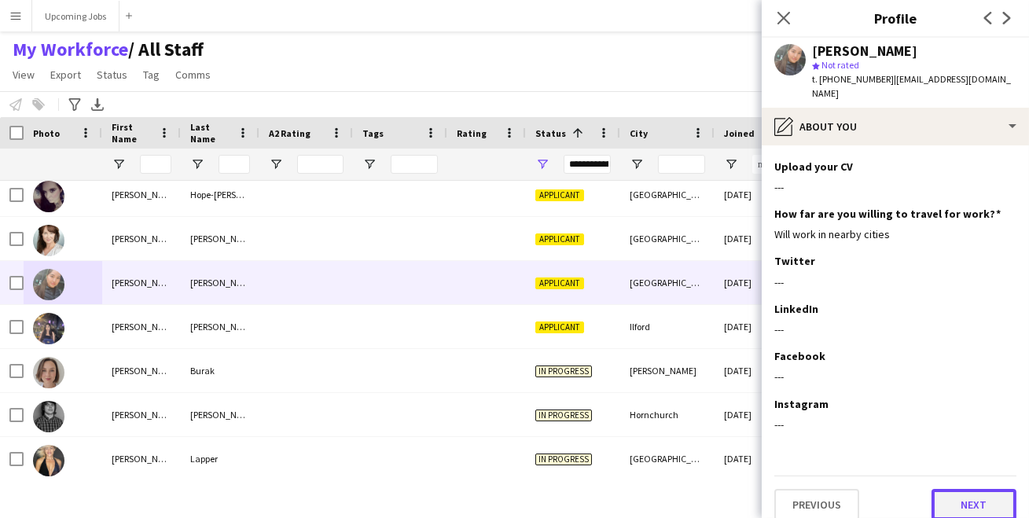
click at [966, 489] on button "Next" at bounding box center [974, 504] width 85 height 31
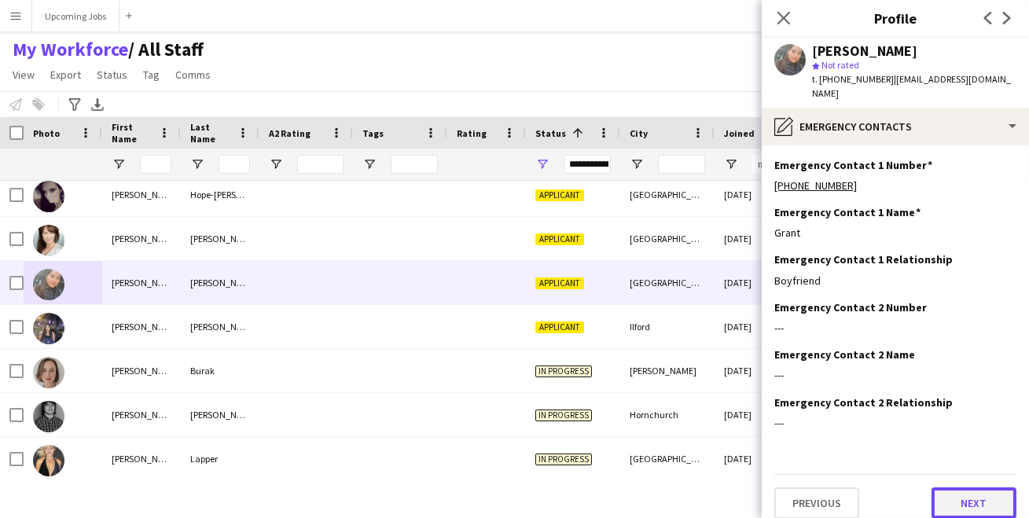
click at [961, 488] on button "Next" at bounding box center [974, 503] width 85 height 31
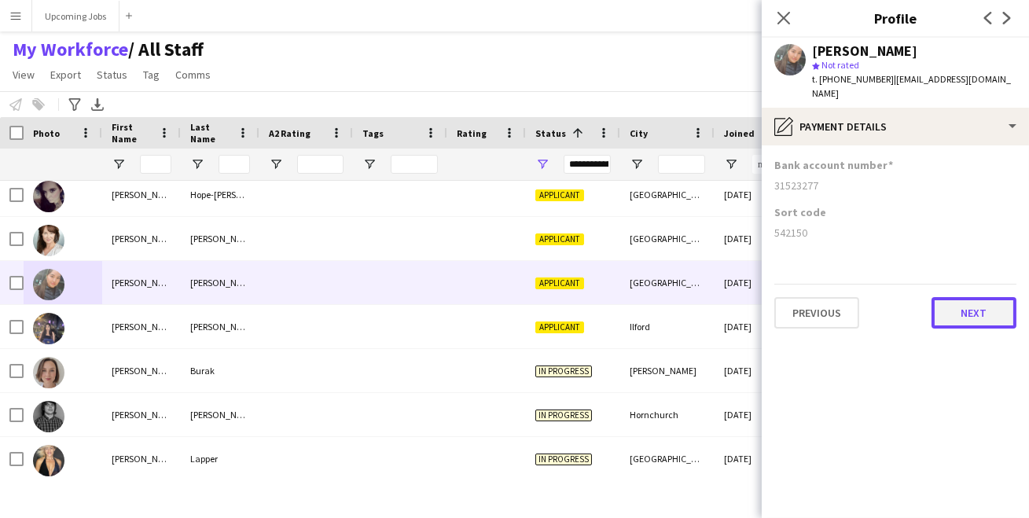
click at [970, 303] on button "Next" at bounding box center [974, 312] width 85 height 31
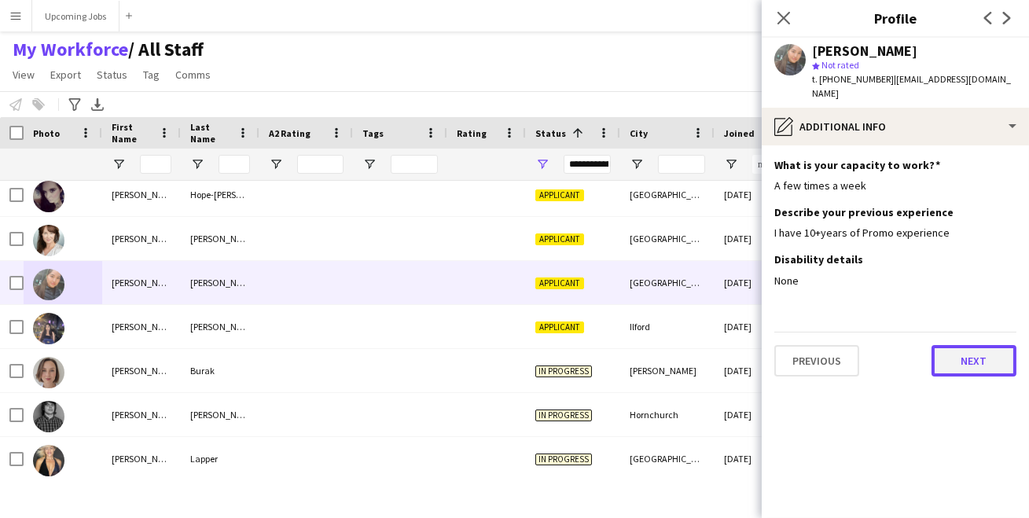
click at [971, 345] on button "Next" at bounding box center [974, 360] width 85 height 31
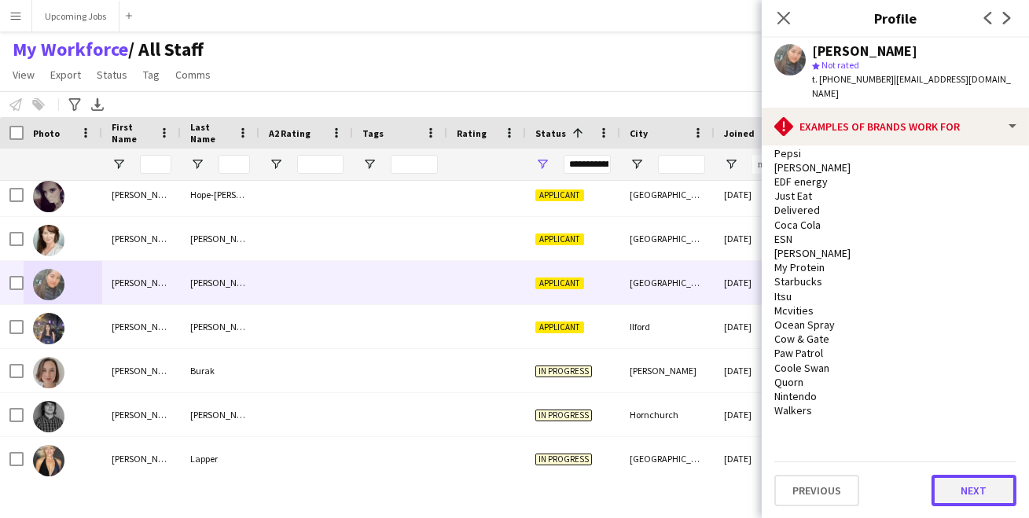
click at [962, 486] on button "Next" at bounding box center [974, 490] width 85 height 31
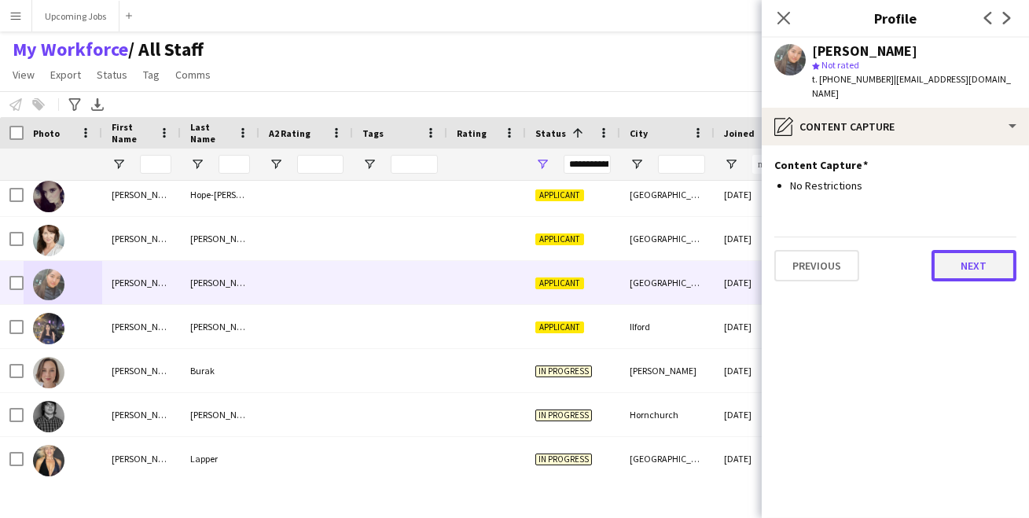
click at [973, 252] on button "Next" at bounding box center [974, 265] width 85 height 31
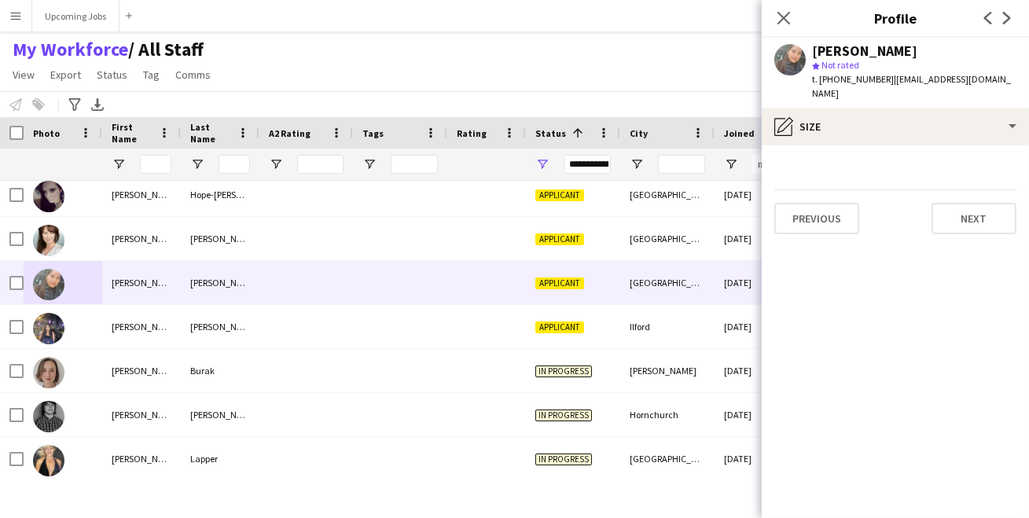
click at [966, 189] on div "Previous Next" at bounding box center [896, 211] width 242 height 45
click at [966, 203] on button "Next" at bounding box center [974, 218] width 85 height 31
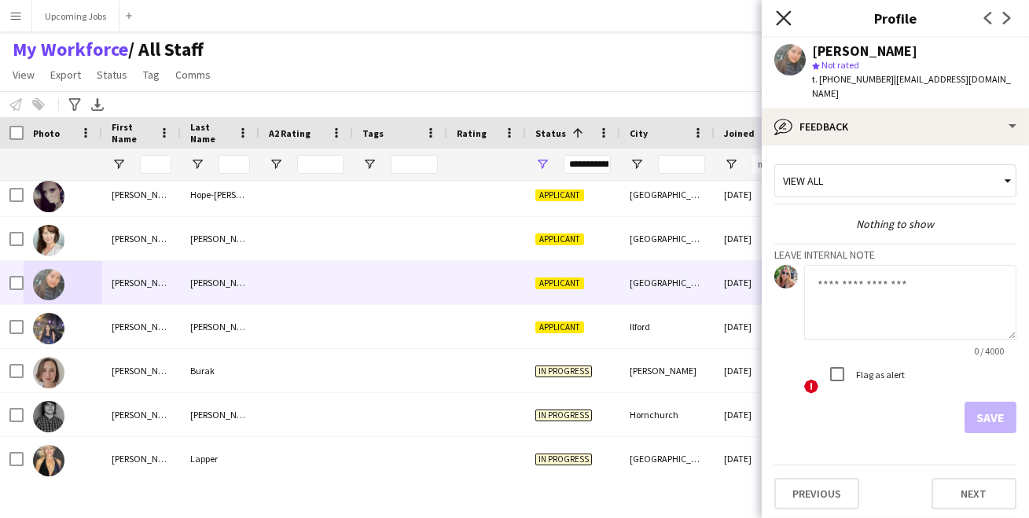
click at [786, 24] on icon "Close pop-in" at bounding box center [783, 17] width 15 height 15
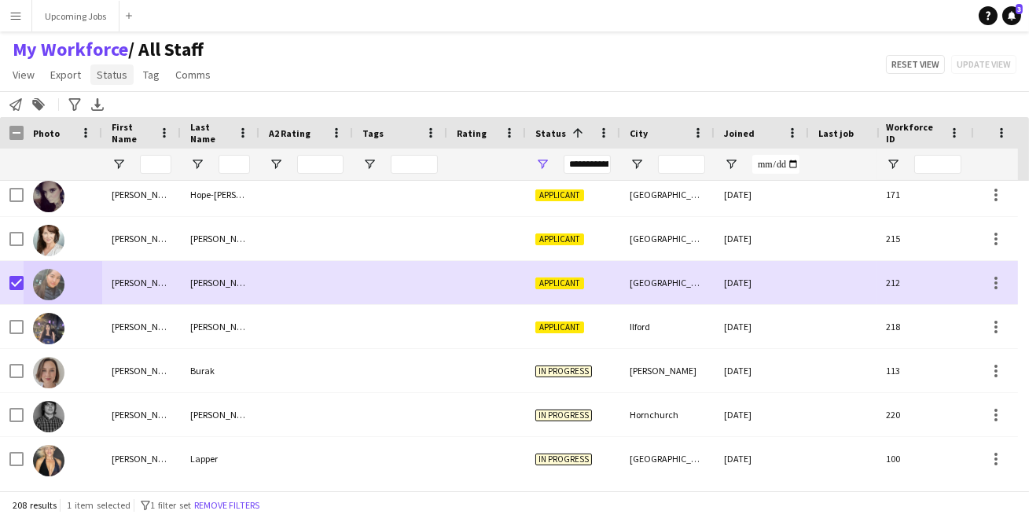
click at [104, 75] on span "Status" at bounding box center [112, 75] width 31 height 14
click at [126, 106] on link "Edit" at bounding box center [145, 108] width 110 height 33
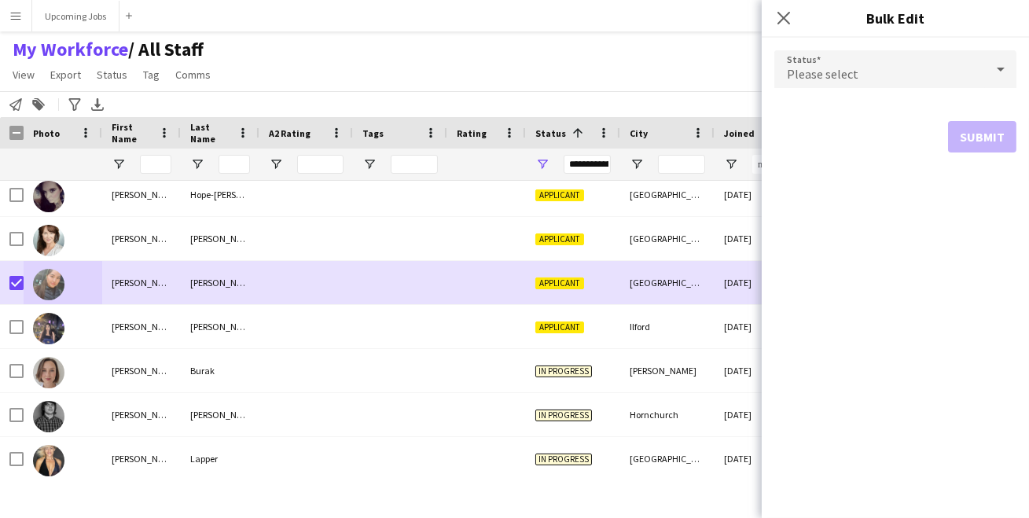
click at [863, 75] on div "Please select" at bounding box center [880, 69] width 211 height 38
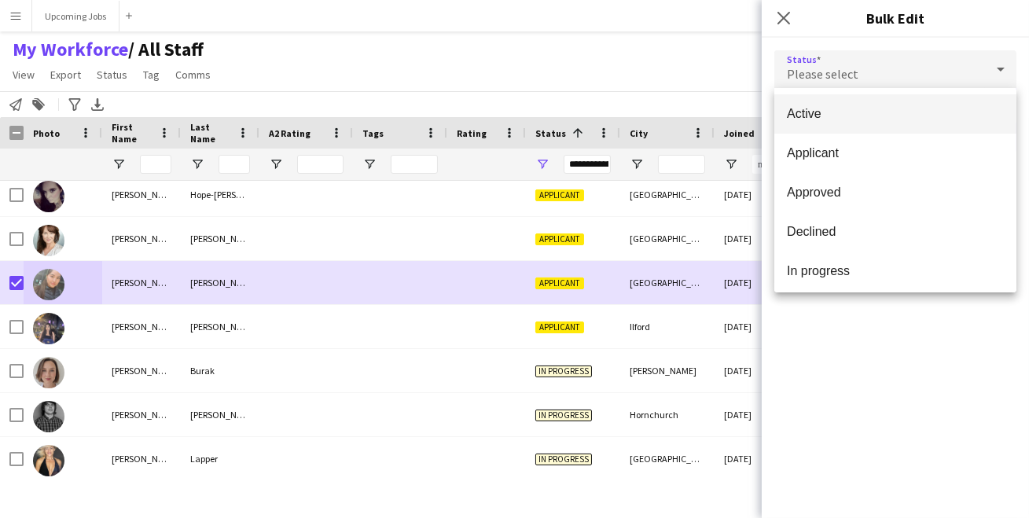
click at [887, 119] on span "Active" at bounding box center [895, 113] width 217 height 15
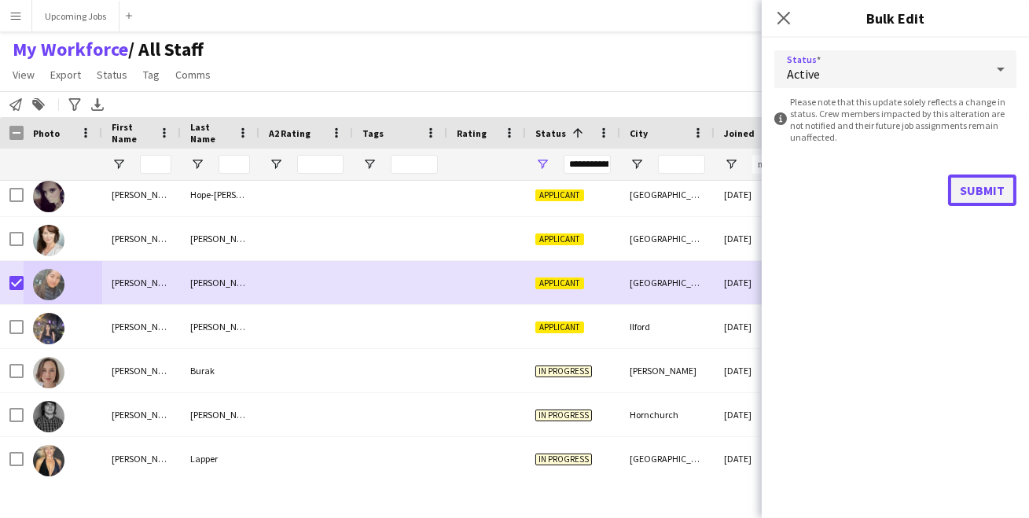
click at [996, 185] on button "Submit" at bounding box center [982, 190] width 68 height 31
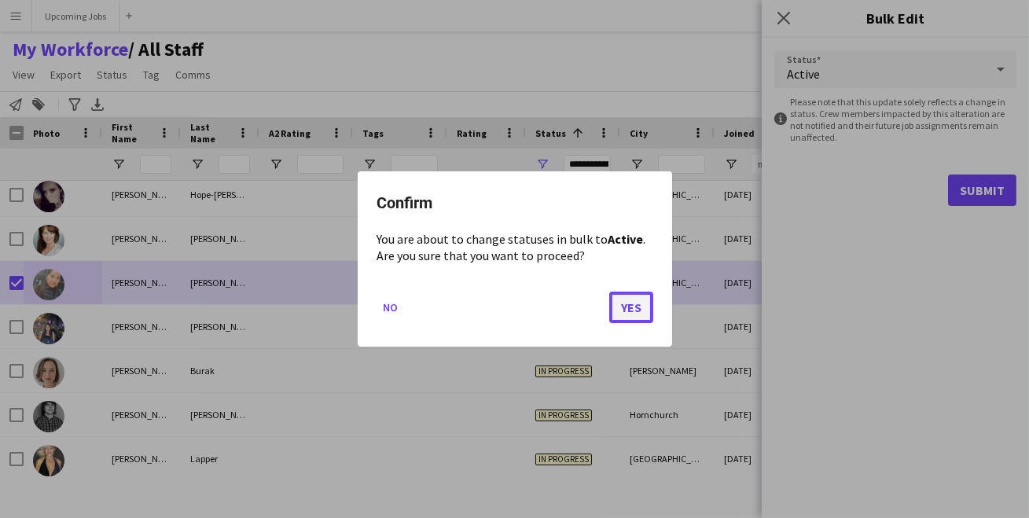
click at [638, 311] on button "Yes" at bounding box center [631, 307] width 44 height 31
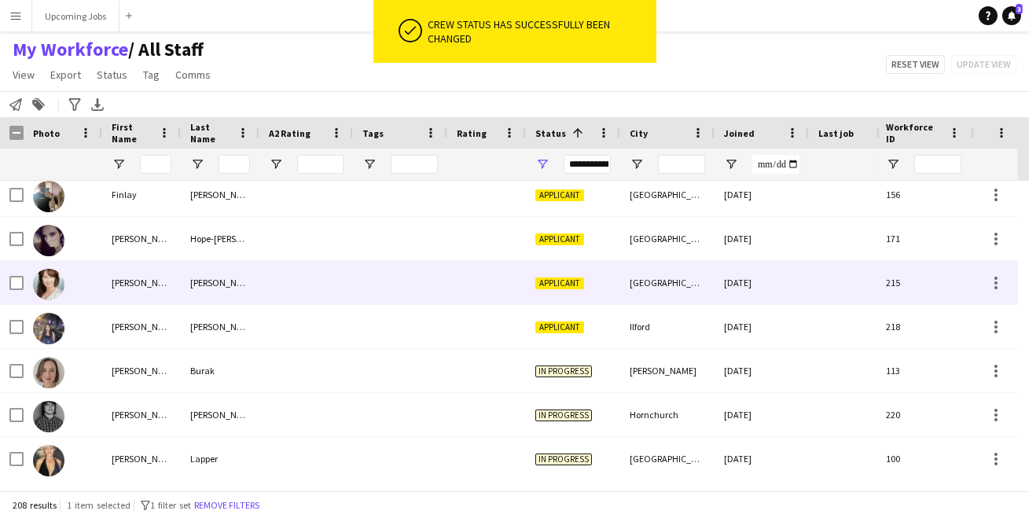
click at [64, 281] on div at bounding box center [63, 282] width 79 height 43
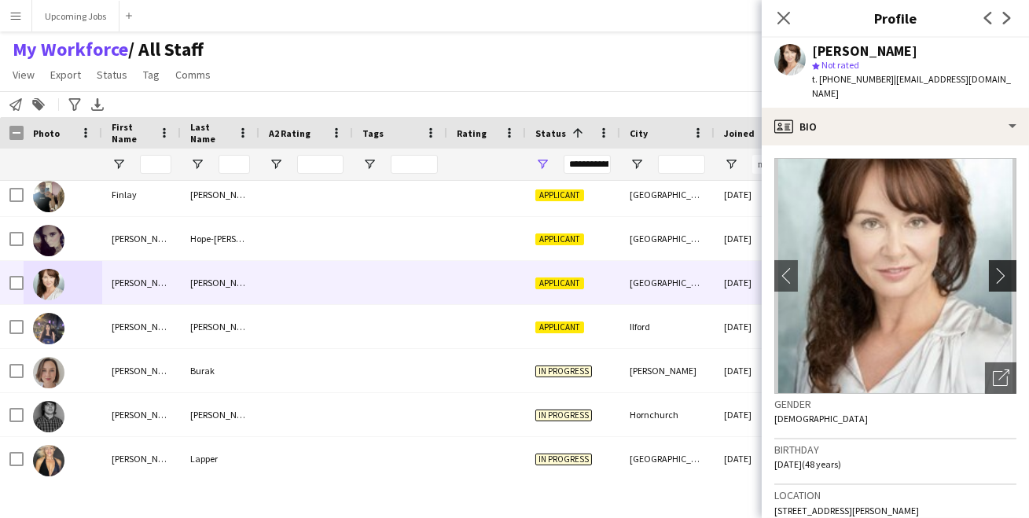
click at [999, 267] on app-icon "chevron-right" at bounding box center [1005, 275] width 24 height 17
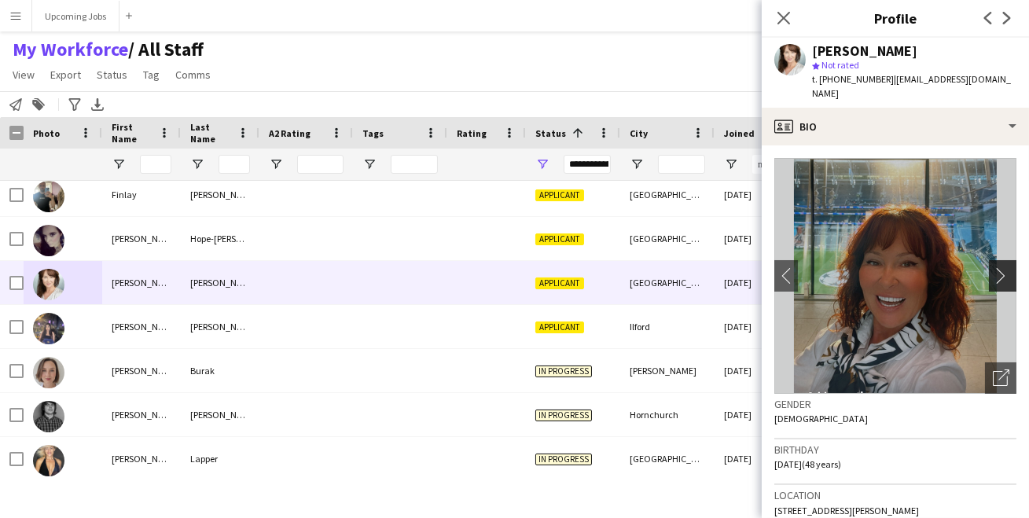
click at [995, 267] on app-icon "chevron-right" at bounding box center [1005, 275] width 24 height 17
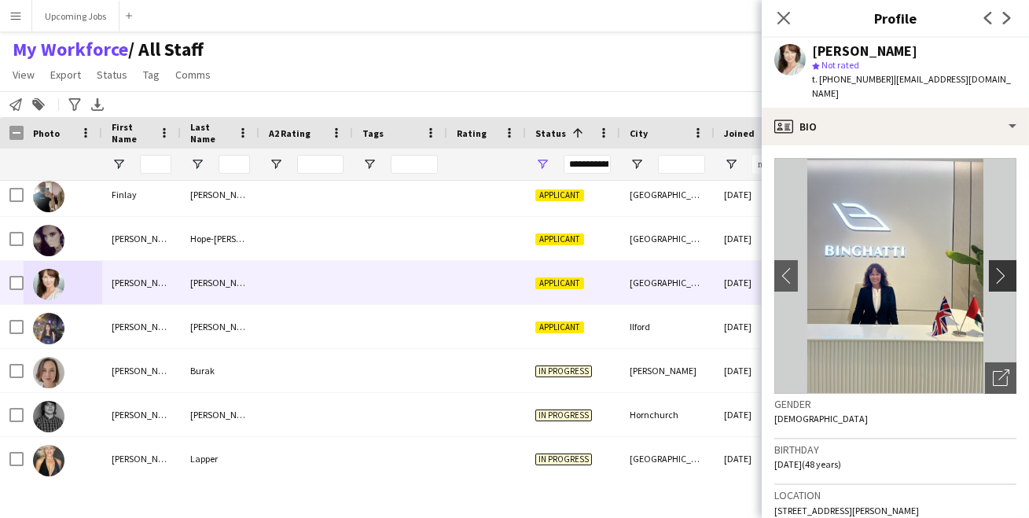
click at [995, 267] on app-icon "chevron-right" at bounding box center [1005, 275] width 24 height 17
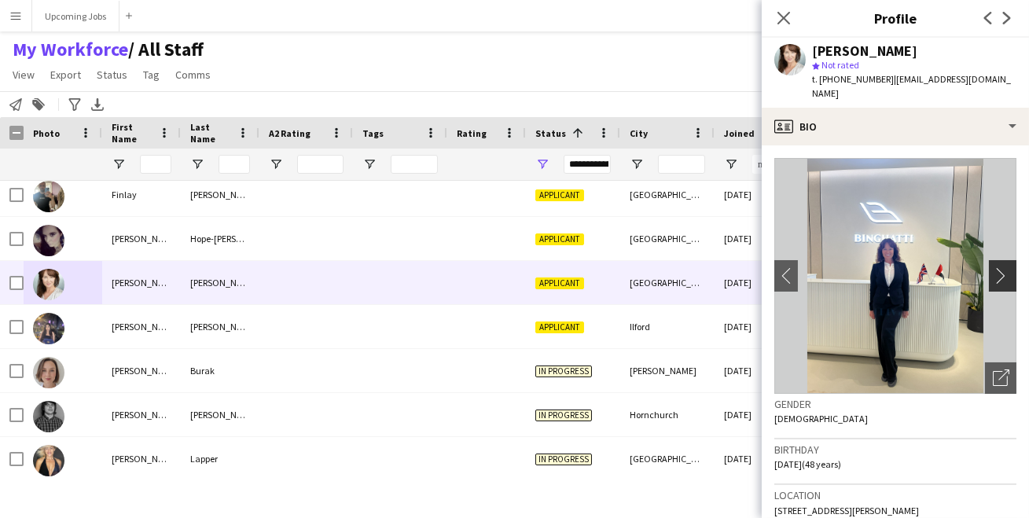
click at [995, 267] on app-icon "chevron-right" at bounding box center [1005, 275] width 24 height 17
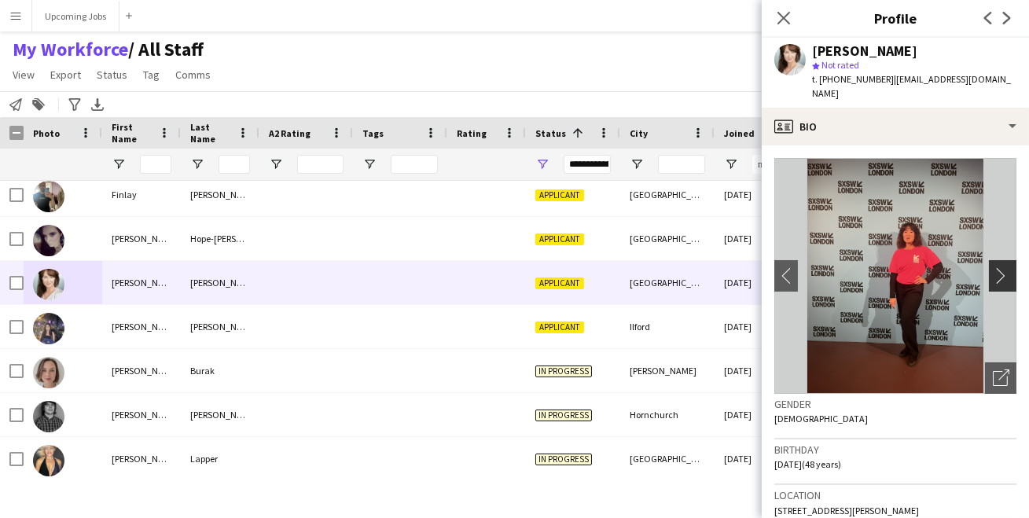
click at [995, 267] on app-icon "chevron-right" at bounding box center [1005, 275] width 24 height 17
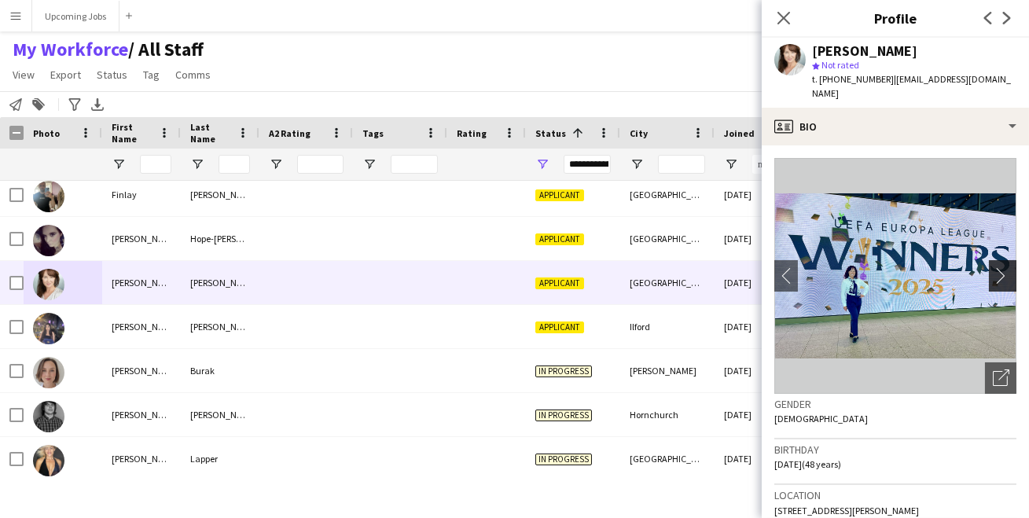
click at [995, 267] on app-icon "chevron-right" at bounding box center [1005, 275] width 24 height 17
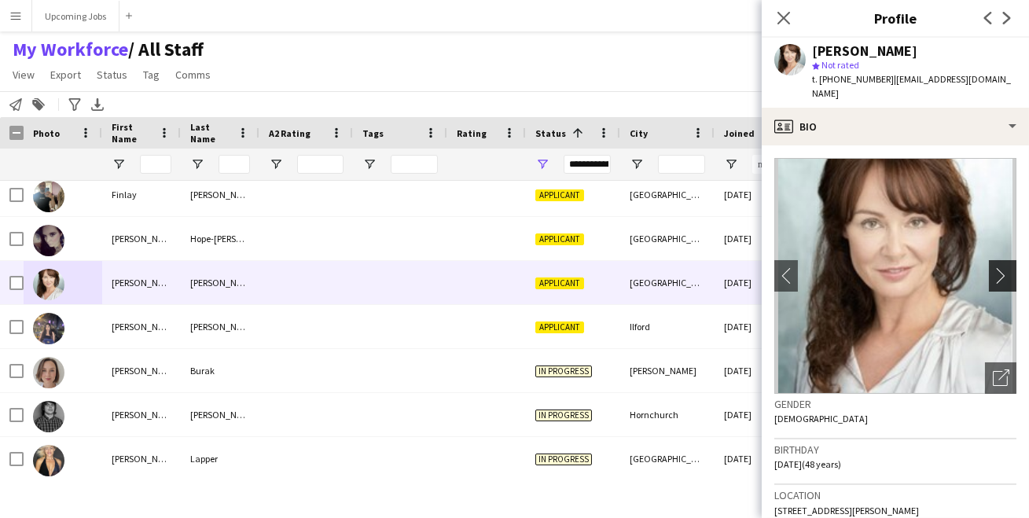
click at [995, 267] on app-icon "chevron-right" at bounding box center [1005, 275] width 24 height 17
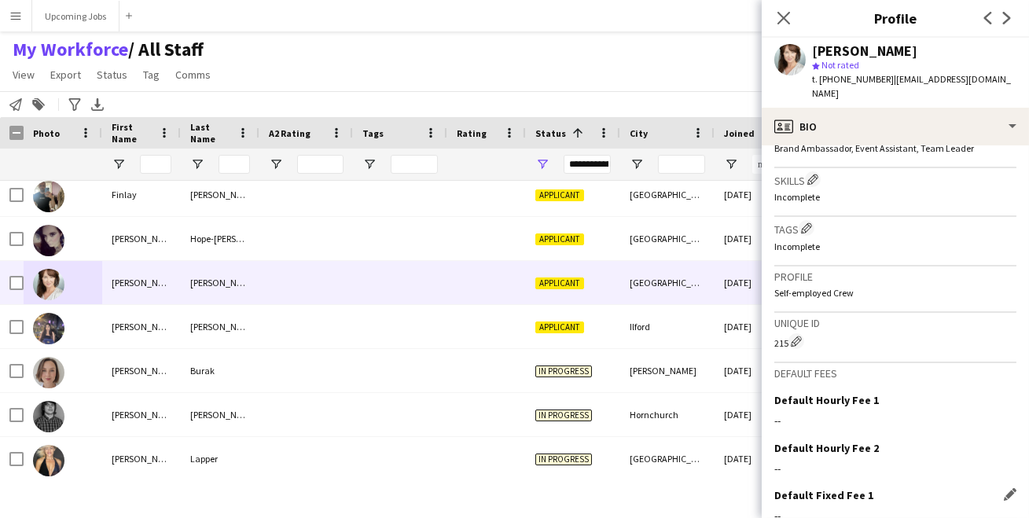
scroll to position [612, 0]
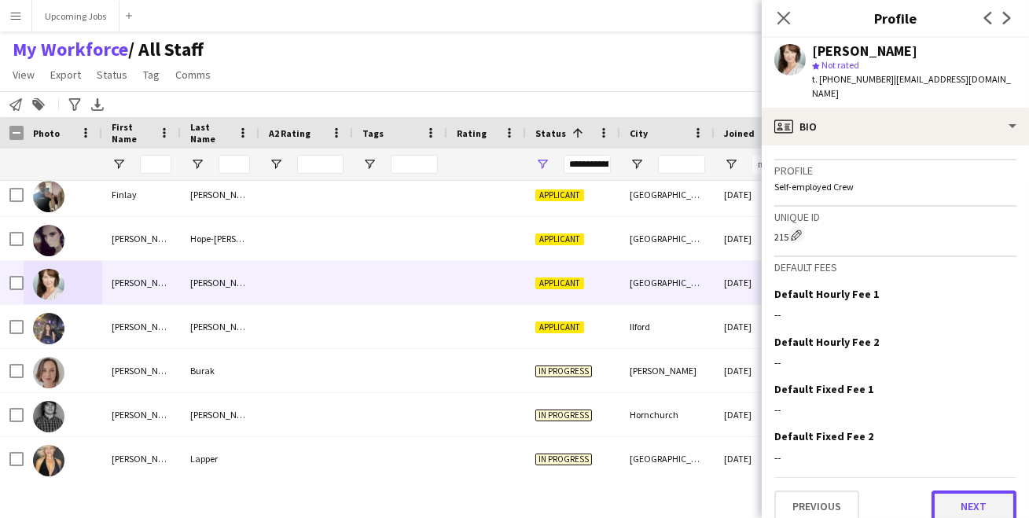
click at [942, 491] on button "Next" at bounding box center [974, 506] width 85 height 31
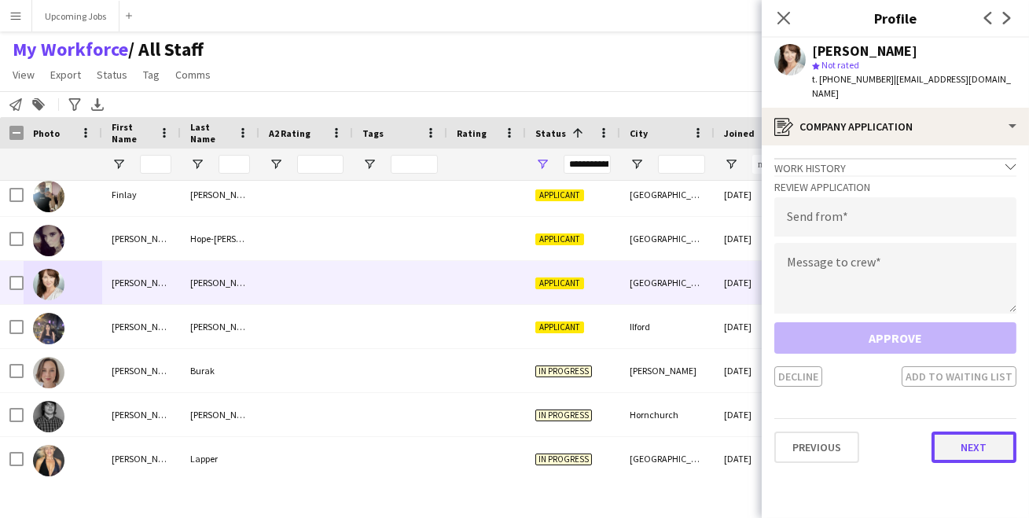
click at [967, 432] on button "Next" at bounding box center [974, 447] width 85 height 31
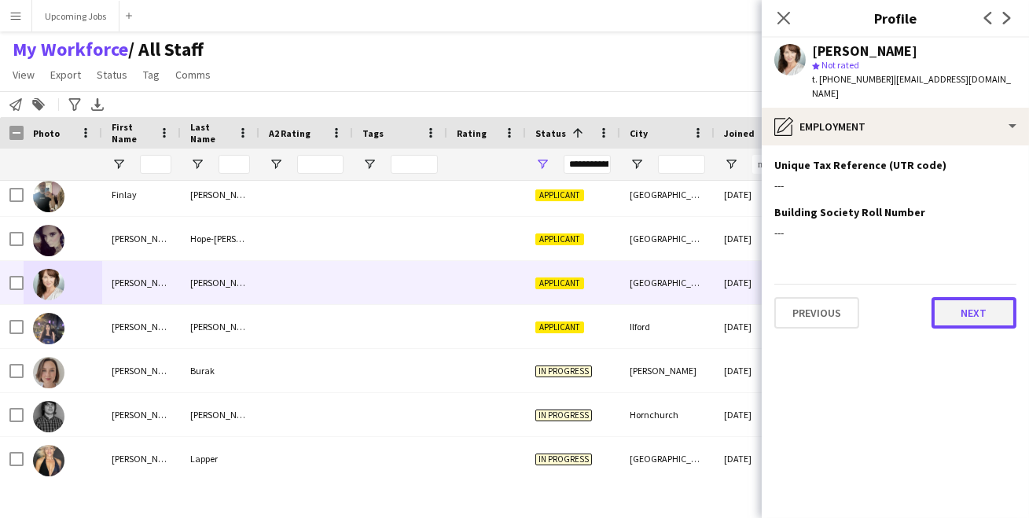
click at [948, 297] on button "Next" at bounding box center [974, 312] width 85 height 31
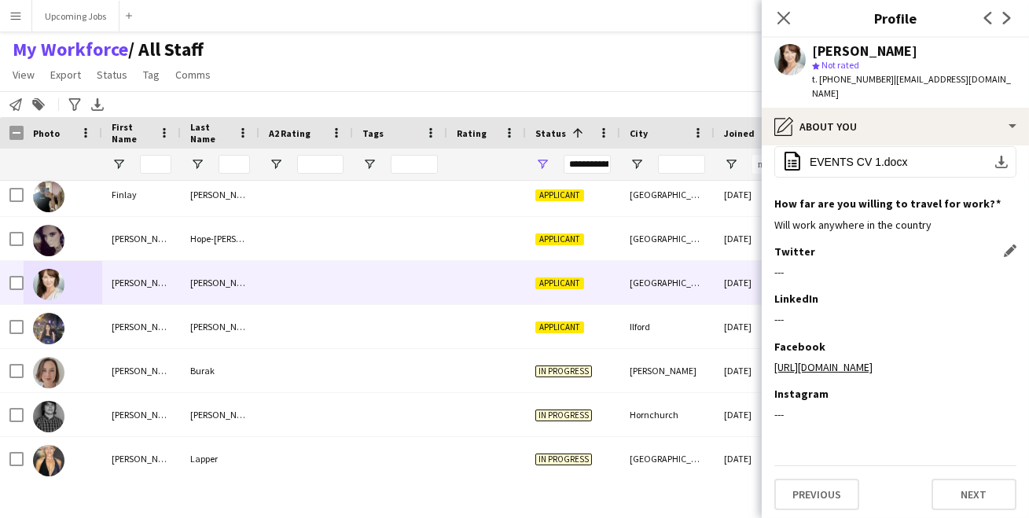
scroll to position [169, 0]
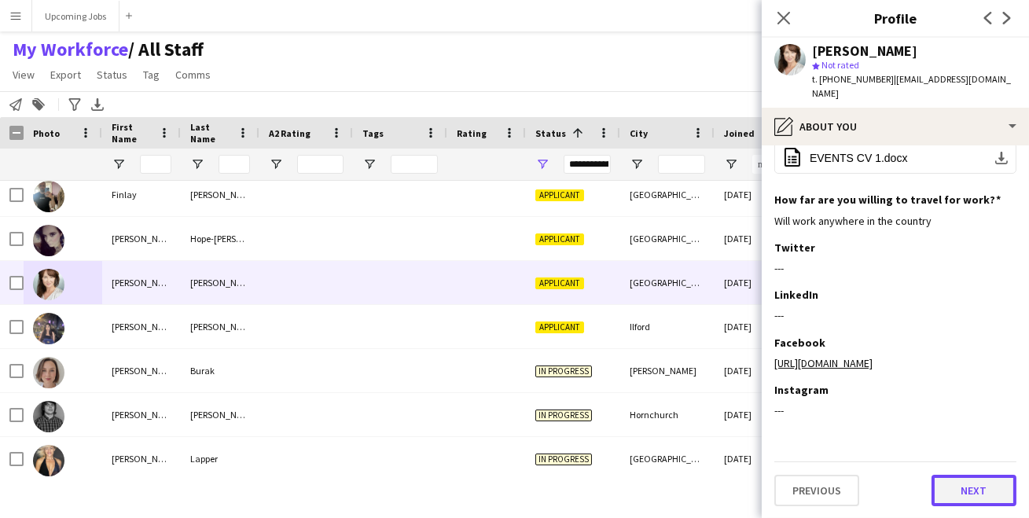
click at [951, 488] on button "Next" at bounding box center [974, 490] width 85 height 31
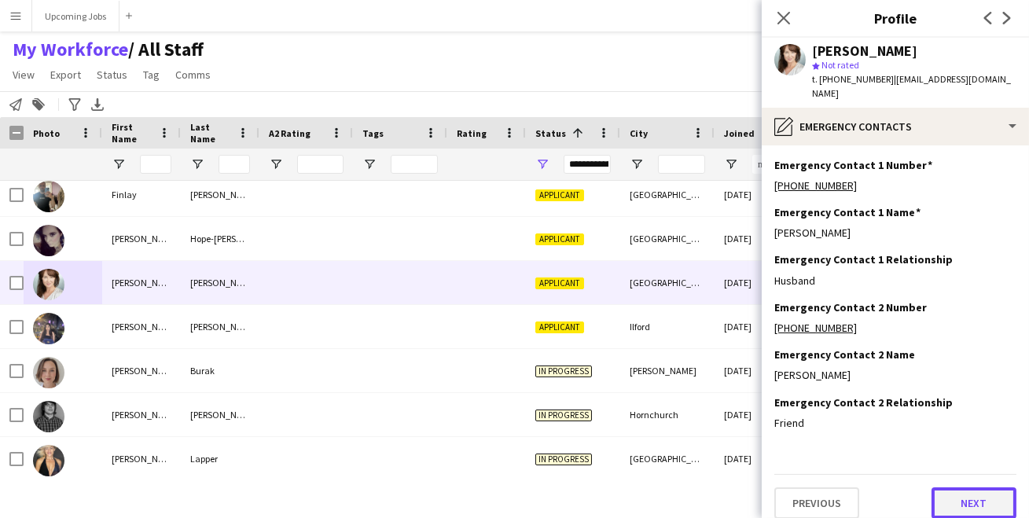
click at [956, 490] on button "Next" at bounding box center [974, 503] width 85 height 31
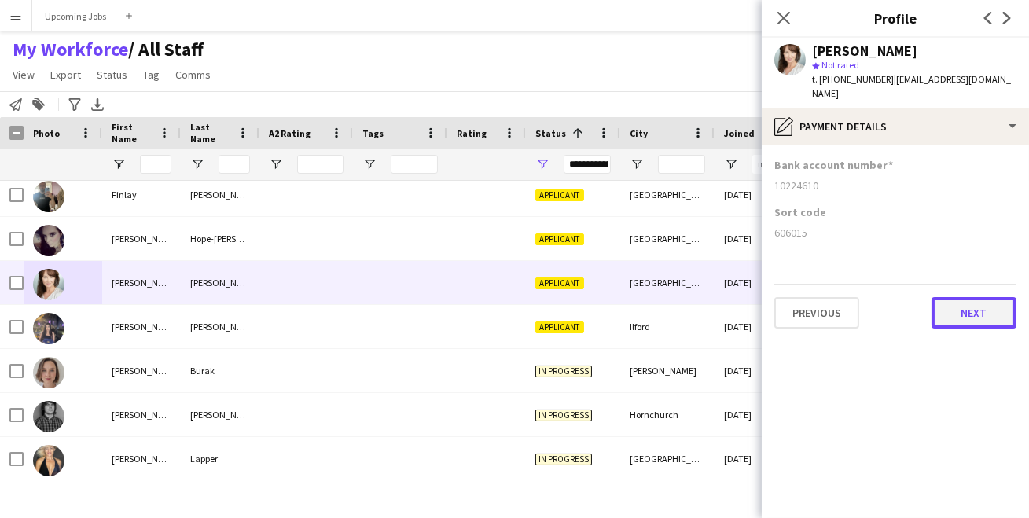
click at [970, 297] on button "Next" at bounding box center [974, 312] width 85 height 31
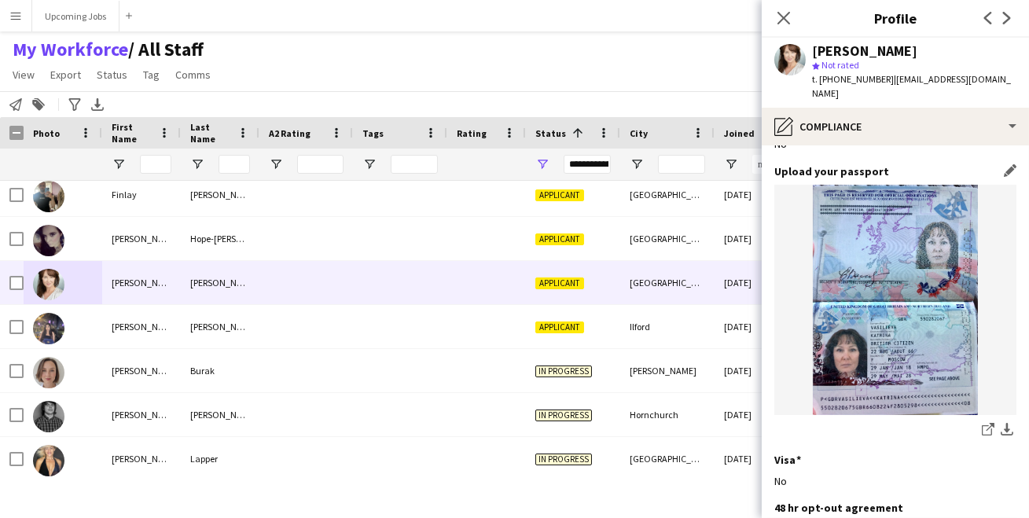
scroll to position [240, 0]
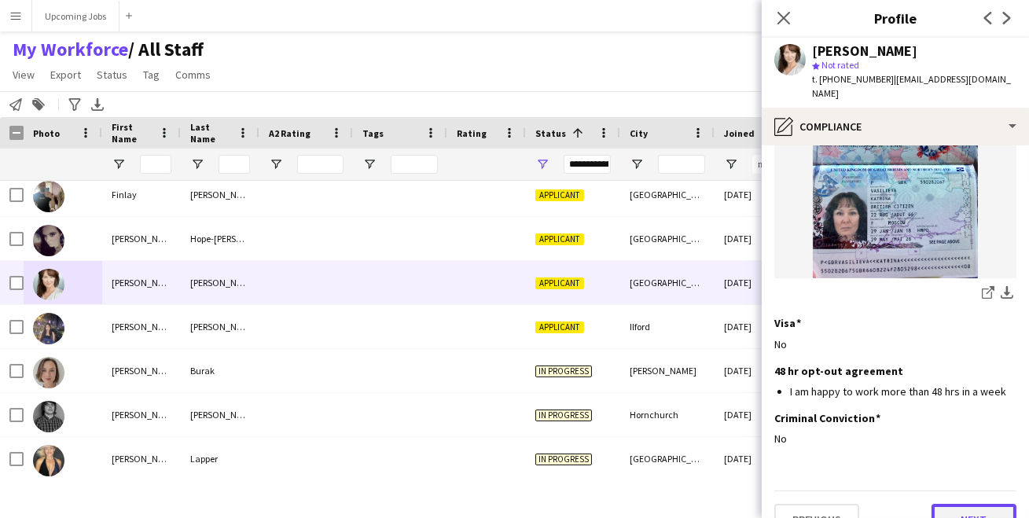
click at [975, 504] on button "Next" at bounding box center [974, 519] width 85 height 31
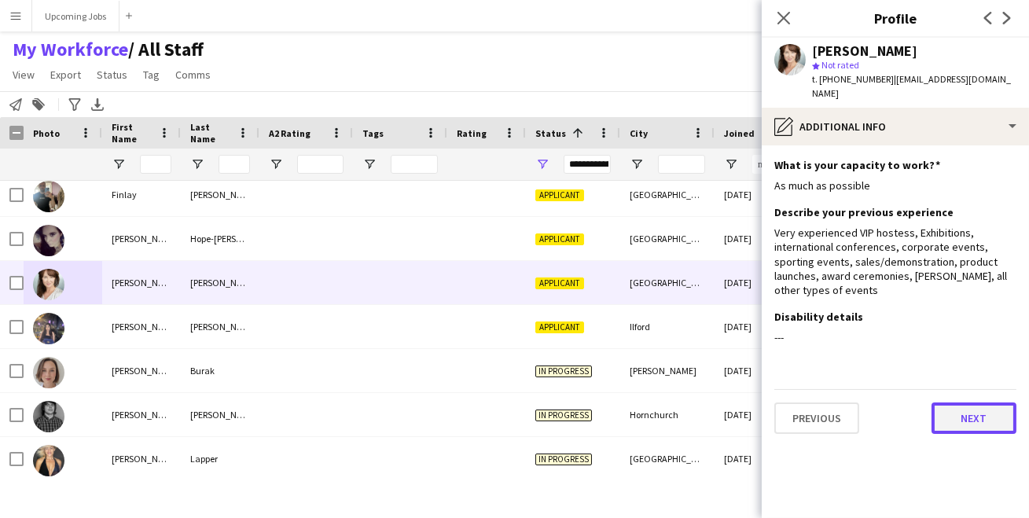
click at [981, 408] on button "Next" at bounding box center [974, 418] width 85 height 31
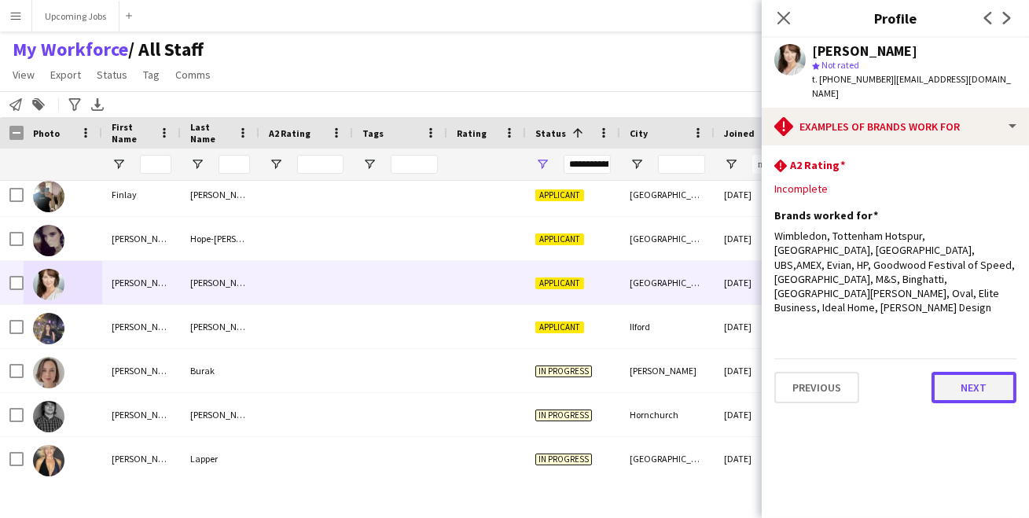
click at [970, 372] on button "Next" at bounding box center [974, 387] width 85 height 31
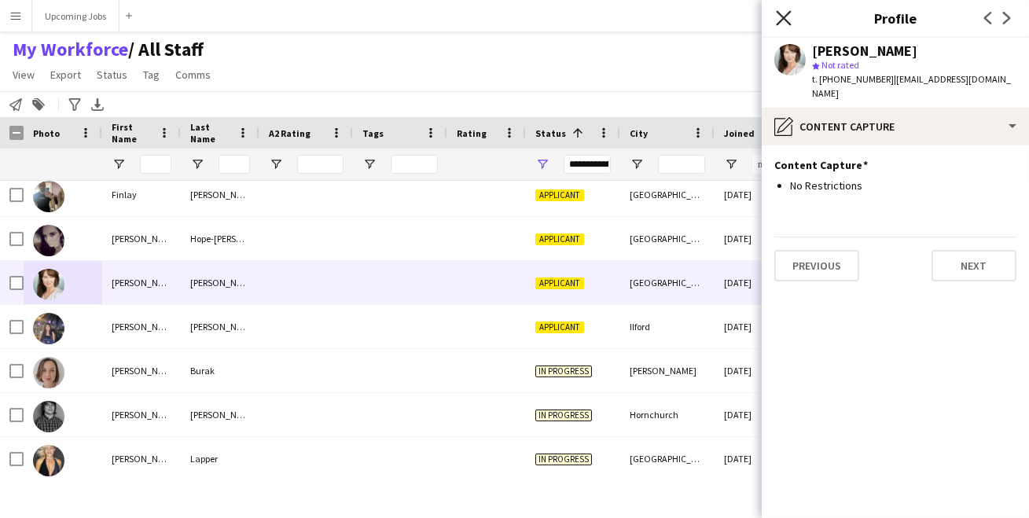
click at [781, 20] on icon at bounding box center [783, 17] width 15 height 15
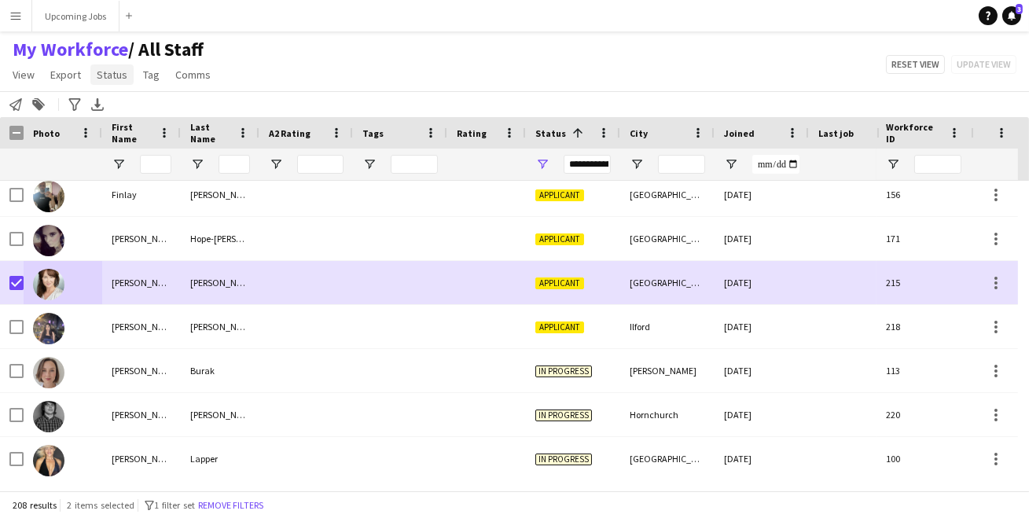
click at [112, 79] on span "Status" at bounding box center [112, 75] width 31 height 14
click at [130, 111] on link "Edit" at bounding box center [145, 108] width 110 height 33
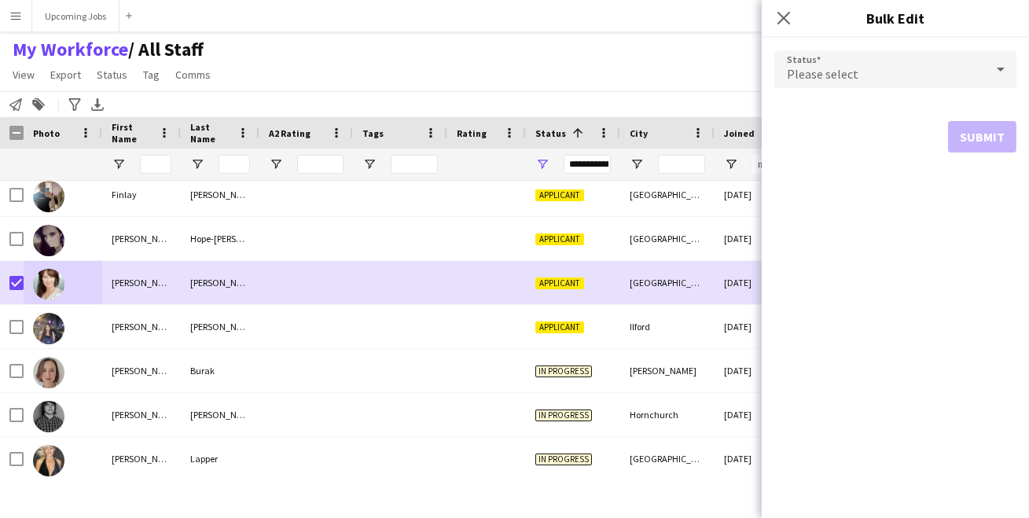
click at [832, 59] on div "Please select" at bounding box center [880, 69] width 211 height 38
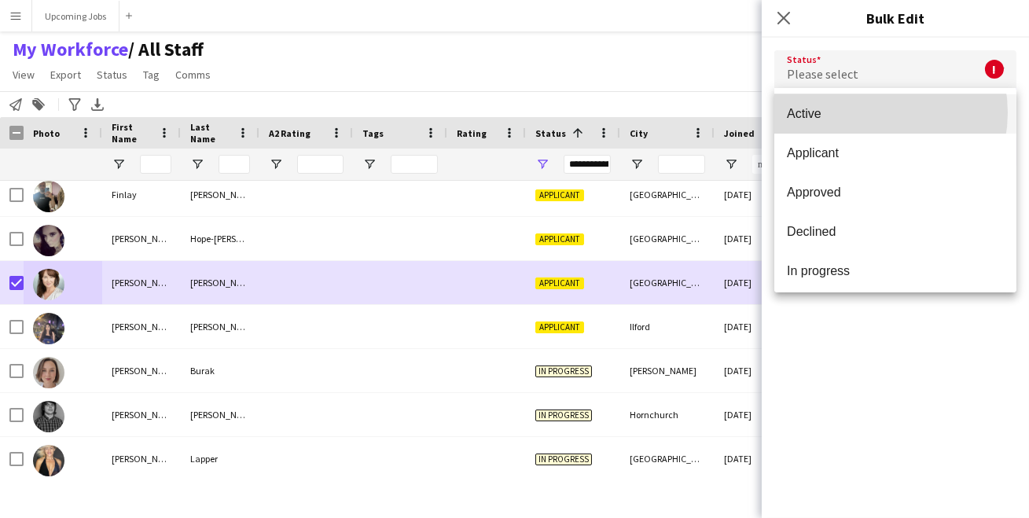
click at [868, 113] on span "Active" at bounding box center [895, 113] width 217 height 15
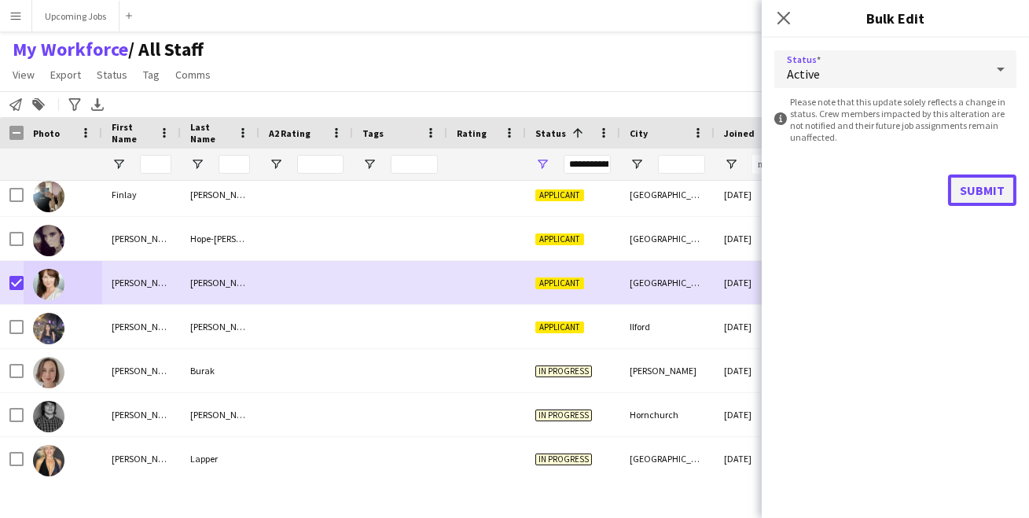
click at [971, 186] on button "Submit" at bounding box center [982, 190] width 68 height 31
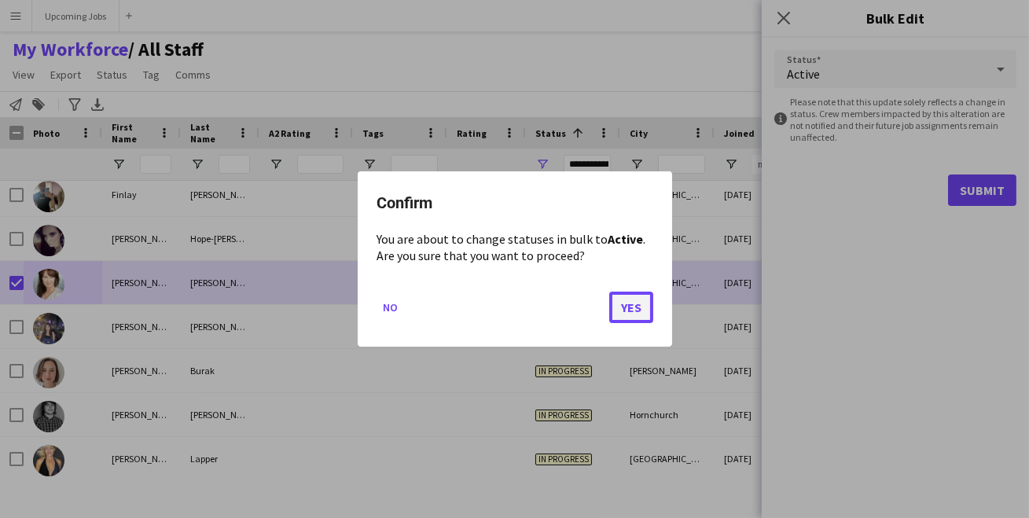
click at [634, 306] on button "Yes" at bounding box center [631, 307] width 44 height 31
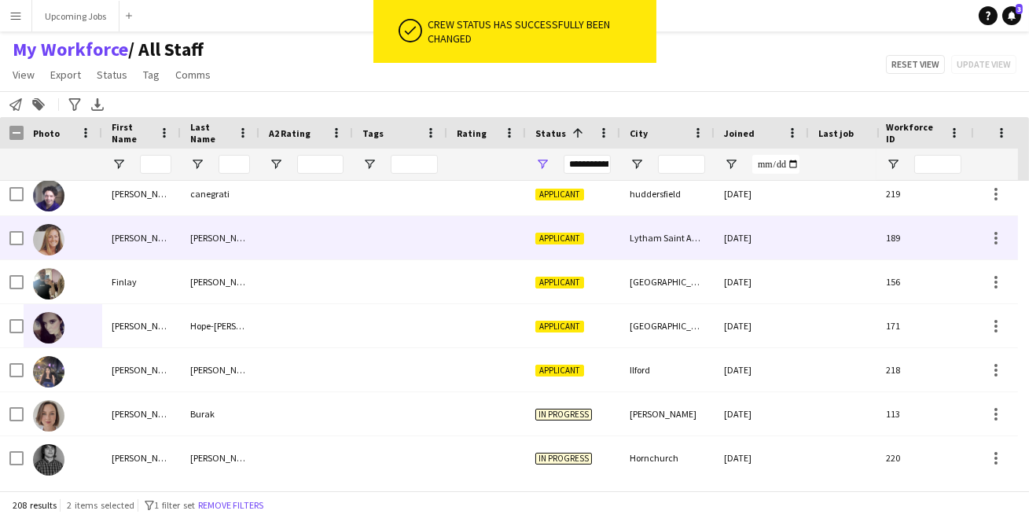
scroll to position [7930, 0]
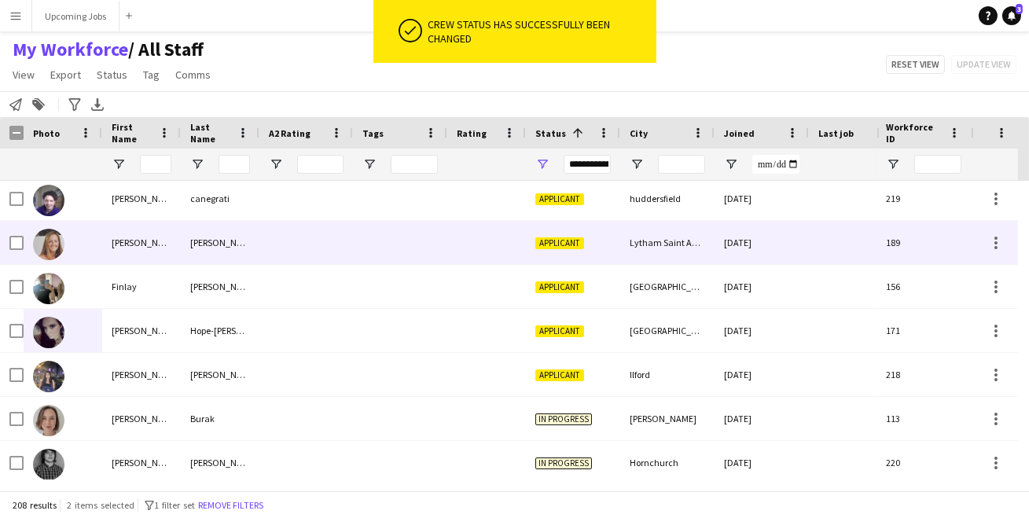
click at [52, 242] on img at bounding box center [48, 244] width 31 height 31
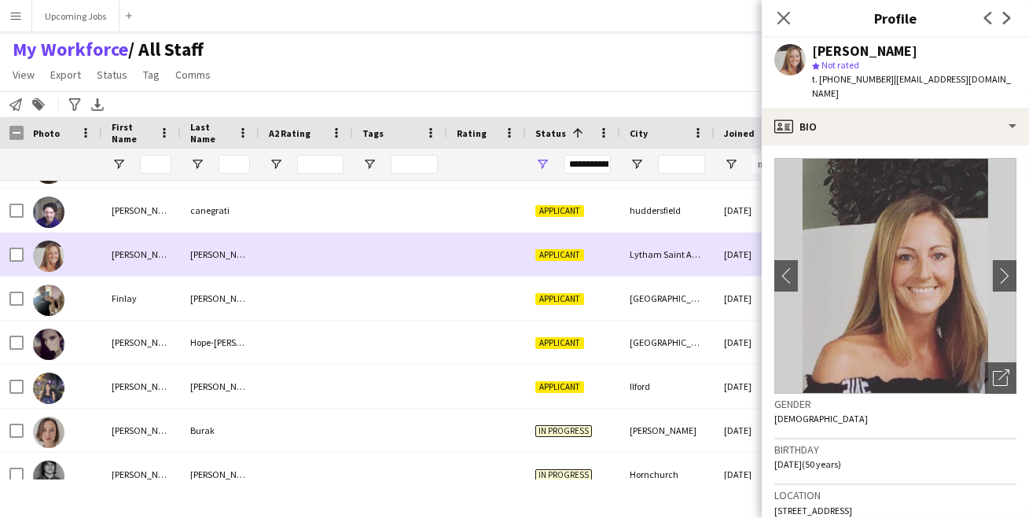
scroll to position [7911, 0]
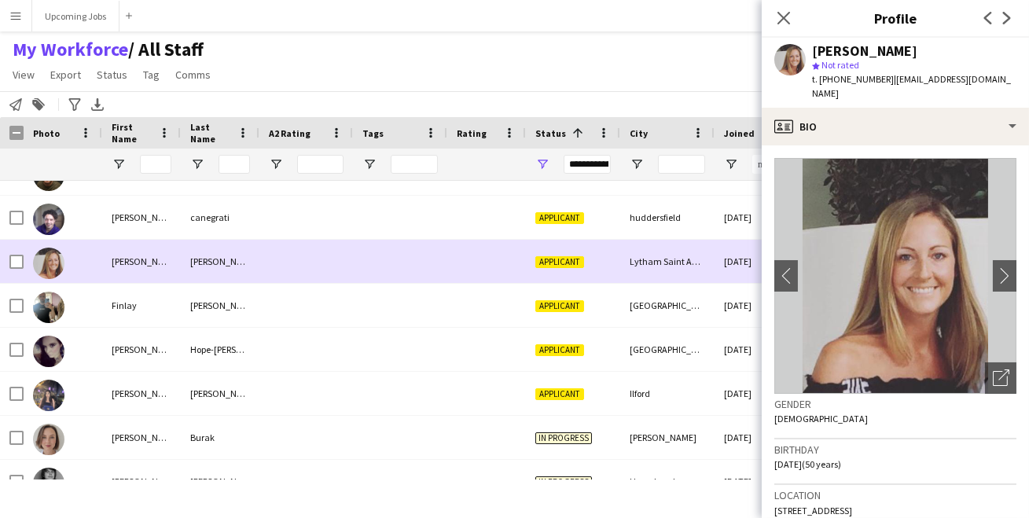
click at [50, 222] on img at bounding box center [48, 219] width 31 height 31
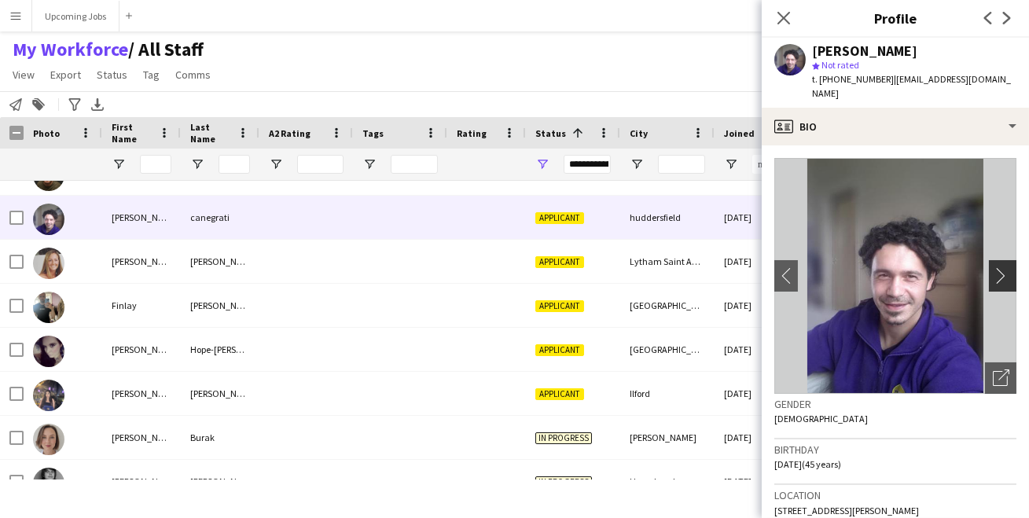
click at [995, 275] on app-icon "chevron-right" at bounding box center [1005, 275] width 24 height 17
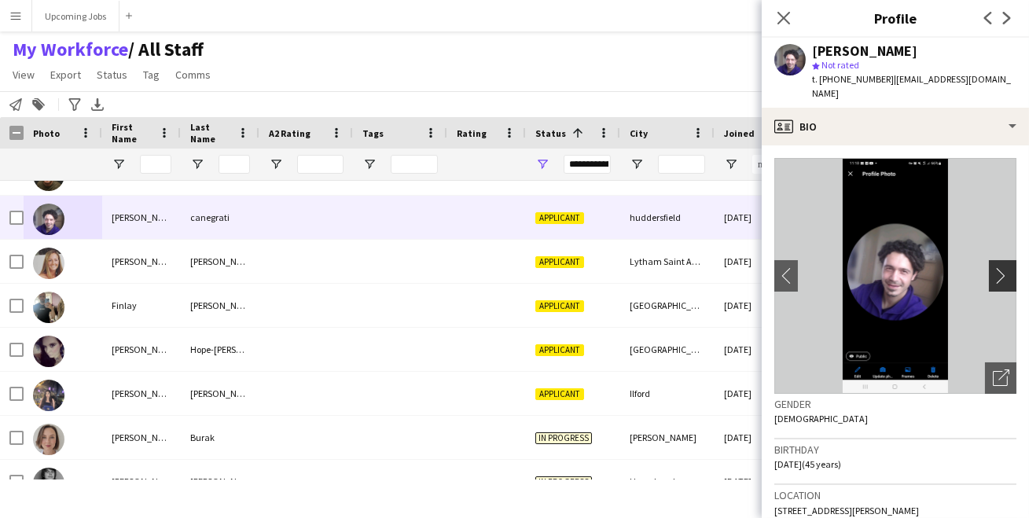
click at [993, 276] on app-icon "chevron-right" at bounding box center [1005, 275] width 24 height 17
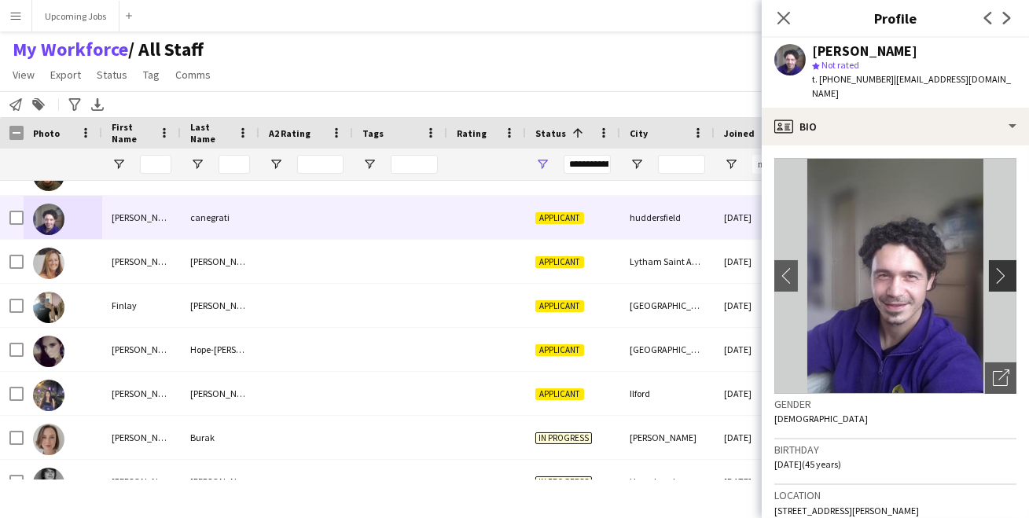
click at [993, 276] on app-icon "chevron-right" at bounding box center [1005, 275] width 24 height 17
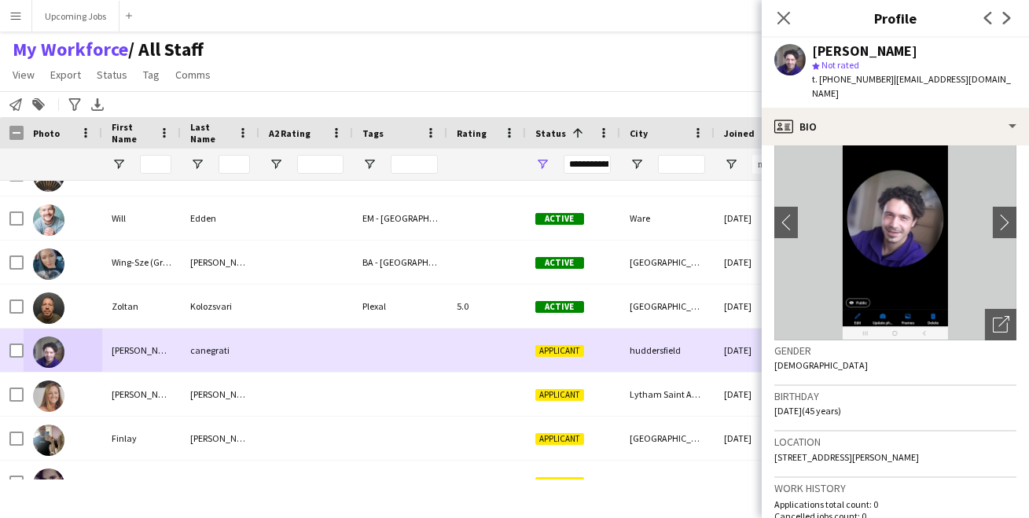
scroll to position [7768, 0]
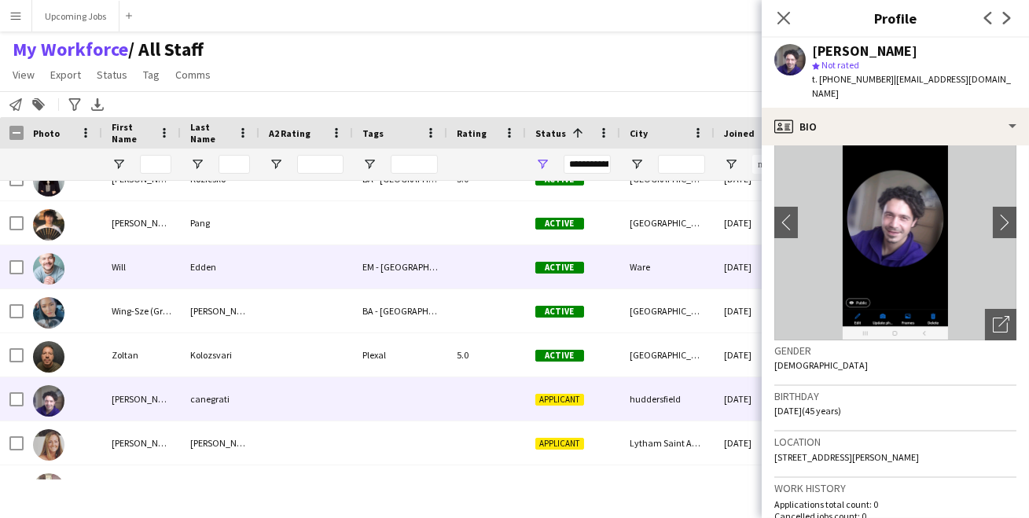
click at [48, 260] on img at bounding box center [48, 268] width 31 height 31
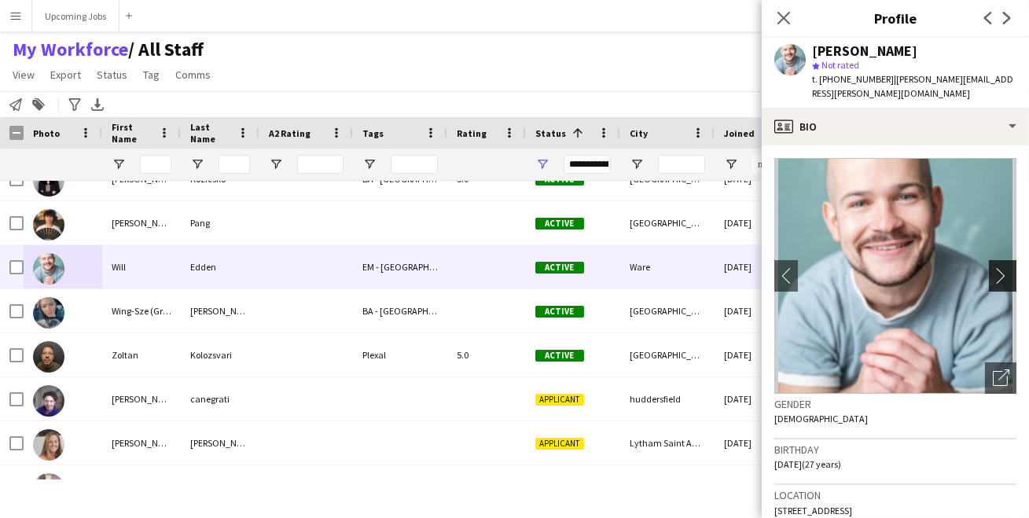
click at [993, 267] on app-icon "chevron-right" at bounding box center [1005, 275] width 24 height 17
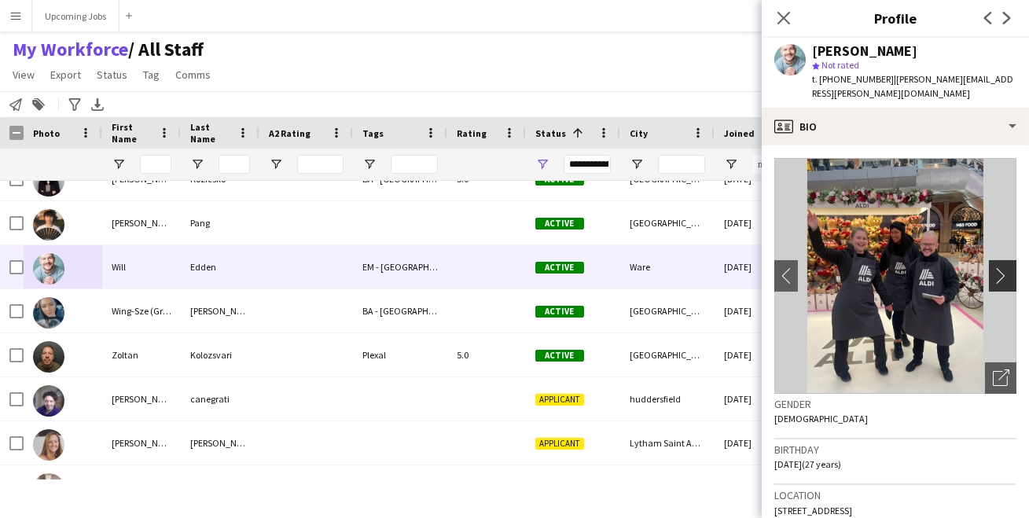
click at [993, 267] on app-icon "chevron-right" at bounding box center [1005, 275] width 24 height 17
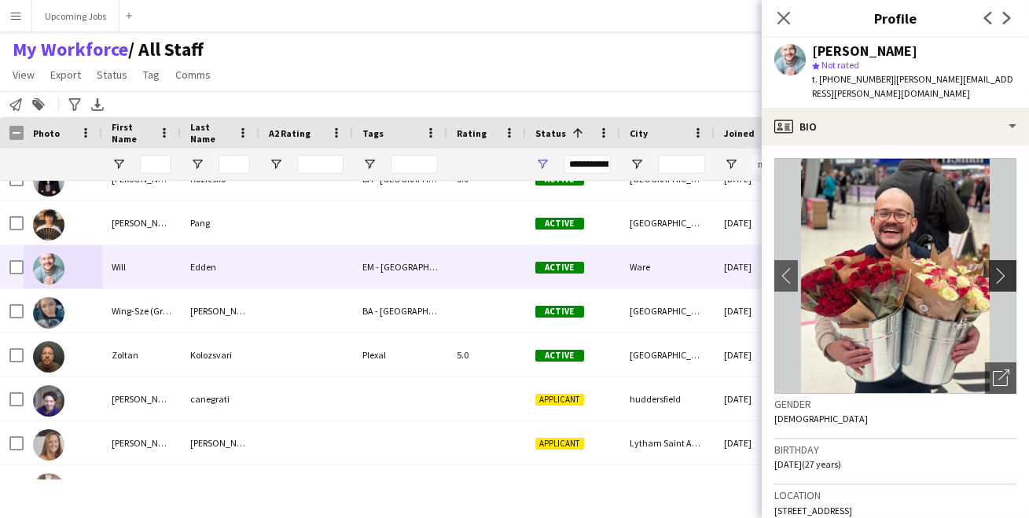
click at [993, 267] on app-icon "chevron-right" at bounding box center [1005, 275] width 24 height 17
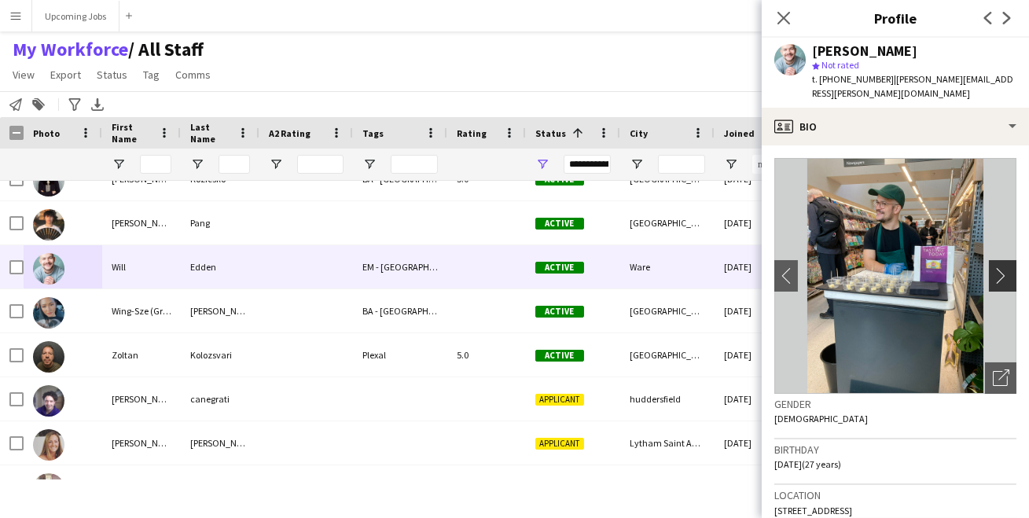
click at [993, 267] on app-icon "chevron-right" at bounding box center [1005, 275] width 24 height 17
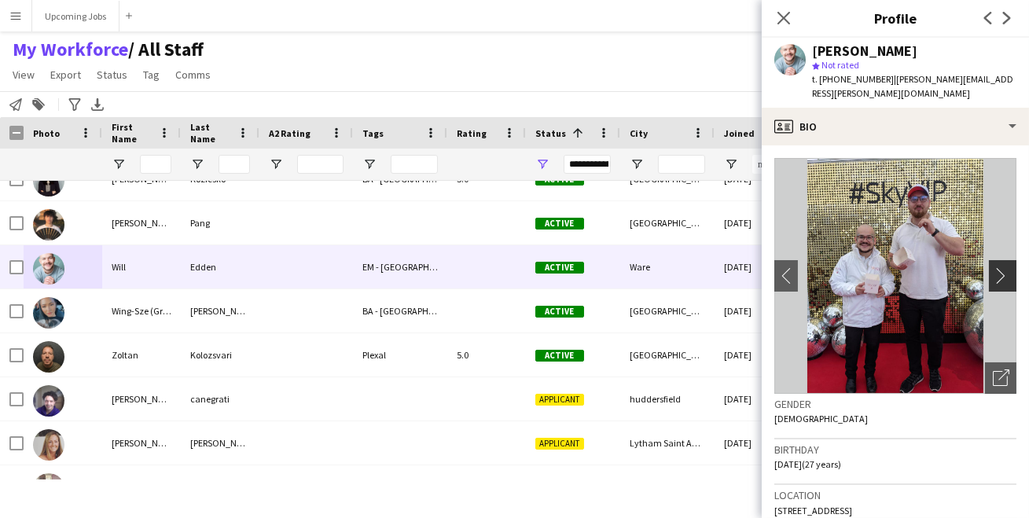
click at [993, 267] on app-icon "chevron-right" at bounding box center [1005, 275] width 24 height 17
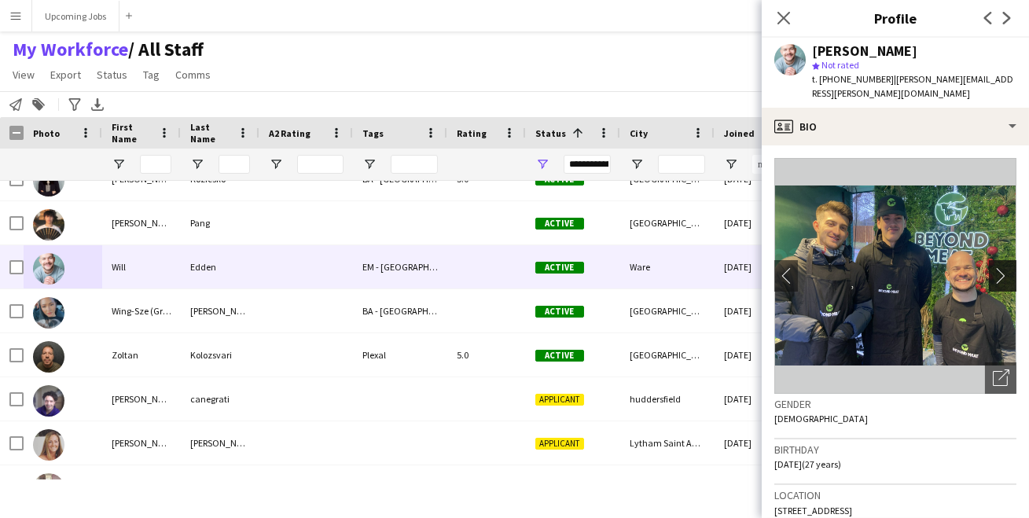
click at [993, 267] on app-icon "chevron-right" at bounding box center [1005, 275] width 24 height 17
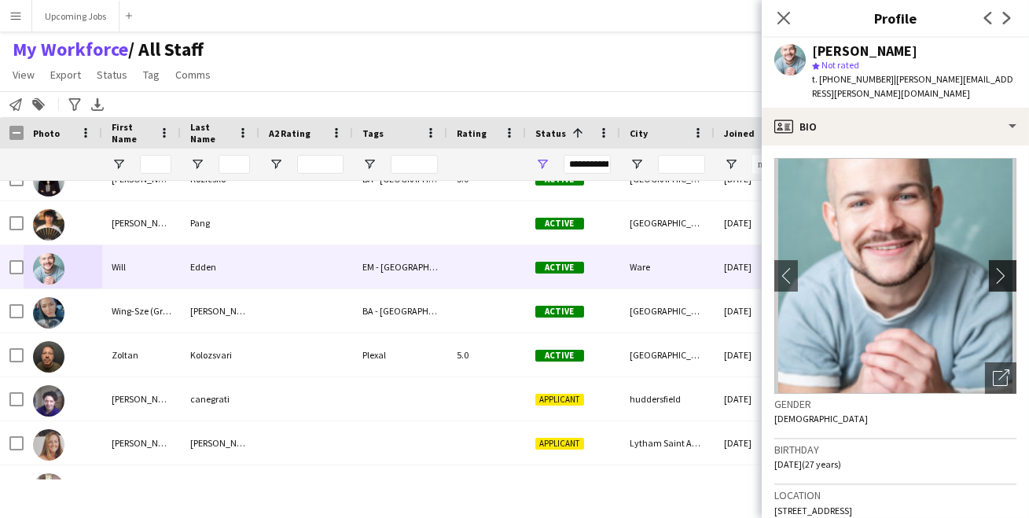
click at [993, 267] on app-icon "chevron-right" at bounding box center [1005, 275] width 24 height 17
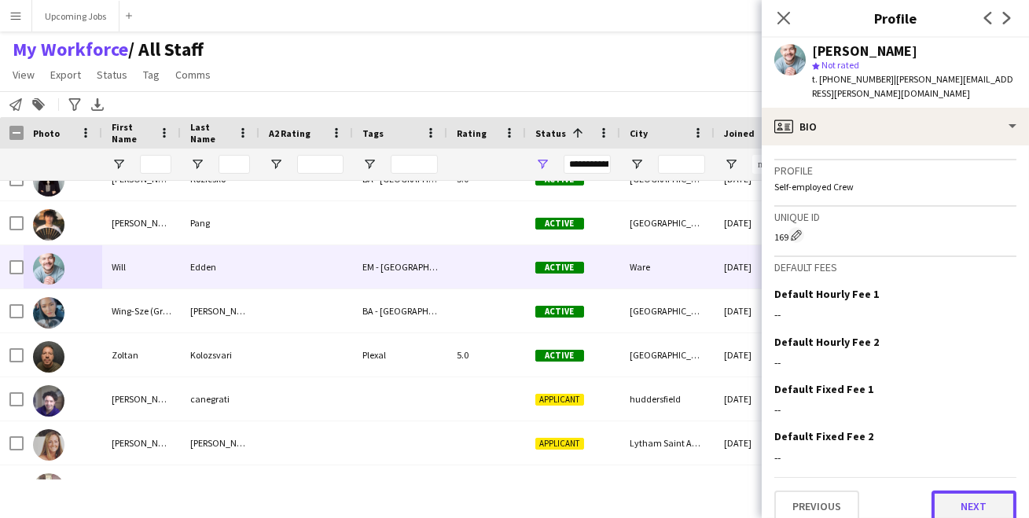
click at [958, 491] on button "Next" at bounding box center [974, 506] width 85 height 31
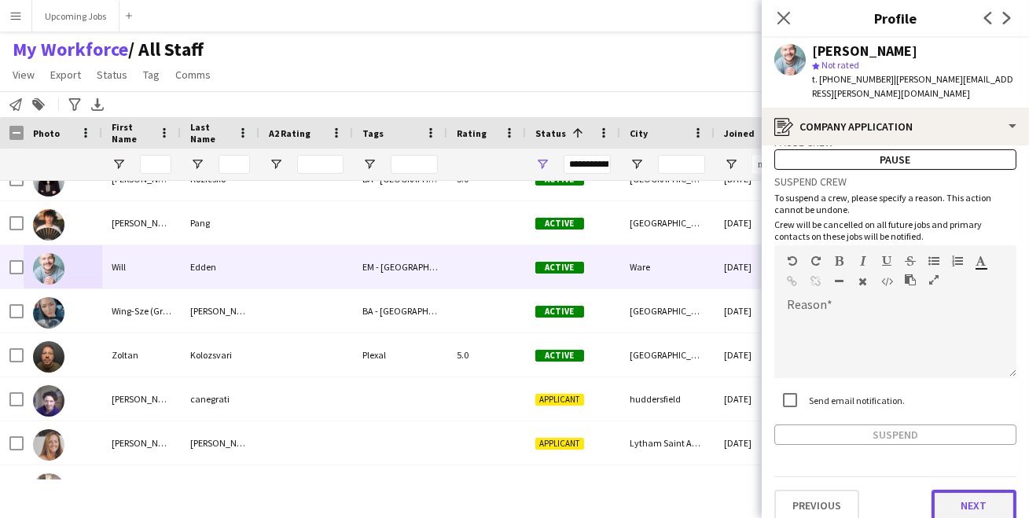
click at [966, 492] on button "Next" at bounding box center [974, 505] width 85 height 31
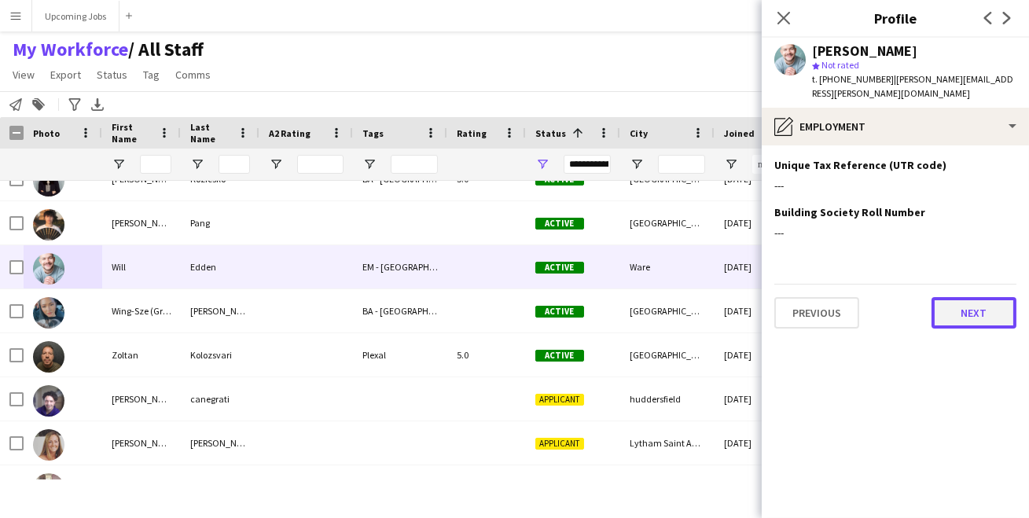
click at [957, 297] on button "Next" at bounding box center [974, 312] width 85 height 31
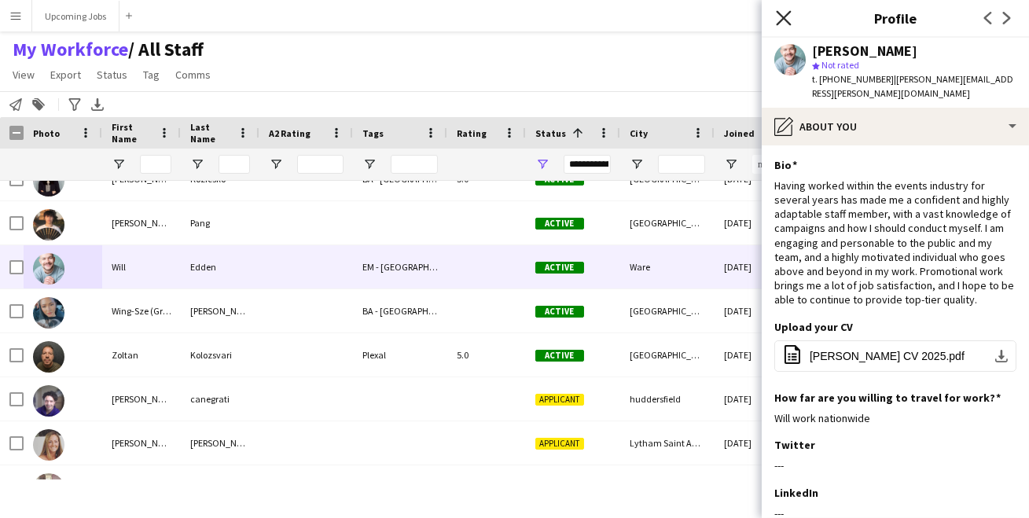
click at [782, 21] on icon "Close pop-in" at bounding box center [783, 17] width 15 height 15
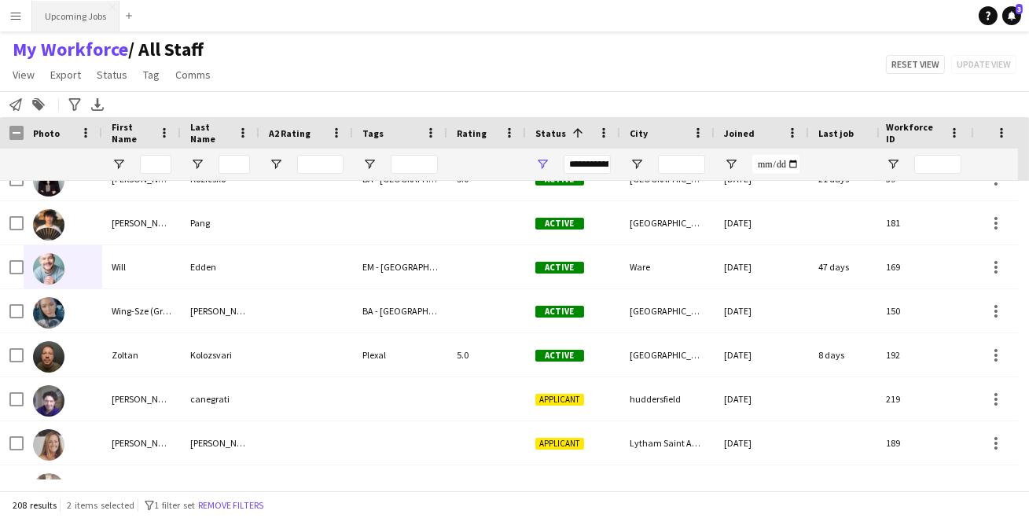
click at [83, 13] on button "Upcoming Jobs Close" at bounding box center [75, 16] width 87 height 31
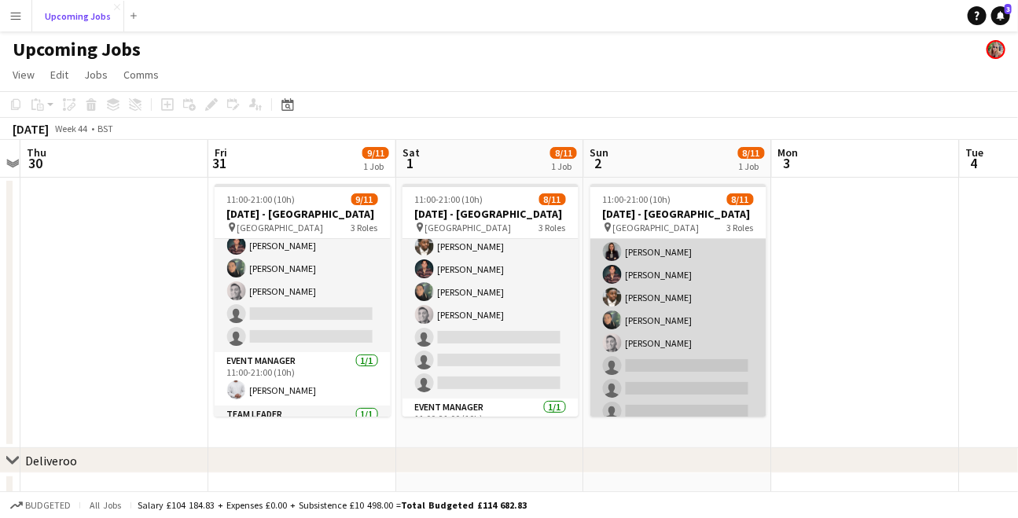
scroll to position [55, 0]
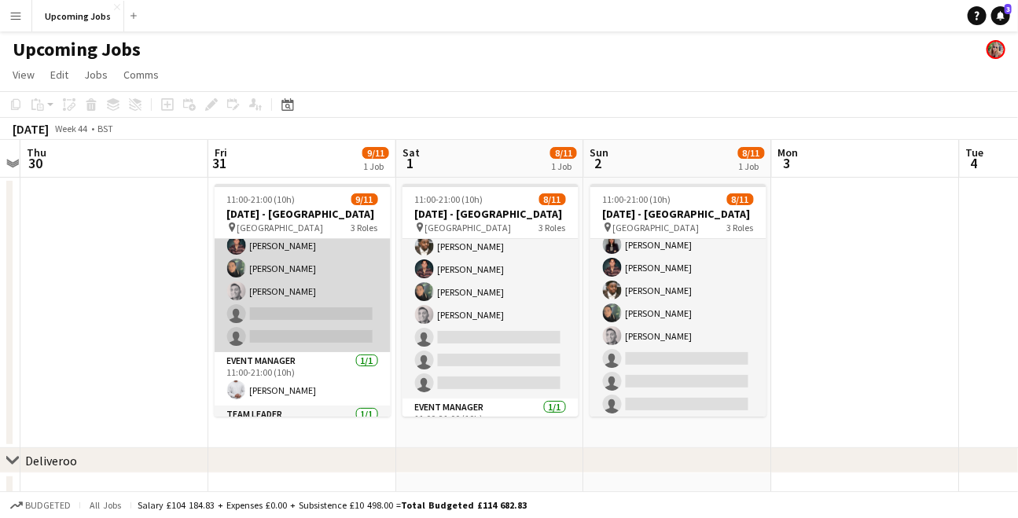
click at [323, 292] on app-card-role "Brand Ambassador 5I [DATE] 11:00-21:00 (10h) [PERSON_NAME] [PERSON_NAME] [PERSO…" at bounding box center [303, 234] width 176 height 236
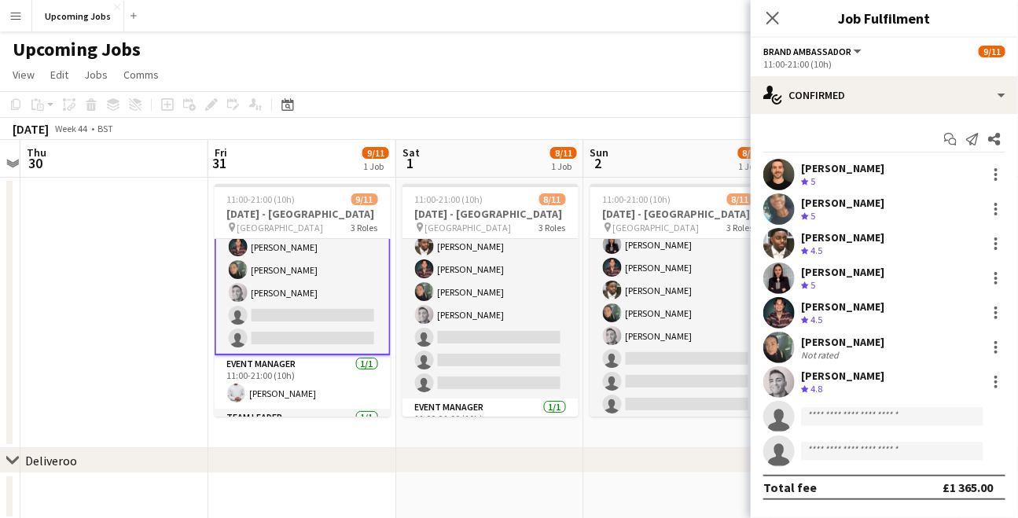
scroll to position [124, 0]
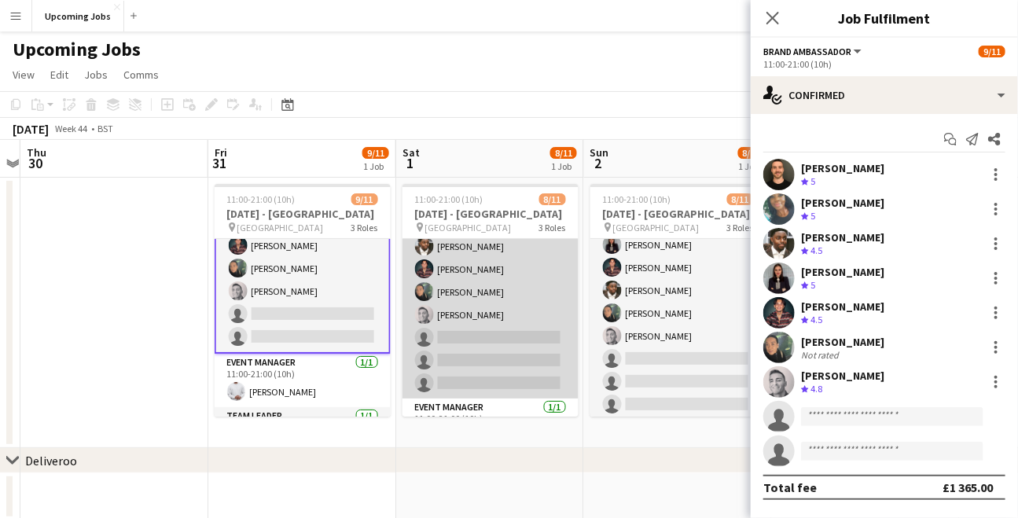
click at [477, 336] on app-card-role "Brand Ambassador 6I [DATE] 11:00-21:00 (10h) [PERSON_NAME] [PERSON_NAME] [PERSO…" at bounding box center [491, 281] width 176 height 236
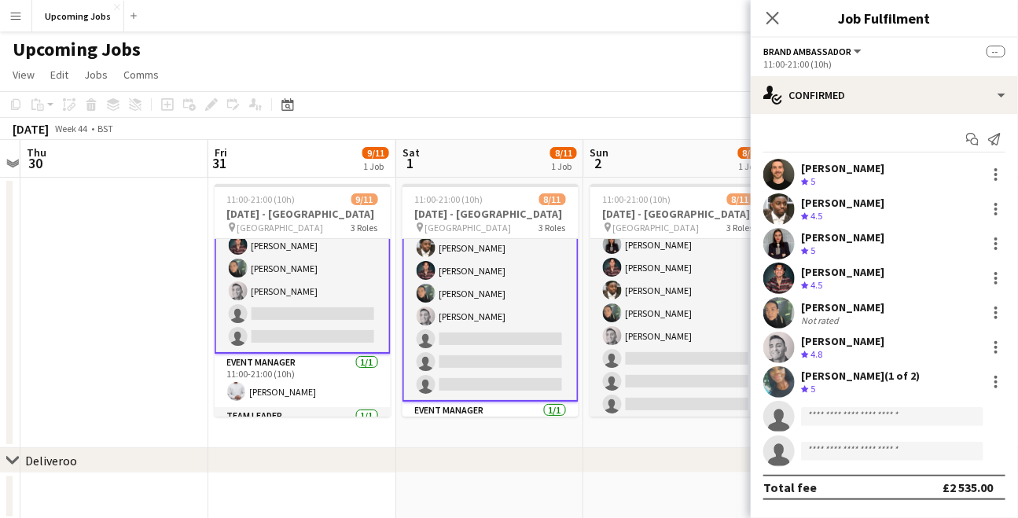
scroll to position [78, 0]
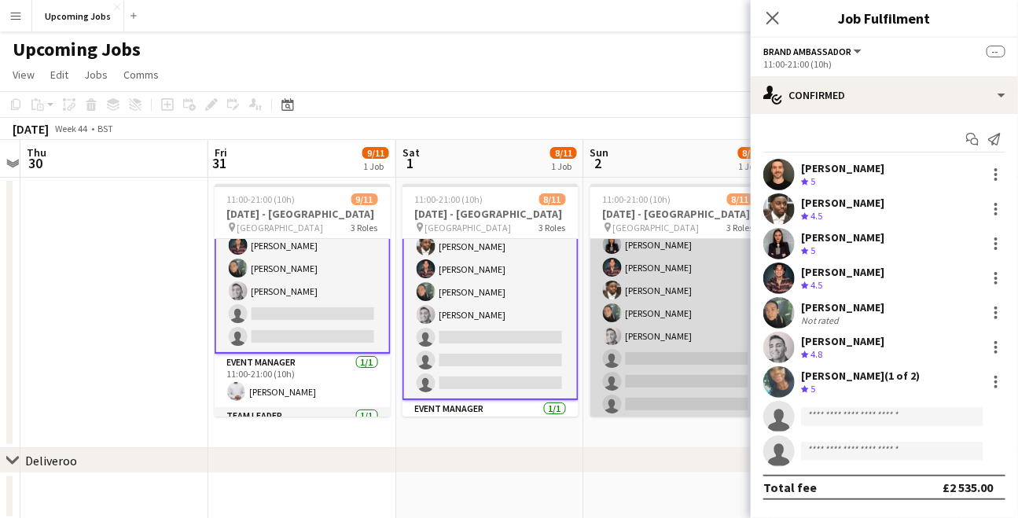
click at [652, 328] on app-card-role "Brand Ambassador 6I [DATE] 11:00-21:00 (10h) [PERSON_NAME] [PERSON_NAME] [PERSO…" at bounding box center [679, 302] width 176 height 236
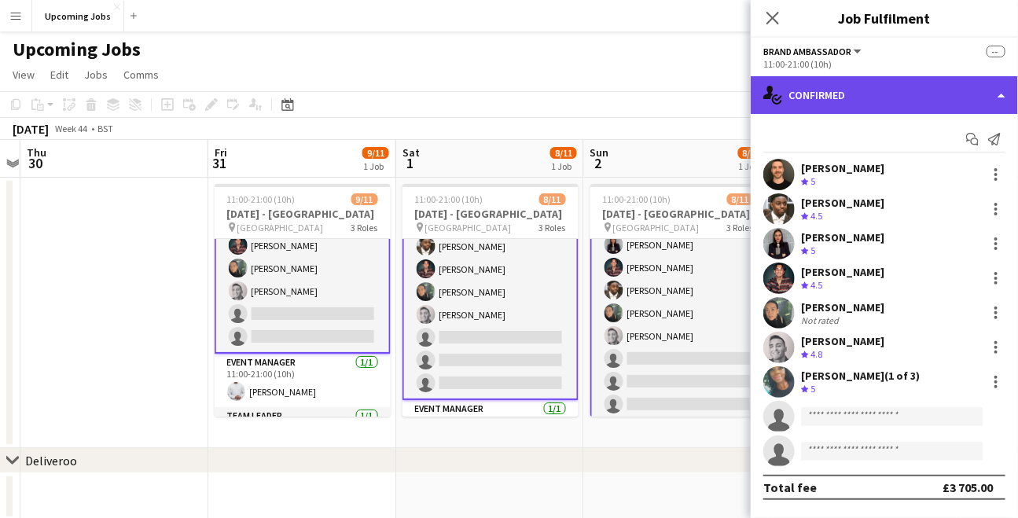
click at [826, 101] on div "single-neutral-actions-check-2 Confirmed" at bounding box center [884, 95] width 267 height 38
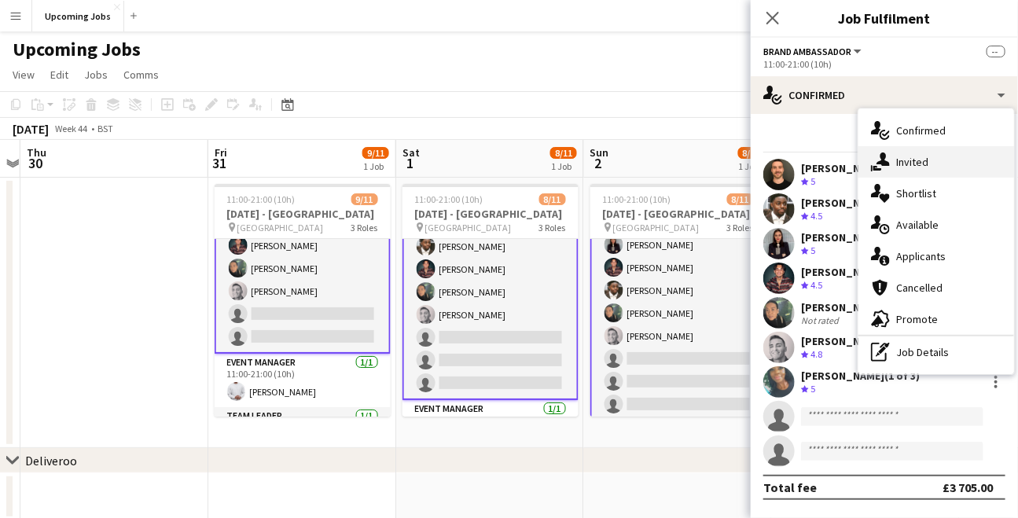
click at [914, 165] on span "Invited" at bounding box center [912, 162] width 32 height 14
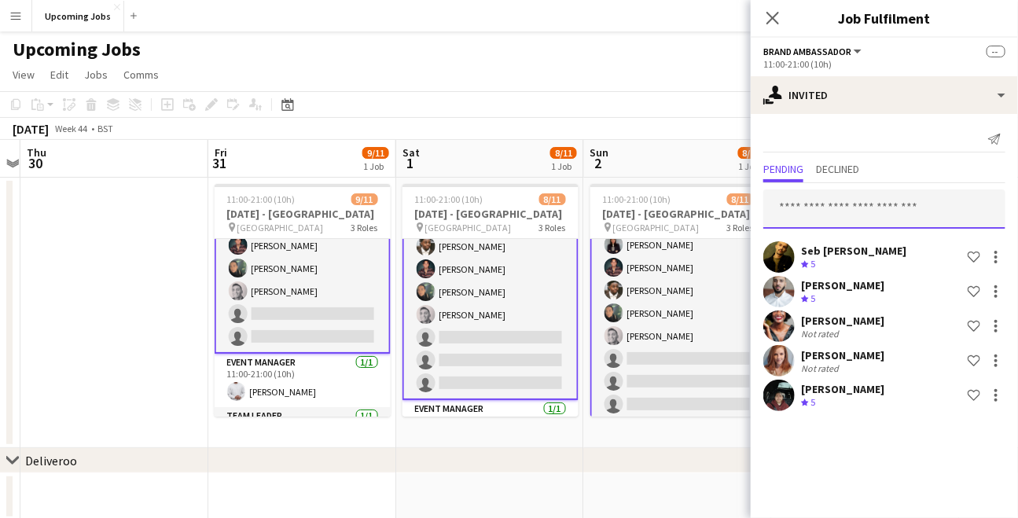
click at [846, 204] on input "text" at bounding box center [885, 208] width 242 height 39
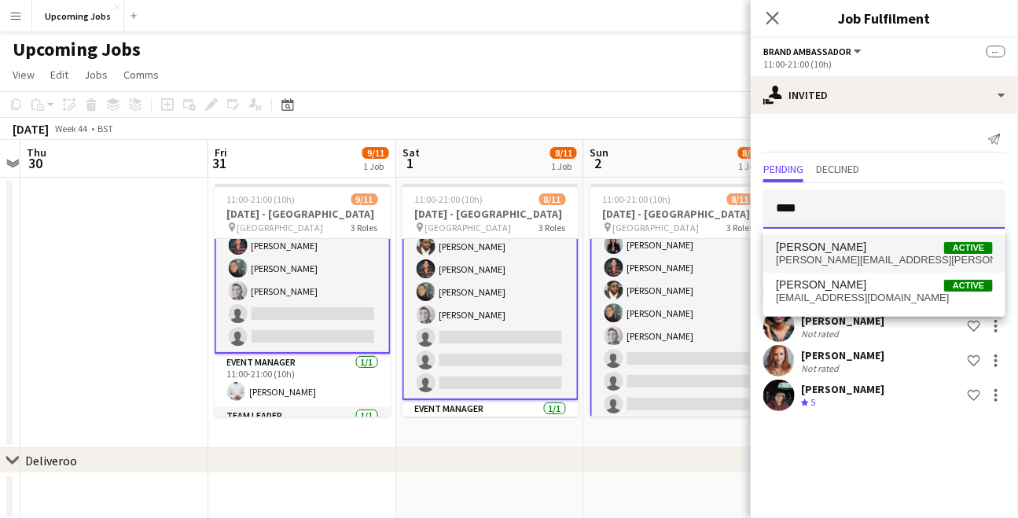
type input "****"
click at [852, 258] on span "[PERSON_NAME][EMAIL_ADDRESS][PERSON_NAME][DOMAIN_NAME]" at bounding box center [884, 260] width 217 height 13
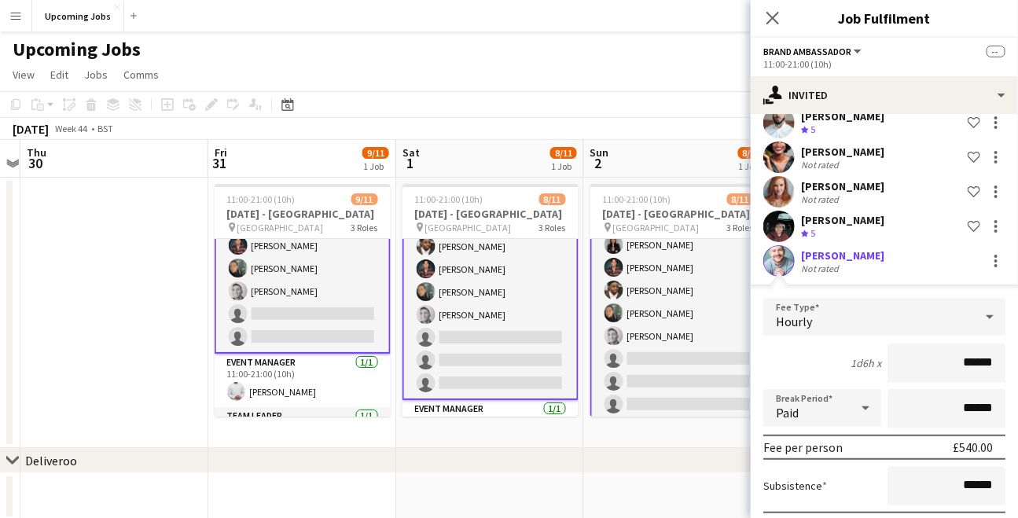
scroll to position [252, 0]
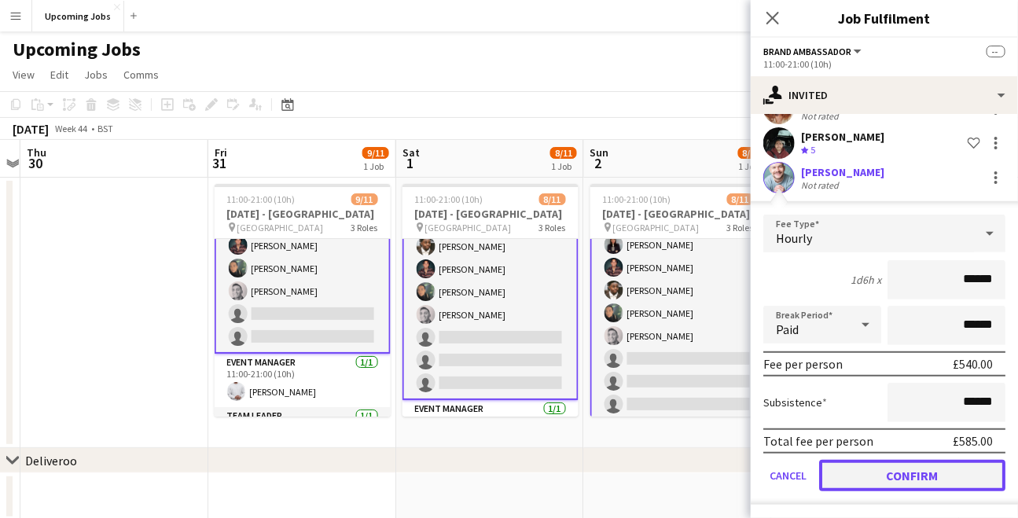
click at [911, 477] on button "Confirm" at bounding box center [912, 475] width 186 height 31
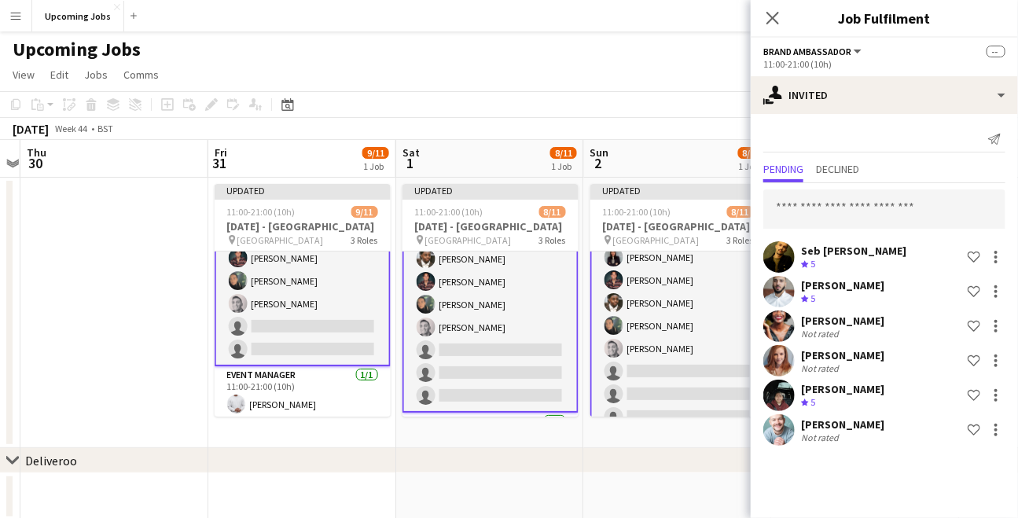
scroll to position [0, 0]
click at [810, 212] on input "text" at bounding box center [885, 208] width 242 height 39
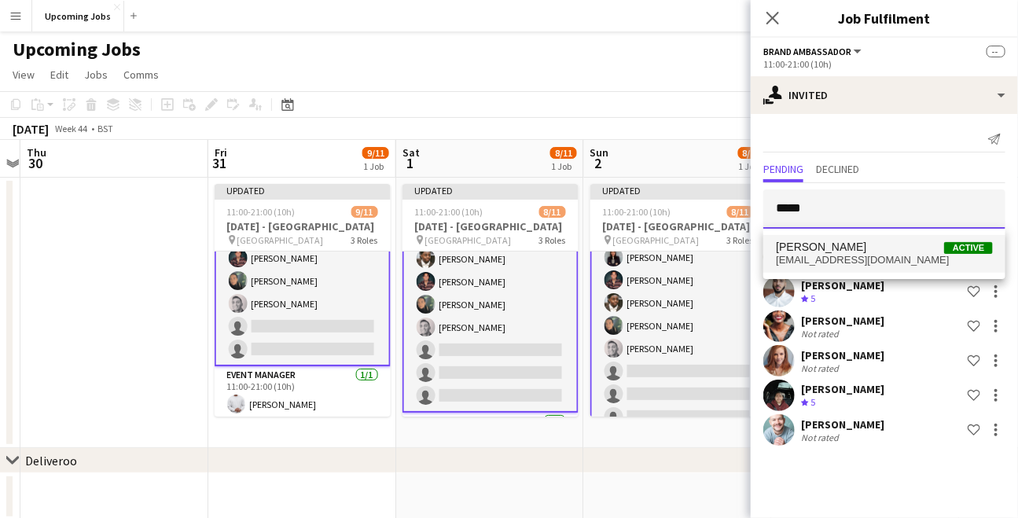
type input "*****"
click at [822, 252] on span "[PERSON_NAME]" at bounding box center [821, 247] width 90 height 13
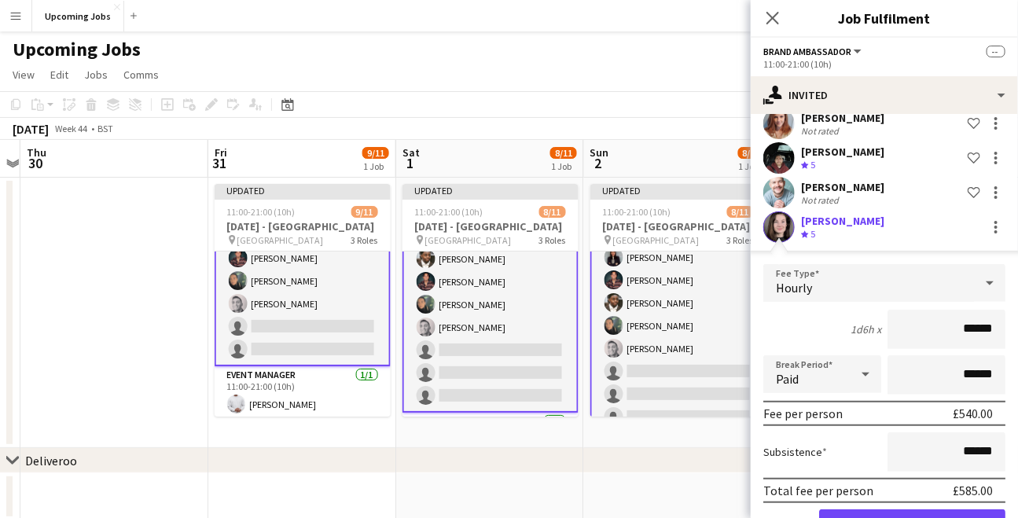
scroll to position [287, 0]
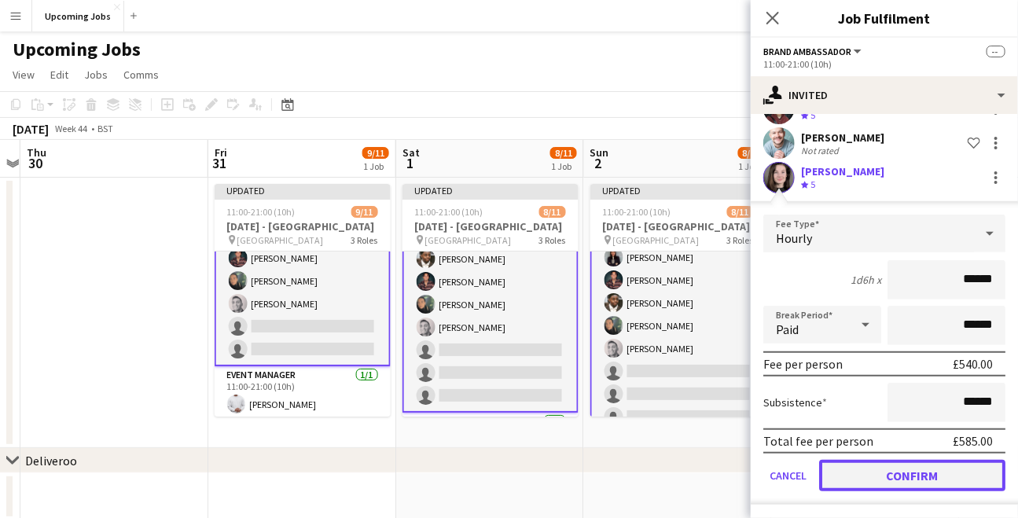
click at [889, 473] on button "Confirm" at bounding box center [912, 475] width 186 height 31
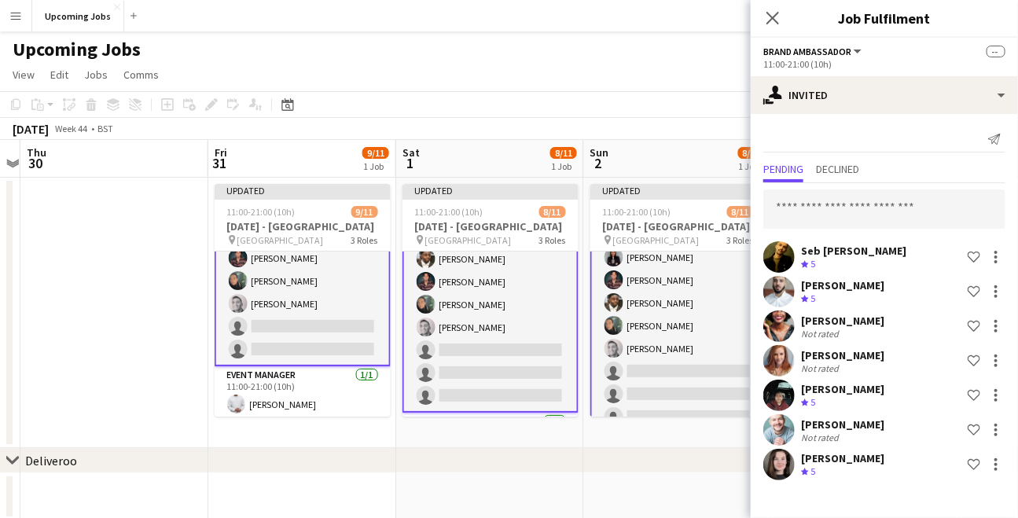
scroll to position [0, 0]
click at [846, 215] on input "text" at bounding box center [885, 208] width 242 height 39
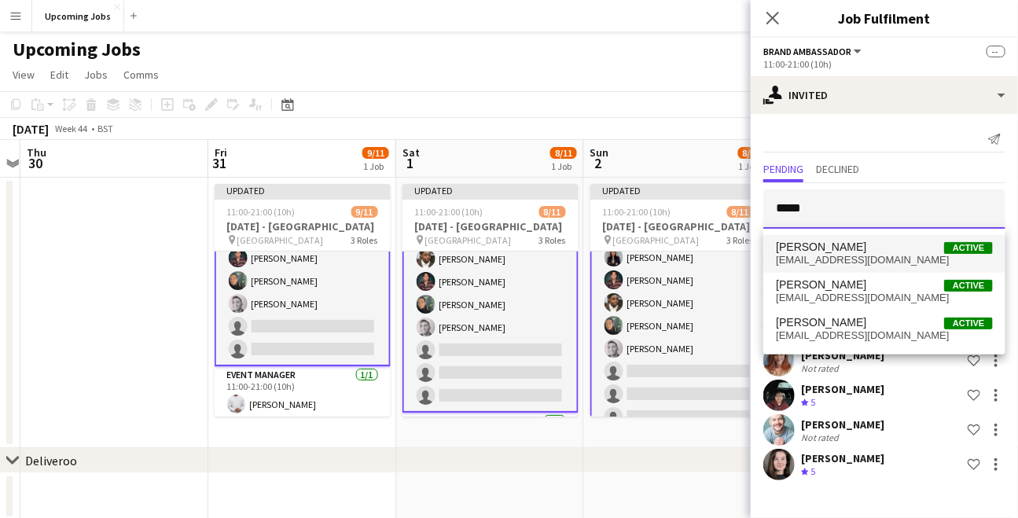
type input "*****"
click at [863, 261] on span "[EMAIL_ADDRESS][DOMAIN_NAME]" at bounding box center [884, 260] width 217 height 13
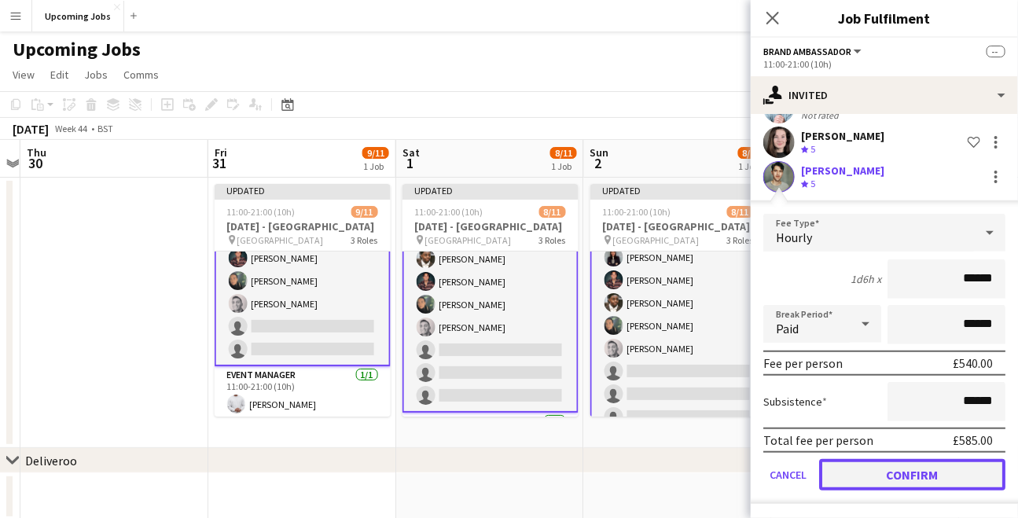
click at [904, 476] on button "Confirm" at bounding box center [912, 474] width 186 height 31
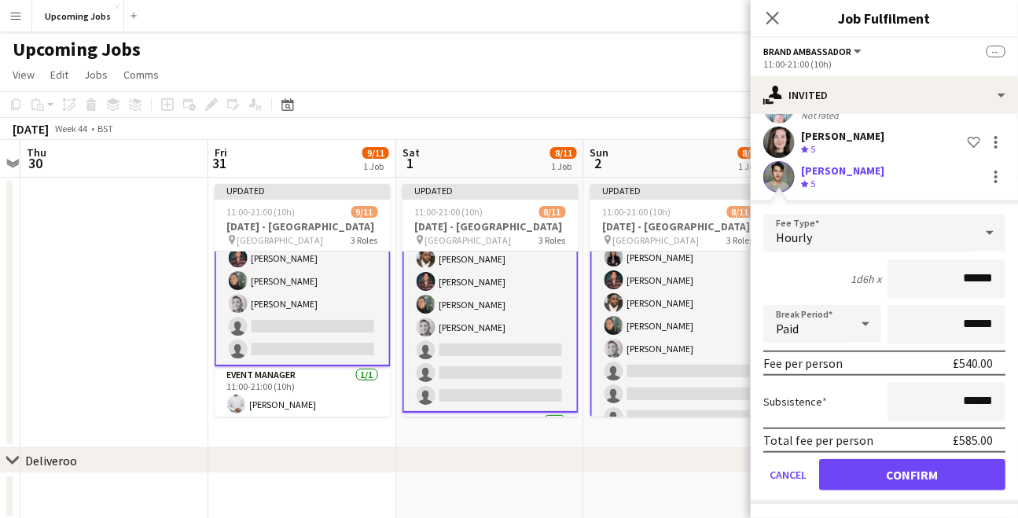
scroll to position [12, 0]
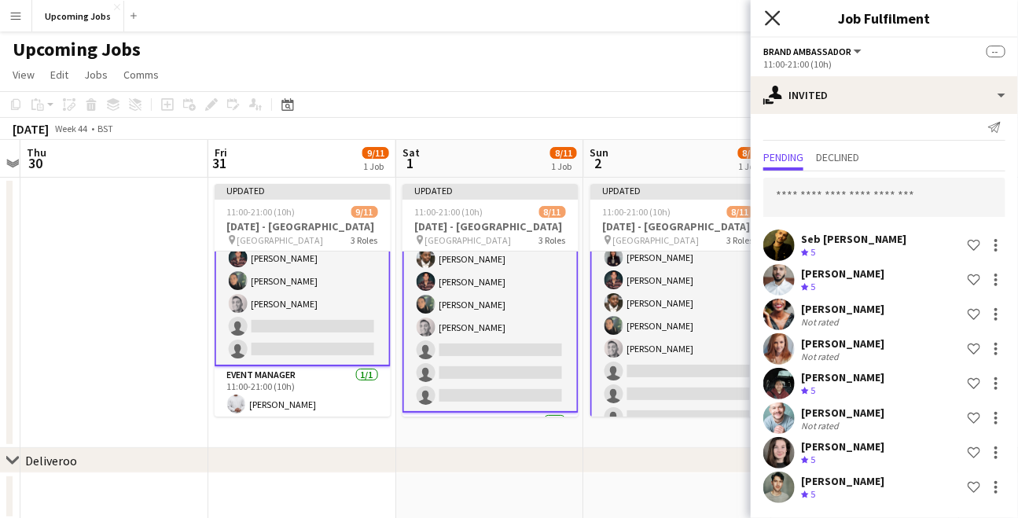
click at [770, 20] on icon at bounding box center [772, 17] width 15 height 15
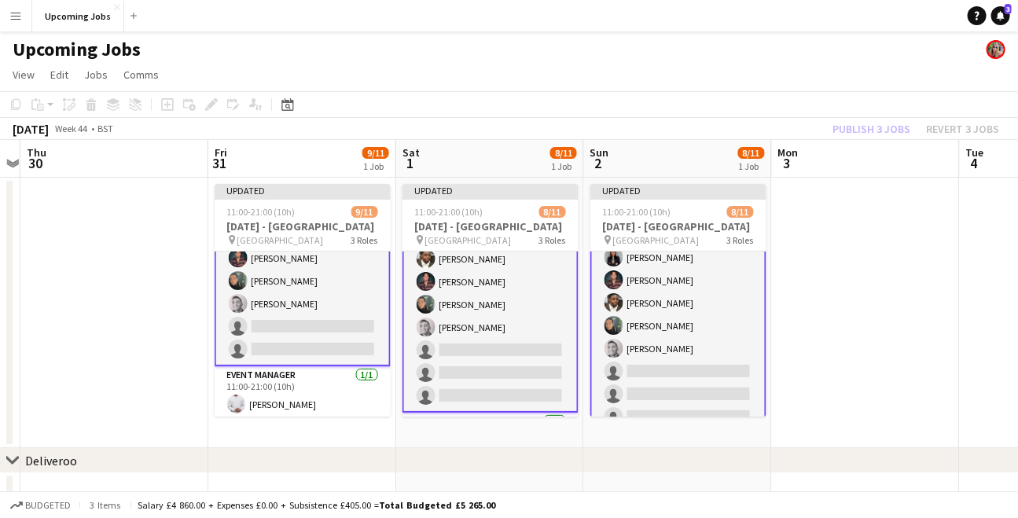
click at [863, 121] on div "Publish 3 jobs Revert 3 jobs" at bounding box center [916, 129] width 204 height 20
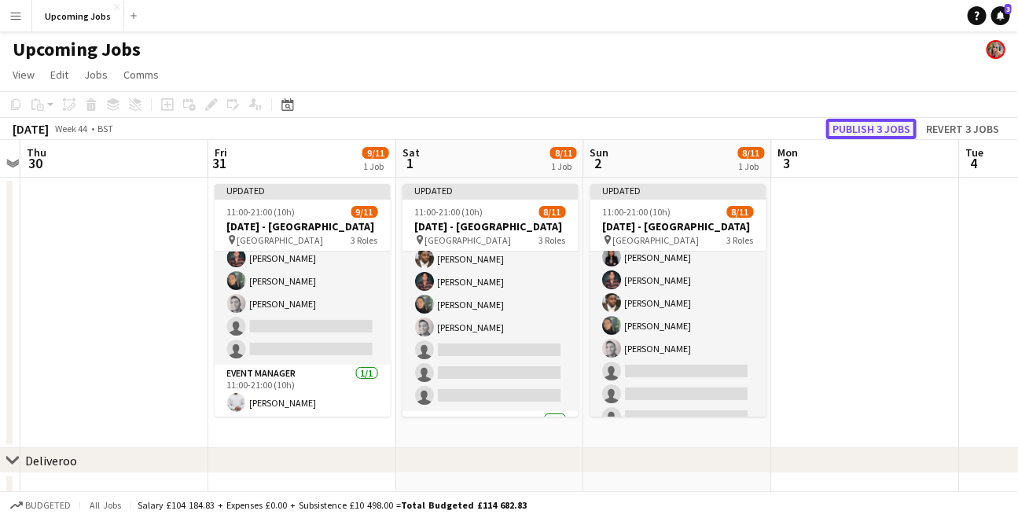
click at [868, 126] on button "Publish 3 jobs" at bounding box center [871, 129] width 90 height 20
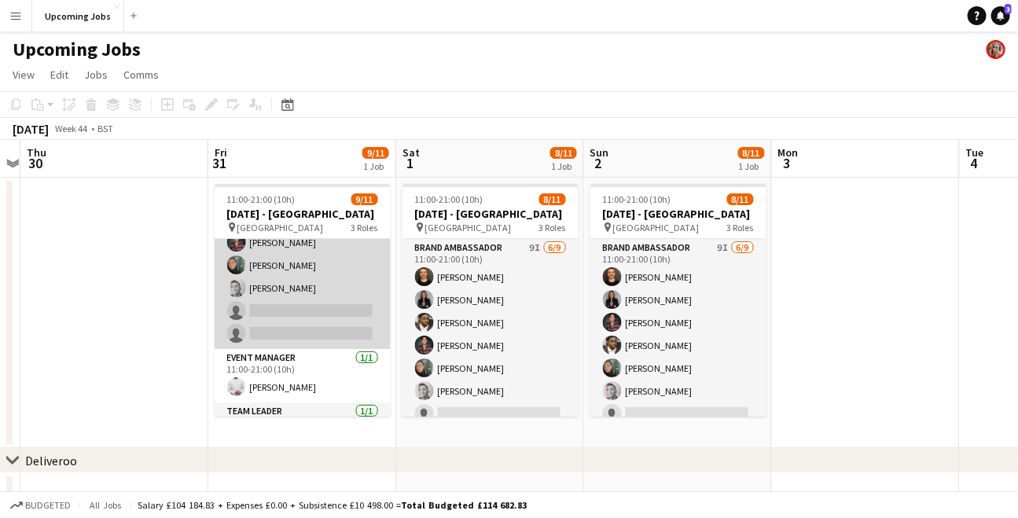
scroll to position [145, 0]
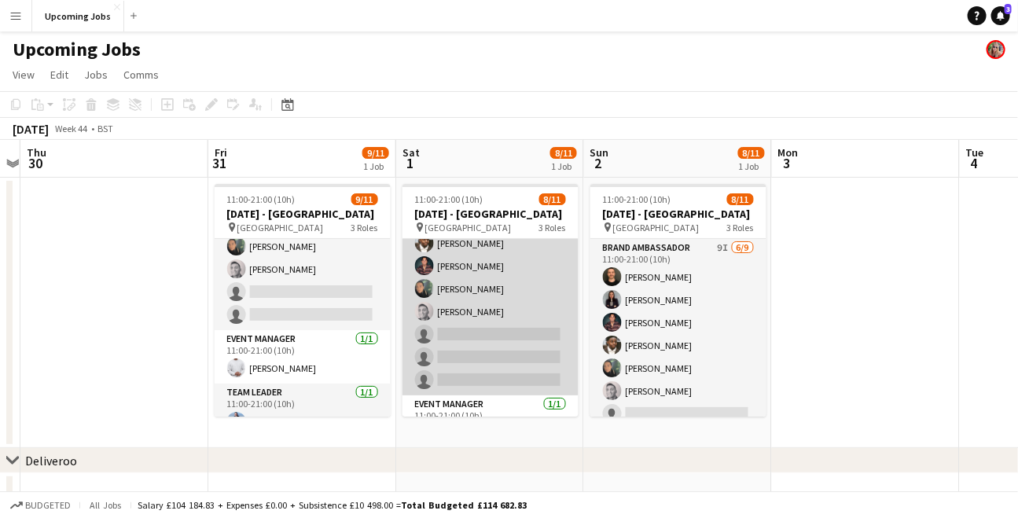
click at [463, 315] on app-card-role "Brand Ambassador 9I [DATE] 11:00-21:00 (10h) [PERSON_NAME] [PERSON_NAME] [PERSO…" at bounding box center [491, 278] width 176 height 236
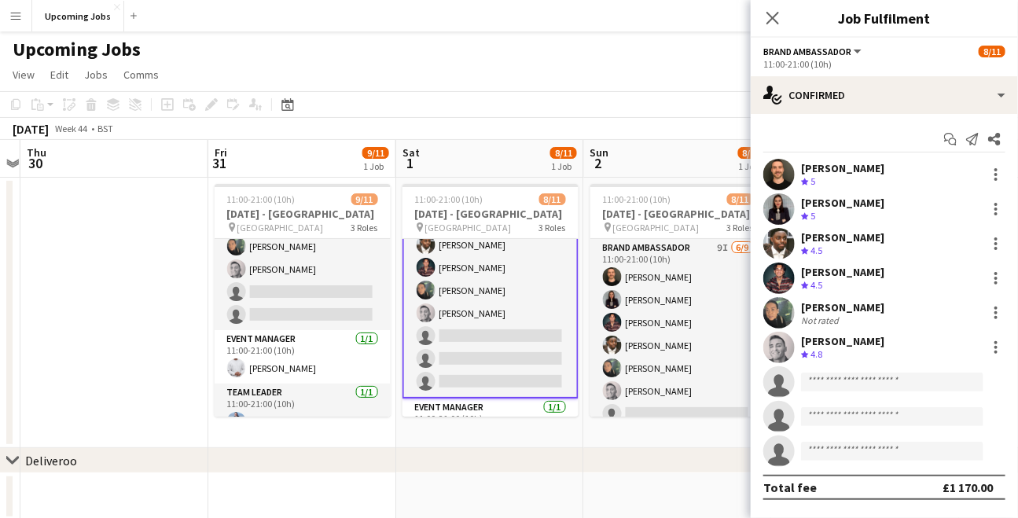
scroll to position [81, 0]
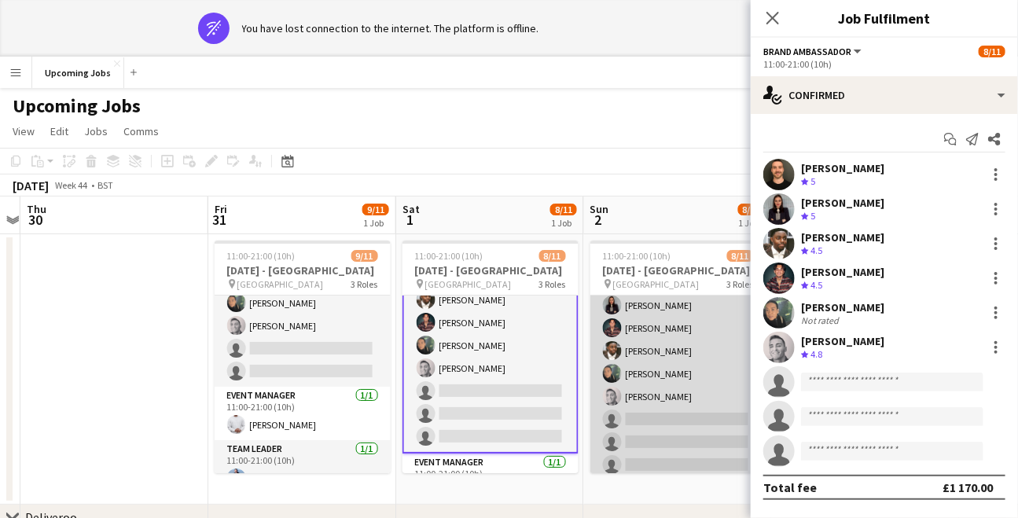
click at [675, 403] on app-card-role "Brand Ambassador 9I [DATE] 11:00-21:00 (10h) [PERSON_NAME] [PERSON_NAME] [PERSO…" at bounding box center [679, 363] width 176 height 236
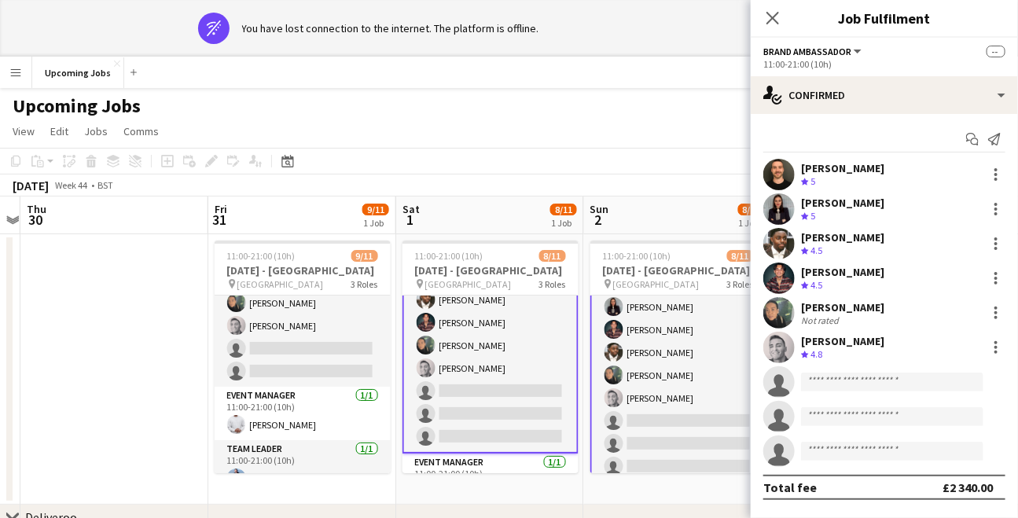
scroll to position [53, 0]
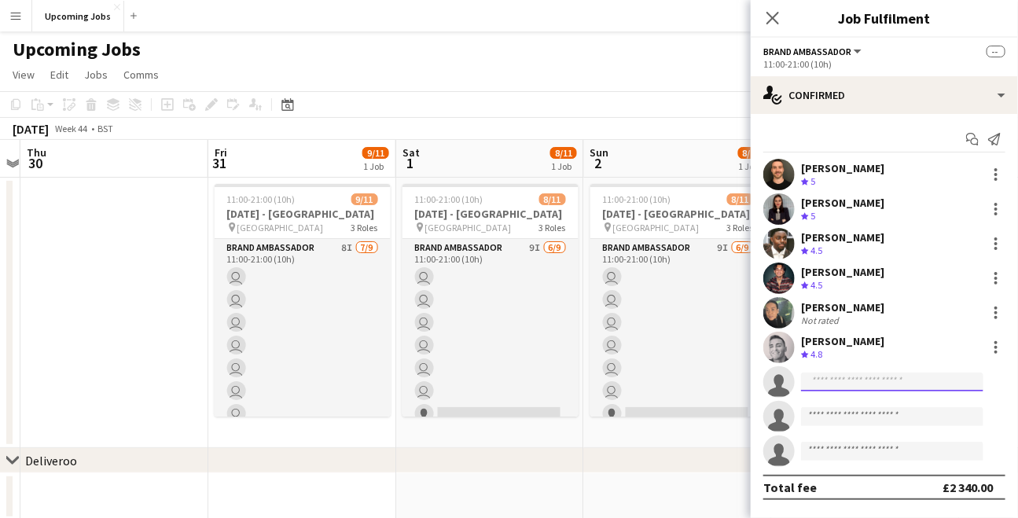
click at [830, 384] on input at bounding box center [892, 382] width 182 height 19
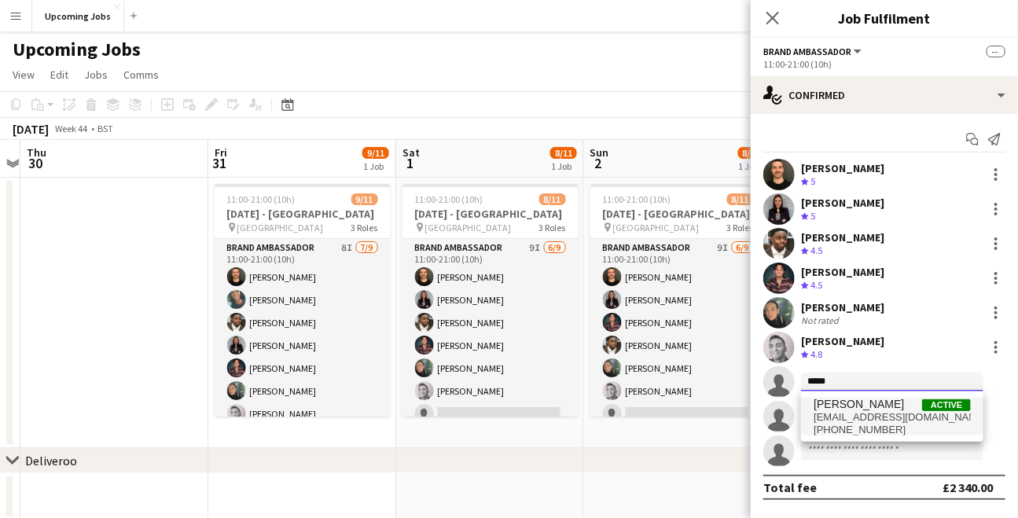
type input "*****"
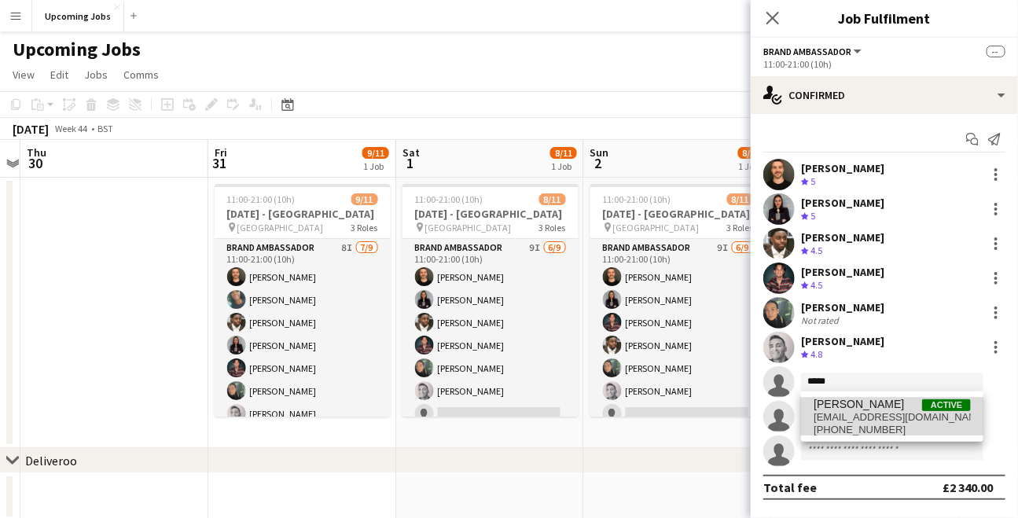
click at [844, 412] on span "[EMAIL_ADDRESS][DOMAIN_NAME]" at bounding box center [892, 417] width 157 height 13
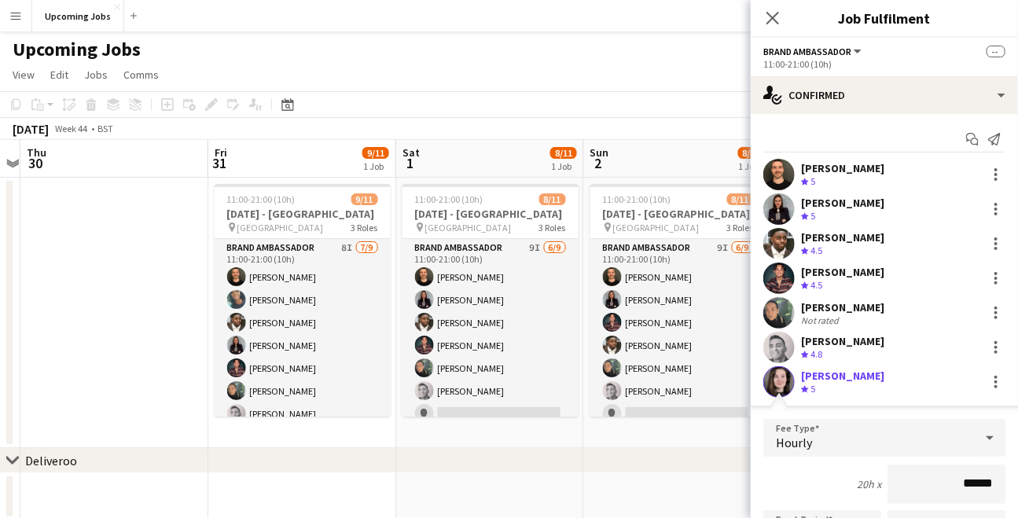
scroll to position [304, 0]
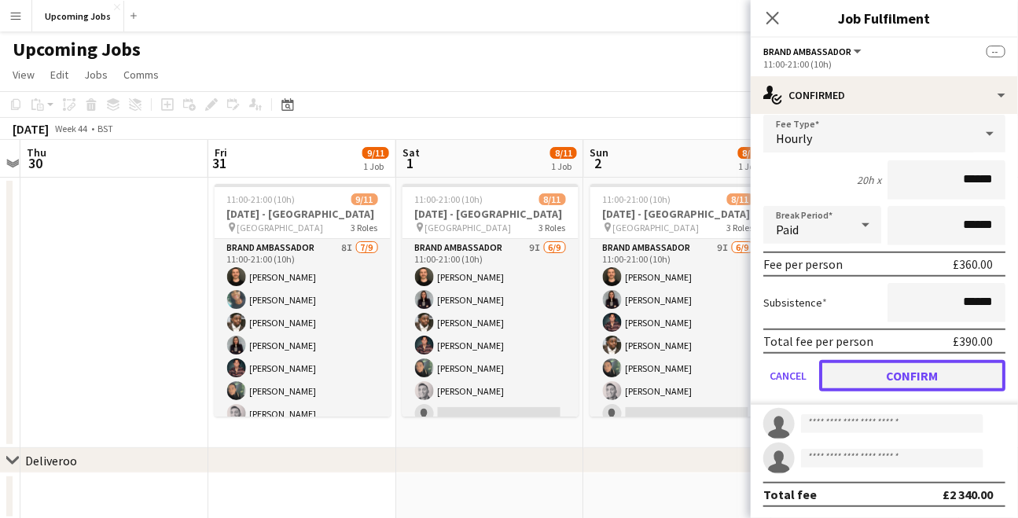
click at [903, 372] on button "Confirm" at bounding box center [912, 375] width 186 height 31
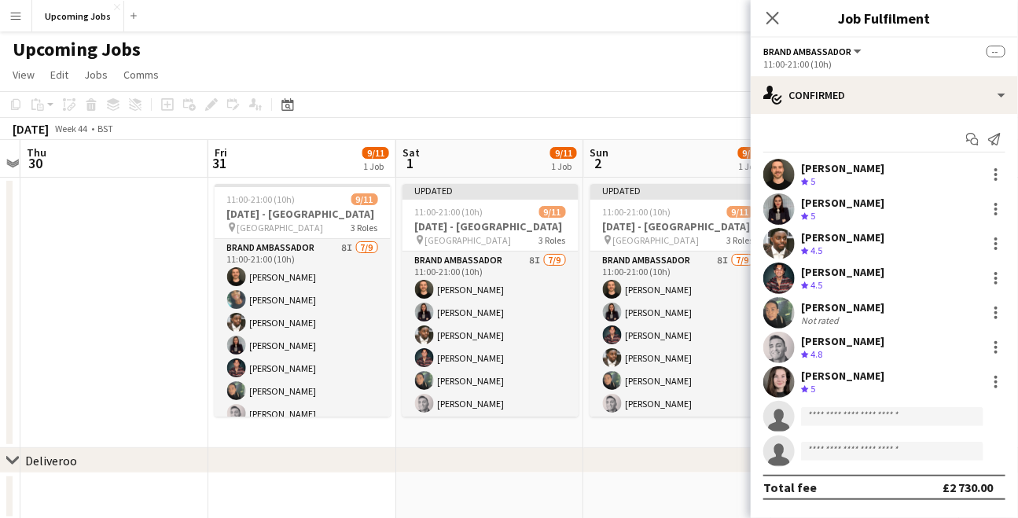
click at [680, 99] on app-toolbar "Copy Paste Paste Command V Paste with crew Command Shift V Paste linked Job [GE…" at bounding box center [509, 104] width 1018 height 27
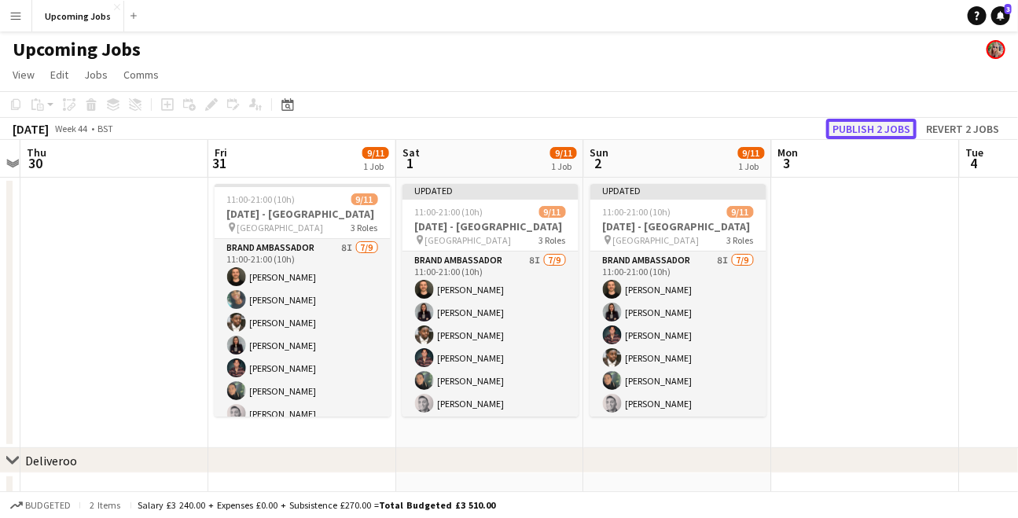
click at [863, 125] on button "Publish 2 jobs" at bounding box center [871, 129] width 90 height 20
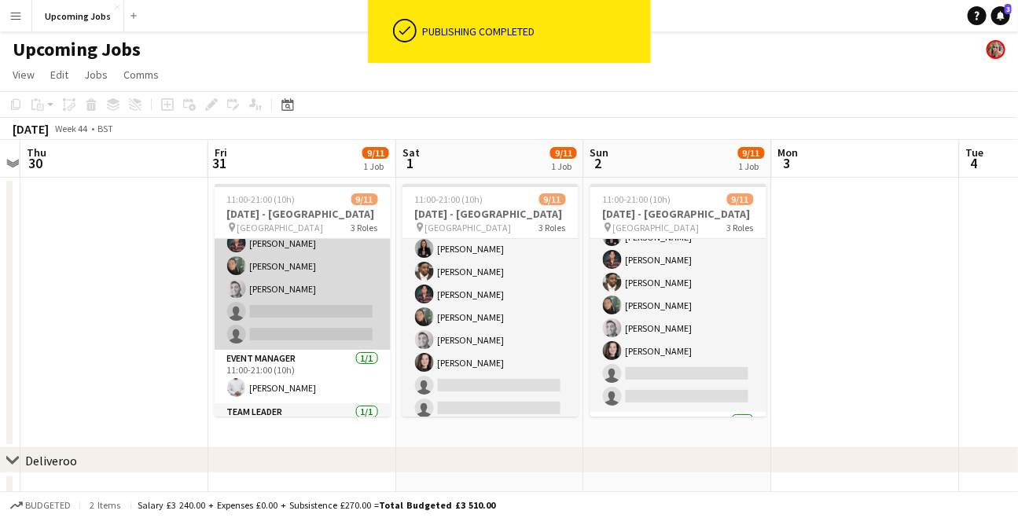
scroll to position [124, 0]
